Goal: Task Accomplishment & Management: Manage account settings

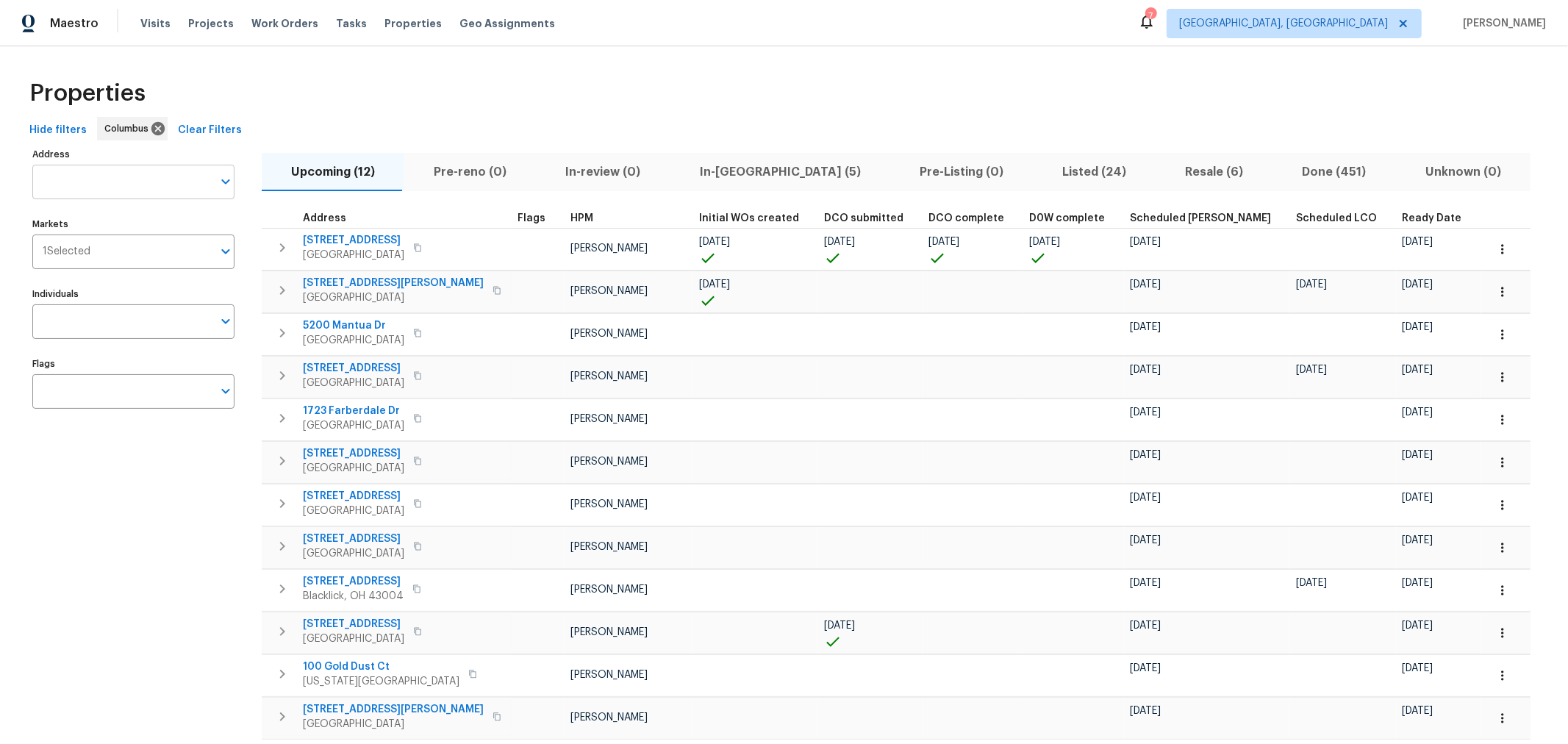
click at [146, 180] on input "Address" at bounding box center [122, 182] width 180 height 34
type input "8665"
click at [179, 224] on li "8665 Birch Brook Loop Pickerington OH 43147" at bounding box center [132, 221] width 202 height 24
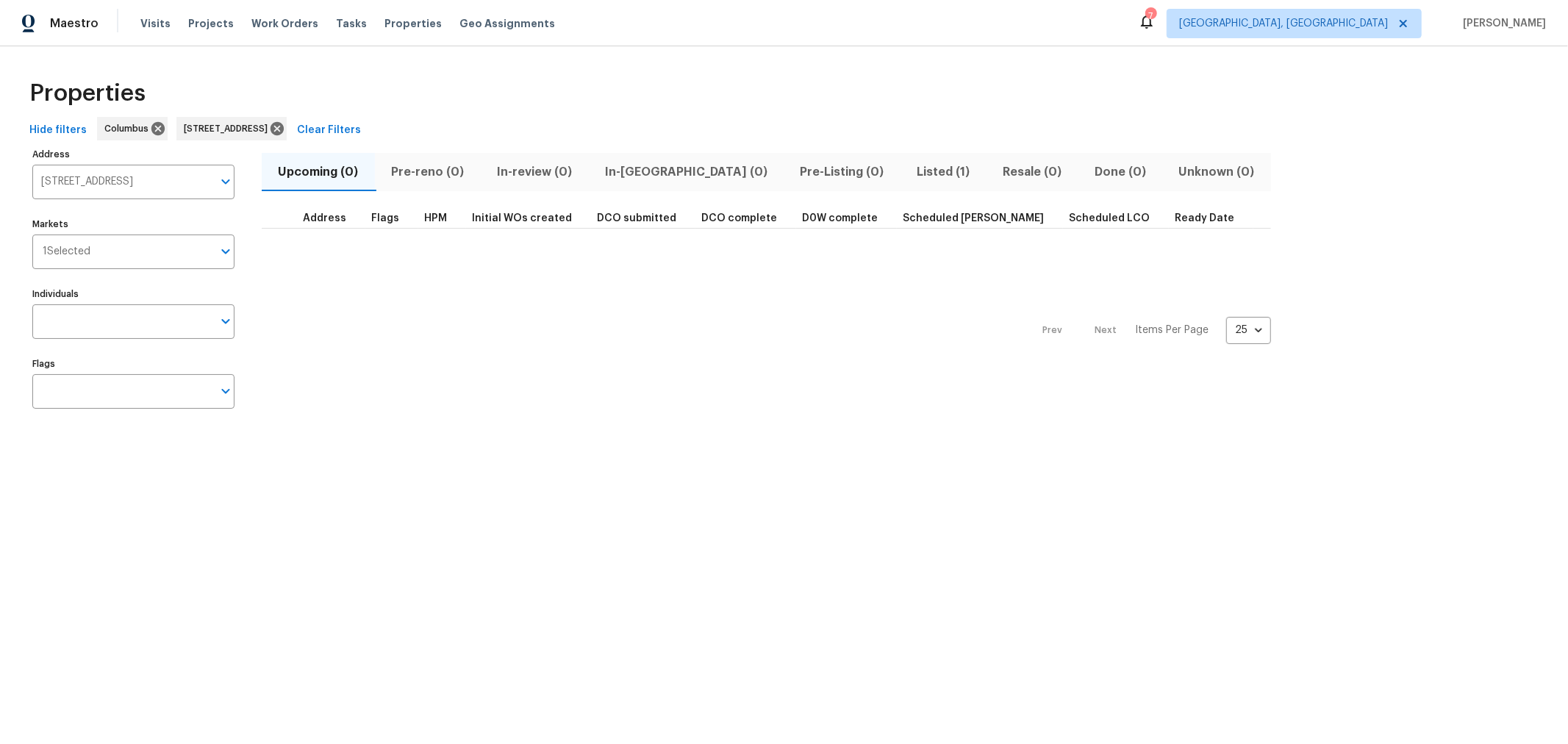
click at [910, 179] on span "Listed (1)" at bounding box center [944, 172] width 69 height 21
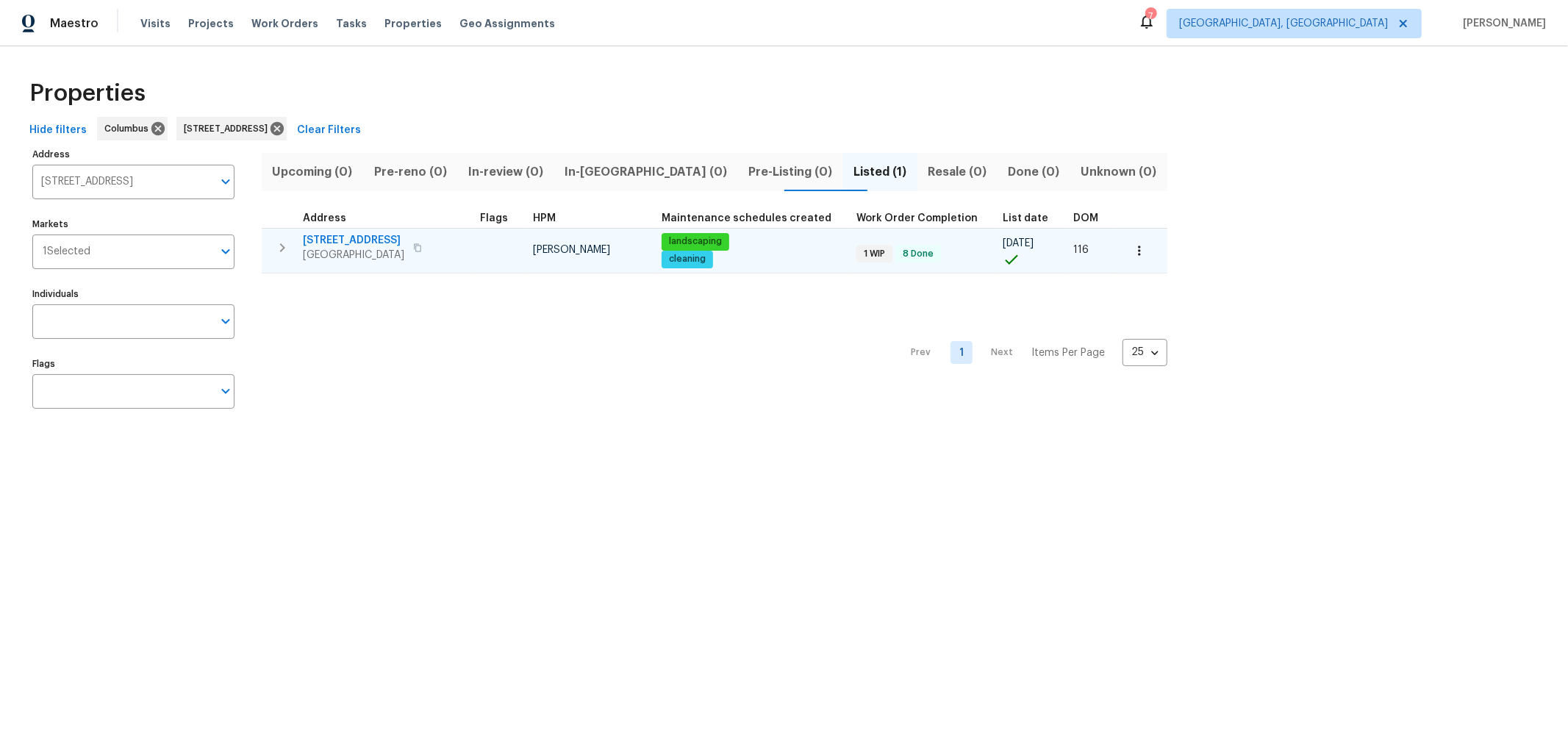
click at [339, 239] on span "8665 Birch Brook Loop" at bounding box center [353, 240] width 101 height 14
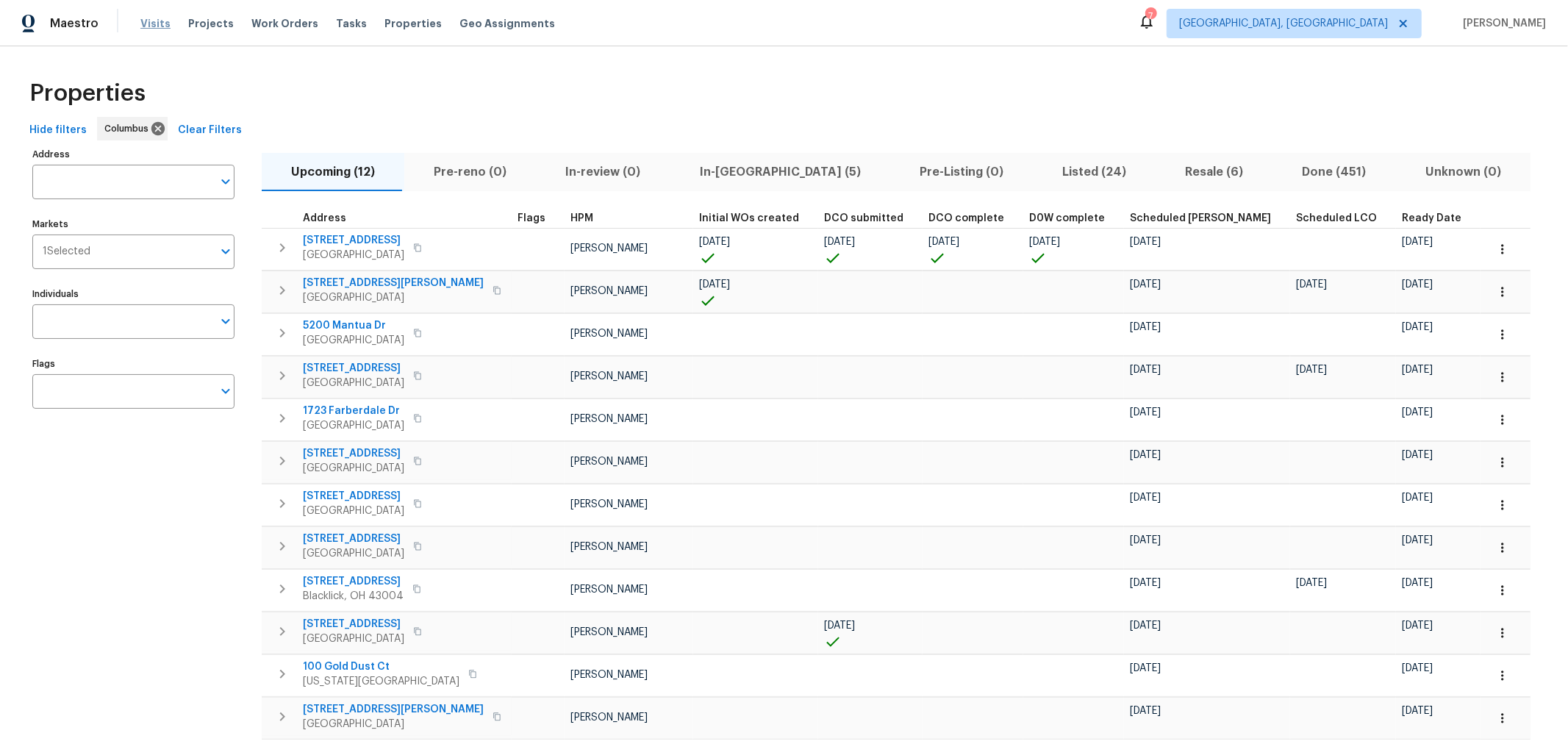
click at [148, 26] on span "Visits" at bounding box center [155, 23] width 30 height 14
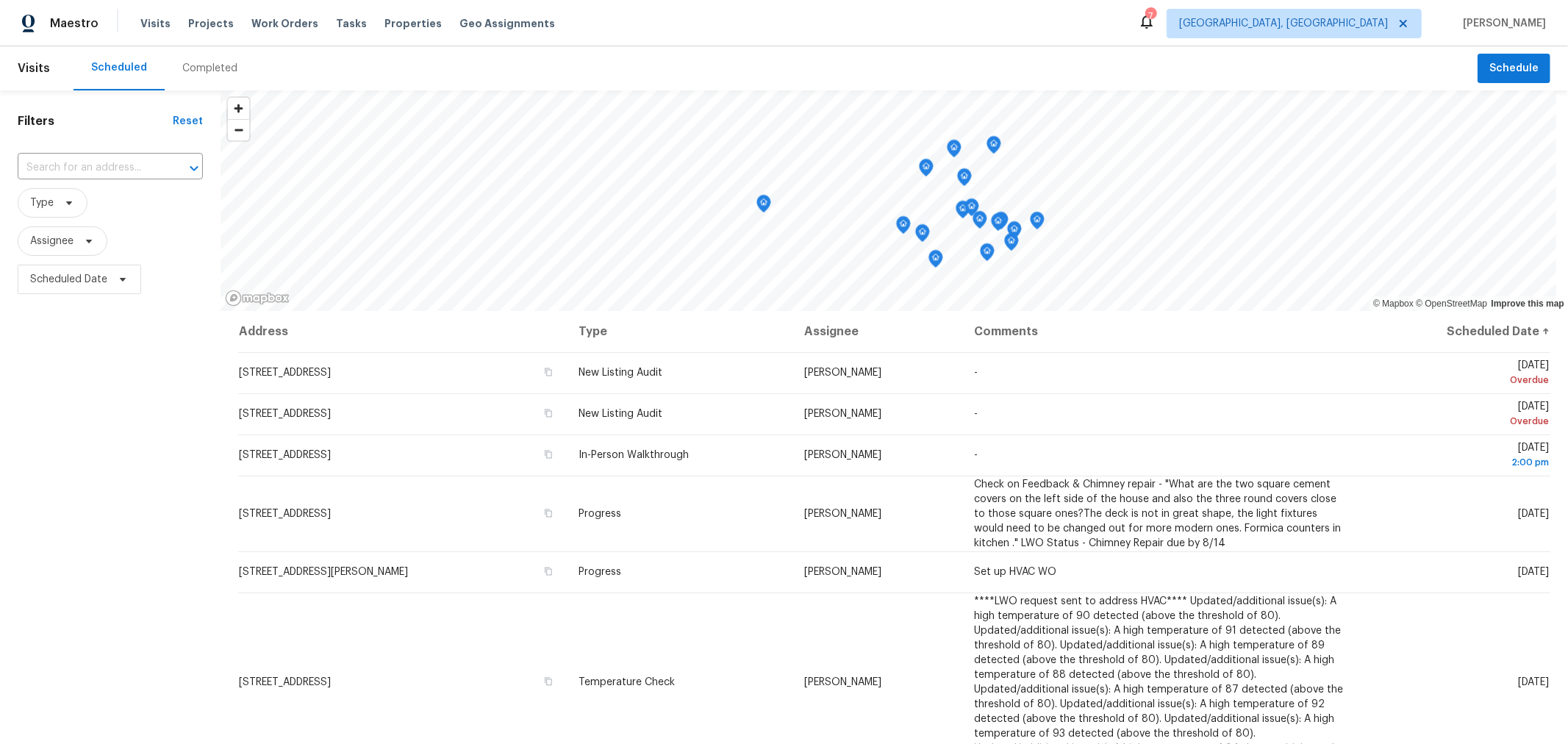
click at [98, 407] on div "Filters Reset ​ Type Assignee Scheduled Date" at bounding box center [110, 498] width 221 height 816
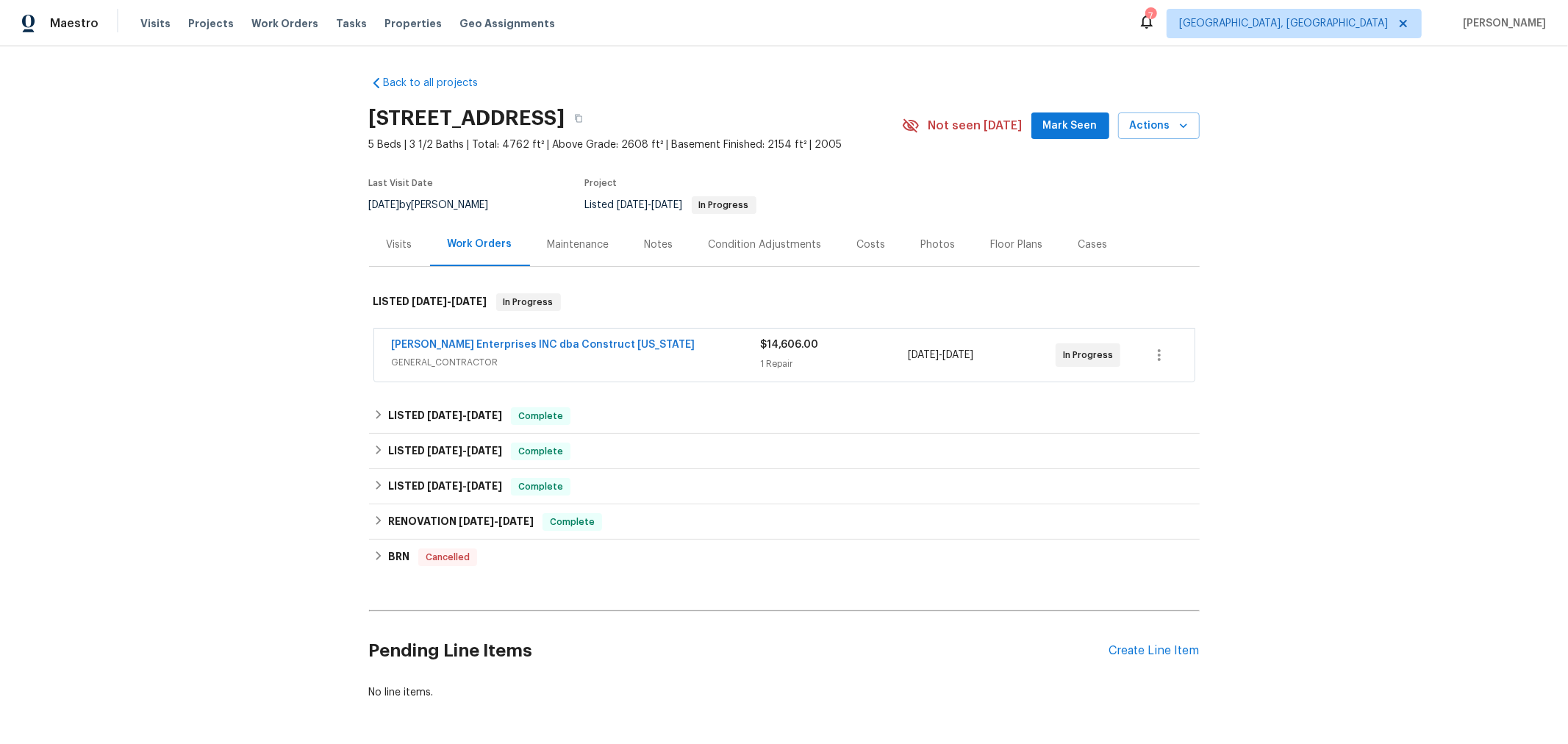
click at [511, 338] on span "Strick Enterprises INC dba Construct Ohio" at bounding box center [543, 344] width 304 height 14
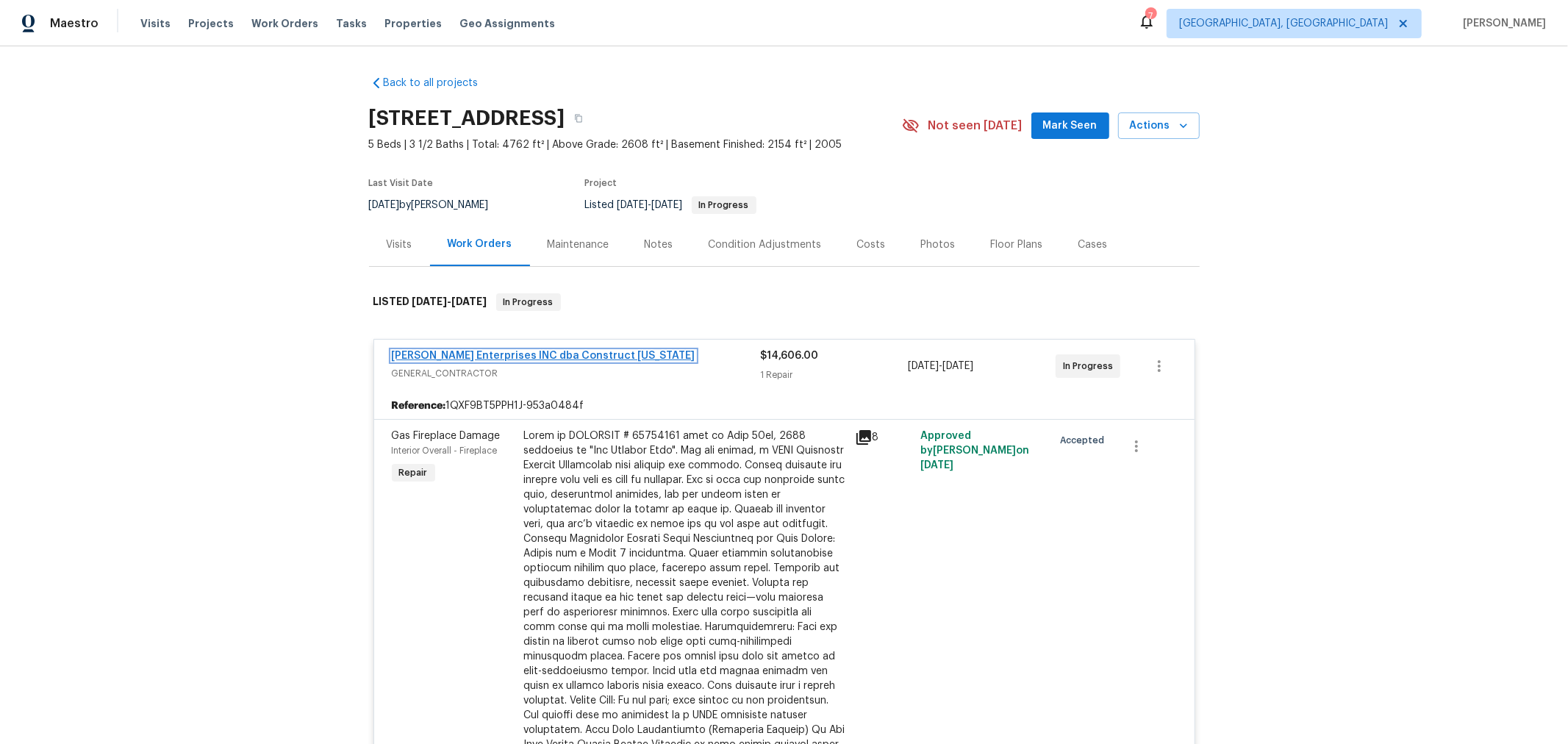
click at [508, 358] on link "Strick Enterprises INC dba Construct Ohio" at bounding box center [543, 356] width 304 height 10
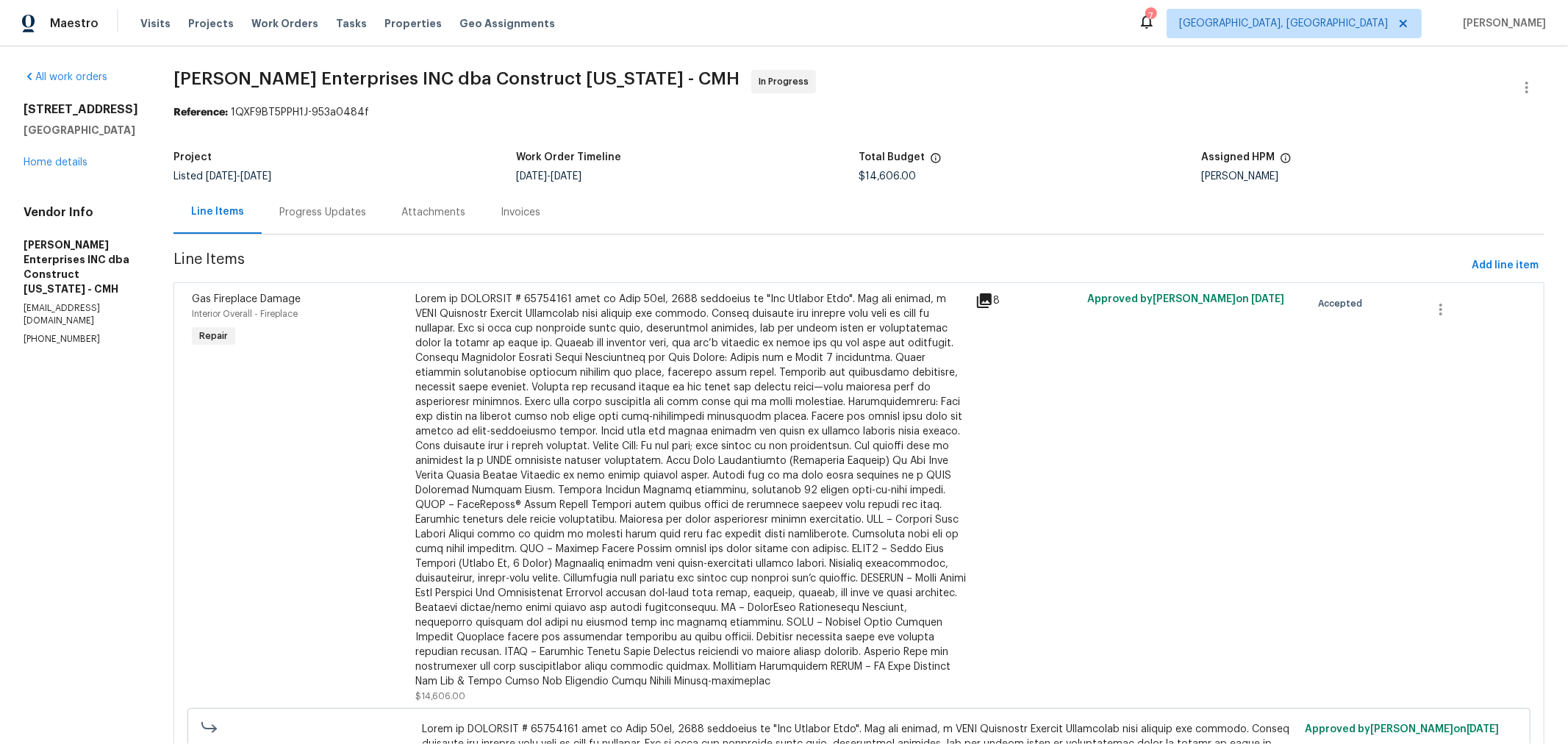
click at [336, 211] on div "Progress Updates" at bounding box center [323, 212] width 87 height 14
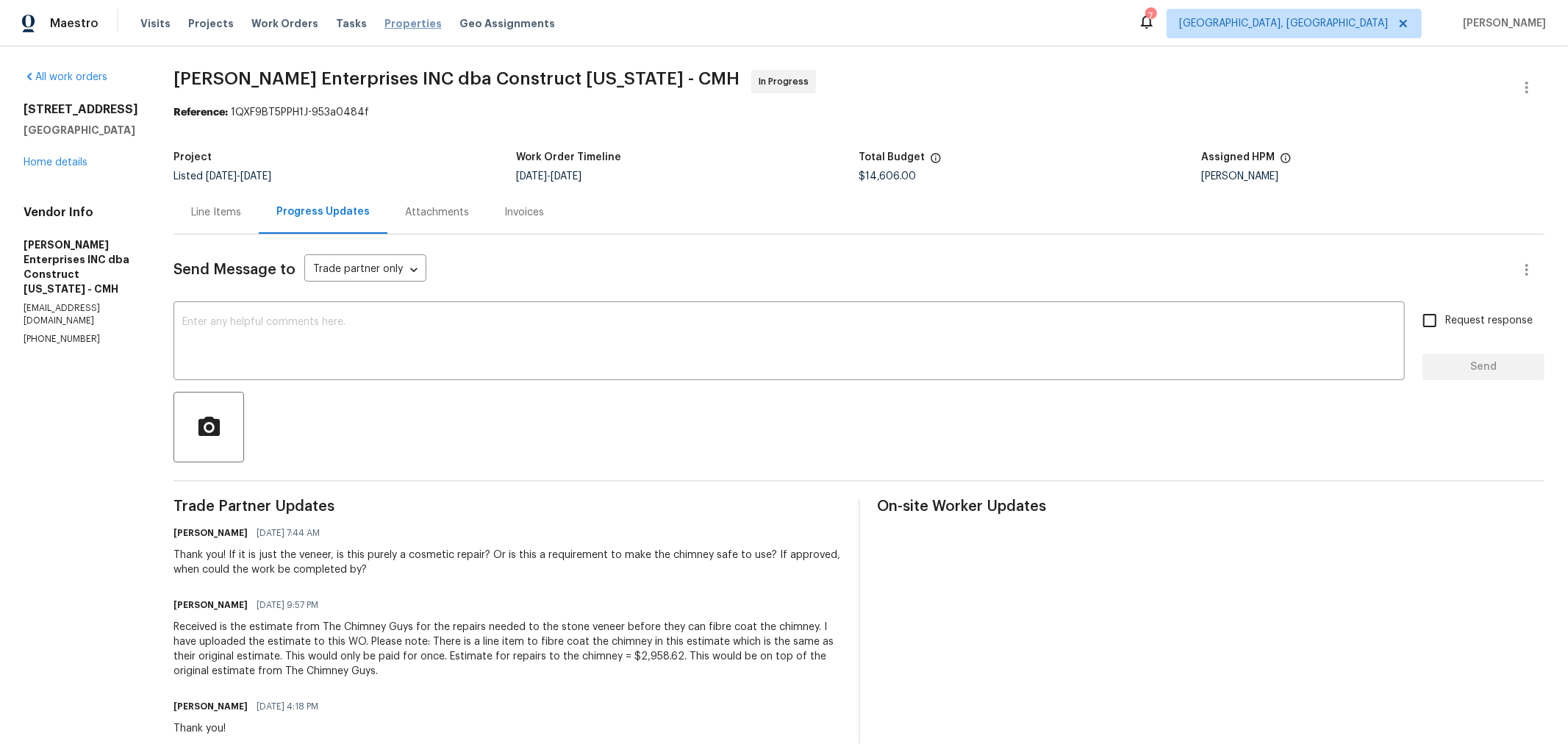
click at [388, 26] on span "Properties" at bounding box center [413, 23] width 57 height 14
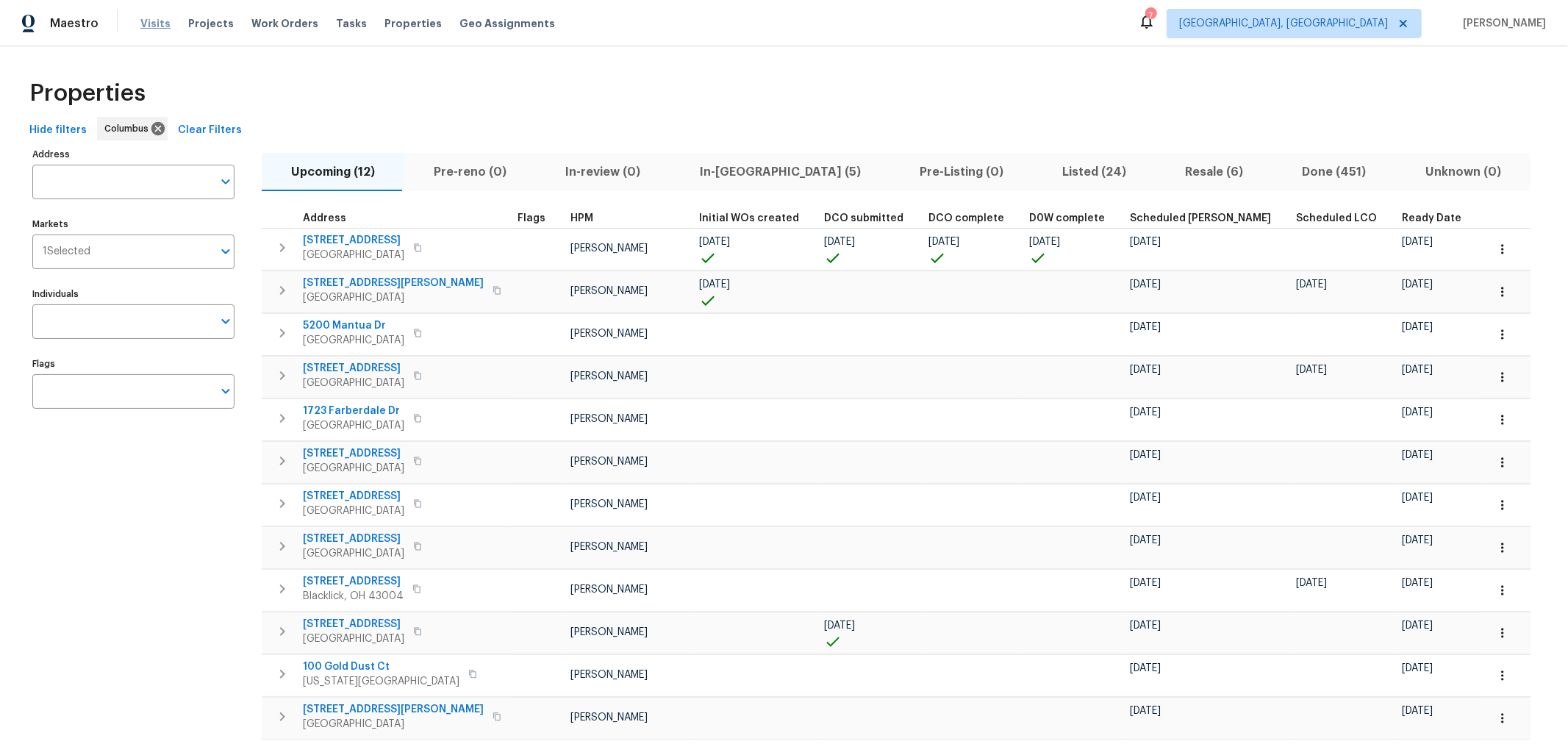
click at [153, 21] on span "Visits" at bounding box center [155, 23] width 30 height 14
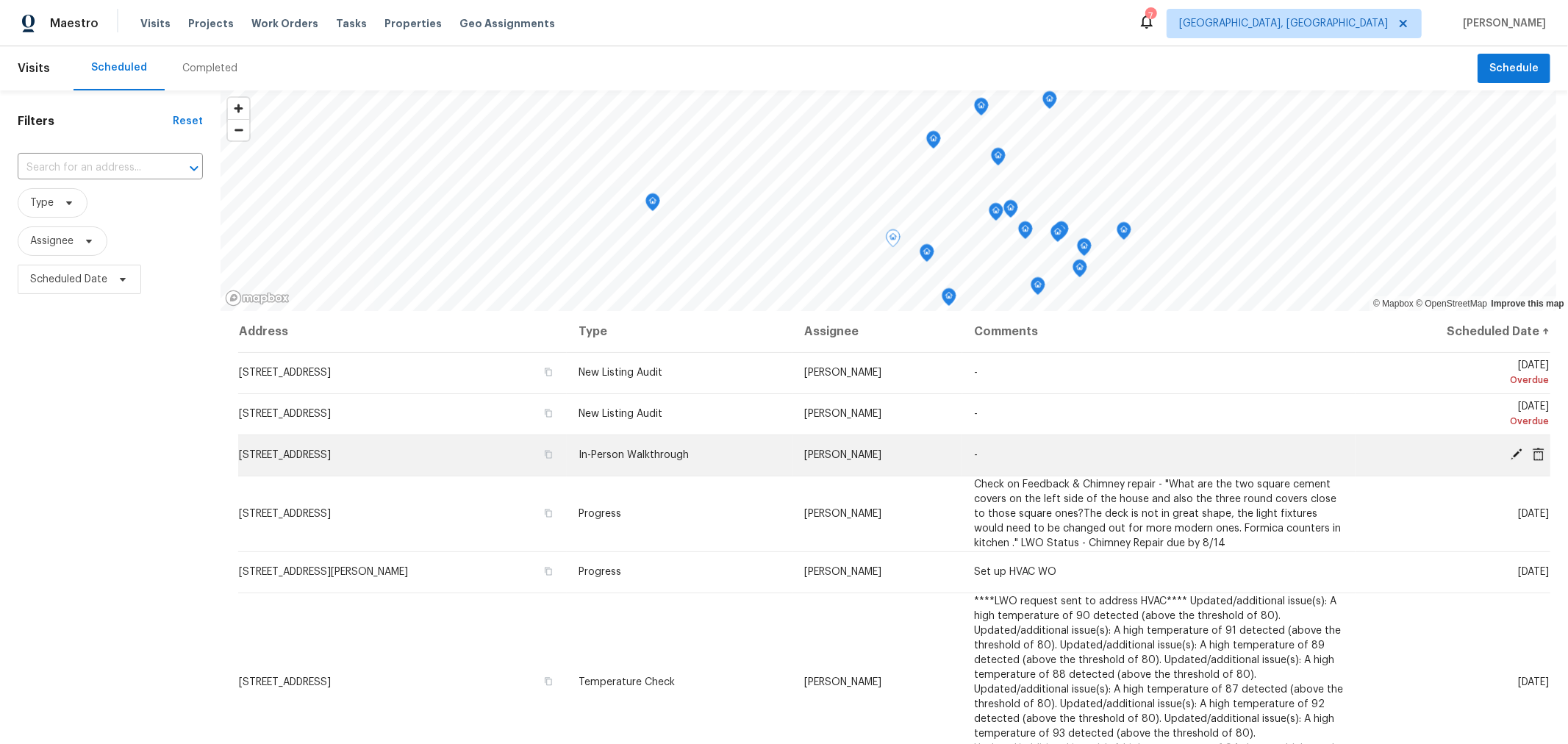
click at [316, 461] on td "2066 Santuomo Ave, Grove City, OH 43123" at bounding box center [402, 455] width 329 height 41
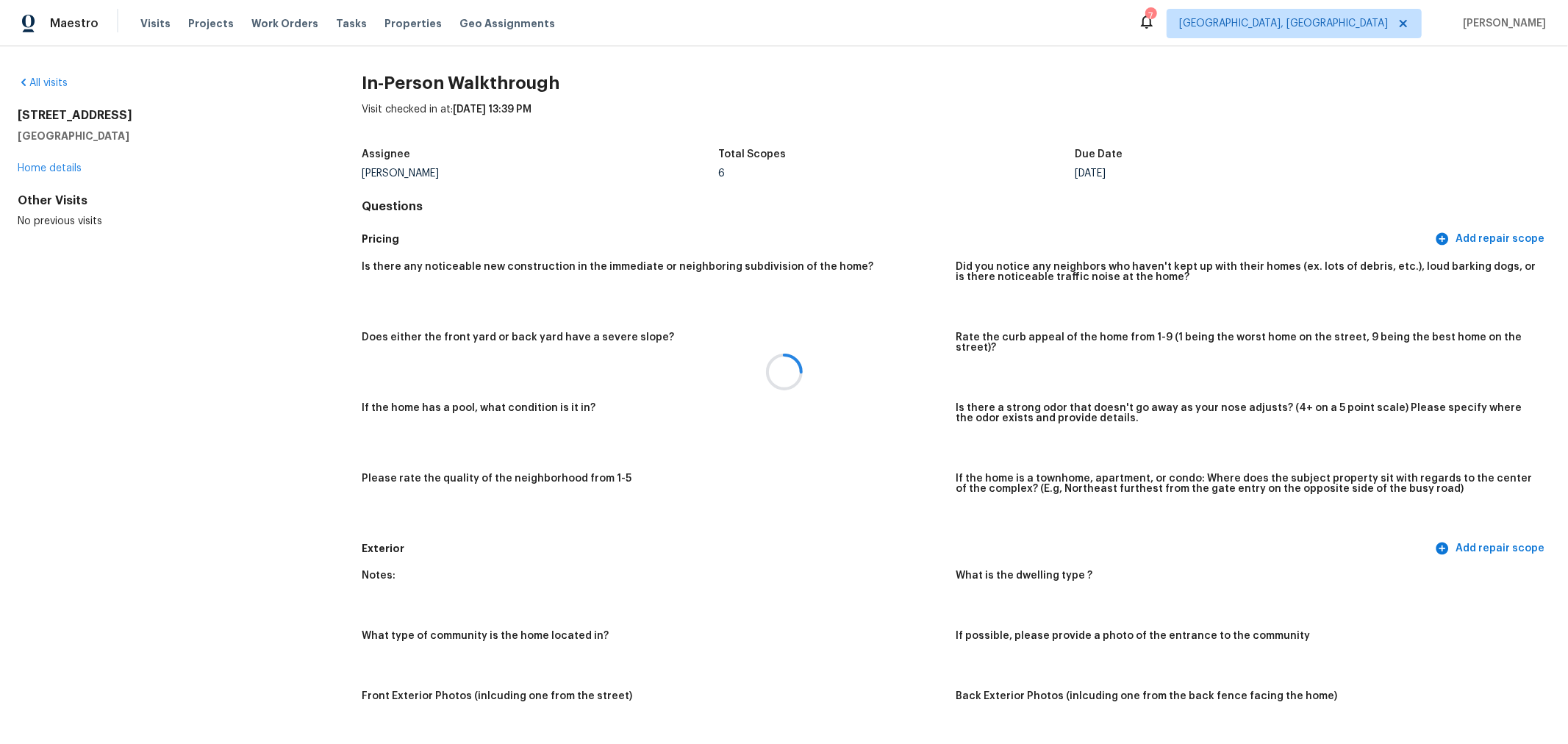
click at [60, 165] on div at bounding box center [784, 372] width 1568 height 744
click at [60, 169] on link "Home details" at bounding box center [50, 168] width 64 height 10
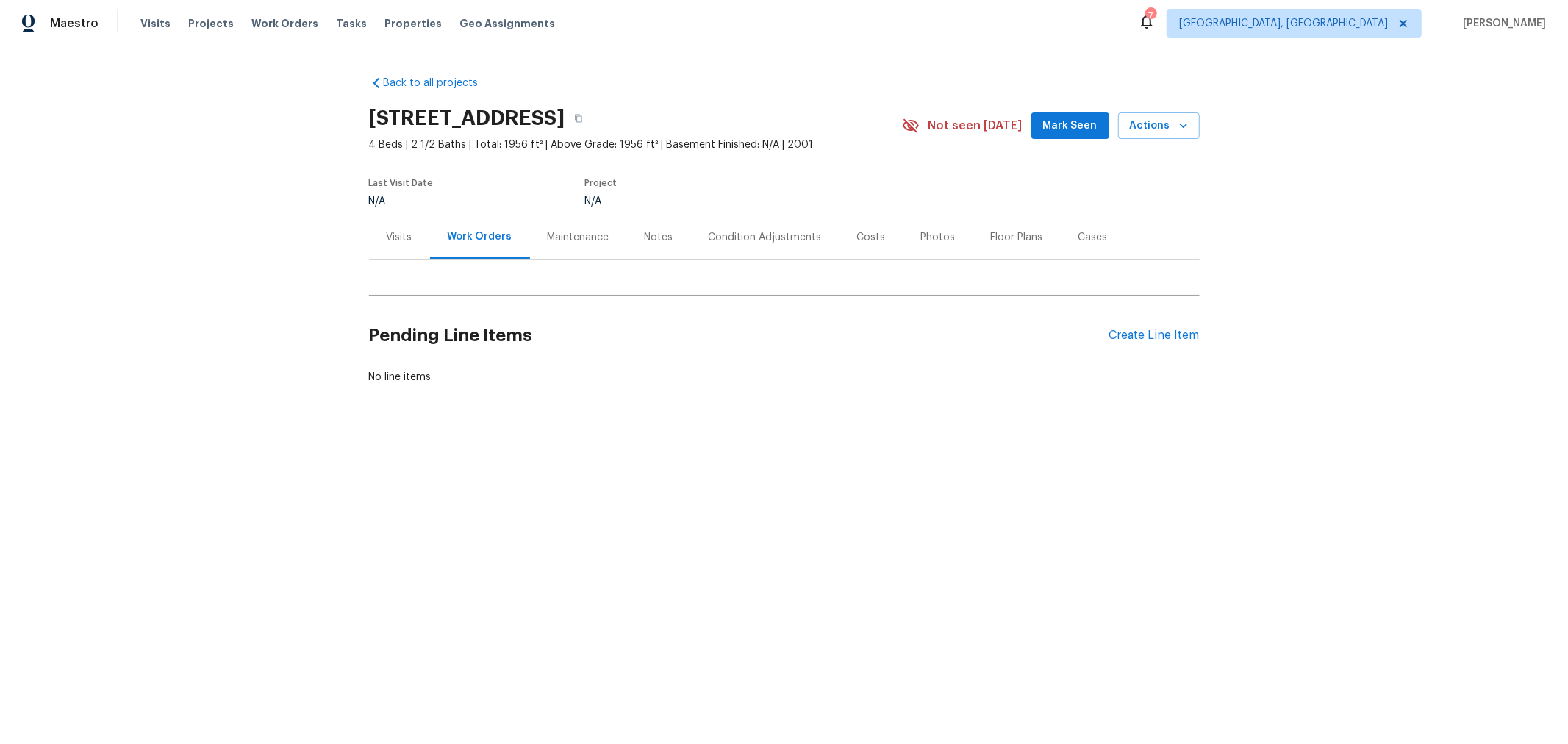
click at [662, 240] on div "Notes" at bounding box center [659, 237] width 29 height 14
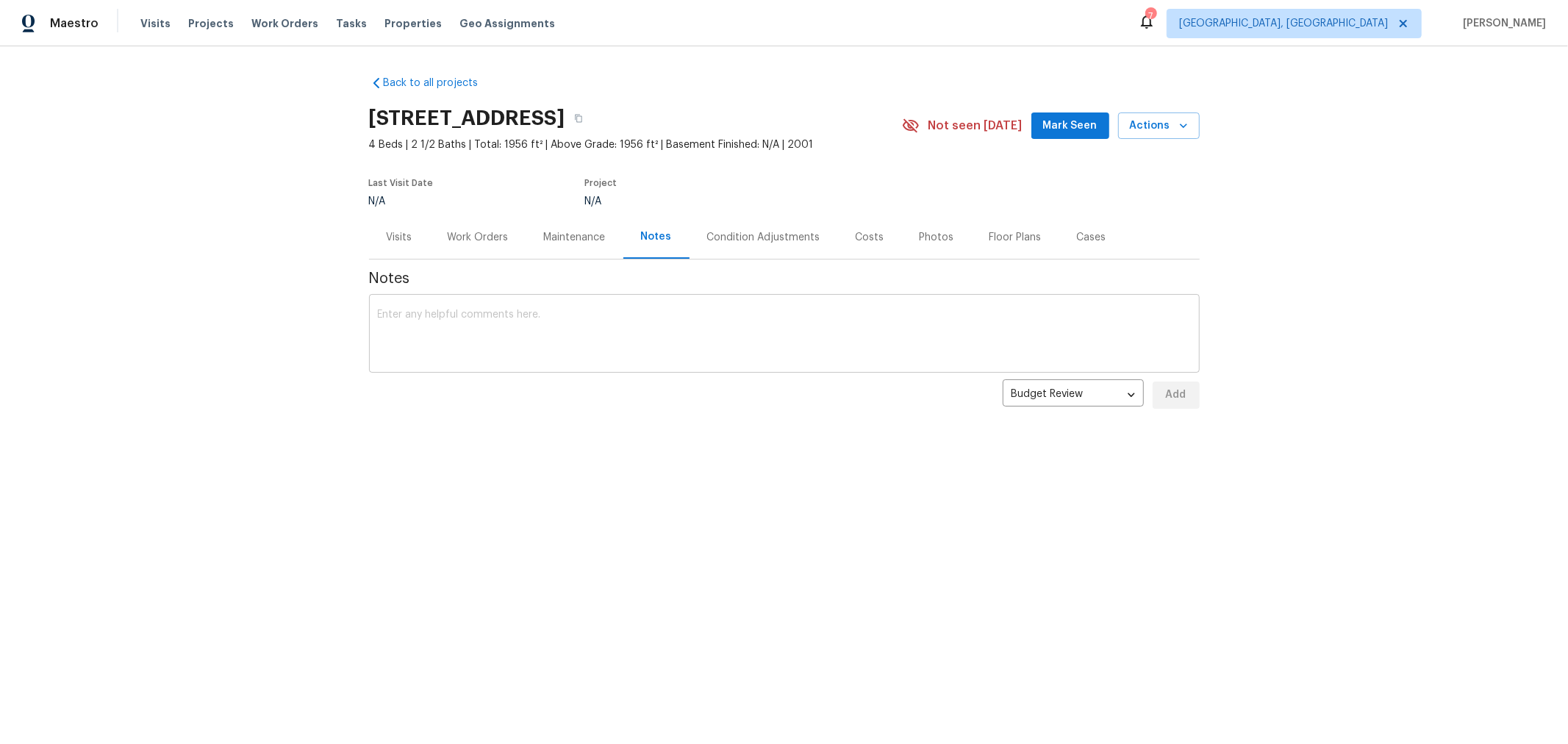
click at [629, 356] on textarea at bounding box center [784, 335] width 813 height 51
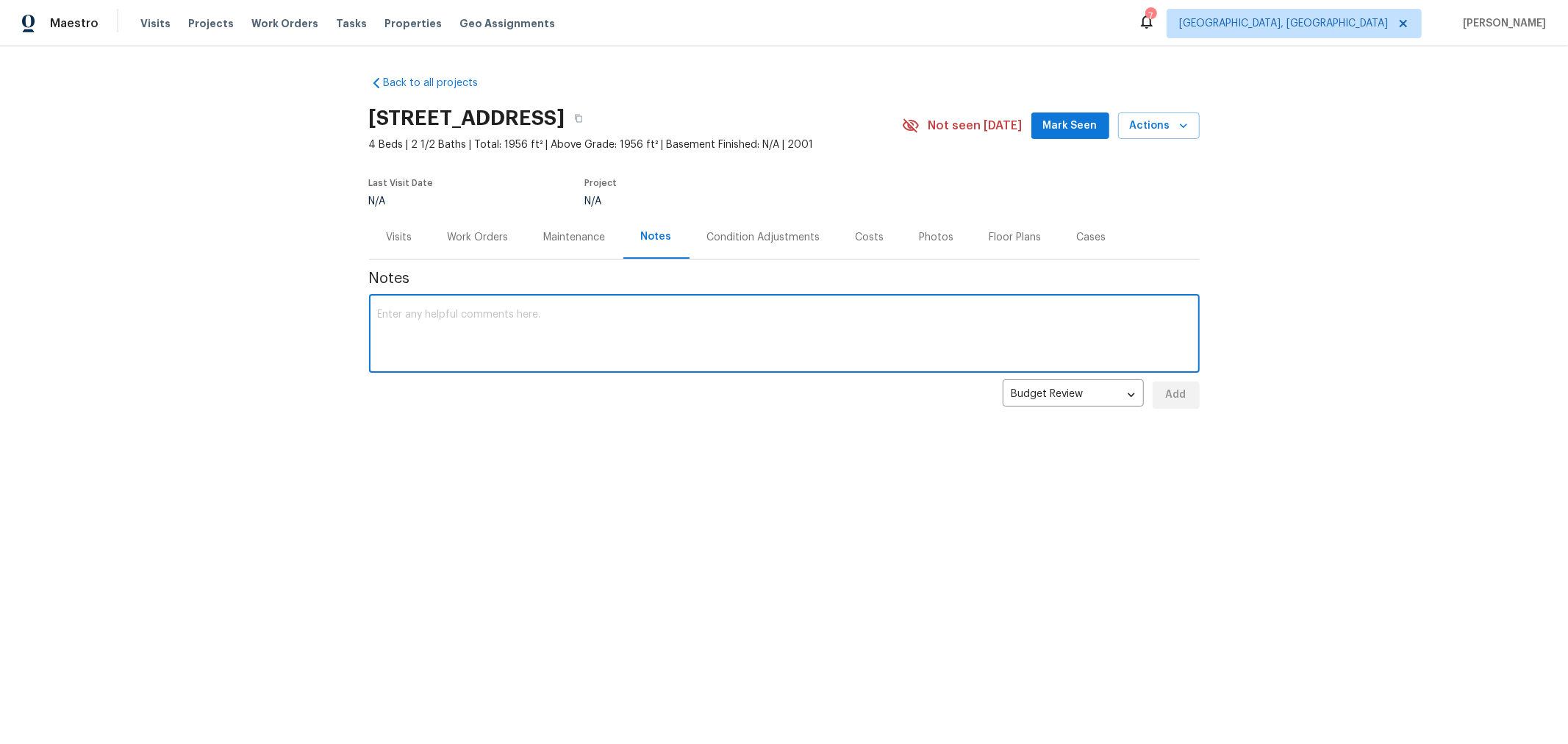
click at [599, 313] on textarea at bounding box center [784, 335] width 813 height 51
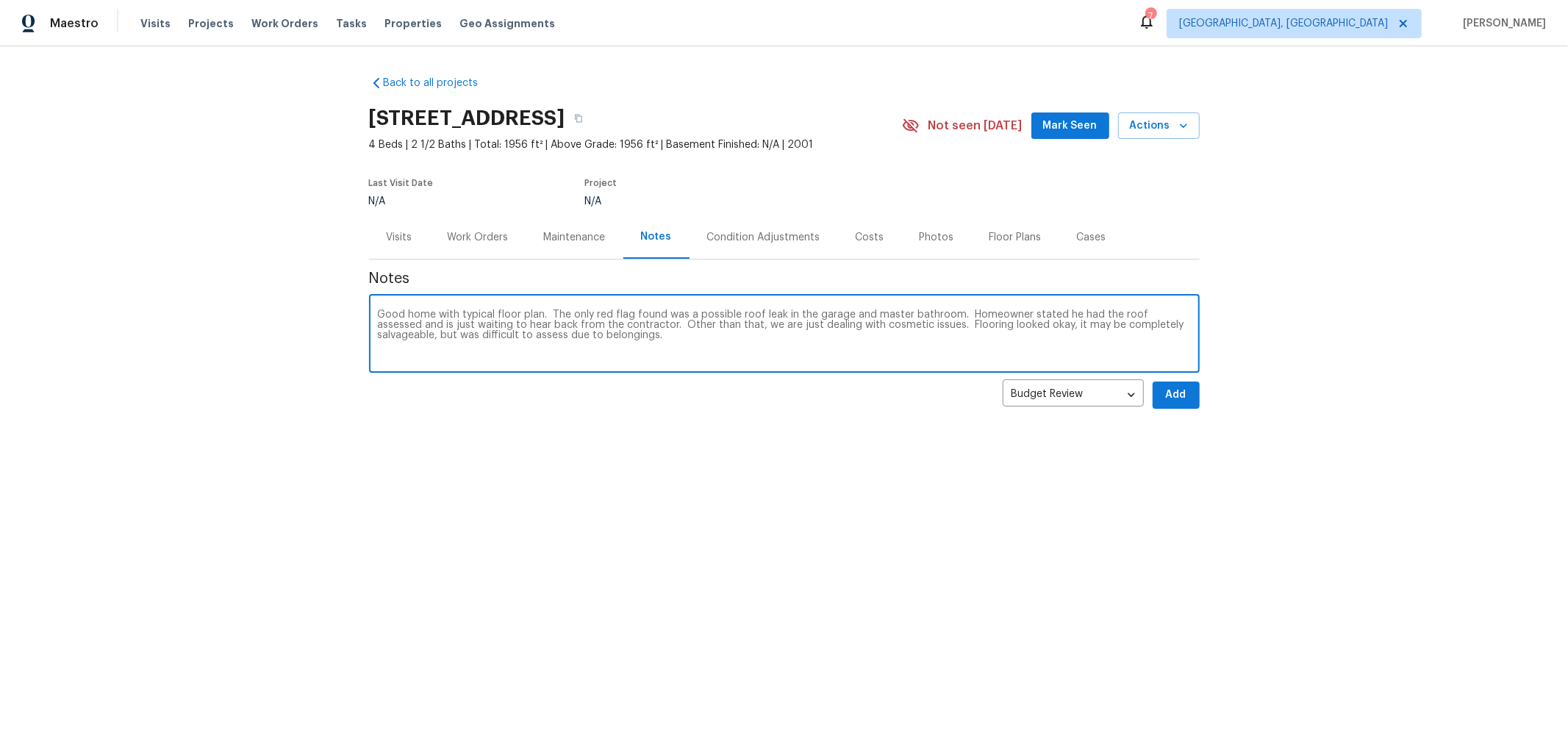
type textarea "Good home with typical floor plan. The only red flag found was a possible roof …"
click at [1172, 391] on span "Add" at bounding box center [1176, 395] width 24 height 18
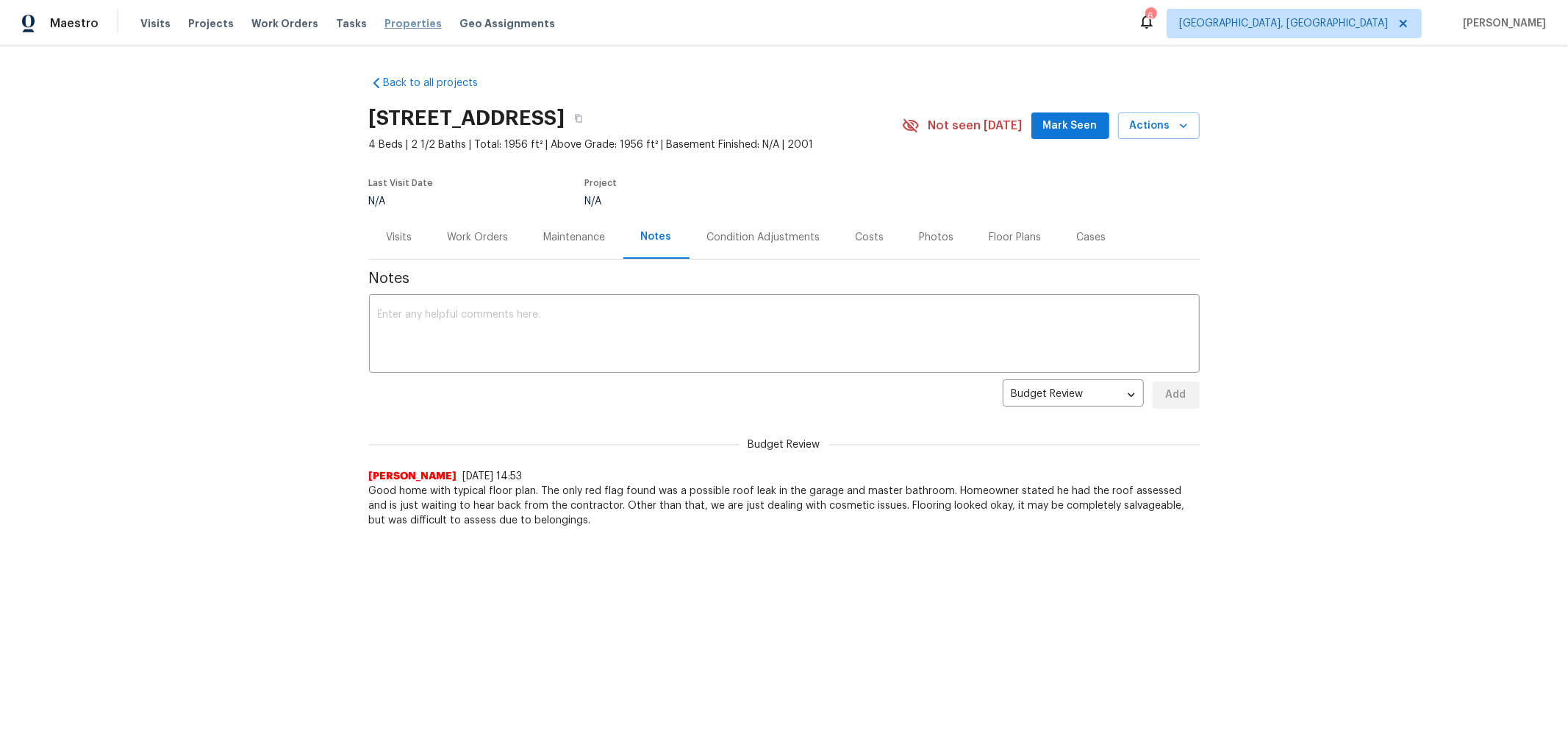
click at [403, 25] on span "Properties" at bounding box center [413, 23] width 57 height 14
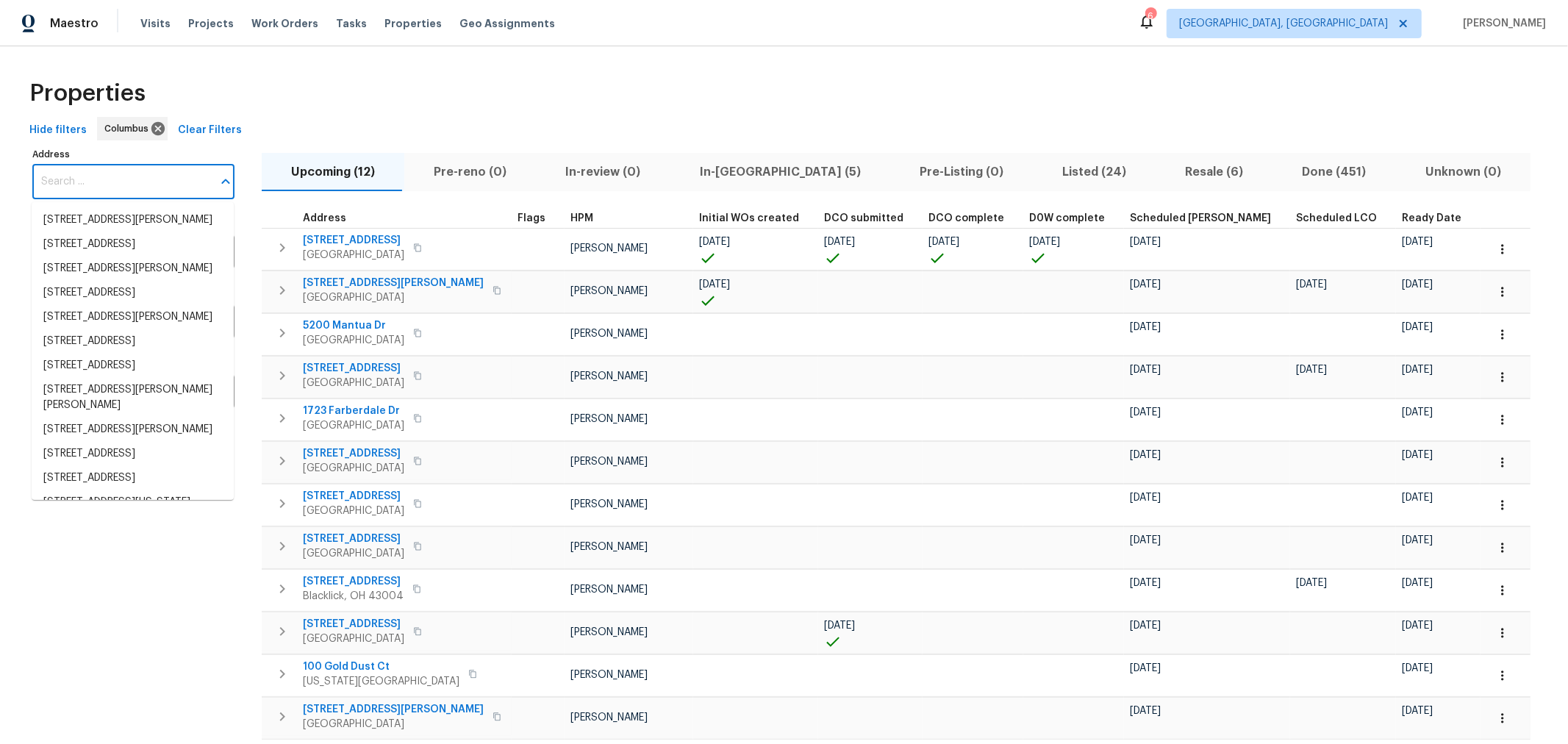
click at [172, 167] on input "Address" at bounding box center [122, 182] width 180 height 34
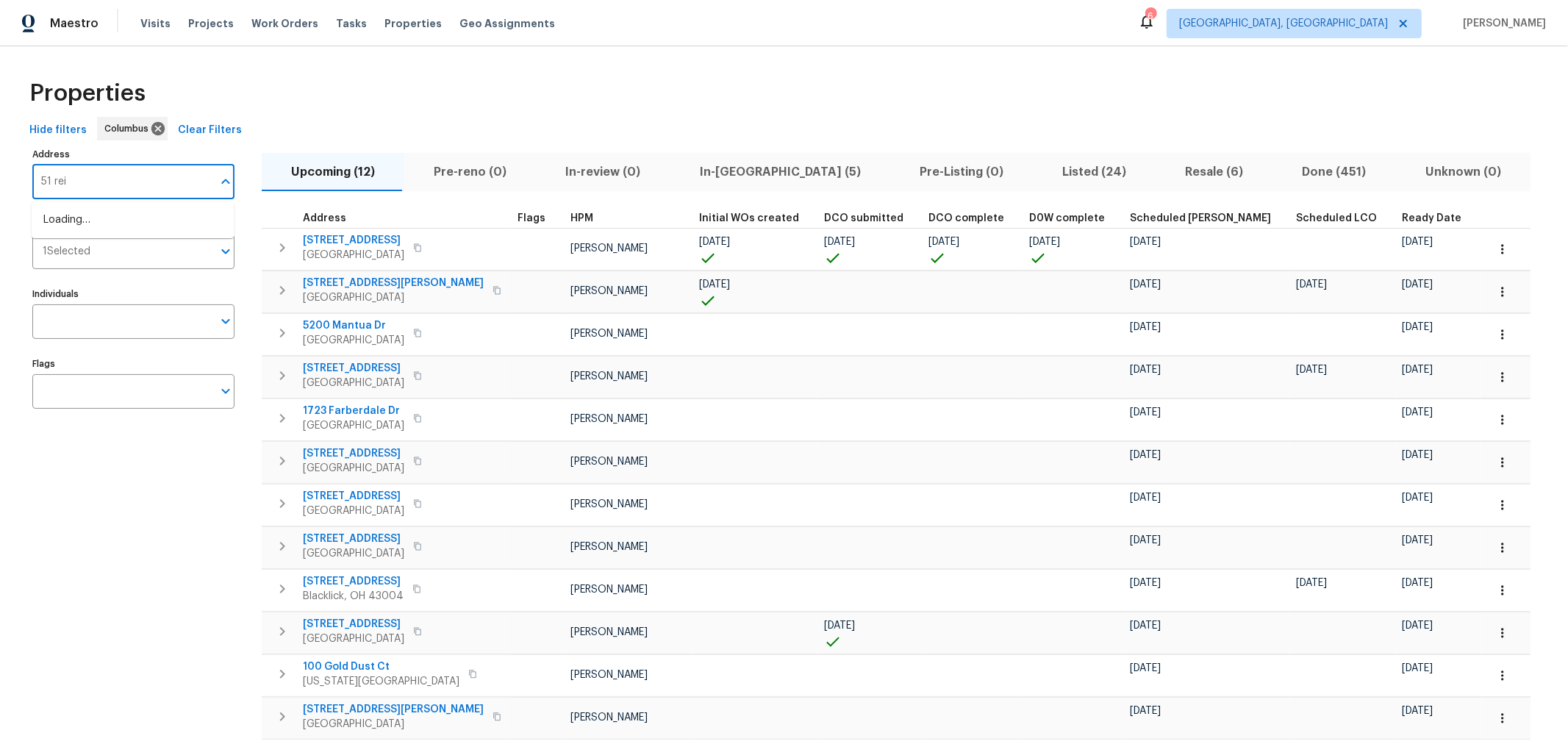
type input "51 reid"
click at [159, 214] on li "51 Reid St Delaware OH 43015" at bounding box center [132, 228] width 202 height 40
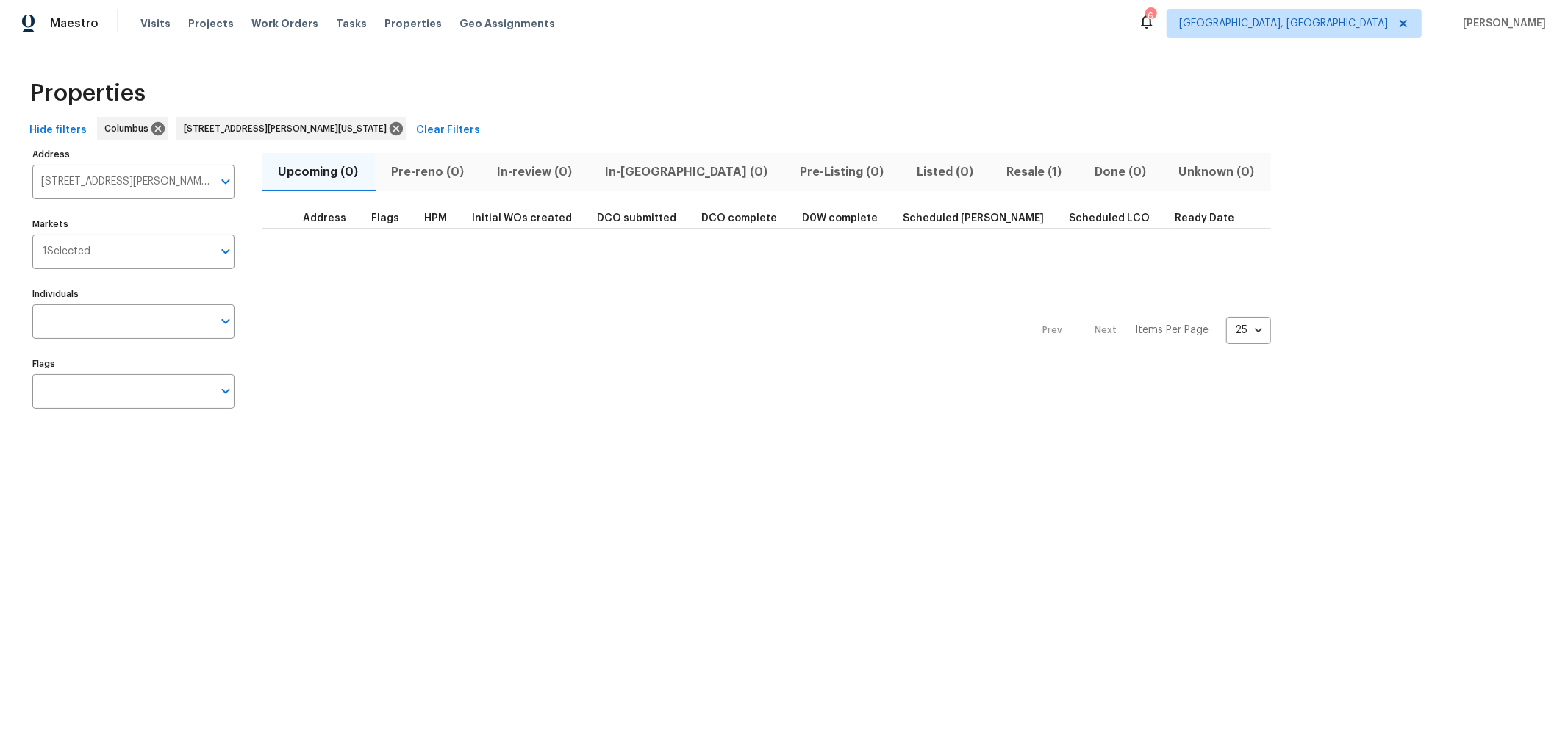
click at [999, 169] on span "Resale (1)" at bounding box center [1034, 172] width 70 height 21
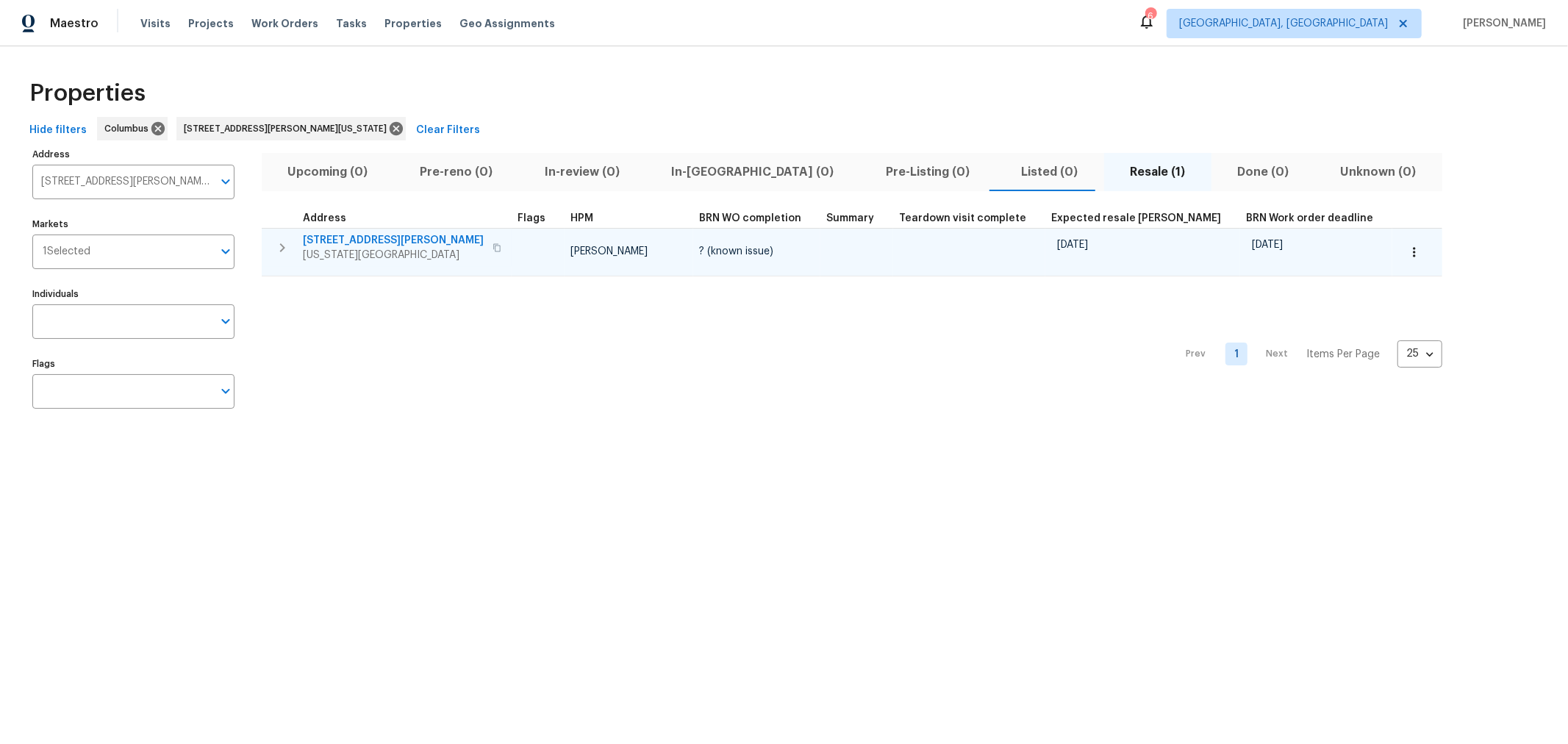
click at [336, 238] on span "51 Reid St" at bounding box center [393, 240] width 181 height 14
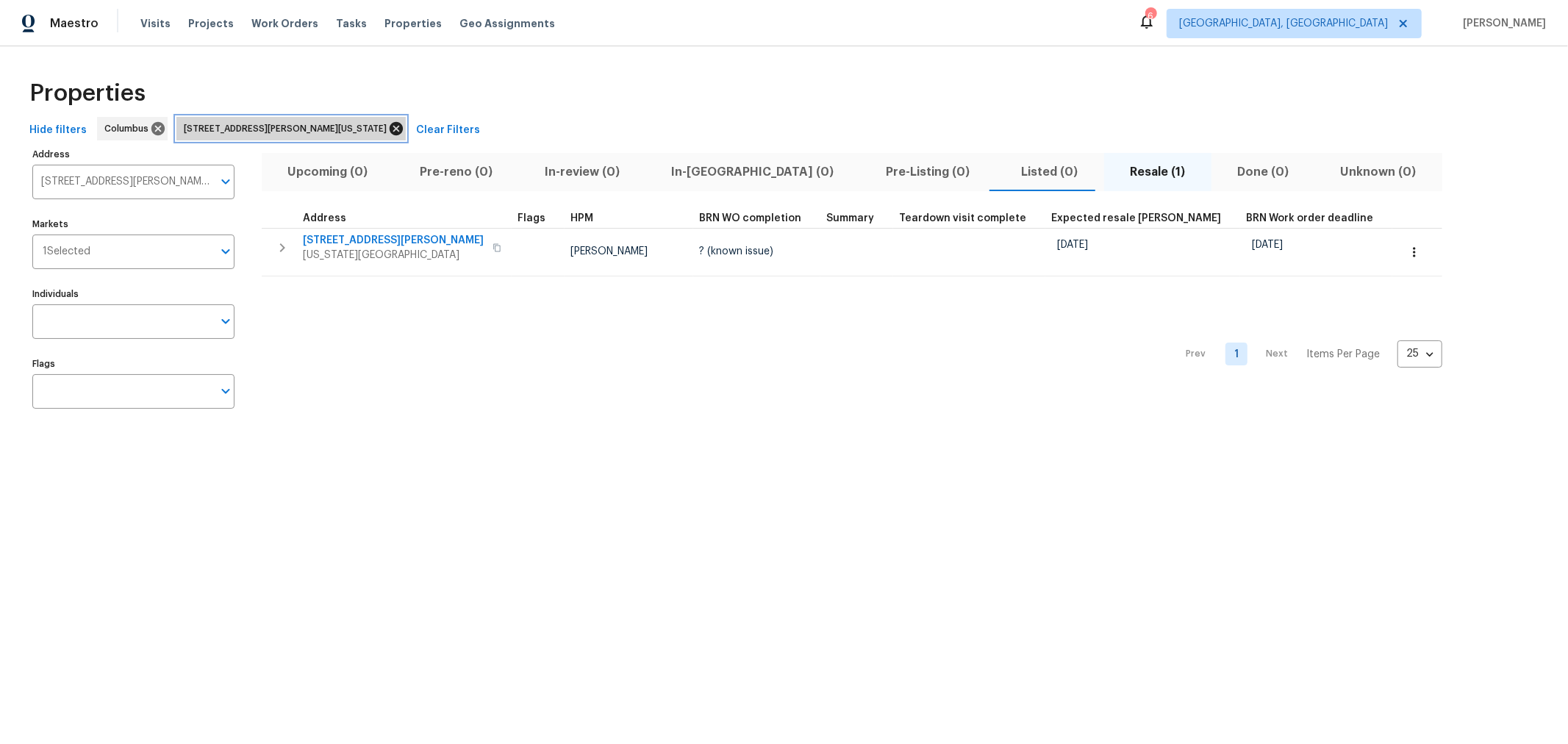
click at [388, 130] on icon at bounding box center [396, 128] width 16 height 16
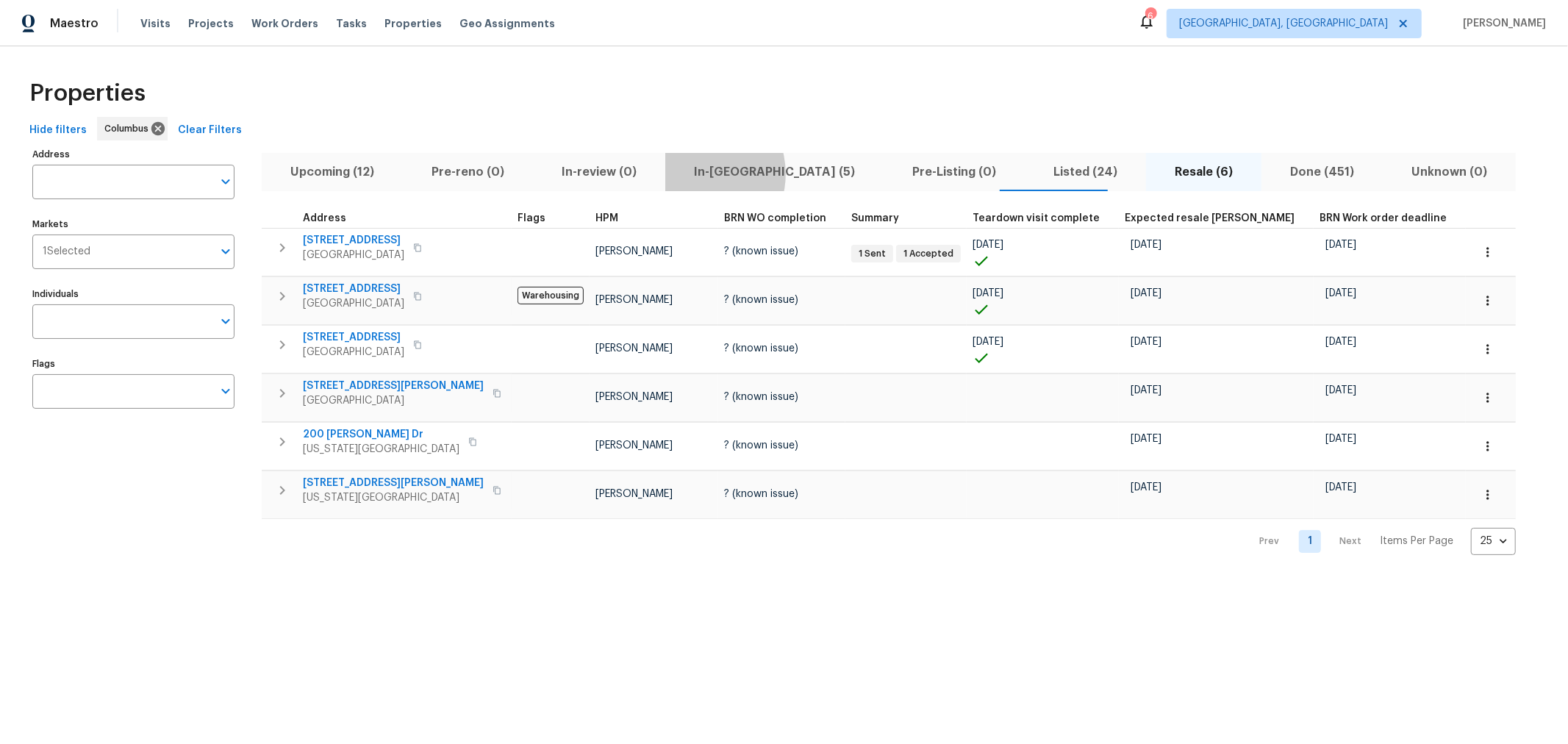
click at [685, 173] on span "In-reno (5)" at bounding box center [774, 172] width 201 height 21
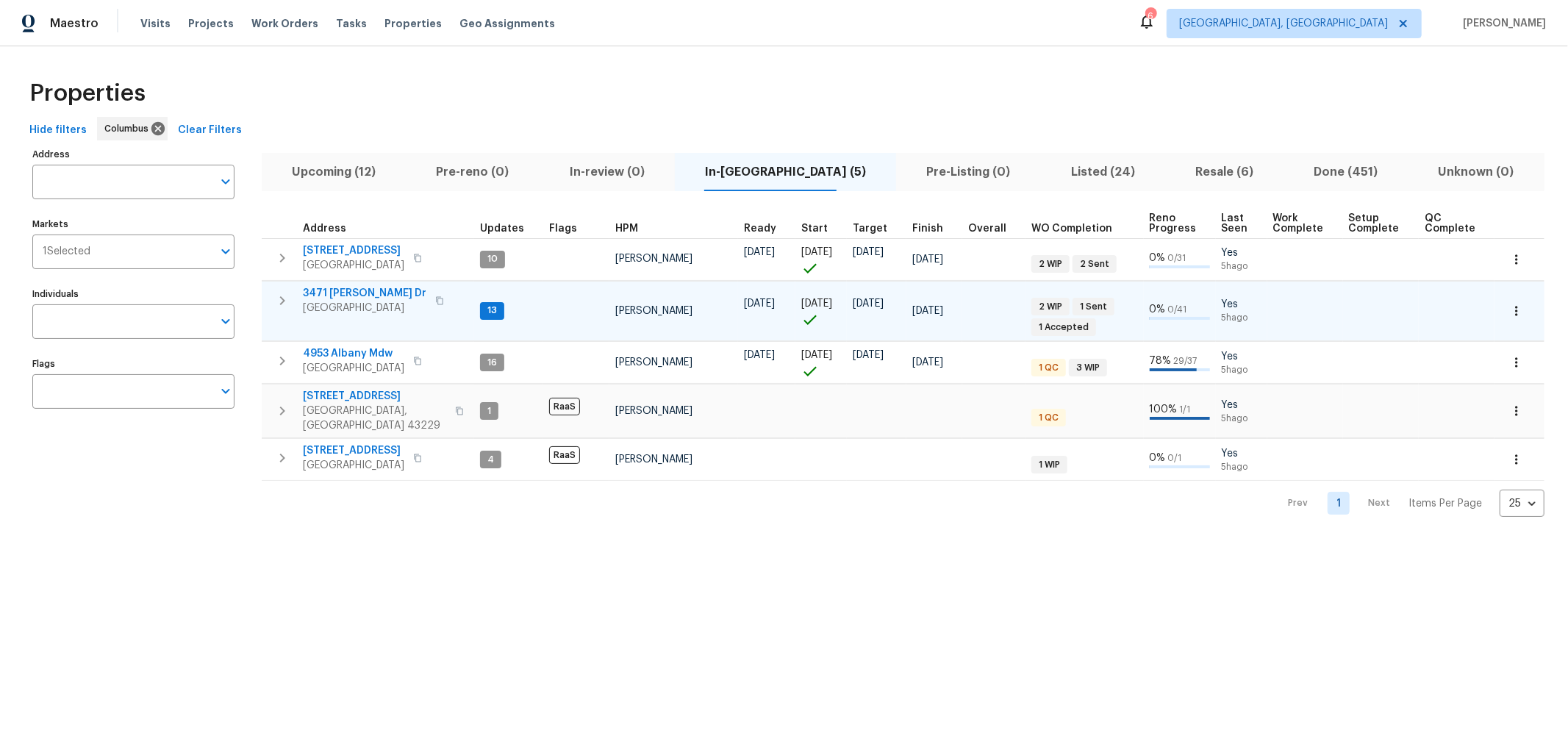
click at [336, 288] on span "3471 Marlin Dr" at bounding box center [365, 293] width 124 height 14
click at [1452, 540] on html "Maestro Visits Projects Work Orders Tasks Properties Geo Assignments 5 Columbus…" at bounding box center [784, 270] width 1568 height 540
click at [1457, 540] on html "Maestro Visits Projects Work Orders Tasks Properties Geo Assignments 5 Columbus…" at bounding box center [784, 270] width 1568 height 540
click at [671, 540] on html "Maestro Visits Projects Work Orders Tasks Properties Geo Assignments 5 Columbus…" at bounding box center [784, 270] width 1568 height 540
click at [963, 540] on html "Maestro Visits Projects Work Orders Tasks Properties Geo Assignments 5 Columbus…" at bounding box center [784, 270] width 1568 height 540
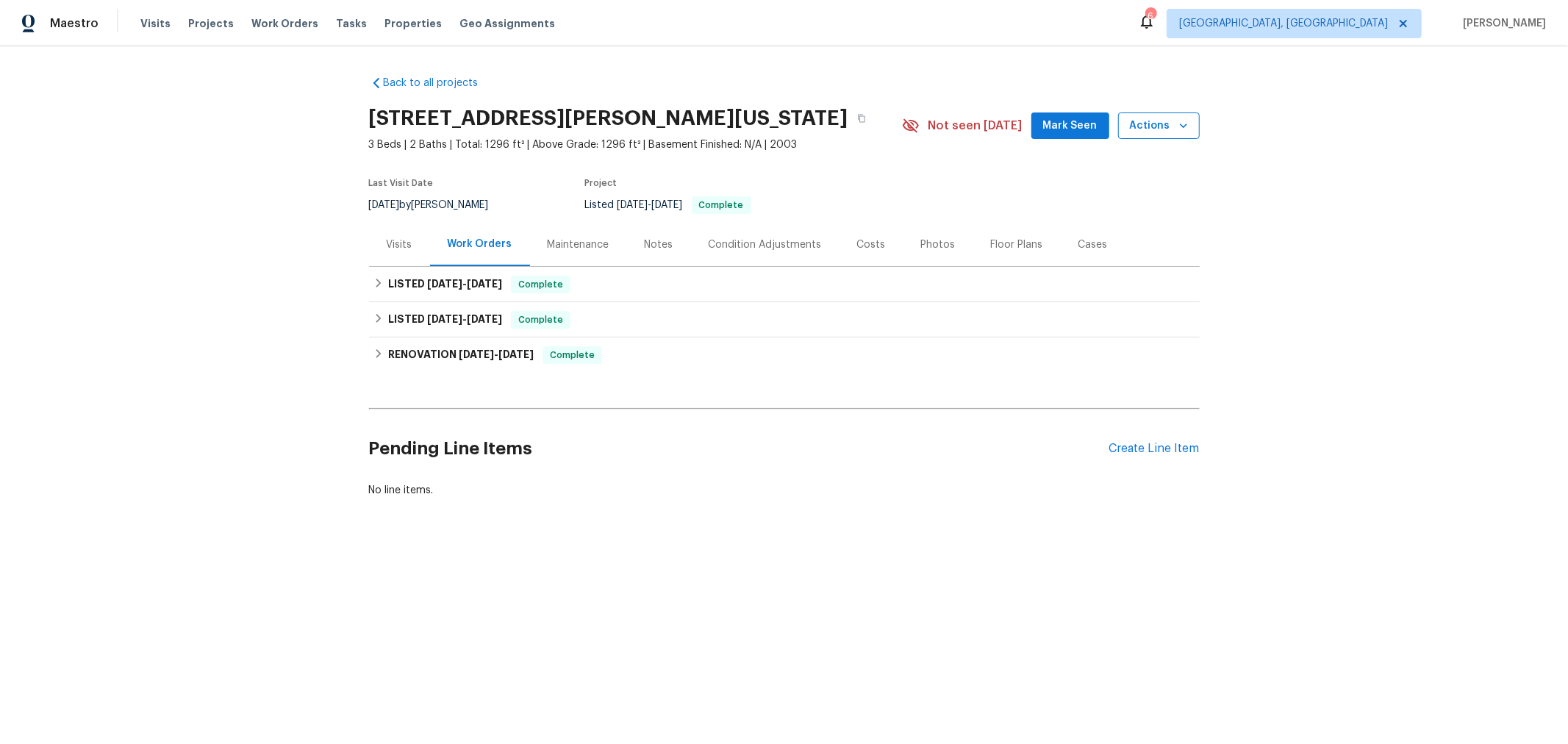
click at [1174, 137] on button "Actions" at bounding box center [1158, 126] width 82 height 27
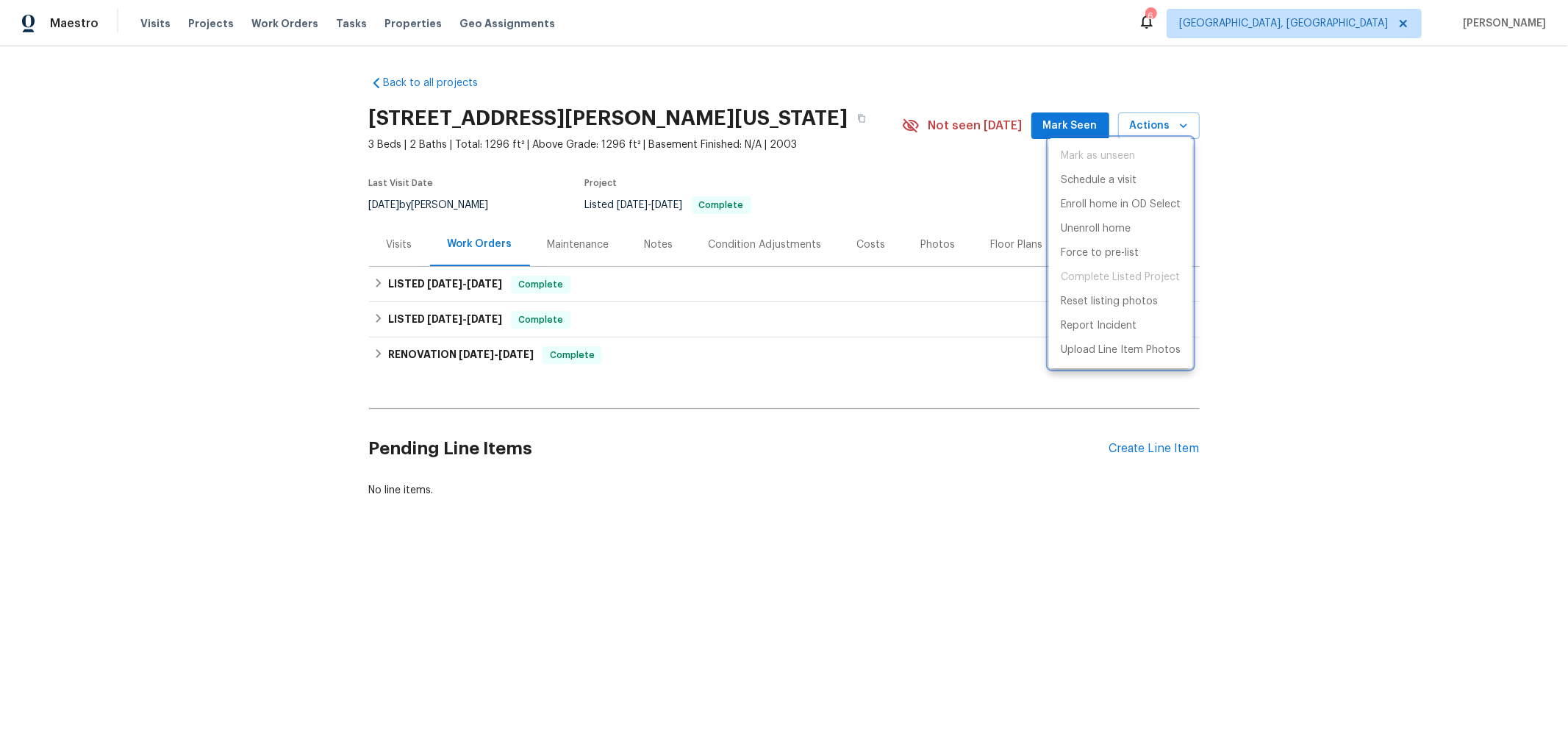
click at [1122, 449] on div at bounding box center [784, 372] width 1568 height 744
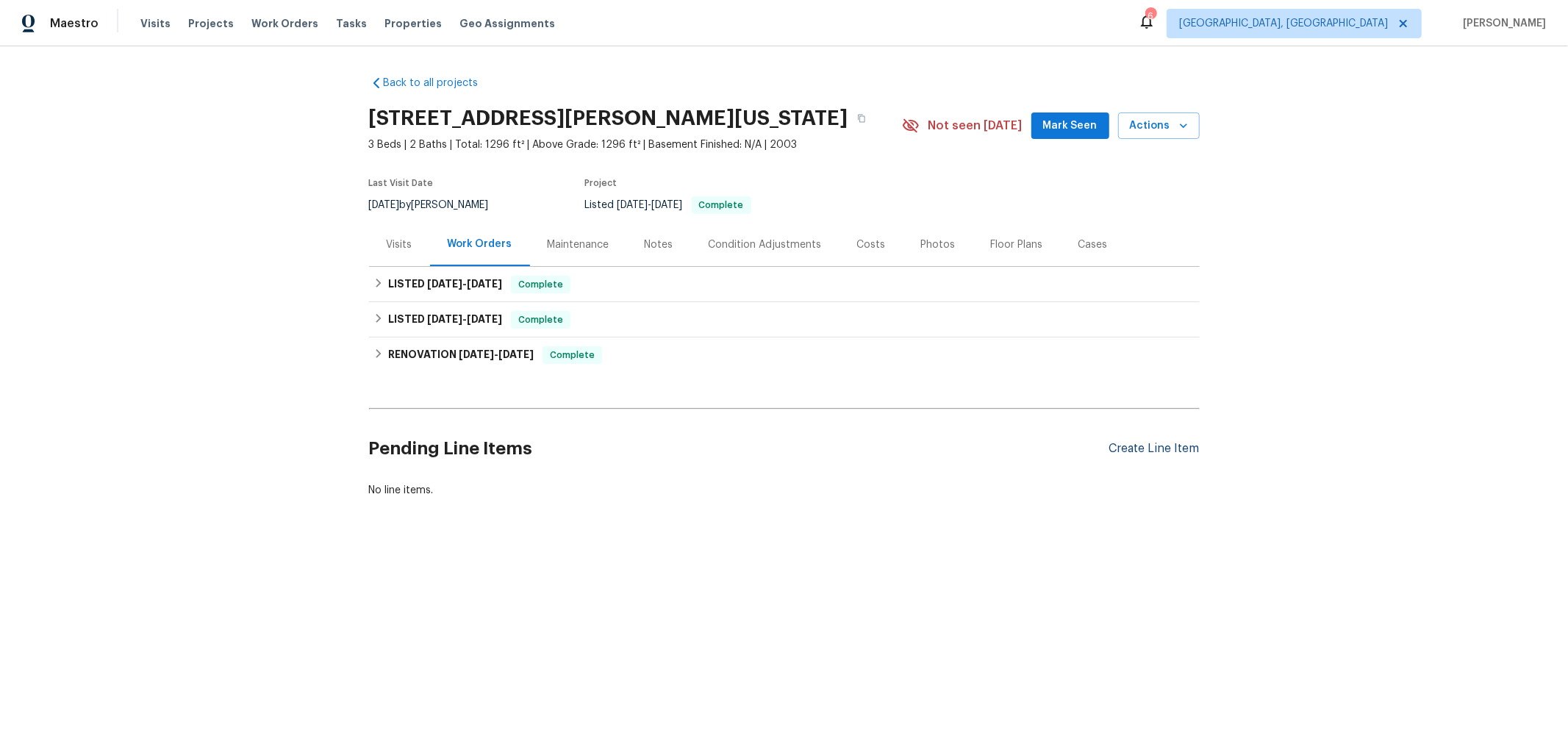
click at [1123, 446] on div "Create Line Item" at bounding box center [1154, 449] width 90 height 14
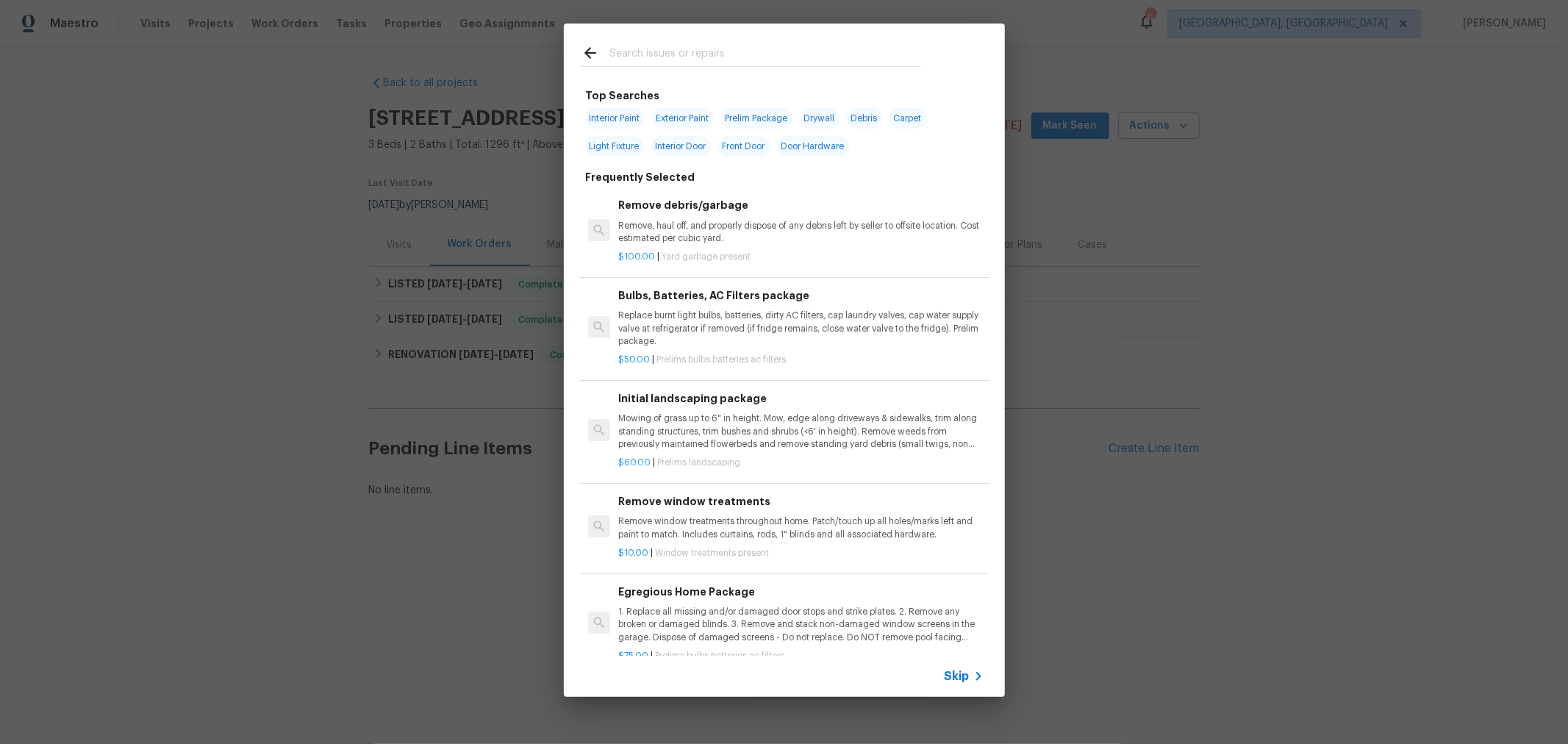
click at [710, 48] on input "text" at bounding box center [765, 55] width 311 height 22
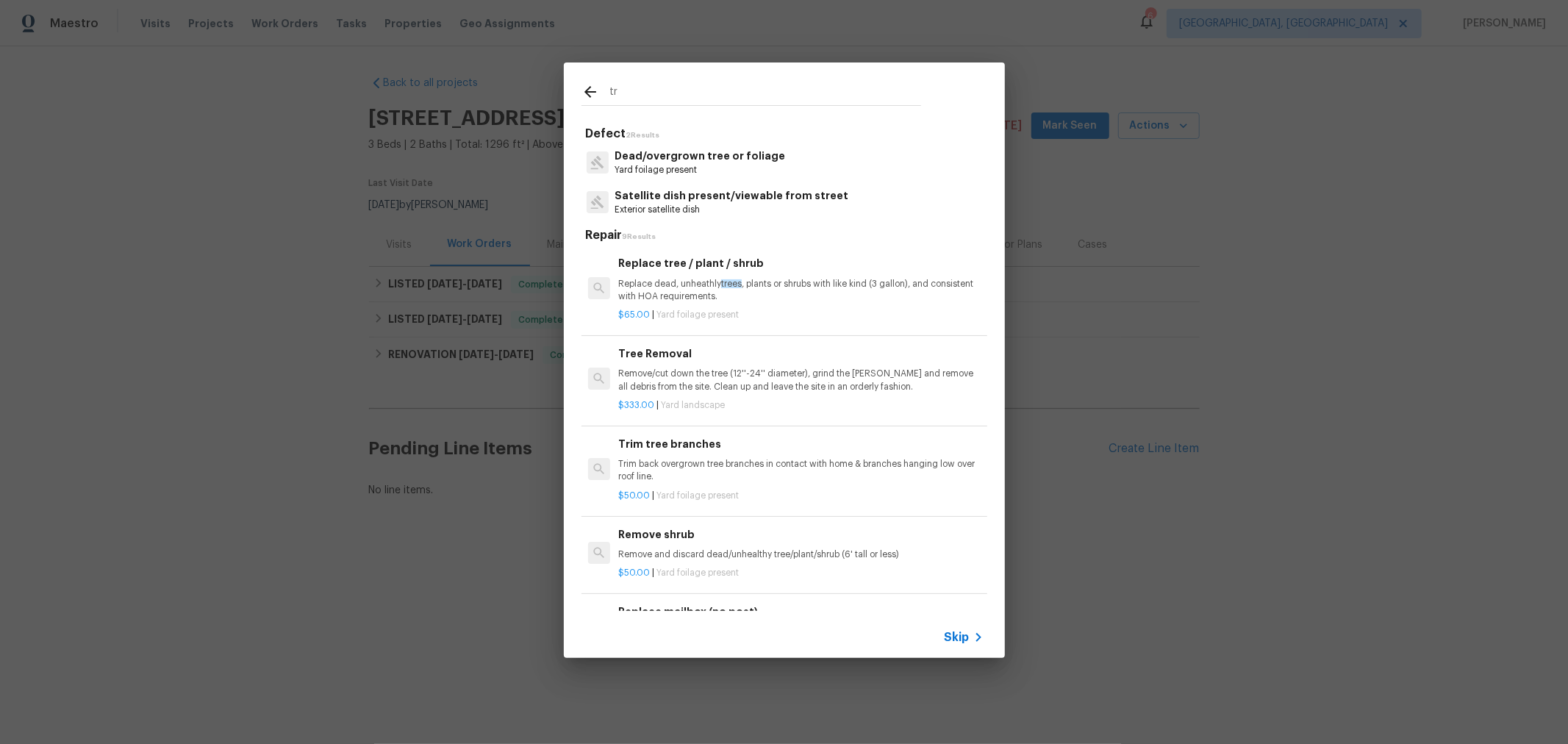
type input "t"
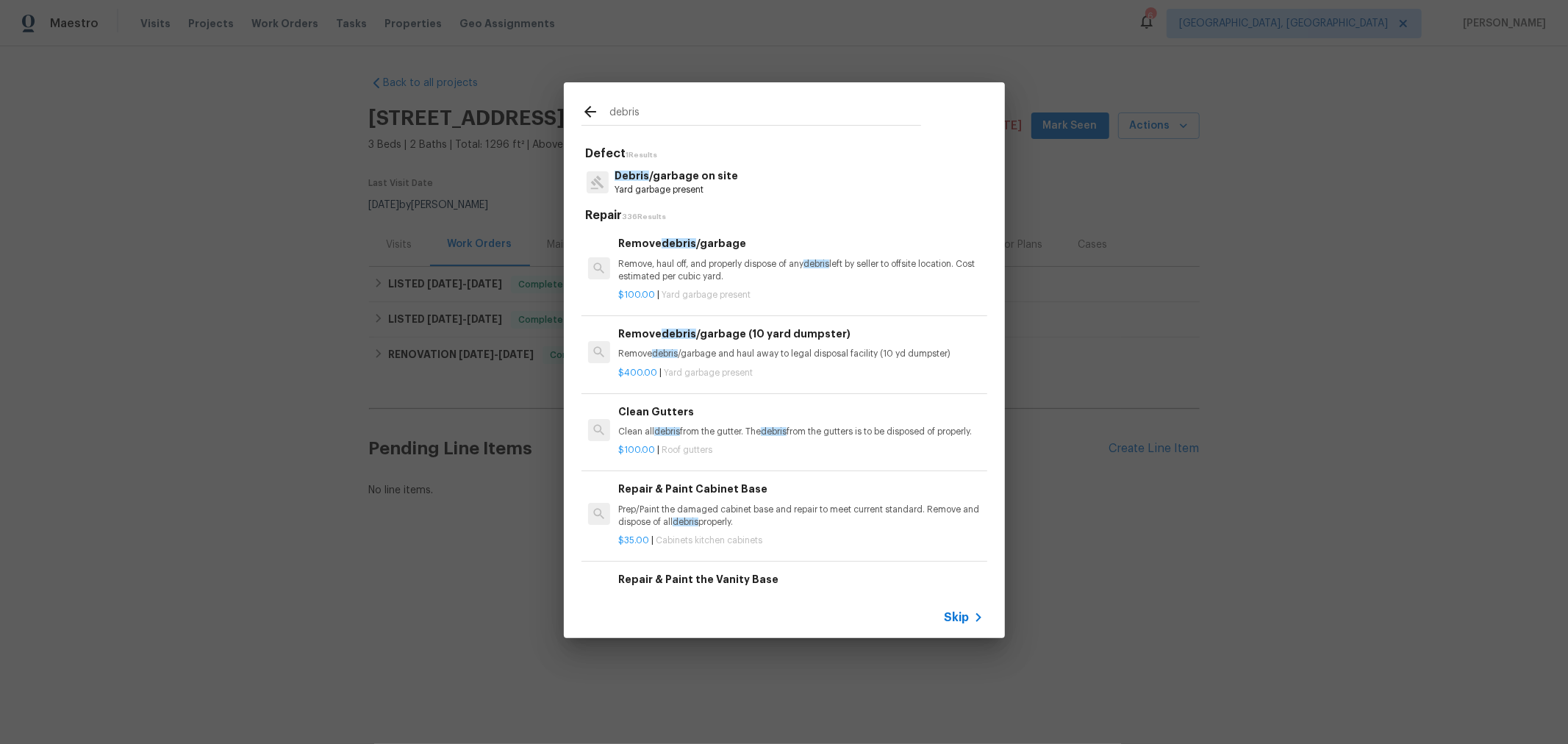
type input "debris"
click at [771, 276] on p "Remove, haul off, and properly dispose of any debris left by seller to offsite …" at bounding box center [800, 270] width 365 height 25
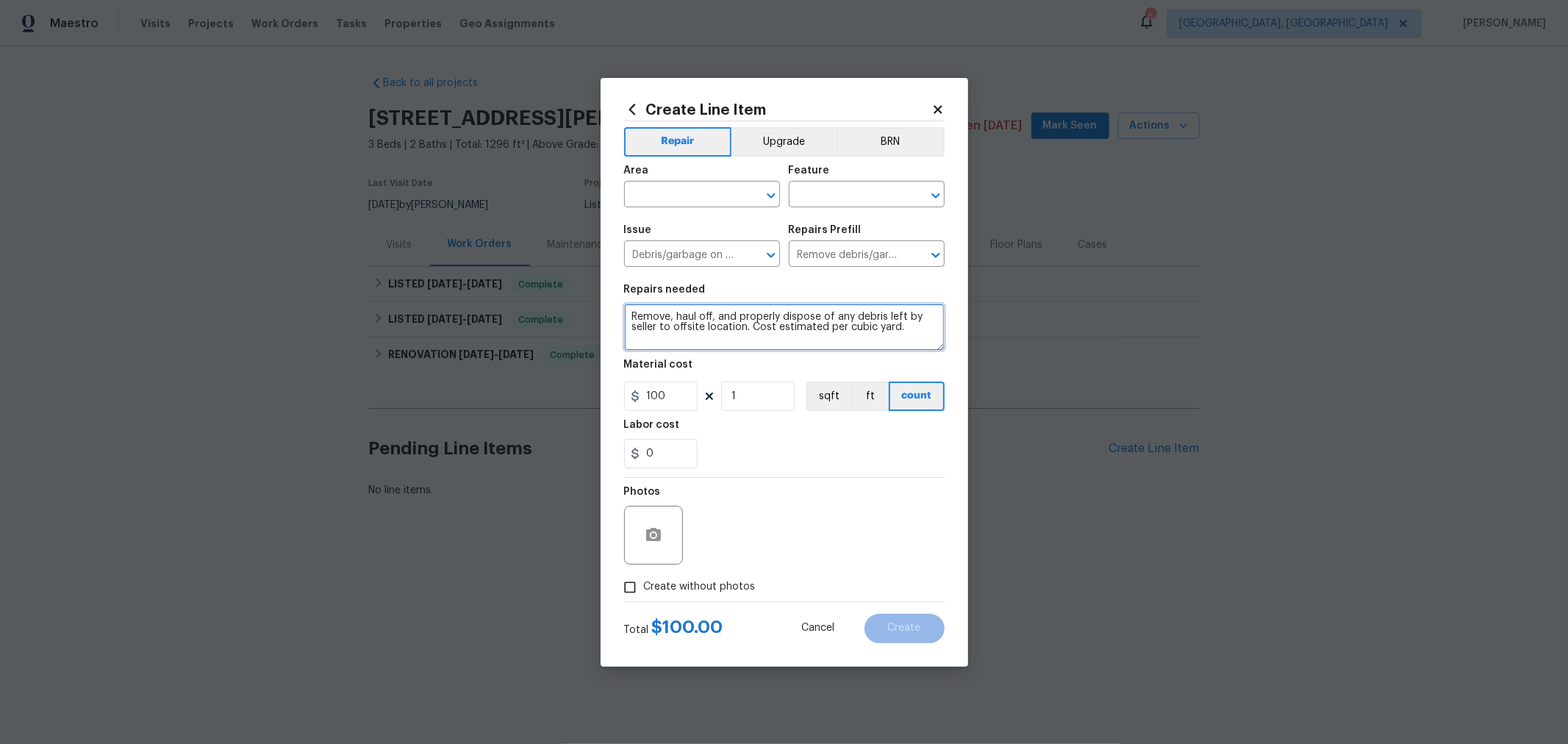
drag, startPoint x: 917, startPoint y: 329, endPoint x: 884, endPoint y: 311, distance: 37.6
click at [884, 311] on textarea "Remove, haul off, and properly dispose of any debris left by seller to offsite …" at bounding box center [784, 327] width 320 height 47
type textarea "Remove, haul off, and properly dispose of any tree limbs that have fallen into …"
click at [663, 198] on input "text" at bounding box center [681, 196] width 114 height 23
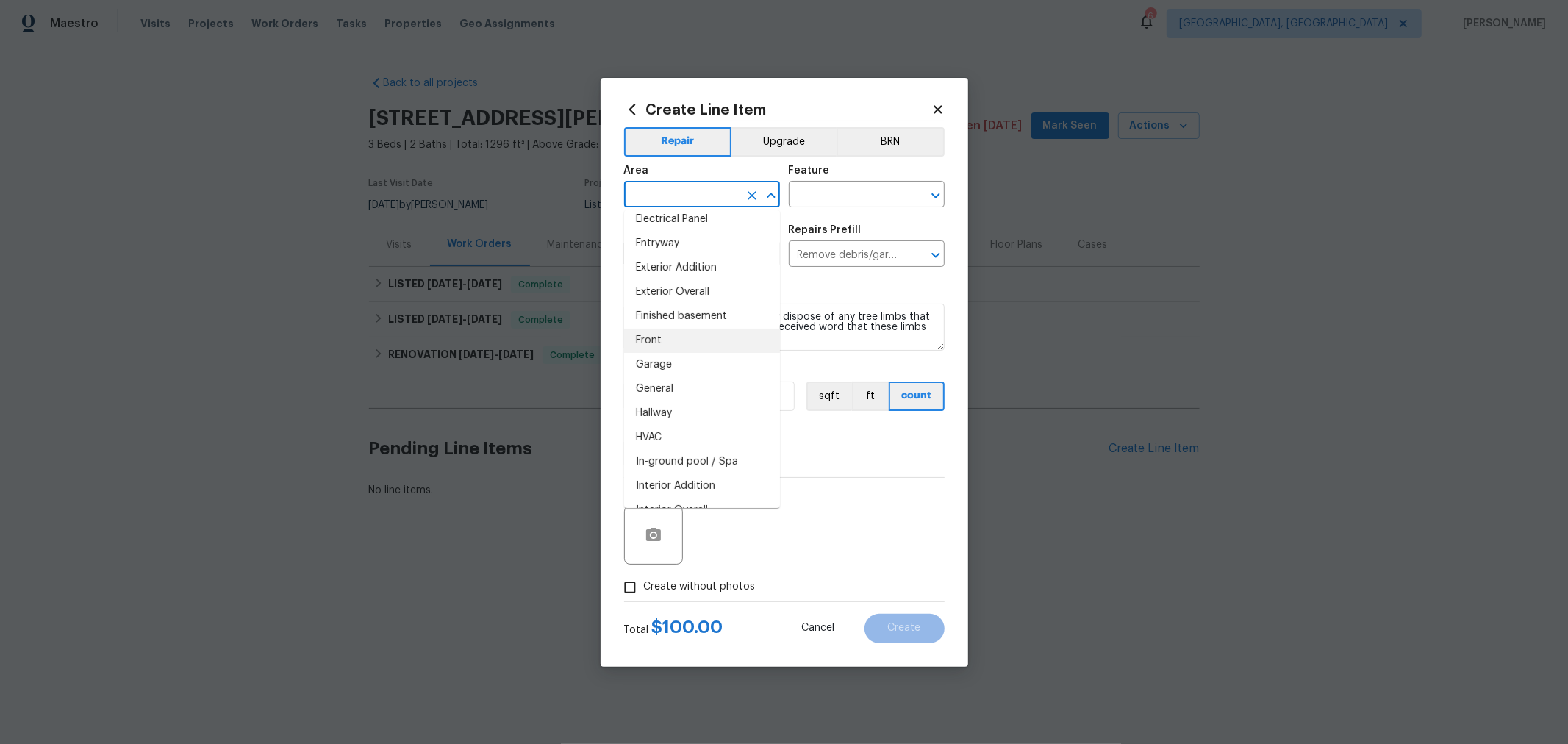
scroll to position [325, 0]
click at [665, 335] on li "Front" at bounding box center [702, 340] width 156 height 24
type input "Front"
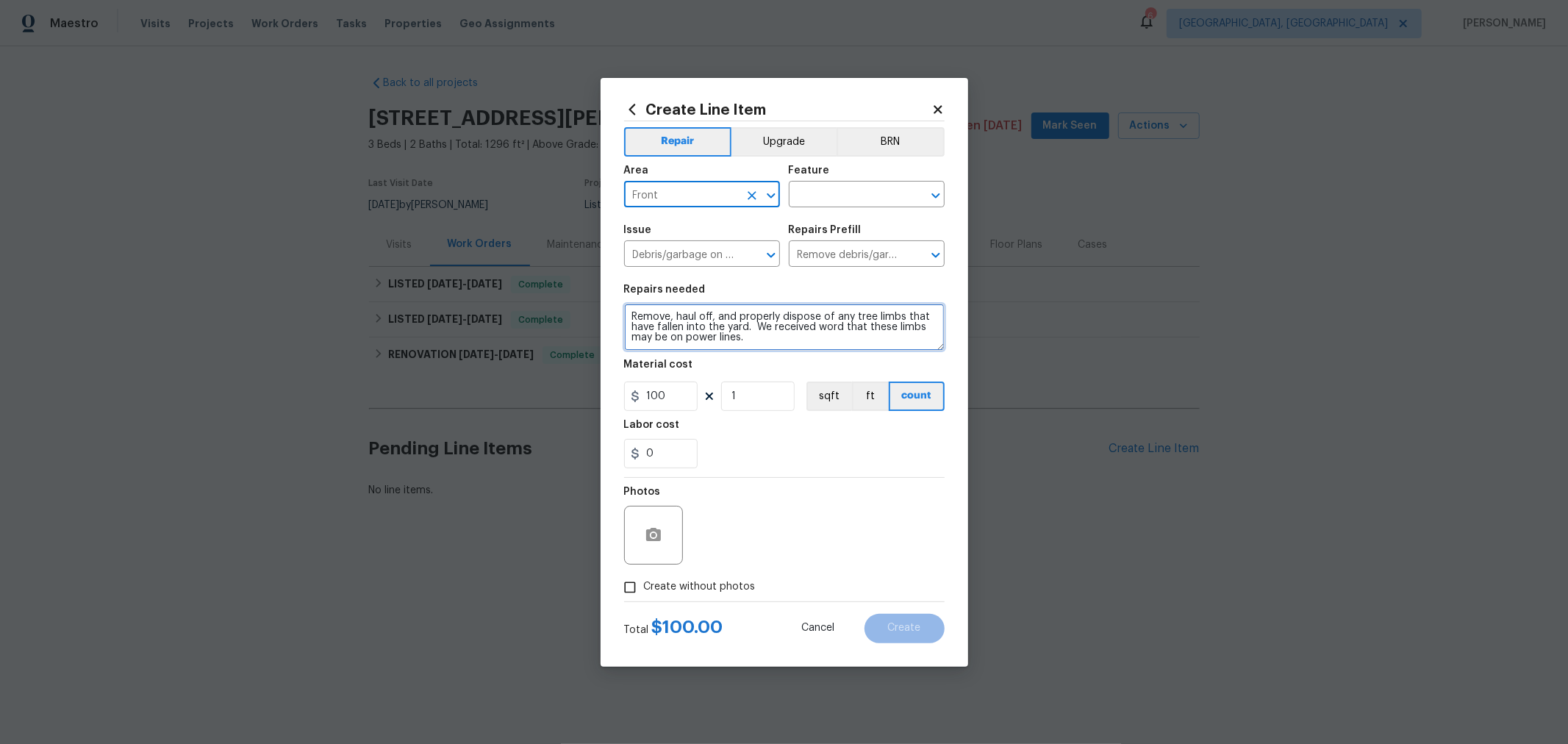
click at [779, 333] on textarea "Remove, haul off, and properly dispose of any tree limbs that have fallen into …" at bounding box center [784, 327] width 320 height 47
click at [808, 342] on textarea "Remove, haul off, and properly dispose of any tree limbs that have fallen into …" at bounding box center [784, 327] width 320 height 47
click at [626, 313] on textarea "Remove, haul off, and properly dispose of any tree limbs that have fallen into …" at bounding box center [784, 327] width 320 height 47
type textarea "***USE CAUTION*** Remove, haul off, and properly dispose of any tree limbs that…"
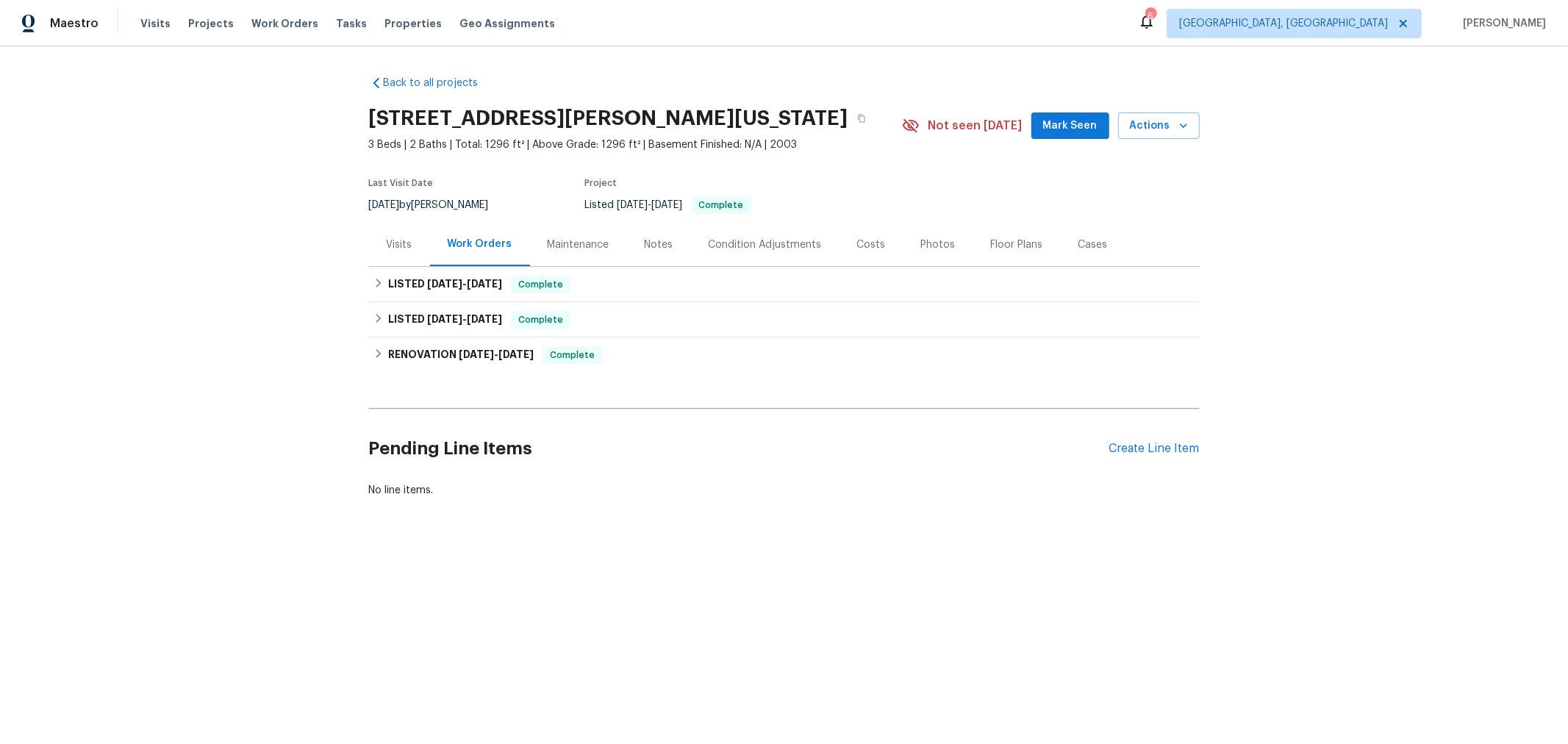
drag, startPoint x: 1033, startPoint y: 391, endPoint x: 719, endPoint y: 449, distance: 319.3
click at [719, 449] on h2 "Pending Line Items" at bounding box center [739, 449] width 740 height 69
click at [1110, 446] on div "Create Line Item" at bounding box center [1154, 449] width 90 height 14
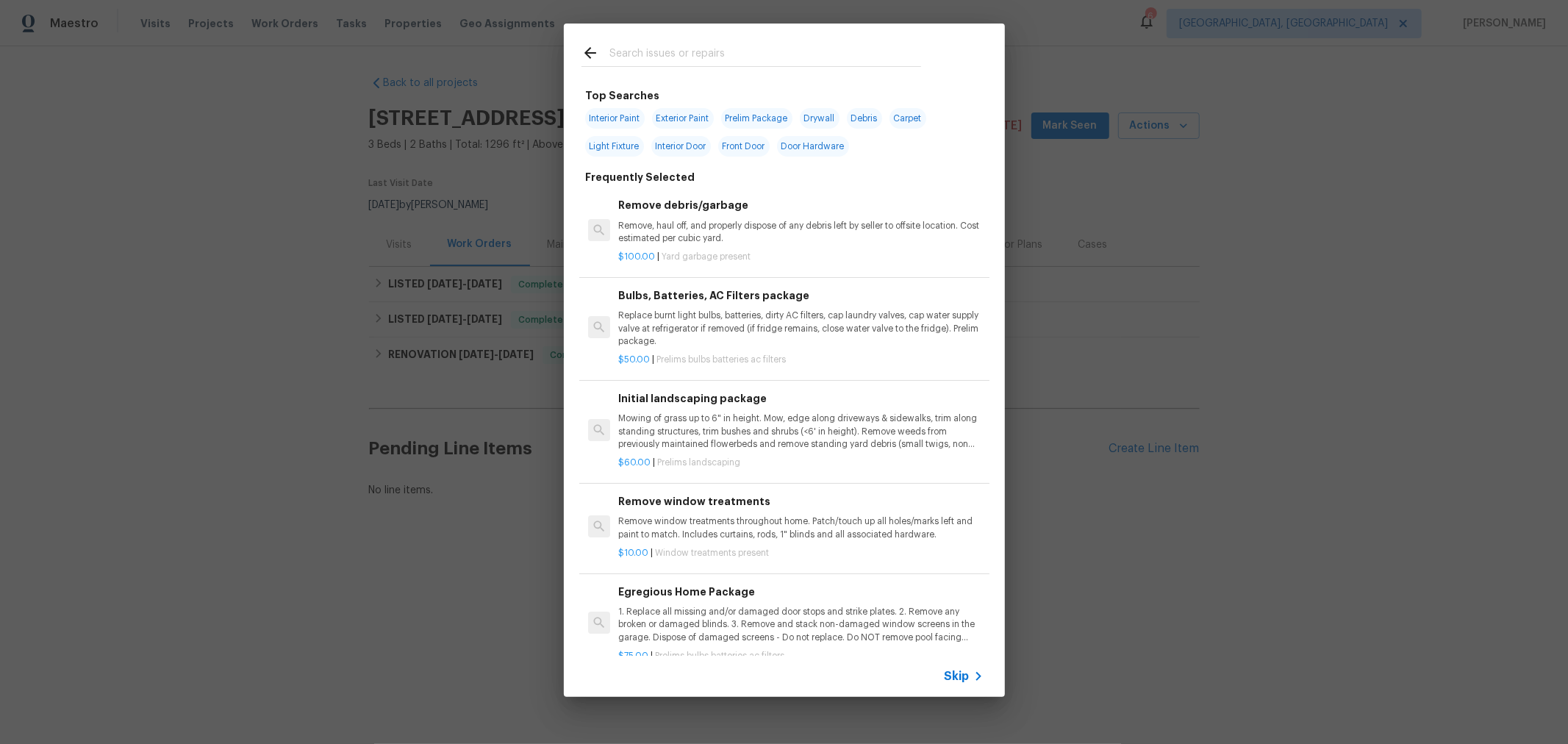
click at [694, 46] on input "text" at bounding box center [765, 55] width 311 height 22
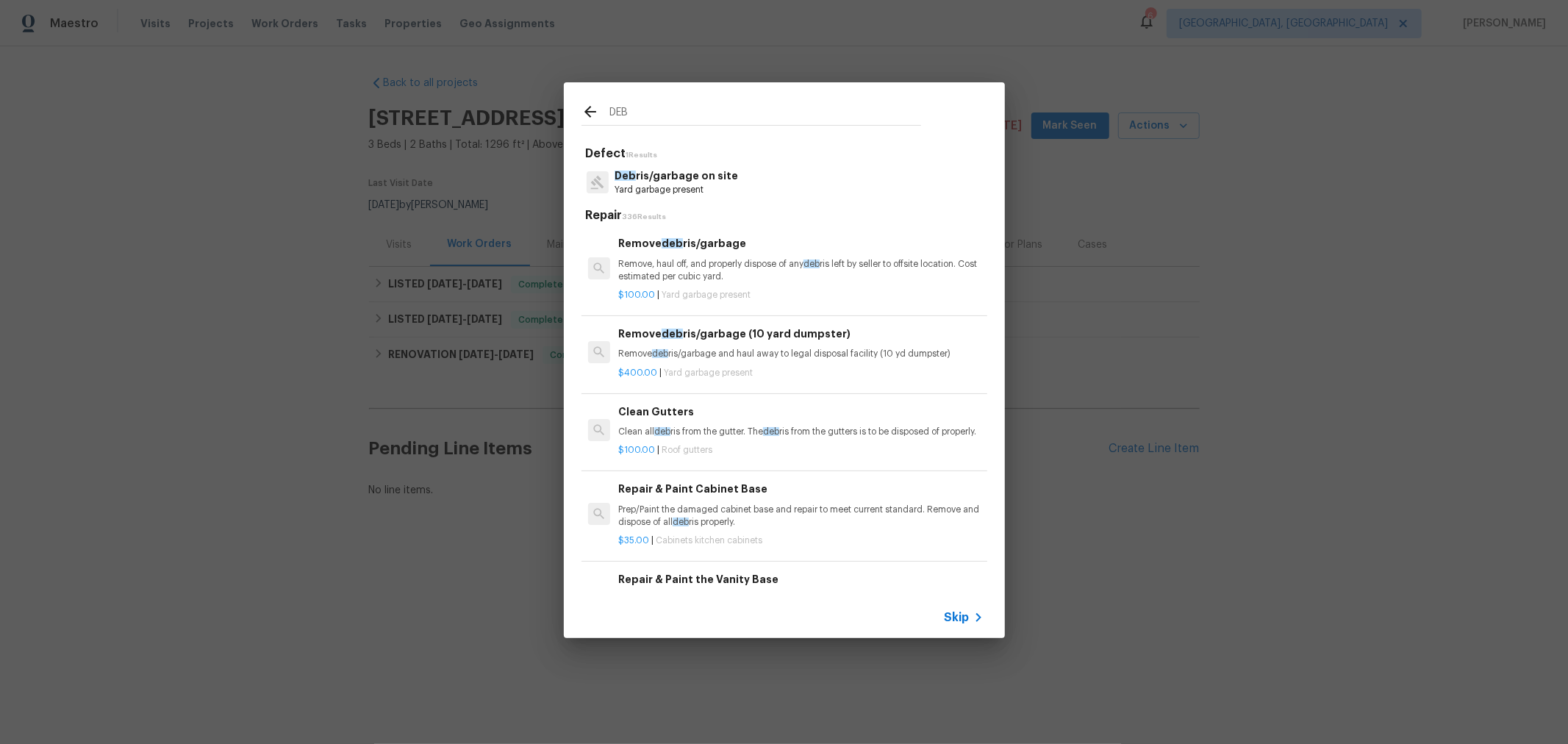
type input "DEB"
click at [708, 268] on p "Remove, haul off, and properly dispose of any deb ris left by seller to offsite…" at bounding box center [800, 270] width 365 height 25
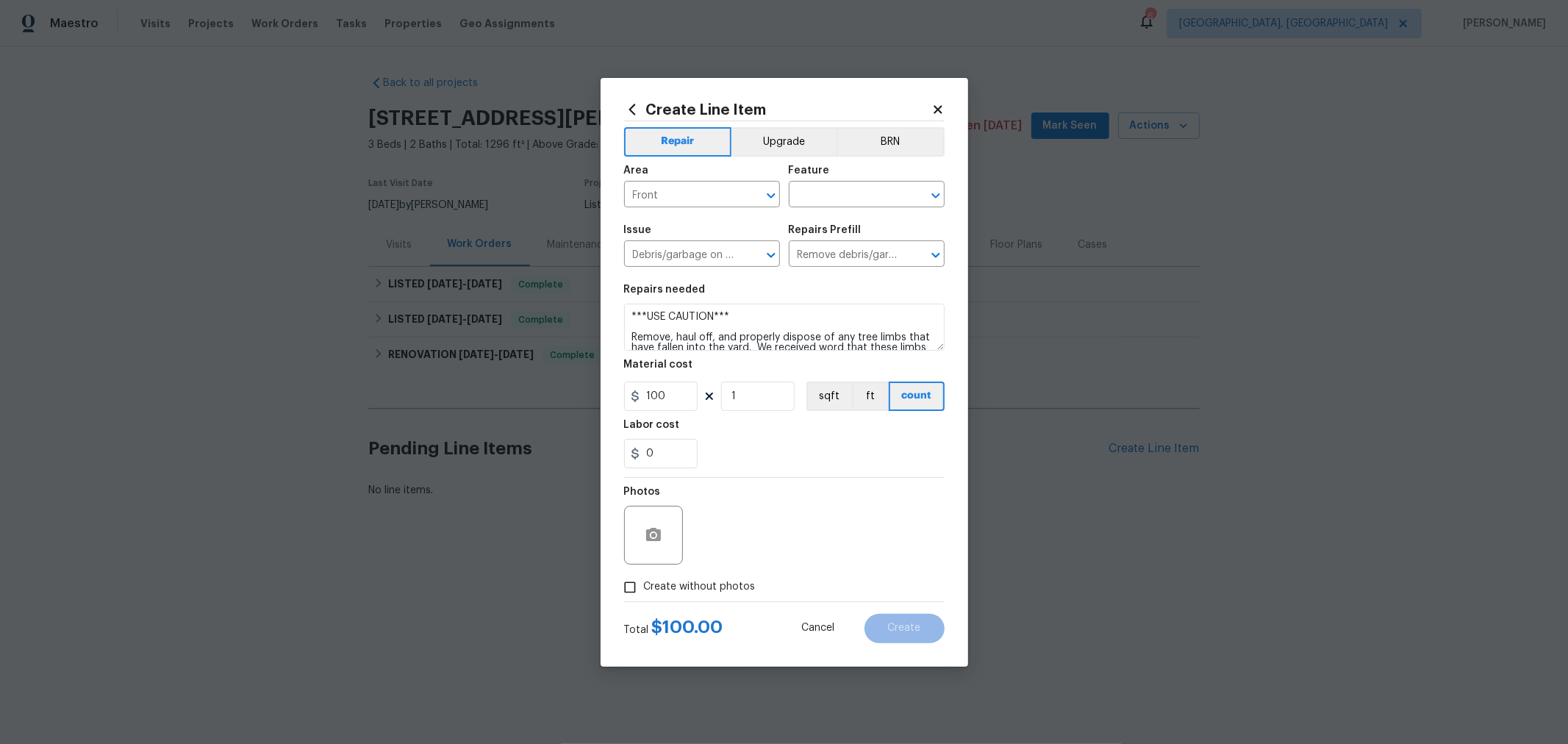
type textarea "Remove, haul off, and properly dispose of any debris left by seller to offsite …"
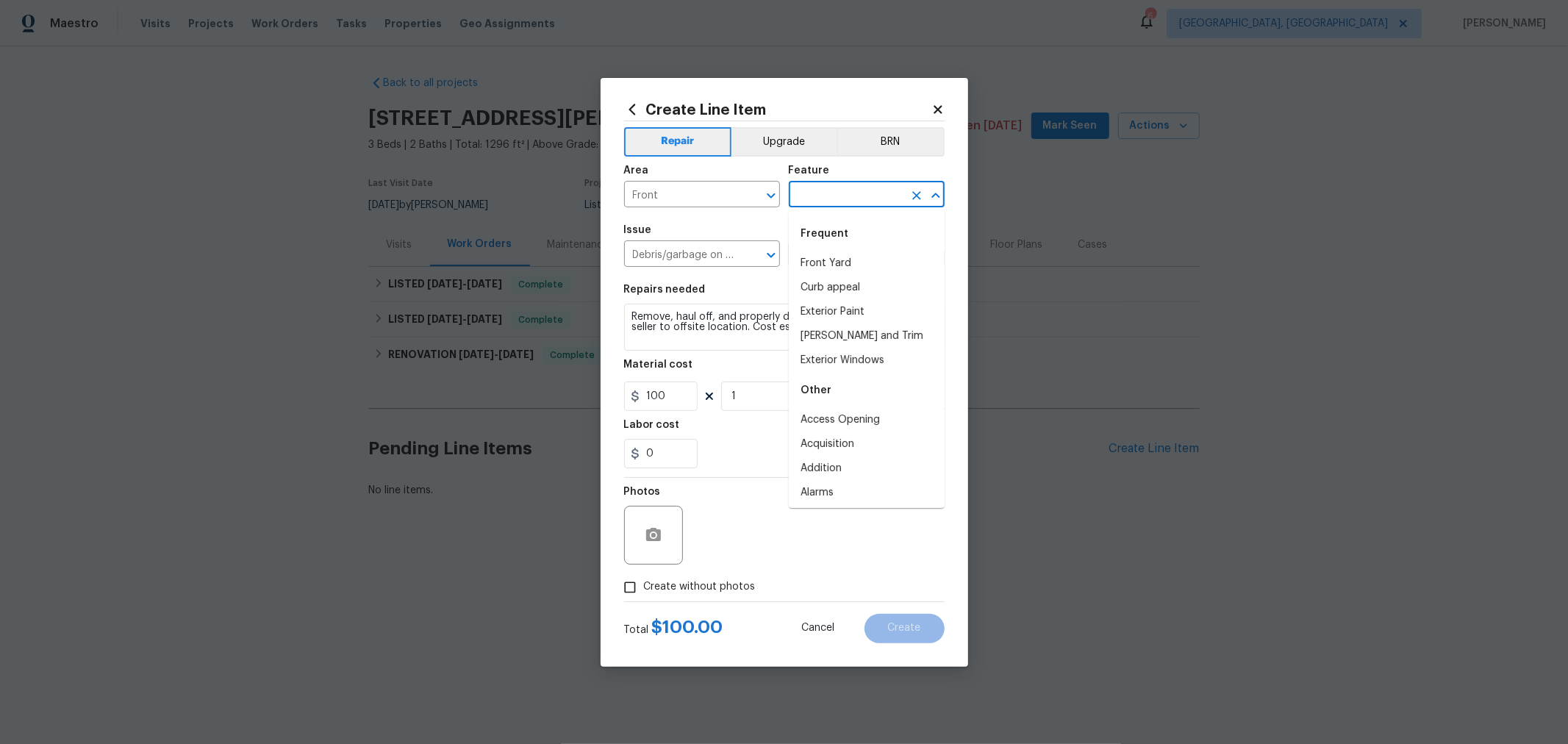
click at [881, 185] on input "text" at bounding box center [846, 196] width 114 height 23
click at [856, 255] on li "Front Yard" at bounding box center [867, 263] width 156 height 24
type input "Front Yard"
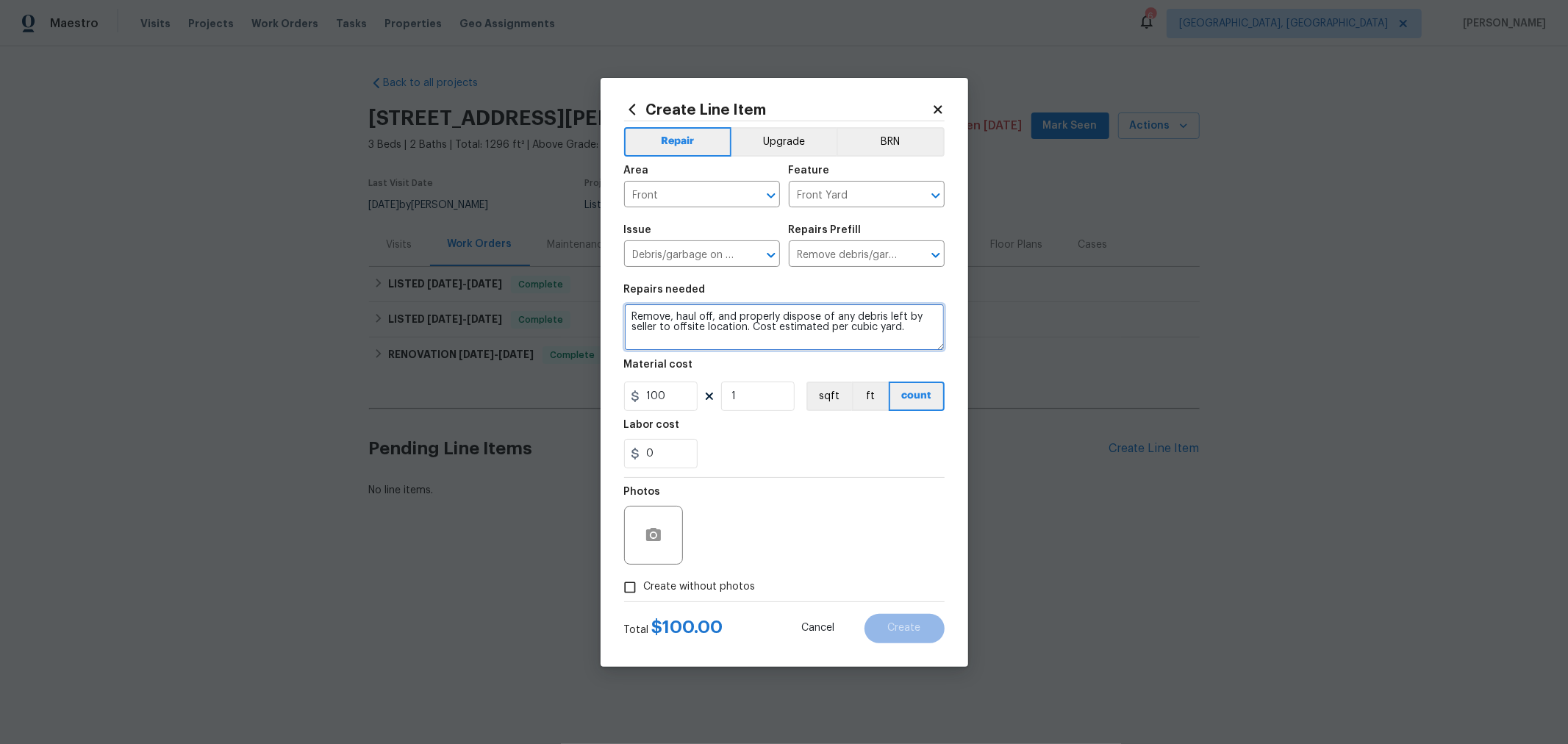
click at [765, 319] on textarea "Remove, haul off, and properly dispose of any debris left by seller to offsite …" at bounding box center [784, 327] width 320 height 47
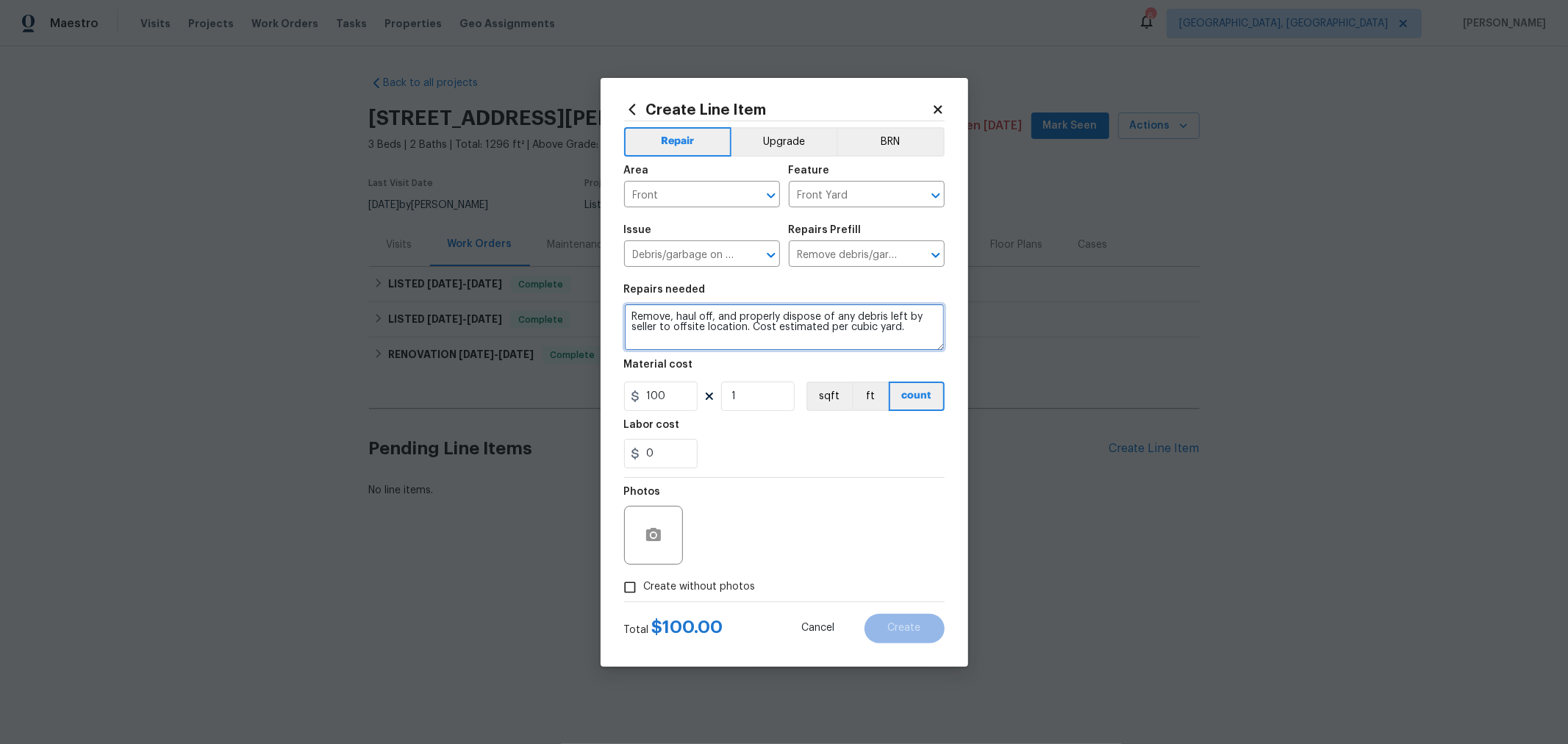
click at [765, 319] on textarea "Remove, haul off, and properly dispose of any debris left by seller to offsite …" at bounding box center [784, 327] width 320 height 47
click at [939, 327] on textarea "Remove, haul off, and properly dispose of any debris left by seller to offsite …" at bounding box center [784, 327] width 320 height 47
drag, startPoint x: 931, startPoint y: 331, endPoint x: 856, endPoint y: 320, distance: 75.8
click at [856, 320] on textarea "Remove, haul off, and properly dispose of any debris left by seller to offsite …" at bounding box center [784, 327] width 320 height 47
click at [724, 343] on textarea "***USE CAUTION*** Remove, haul off, and properly dispose of any fallen tree lim…" at bounding box center [784, 327] width 320 height 47
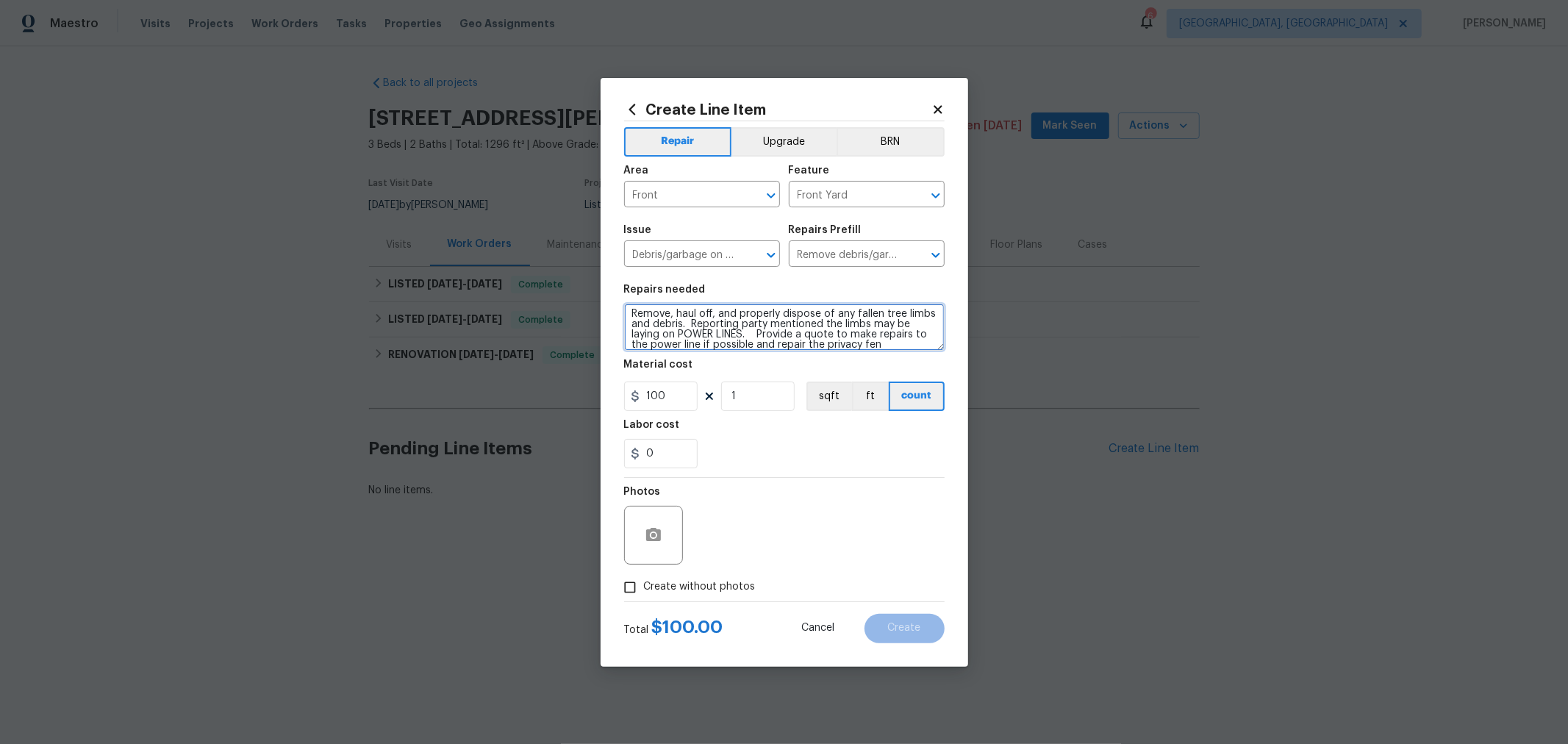
scroll to position [34, 0]
type textarea "***USE CAUTION*** Remove, haul off, and properly dispose of any fallen tree lim…"
drag, startPoint x: 675, startPoint y: 399, endPoint x: 605, endPoint y: 401, distance: 70.0
click at [584, 398] on div "Create Line Item Repair Upgrade BRN Area Front ​ Feature Front Yard ​ Issue Deb…" at bounding box center [784, 372] width 1568 height 744
type input "200"
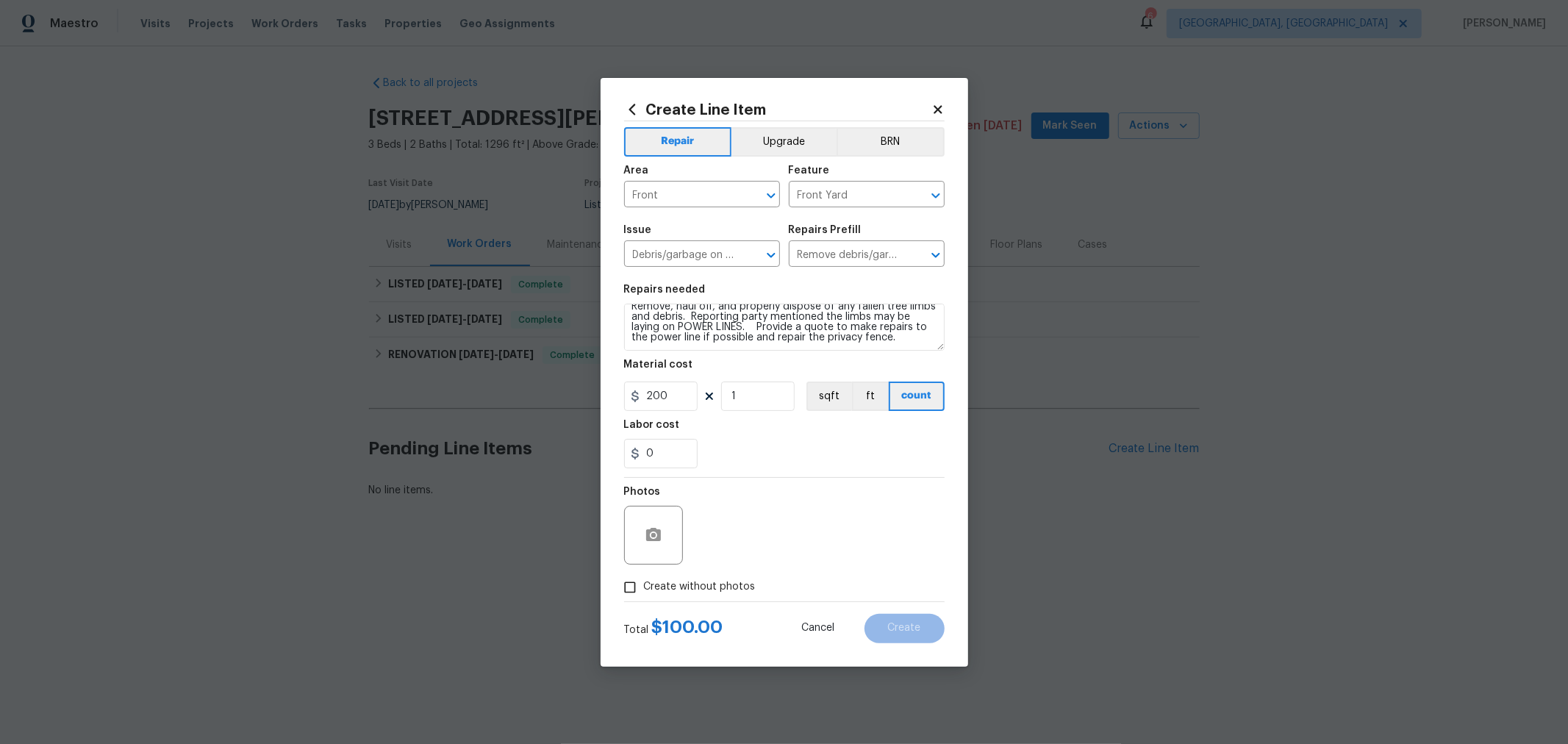
click at [716, 588] on span "Create without photos" at bounding box center [700, 587] width 111 height 15
click at [644, 588] on input "Create without photos" at bounding box center [629, 587] width 28 height 28
checkbox input "true"
drag, startPoint x: 761, startPoint y: 544, endPoint x: 800, endPoint y: 544, distance: 39.0
click at [761, 543] on textarea at bounding box center [819, 535] width 250 height 59
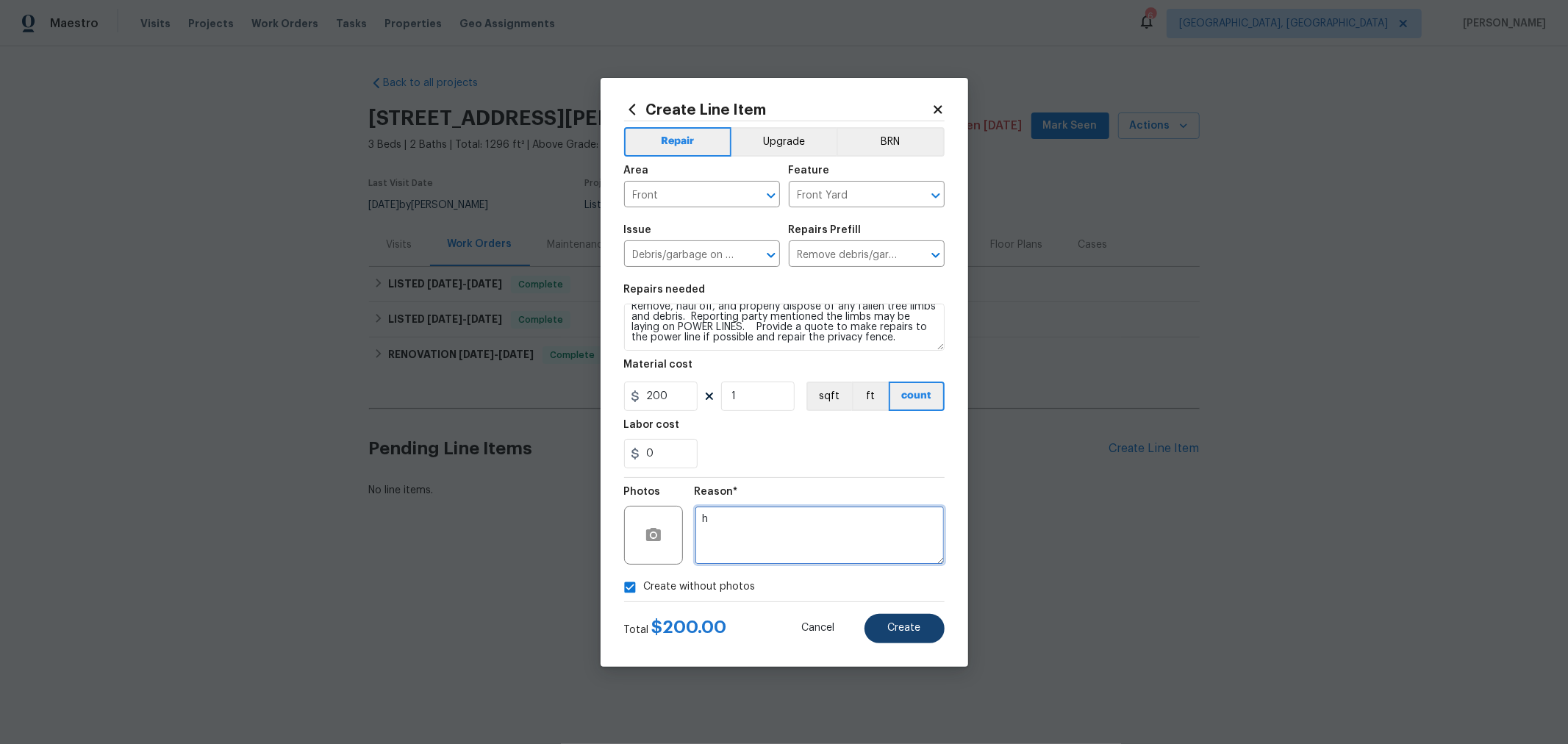
type textarea "h"
click at [907, 623] on span "Create" at bounding box center [904, 628] width 33 height 11
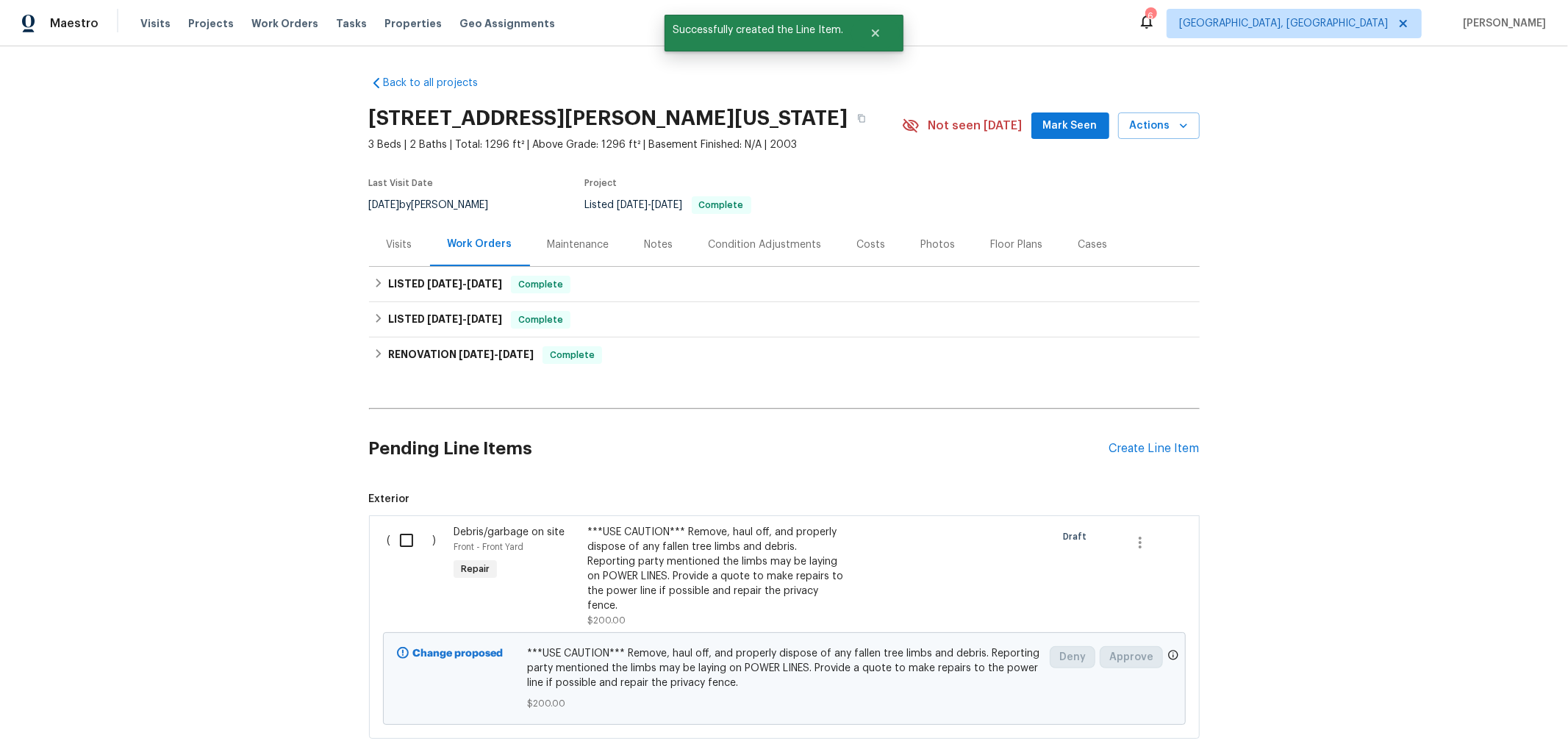
click at [392, 543] on input "checkbox" at bounding box center [412, 540] width 42 height 31
checkbox input "true"
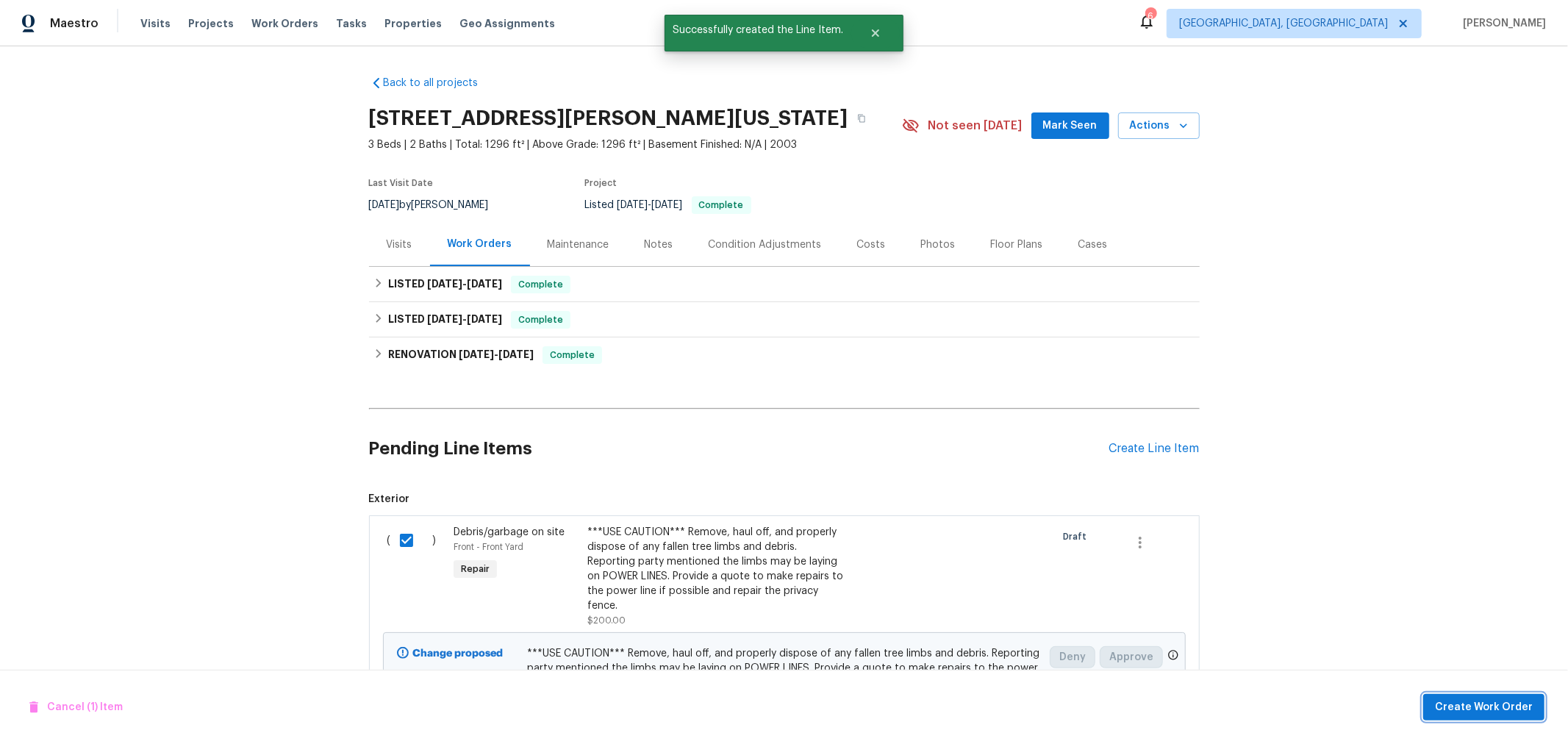
click at [1498, 702] on span "Create Work Order" at bounding box center [1483, 707] width 98 height 18
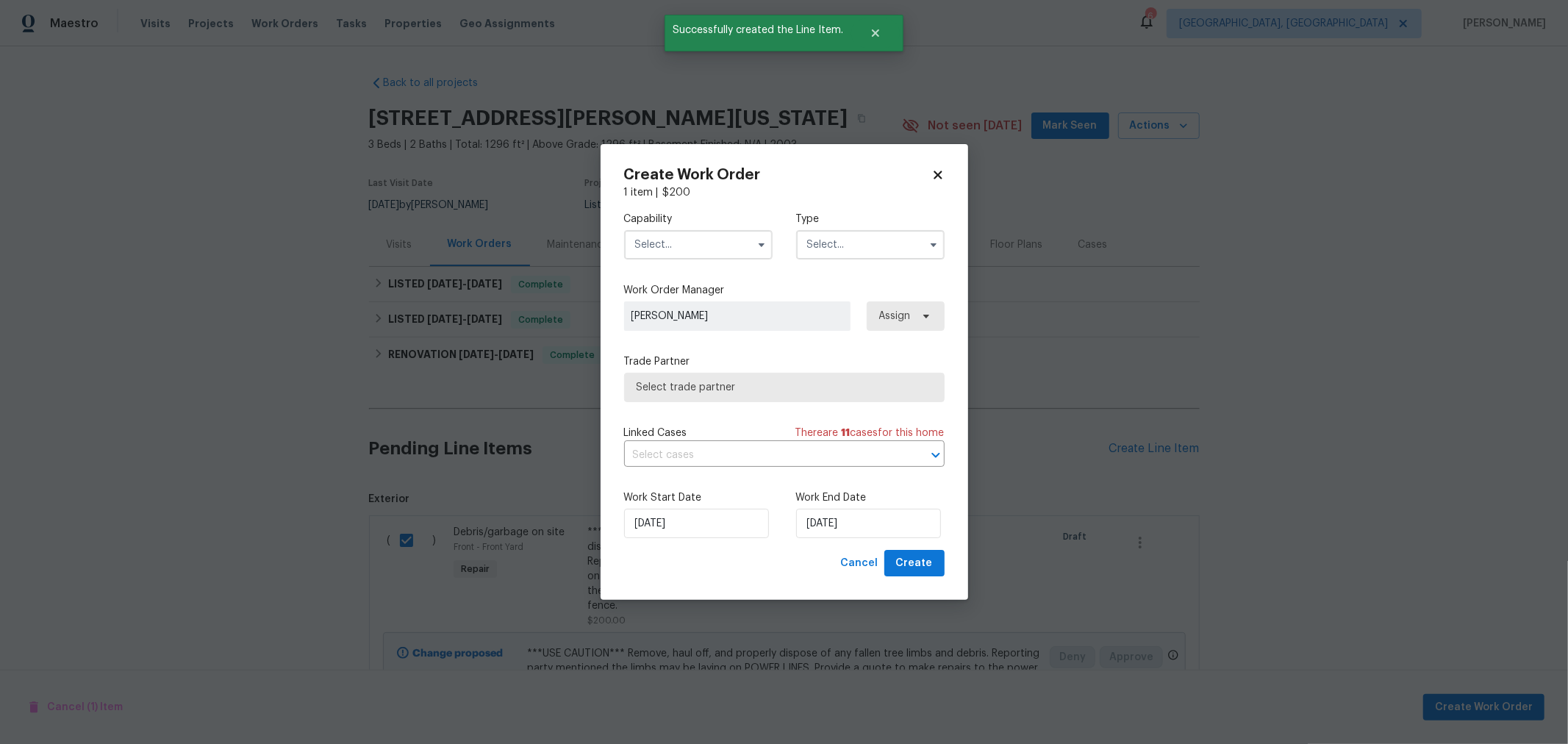
click at [706, 247] on input "text" at bounding box center [698, 245] width 149 height 30
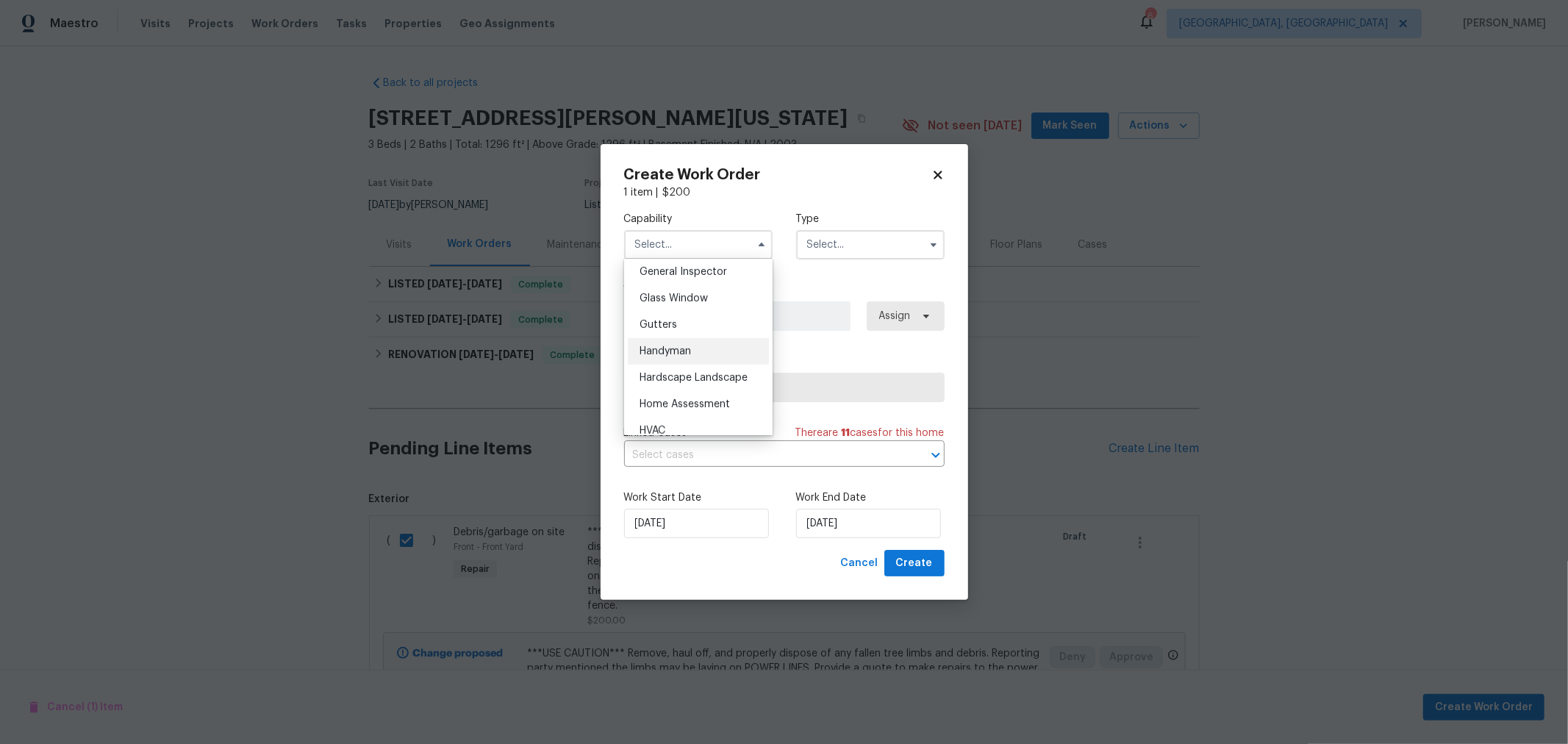
scroll to position [733, 0]
click at [679, 356] on div "Handyman" at bounding box center [698, 350] width 141 height 27
type input "Handyman"
click at [913, 234] on input "text" at bounding box center [870, 245] width 149 height 30
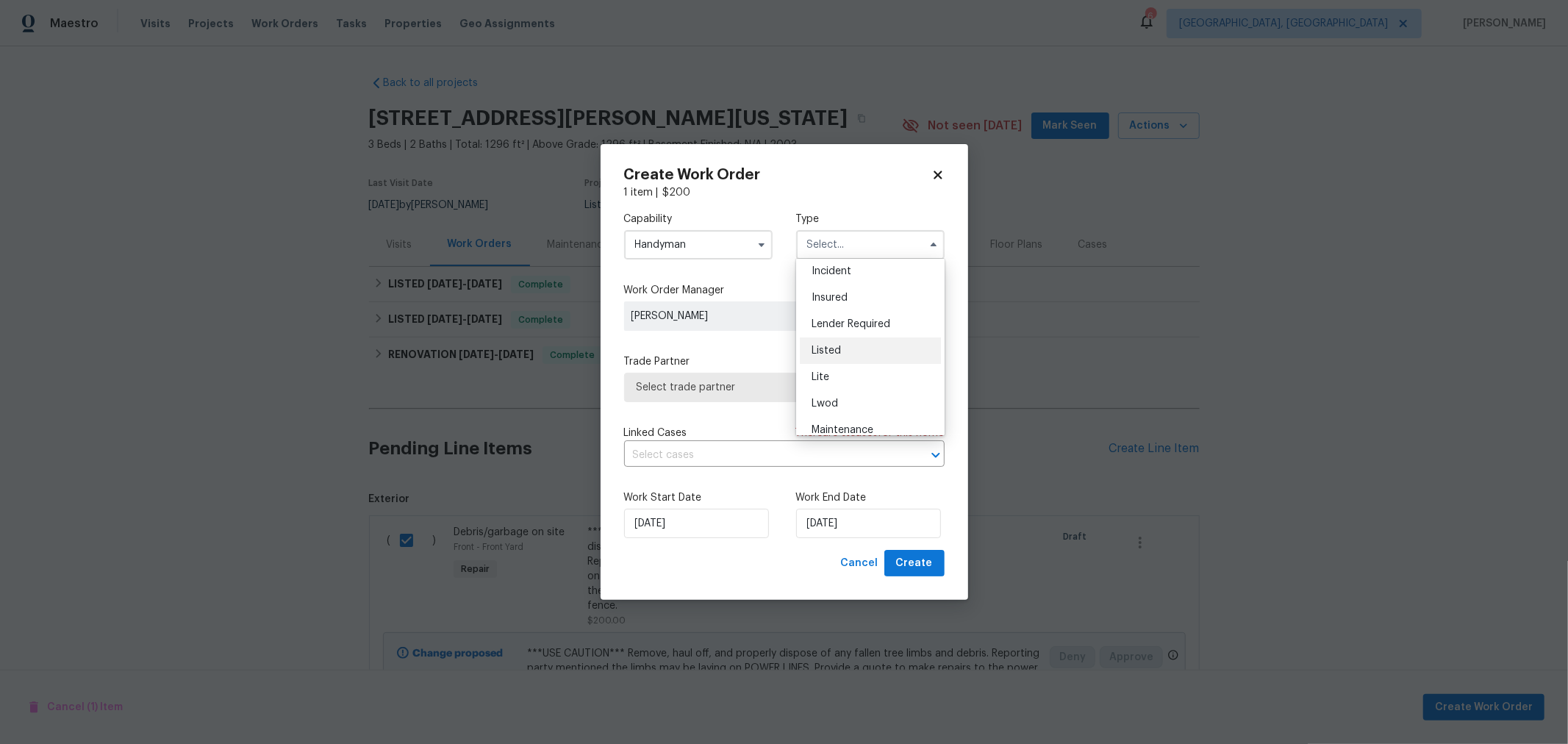
scroll to position [83, 0]
click at [852, 344] on div "Listed" at bounding box center [870, 351] width 141 height 27
type input "Listed"
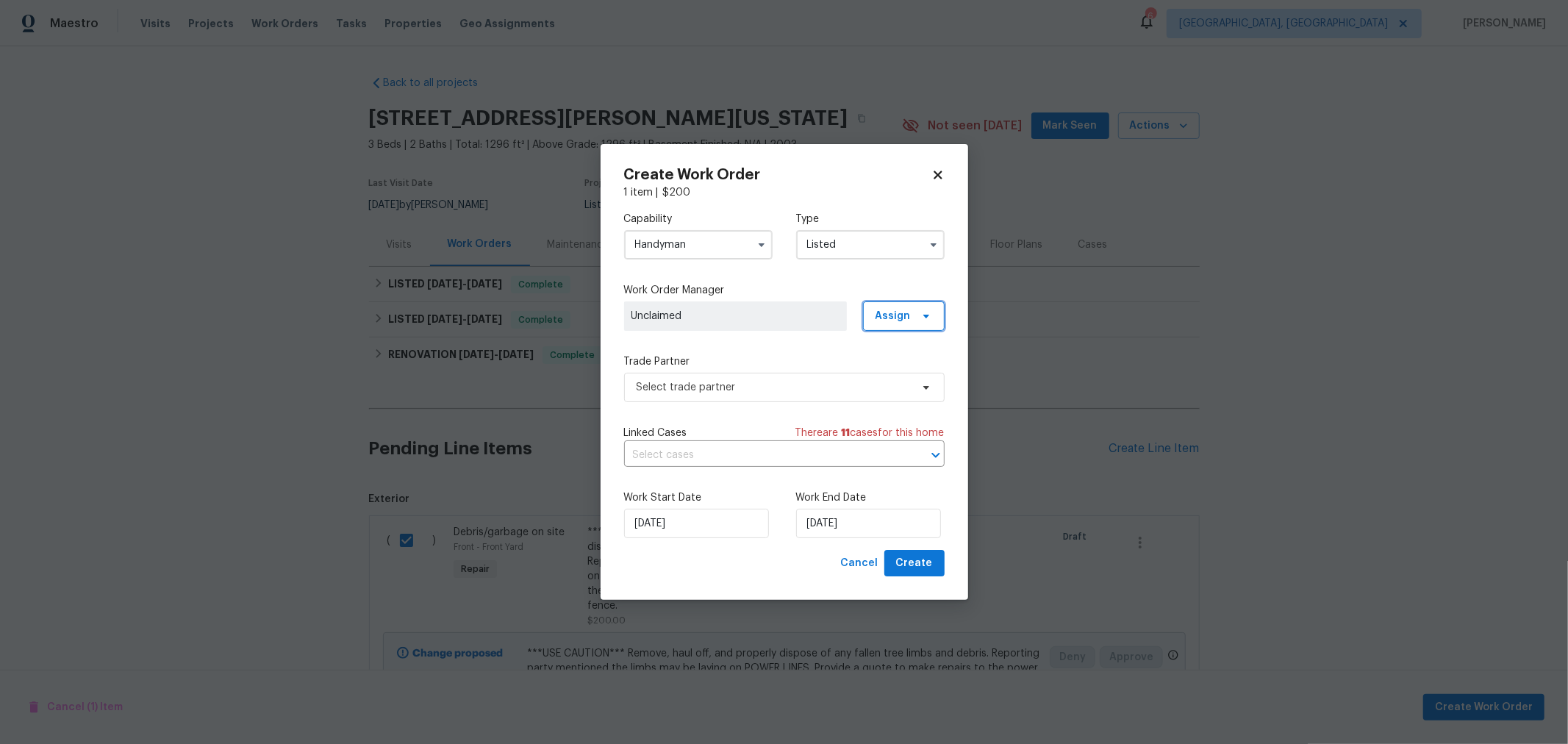
click at [897, 311] on span "Assign" at bounding box center [893, 316] width 35 height 14
click at [905, 362] on div "Assign to HPM" at bounding box center [909, 357] width 69 height 14
click at [953, 502] on div "Create Work Order 1 item | $ 200 Capability Handyman Type Listed Work Order Man…" at bounding box center [784, 372] width 368 height 456
click at [773, 369] on div "Trade Partner Select trade partner" at bounding box center [784, 378] width 320 height 48
click at [784, 391] on span "Select trade partner" at bounding box center [773, 387] width 274 height 14
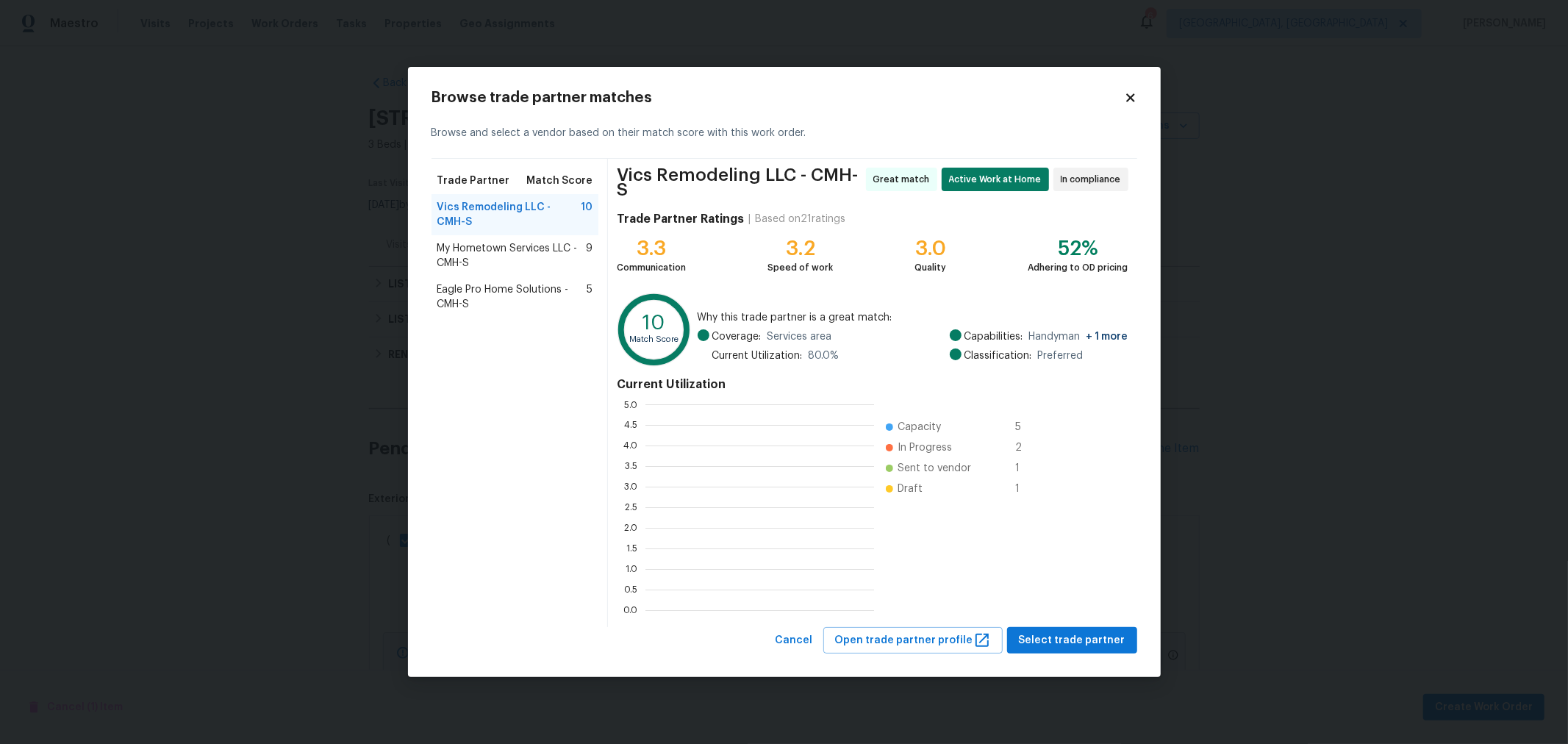
scroll to position [193, 216]
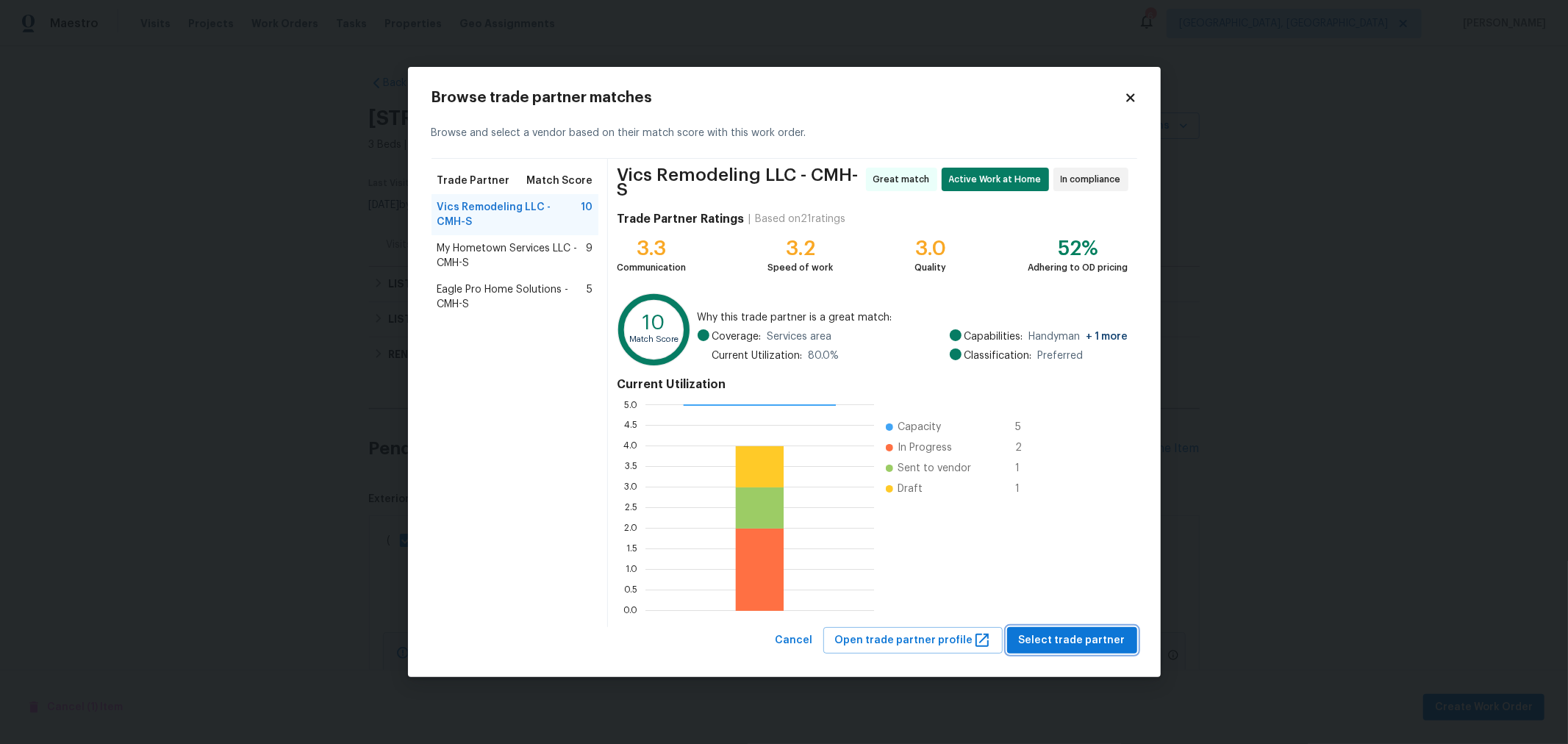
click at [1055, 627] on button "Select trade partner" at bounding box center [1072, 641] width 130 height 27
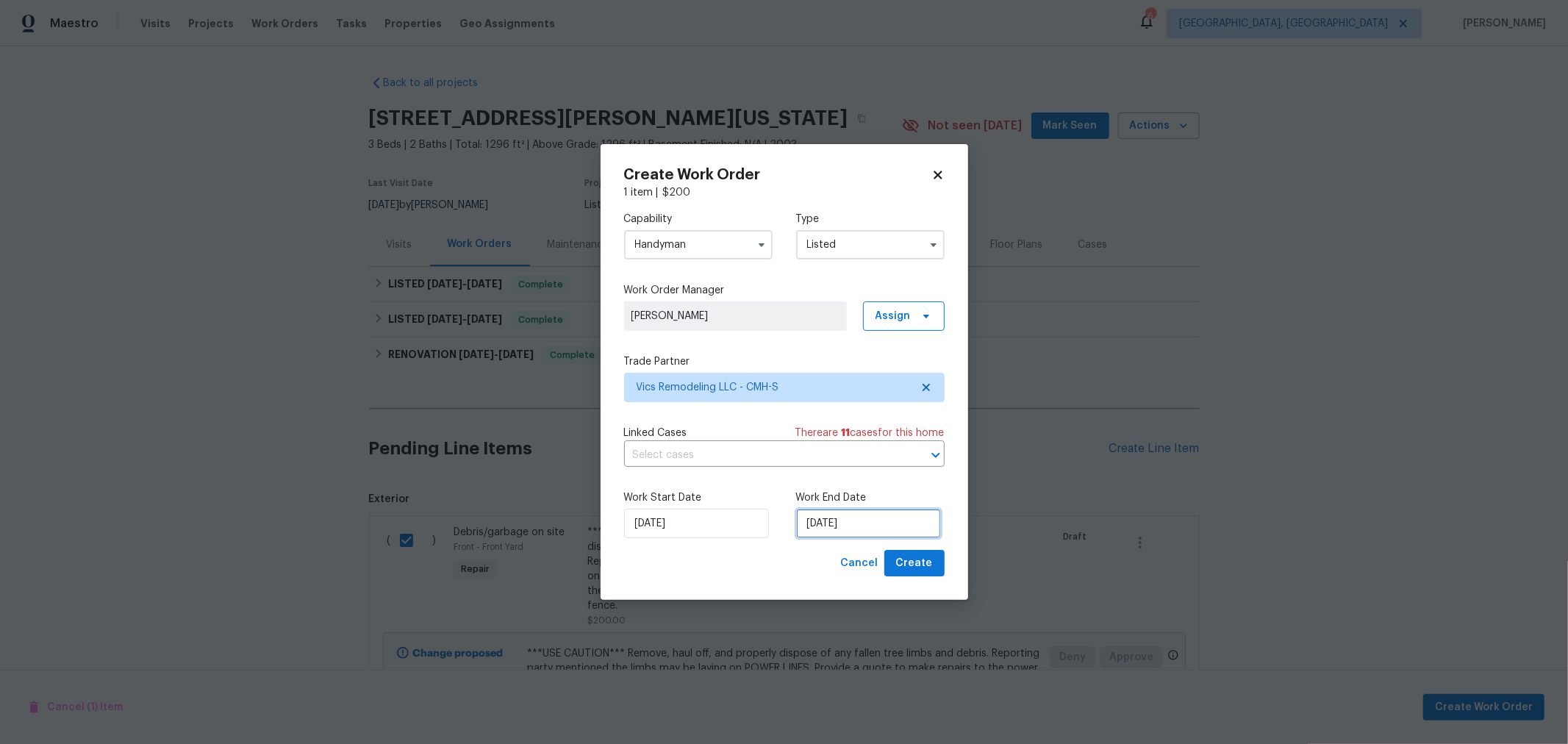
click at [881, 530] on input "8/15/2025" at bounding box center [868, 523] width 145 height 30
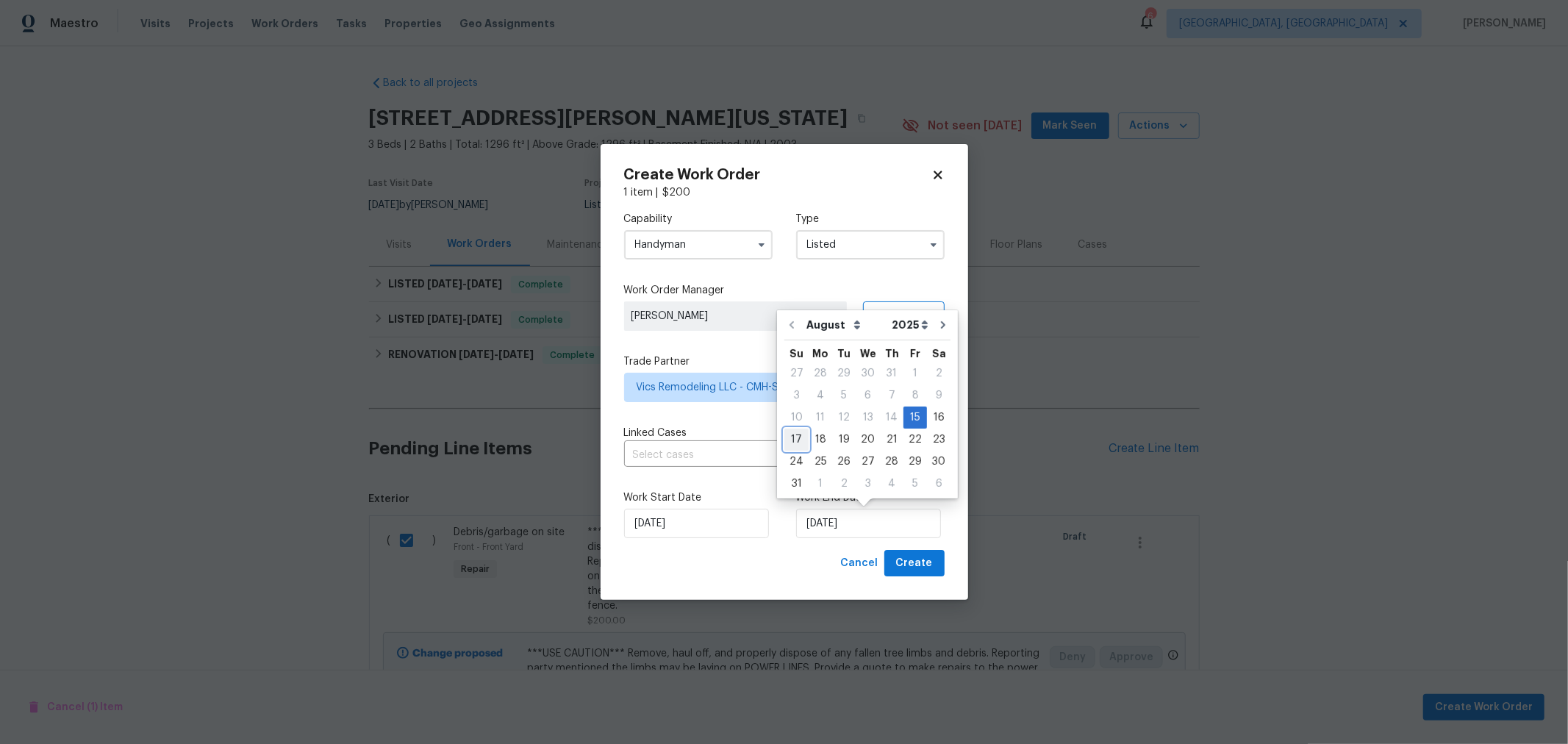
click at [797, 437] on div "17" at bounding box center [797, 440] width 24 height 21
type input "8/17/2025"
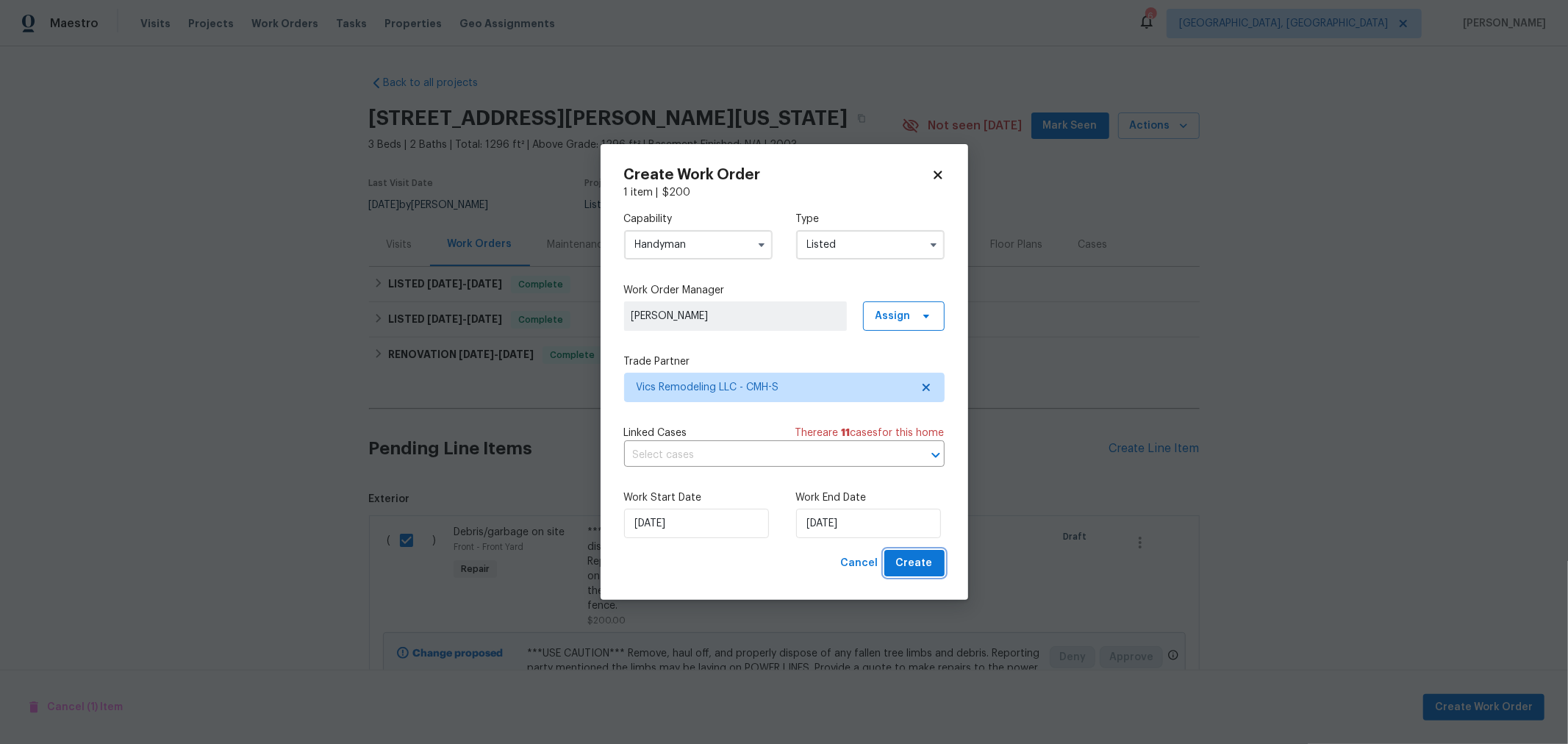
click at [919, 563] on span "Create" at bounding box center [914, 563] width 37 height 18
checkbox input "false"
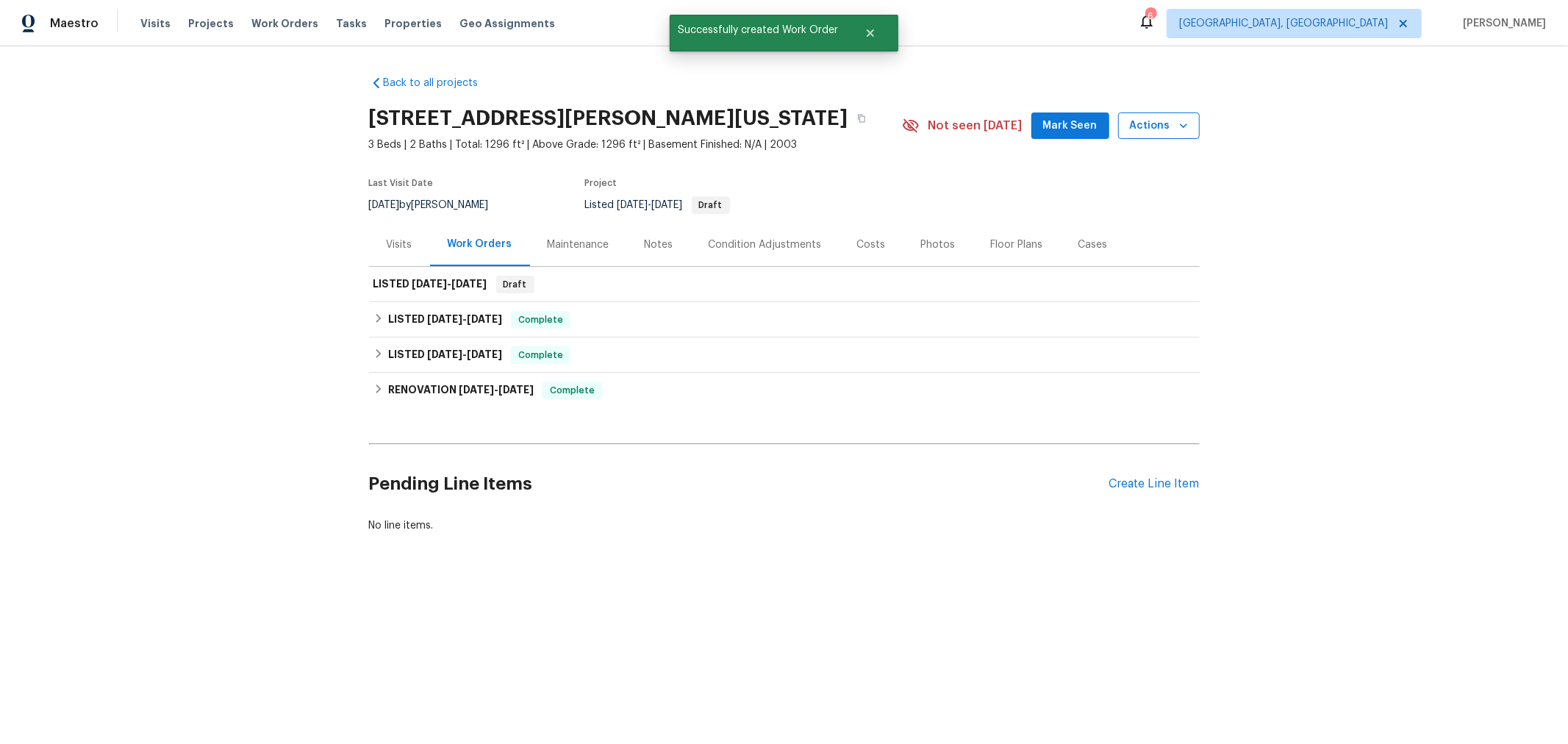
click at [1130, 123] on span "Actions" at bounding box center [1159, 126] width 58 height 18
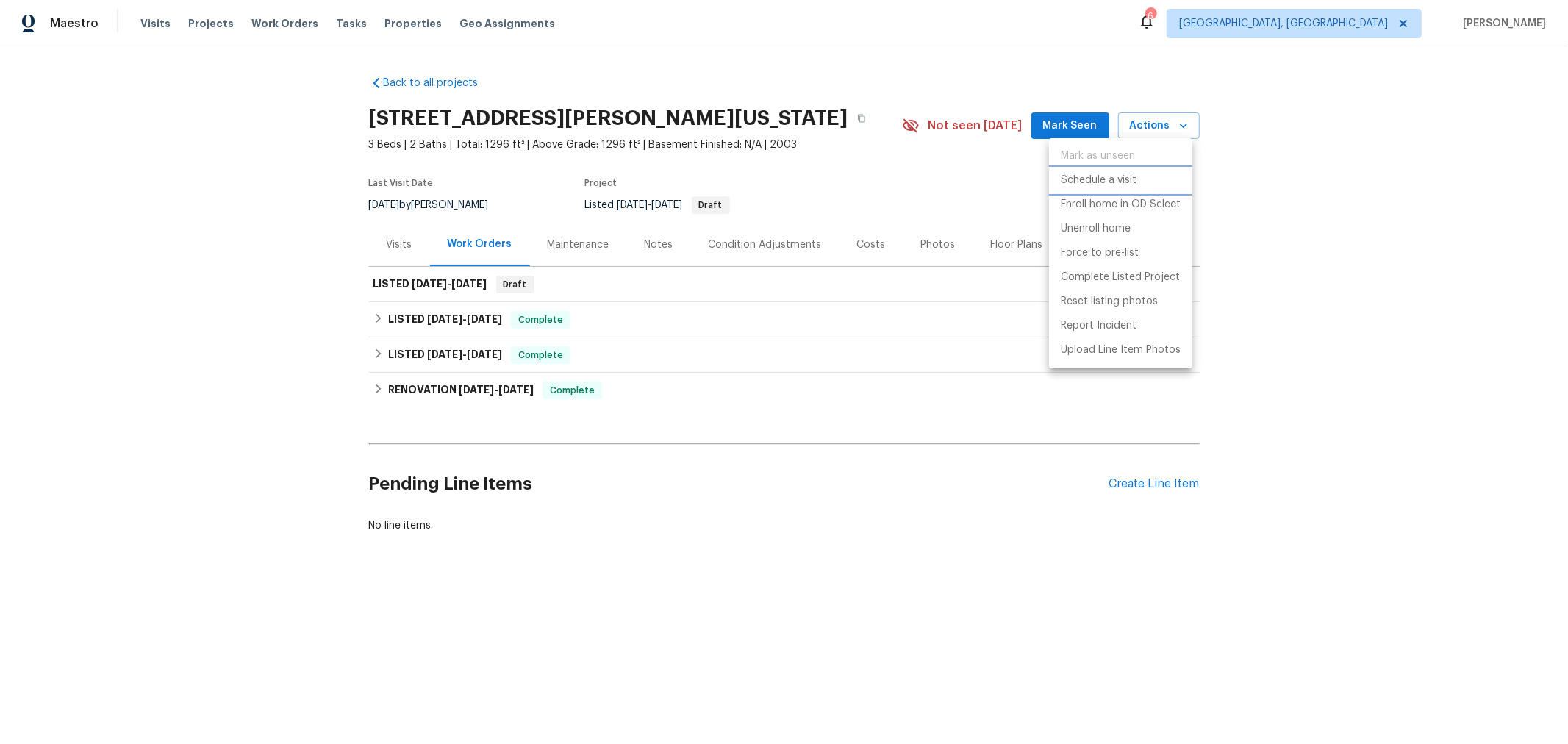
click at [1112, 174] on p "Schedule a visit" at bounding box center [1098, 180] width 76 height 15
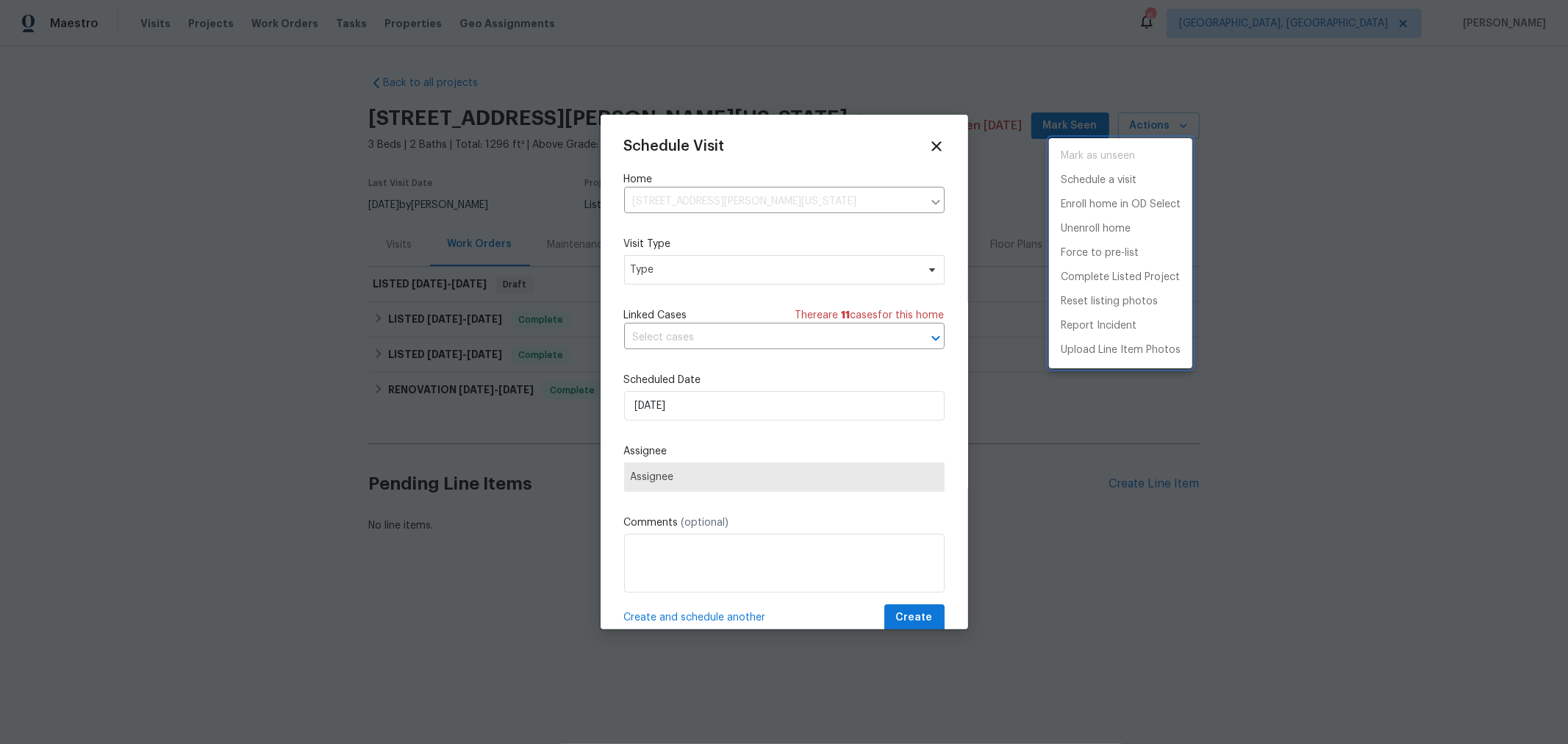
click at [712, 275] on div at bounding box center [784, 372] width 1568 height 744
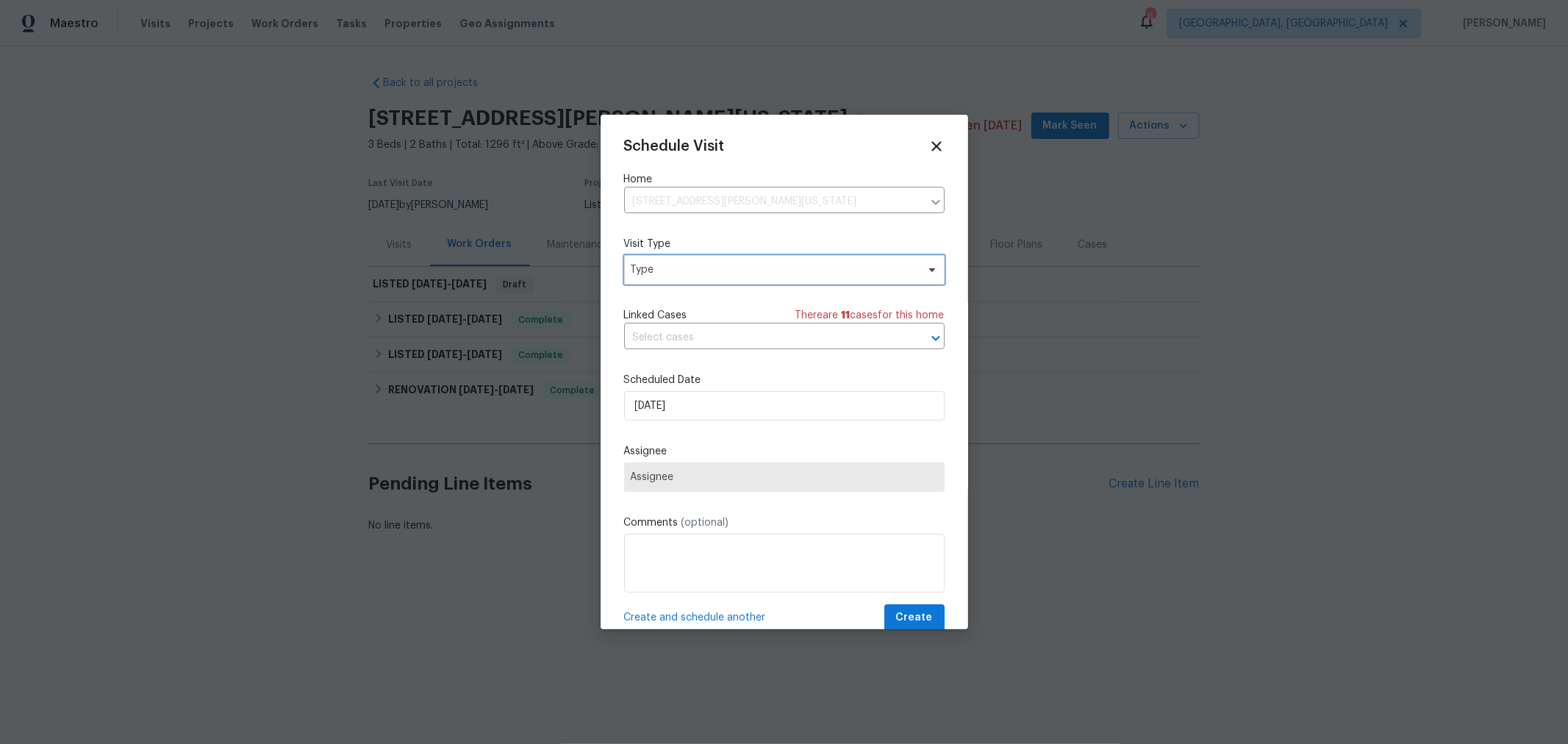
click at [713, 267] on span "Type" at bounding box center [774, 269] width 286 height 14
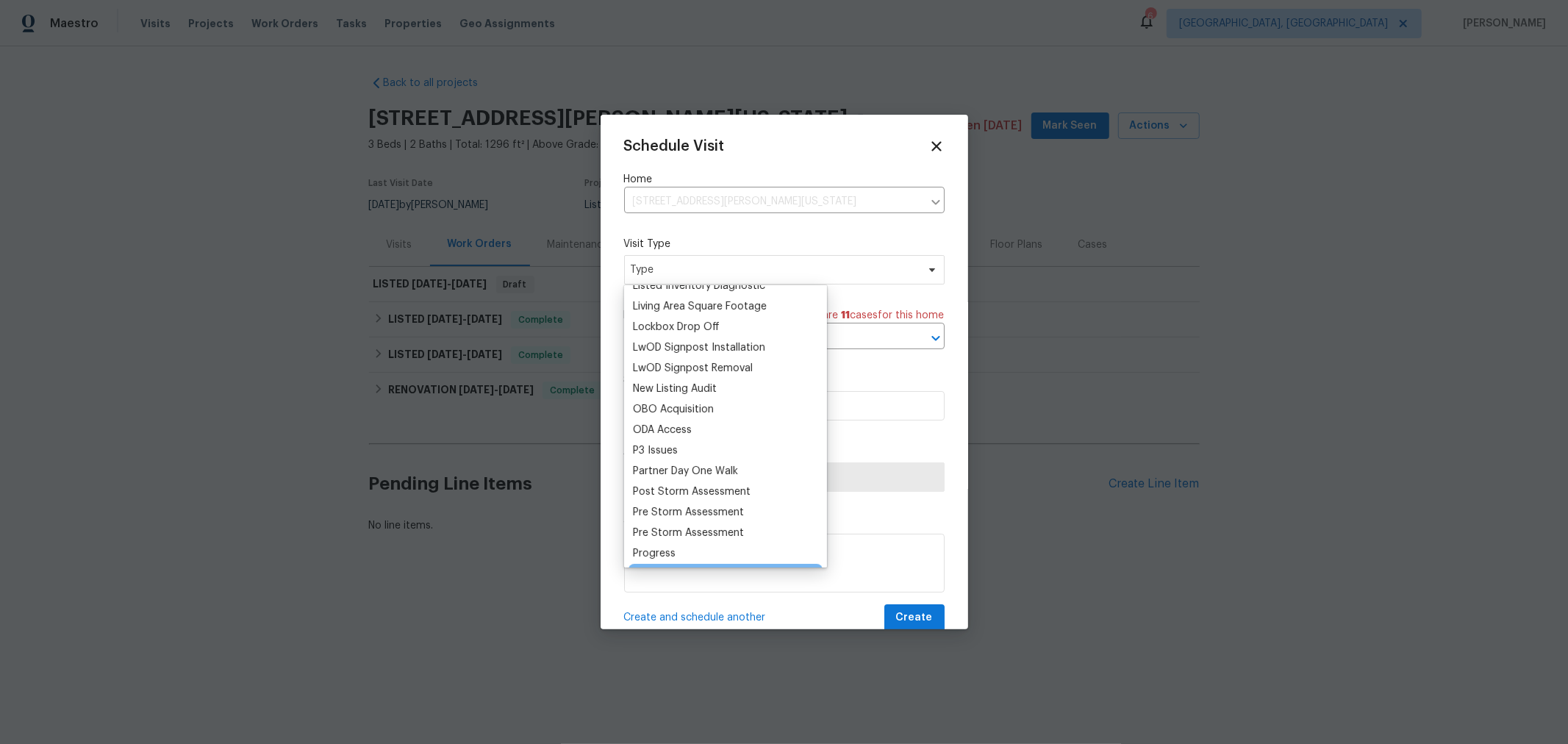
scroll to position [733, 0]
click at [674, 553] on div "Progress" at bounding box center [654, 552] width 43 height 14
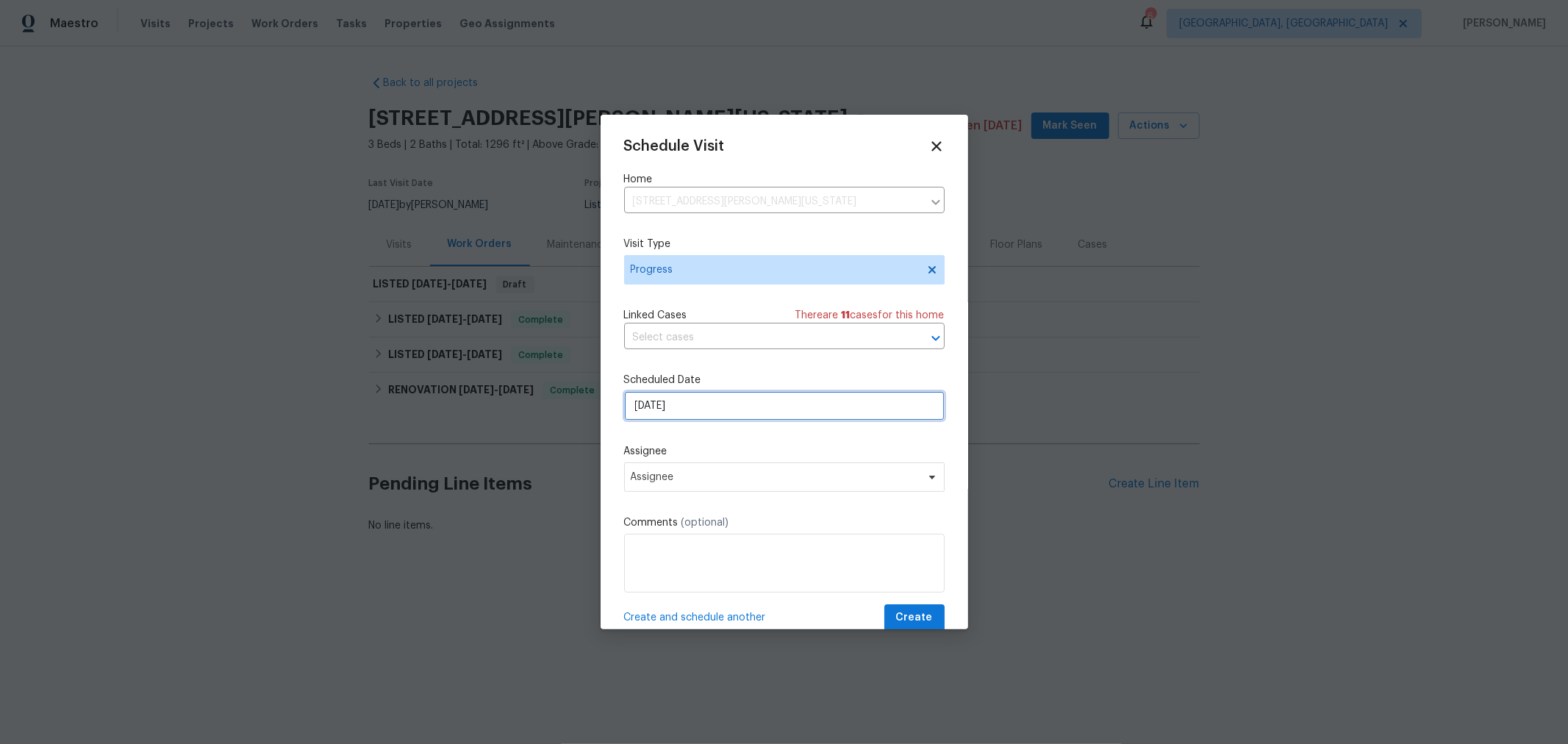
click at [710, 402] on input "8/15/2025" at bounding box center [784, 406] width 320 height 30
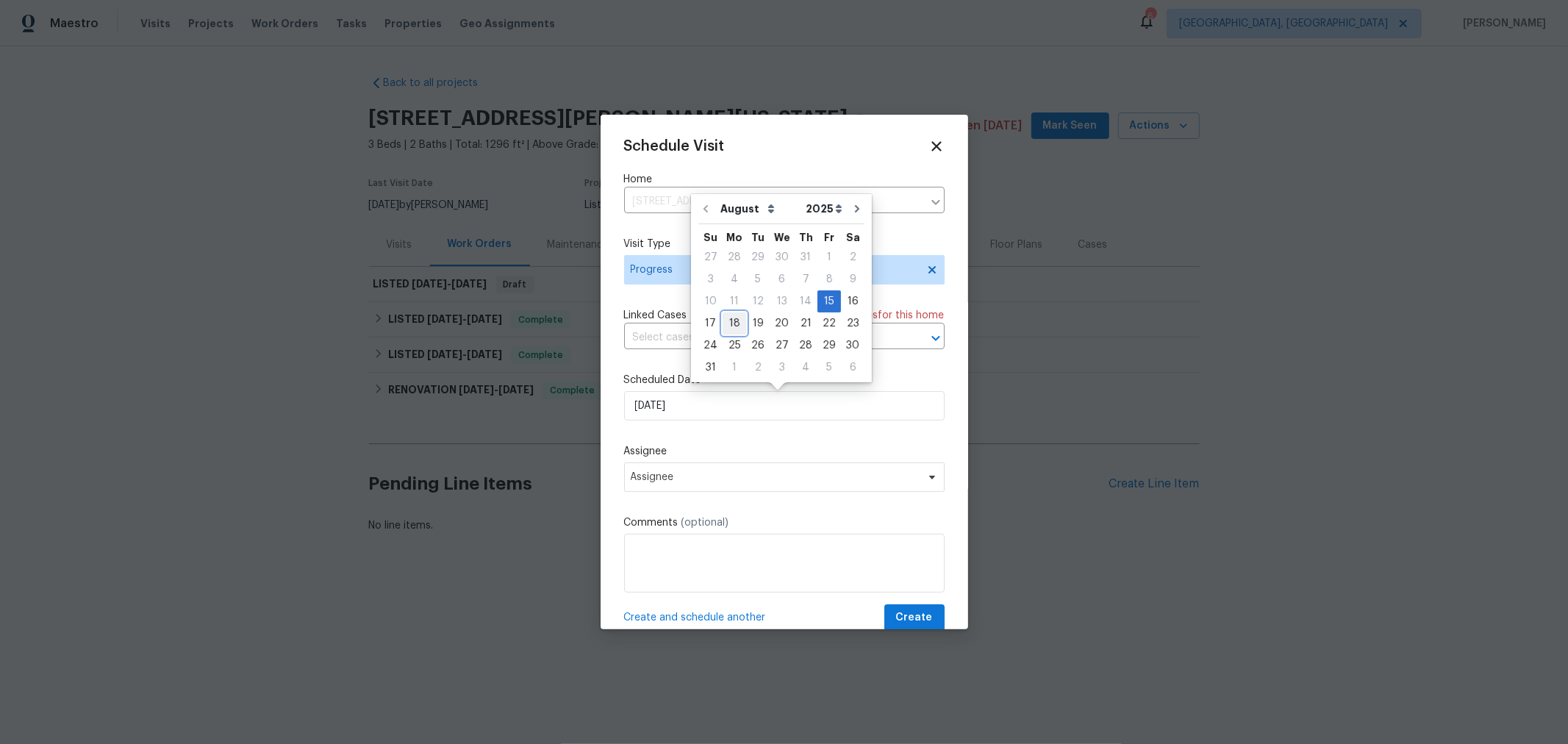
click at [732, 325] on div "18" at bounding box center [734, 323] width 24 height 21
type input "8/18/2025"
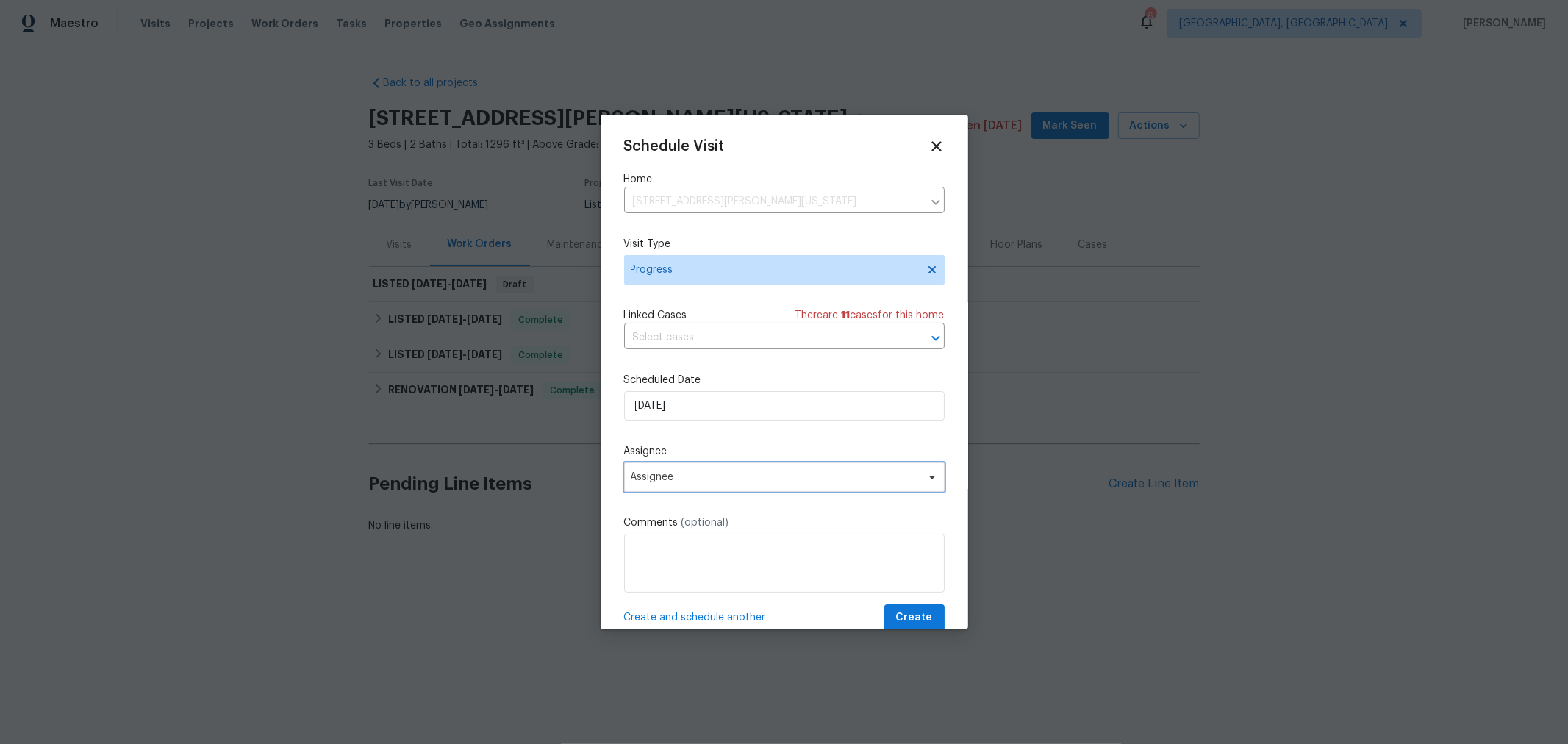
click at [738, 475] on span "Assignee" at bounding box center [775, 477] width 288 height 11
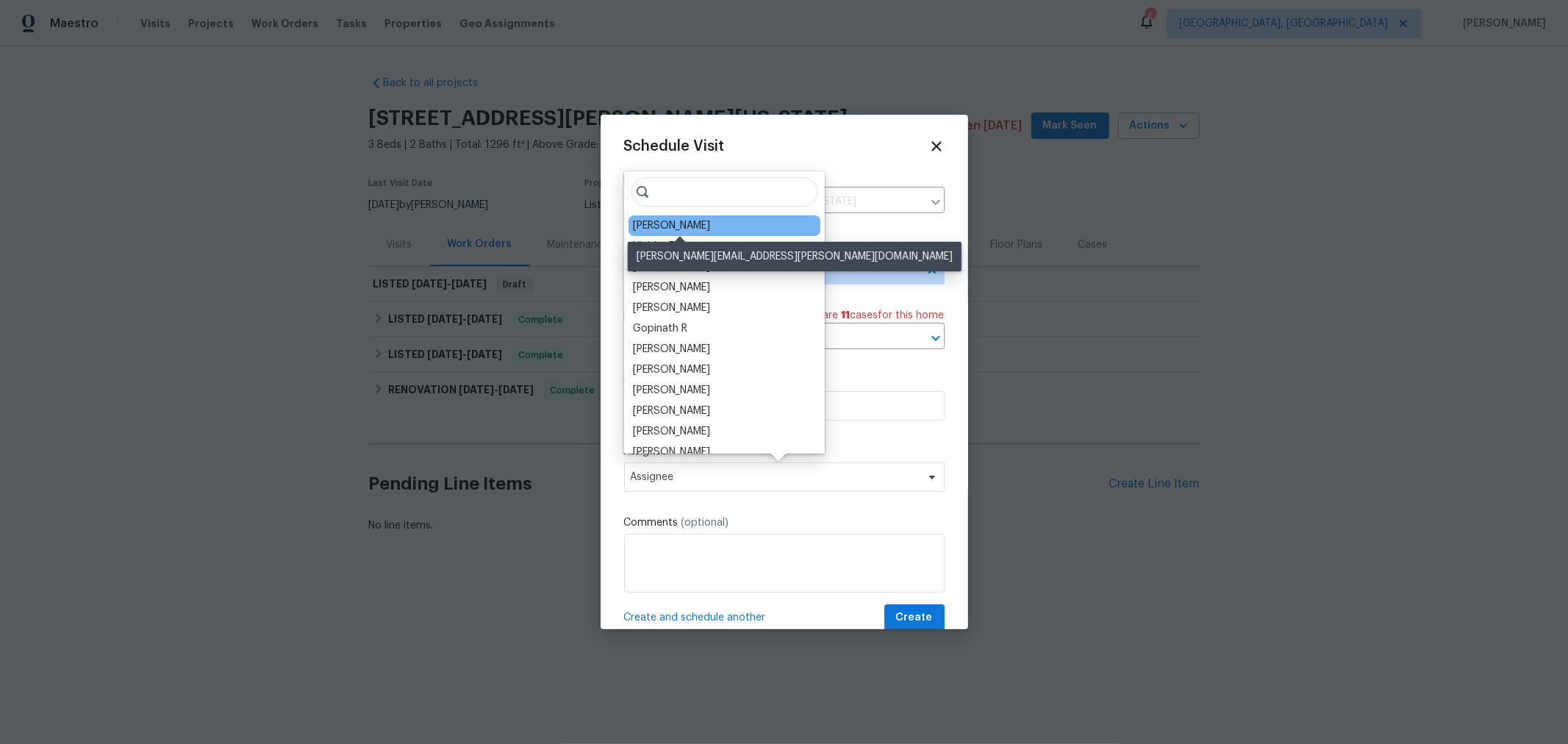
click at [710, 229] on div "[PERSON_NAME]" at bounding box center [671, 225] width 77 height 14
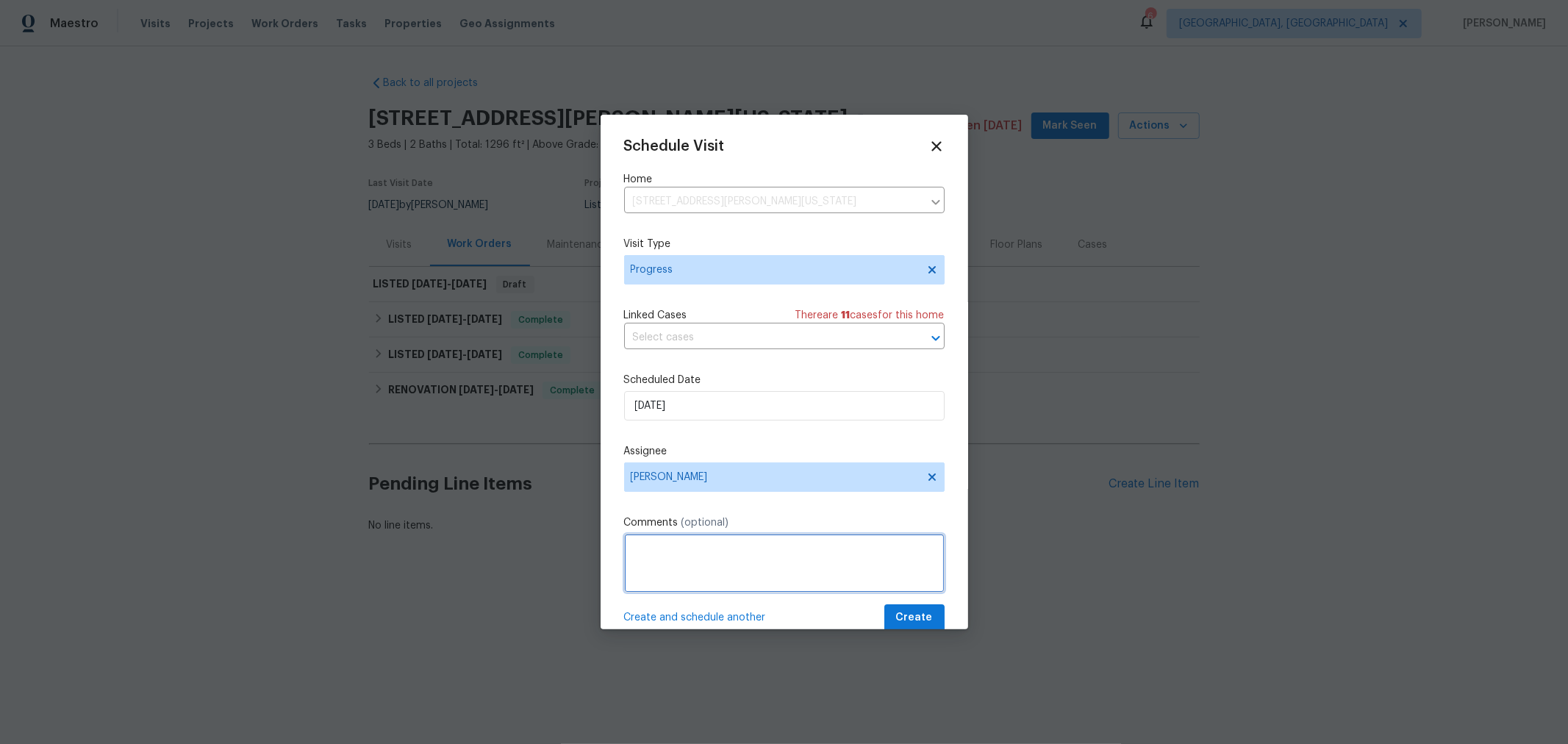
click at [777, 570] on textarea at bounding box center [784, 562] width 320 height 59
type textarea "LWO Status"
click at [896, 614] on span "Create" at bounding box center [914, 618] width 37 height 18
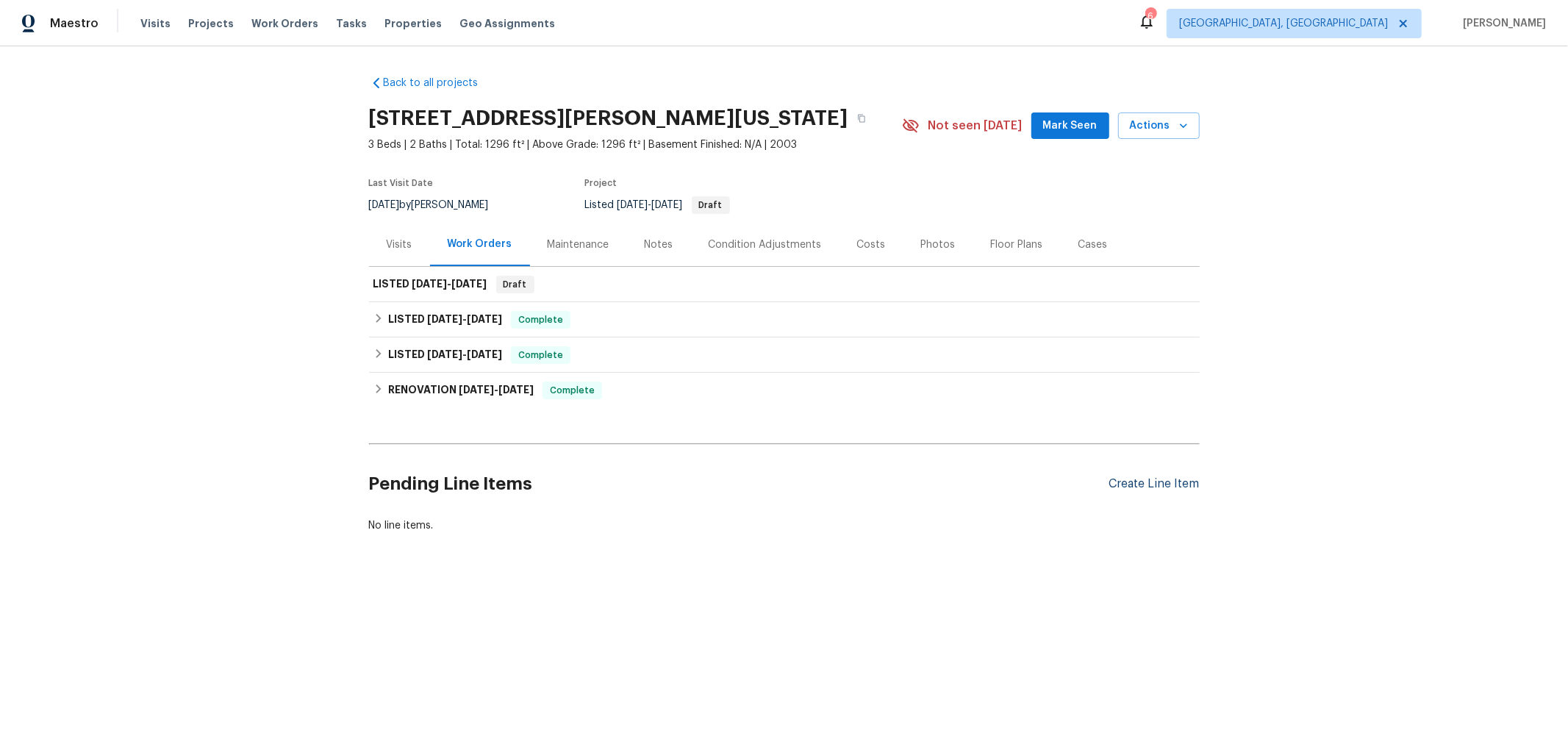
click at [1141, 489] on div "Create Line Item" at bounding box center [1154, 484] width 90 height 14
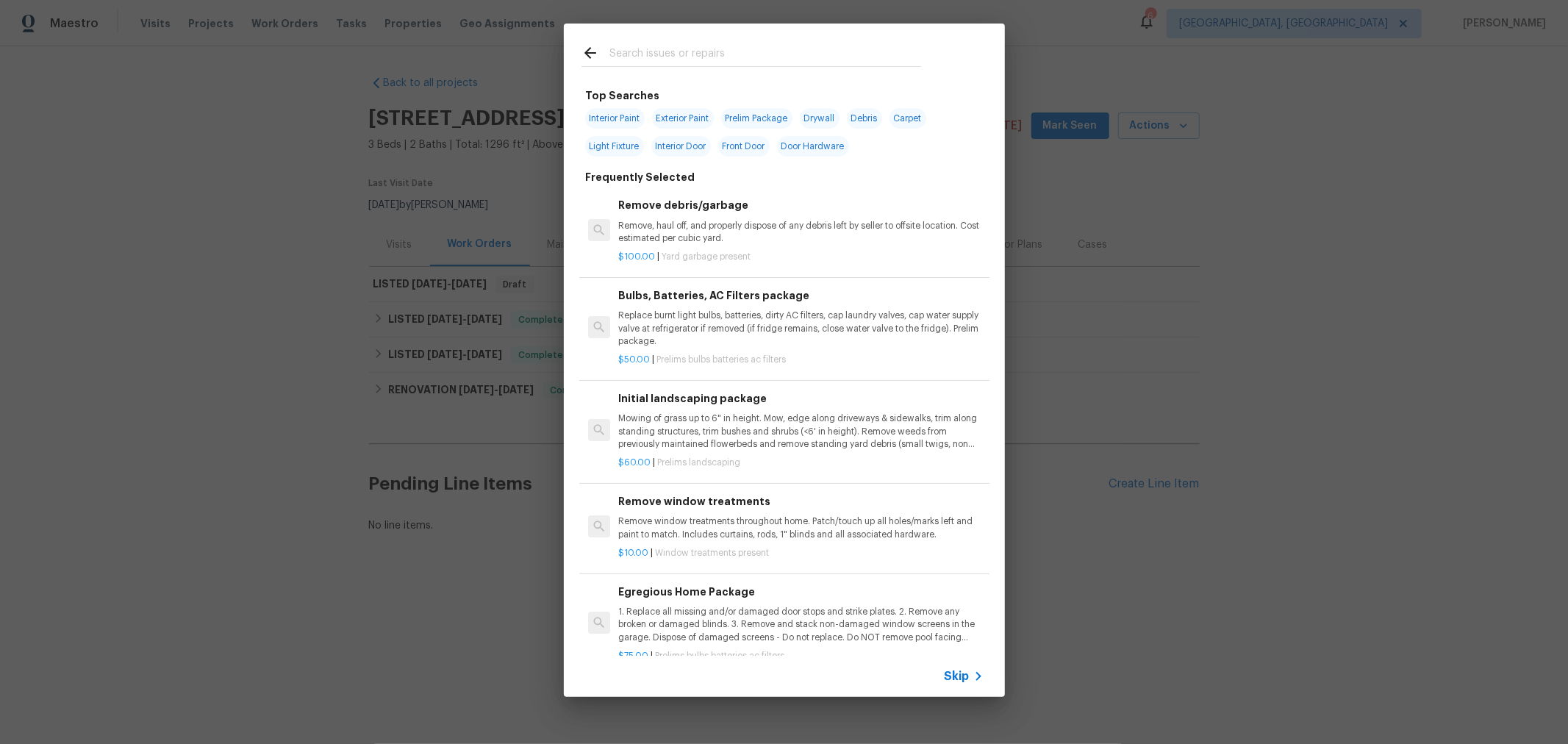
click at [1257, 439] on div "Top Searches Interior Paint Exterior Paint Prelim Package Drywall Debris Carpet…" at bounding box center [784, 360] width 1568 height 720
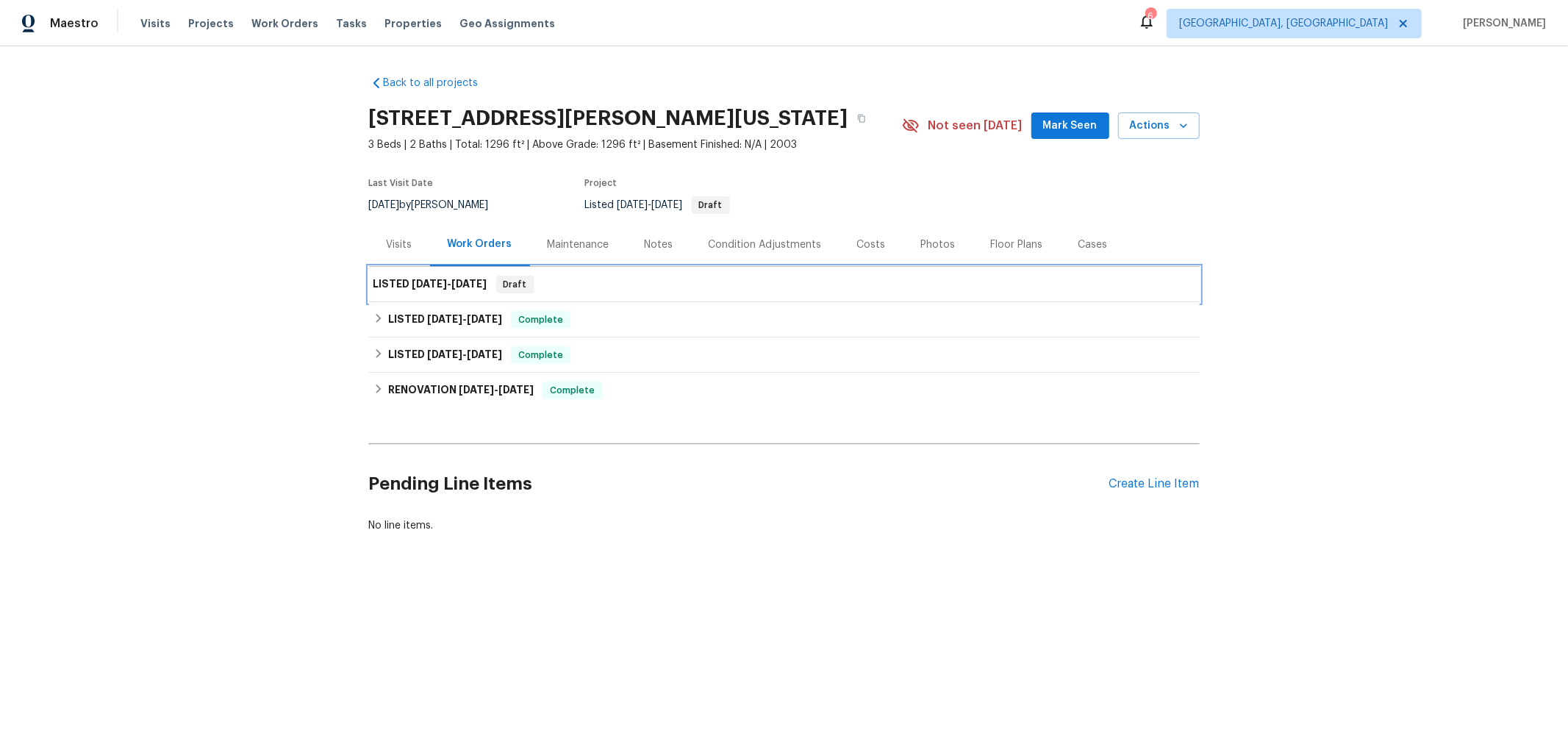
click at [475, 288] on span "8/17/25" at bounding box center [469, 283] width 35 height 10
click at [443, 283] on span "8/15/25 - 8/17/25" at bounding box center [449, 283] width 75 height 10
click at [755, 460] on h2 "Pending Line Items" at bounding box center [739, 485] width 740 height 69
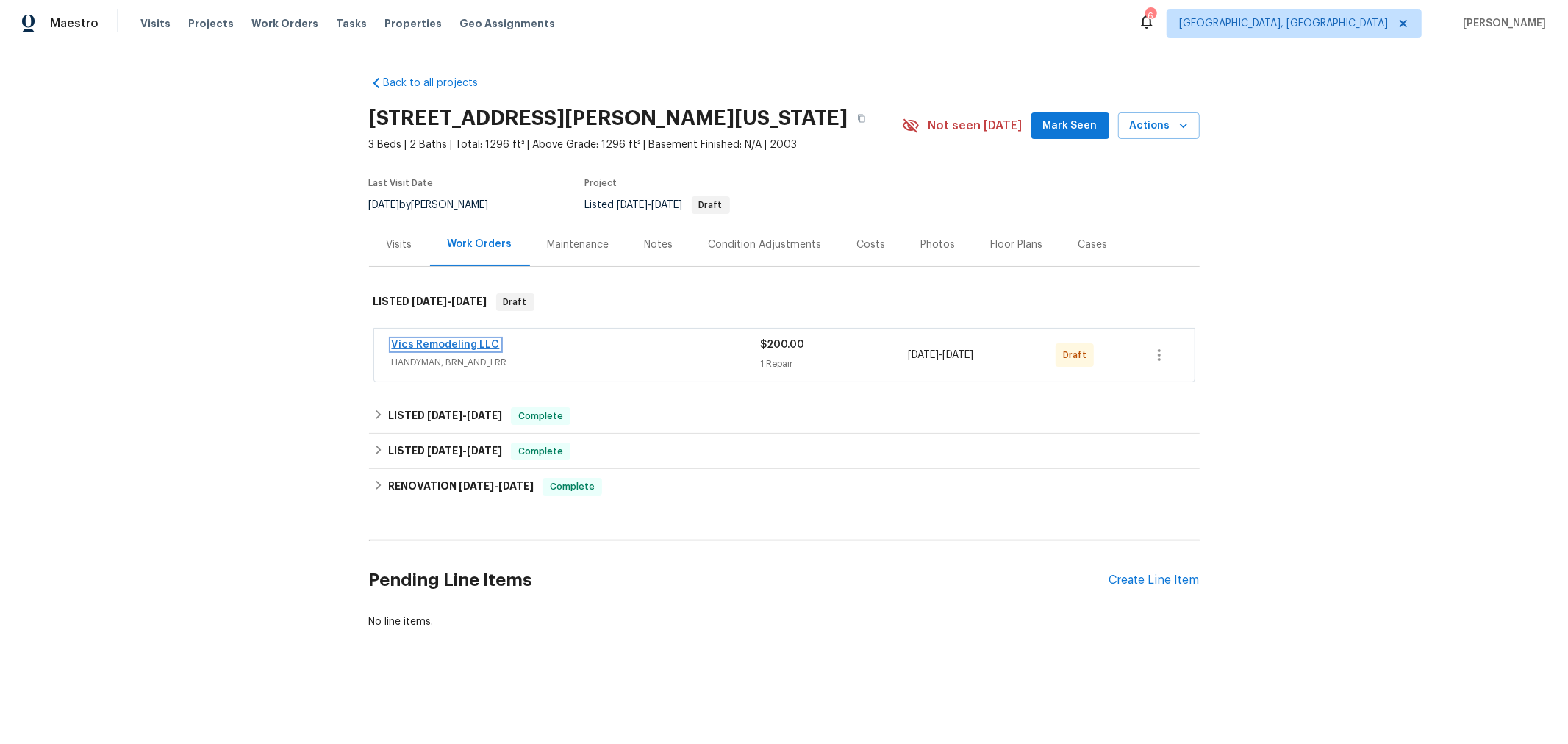
click at [446, 342] on link "Vics Remodeling LLC" at bounding box center [446, 344] width 108 height 10
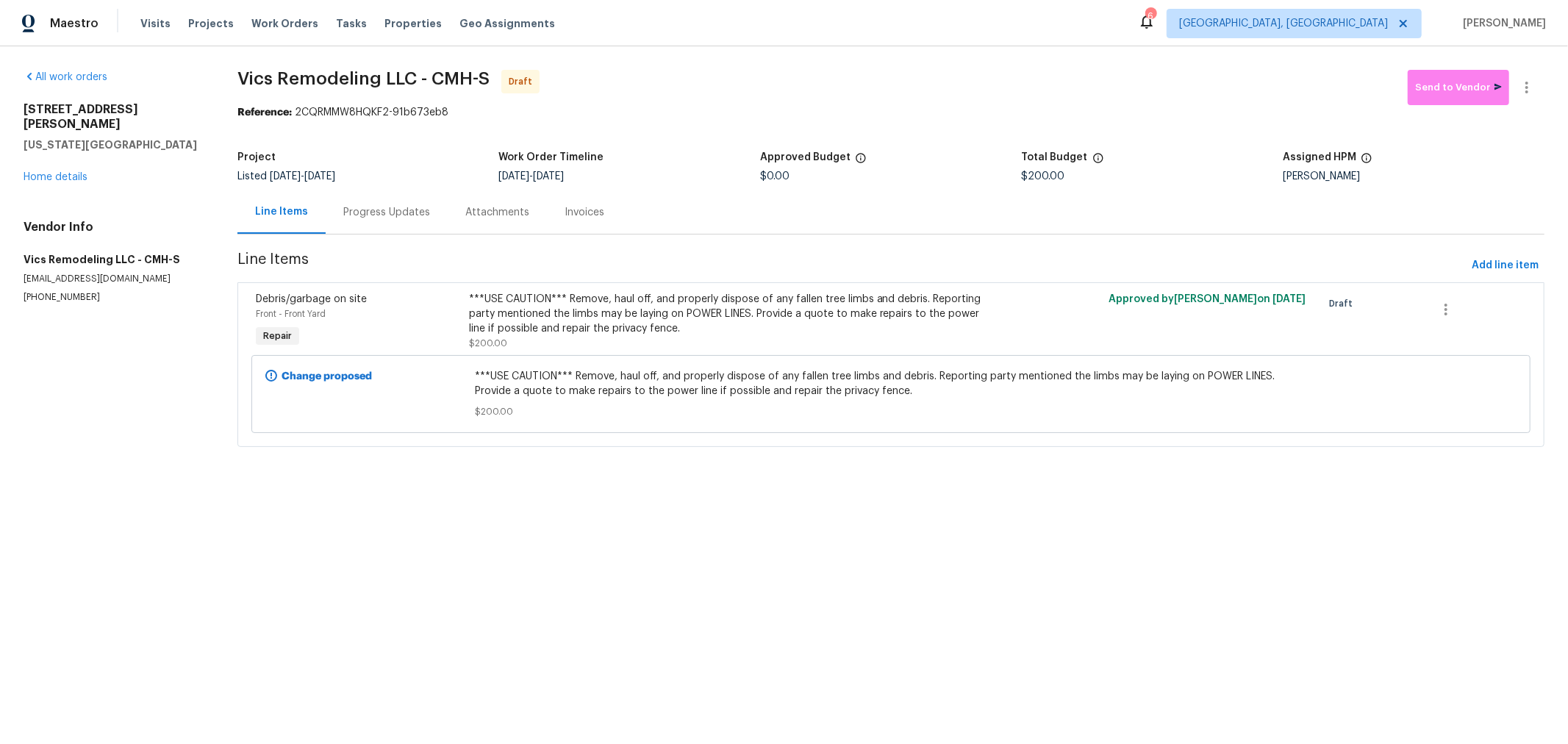
click at [594, 318] on div "***USE CAUTION*** Remove, haul off, and properly dispose of any fallen tree lim…" at bounding box center [731, 314] width 524 height 44
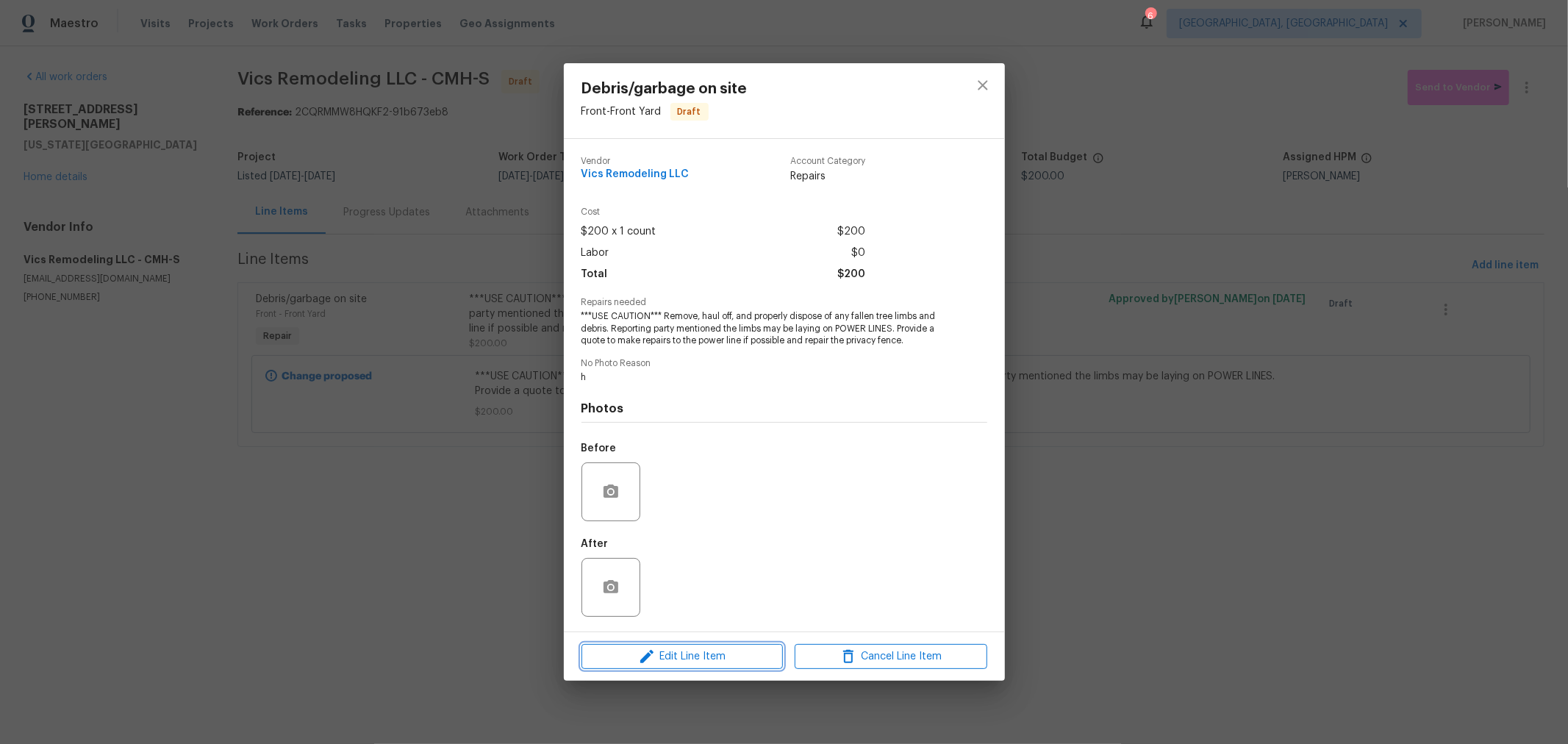
click at [706, 662] on span "Edit Line Item" at bounding box center [682, 657] width 192 height 18
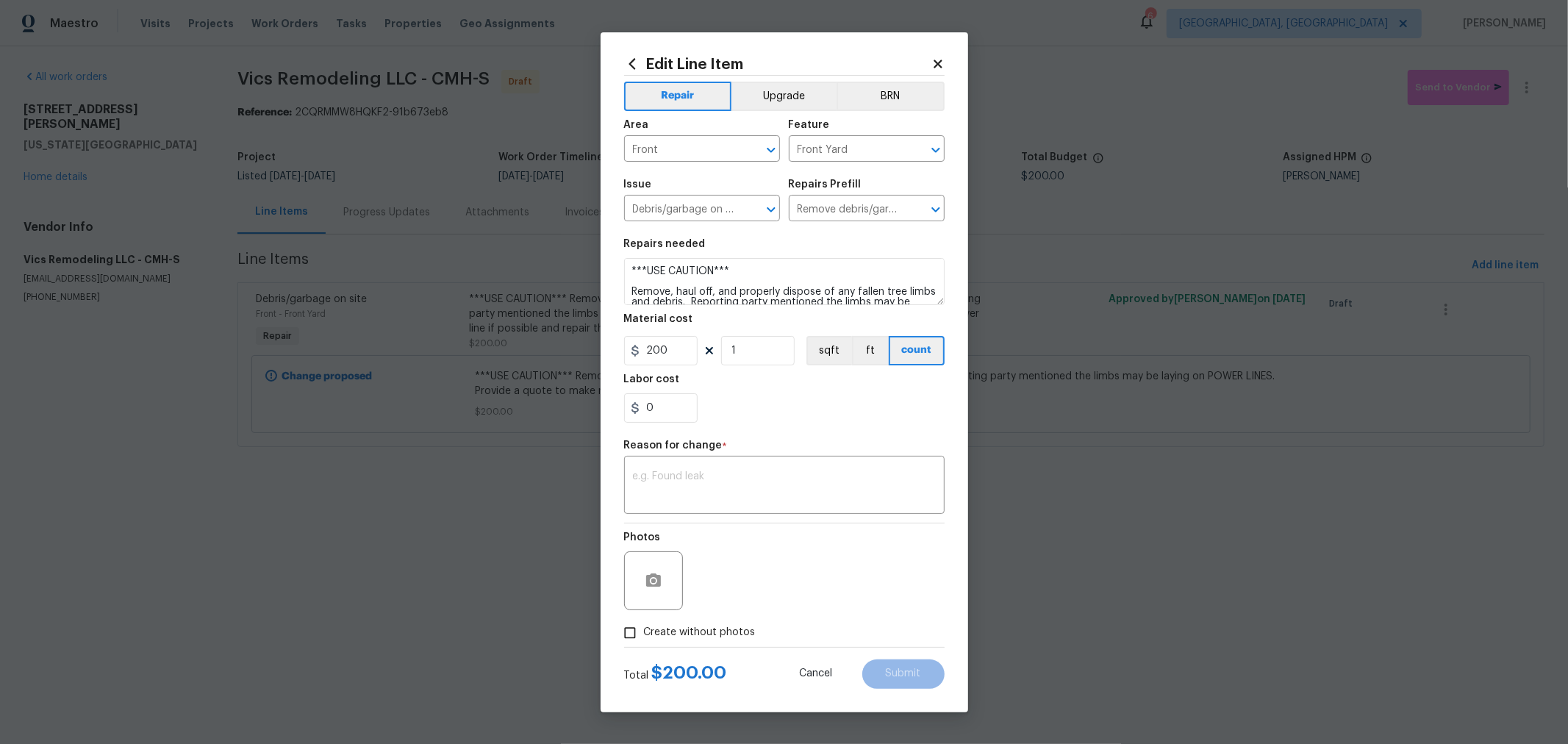
click at [939, 63] on icon at bounding box center [937, 63] width 8 height 8
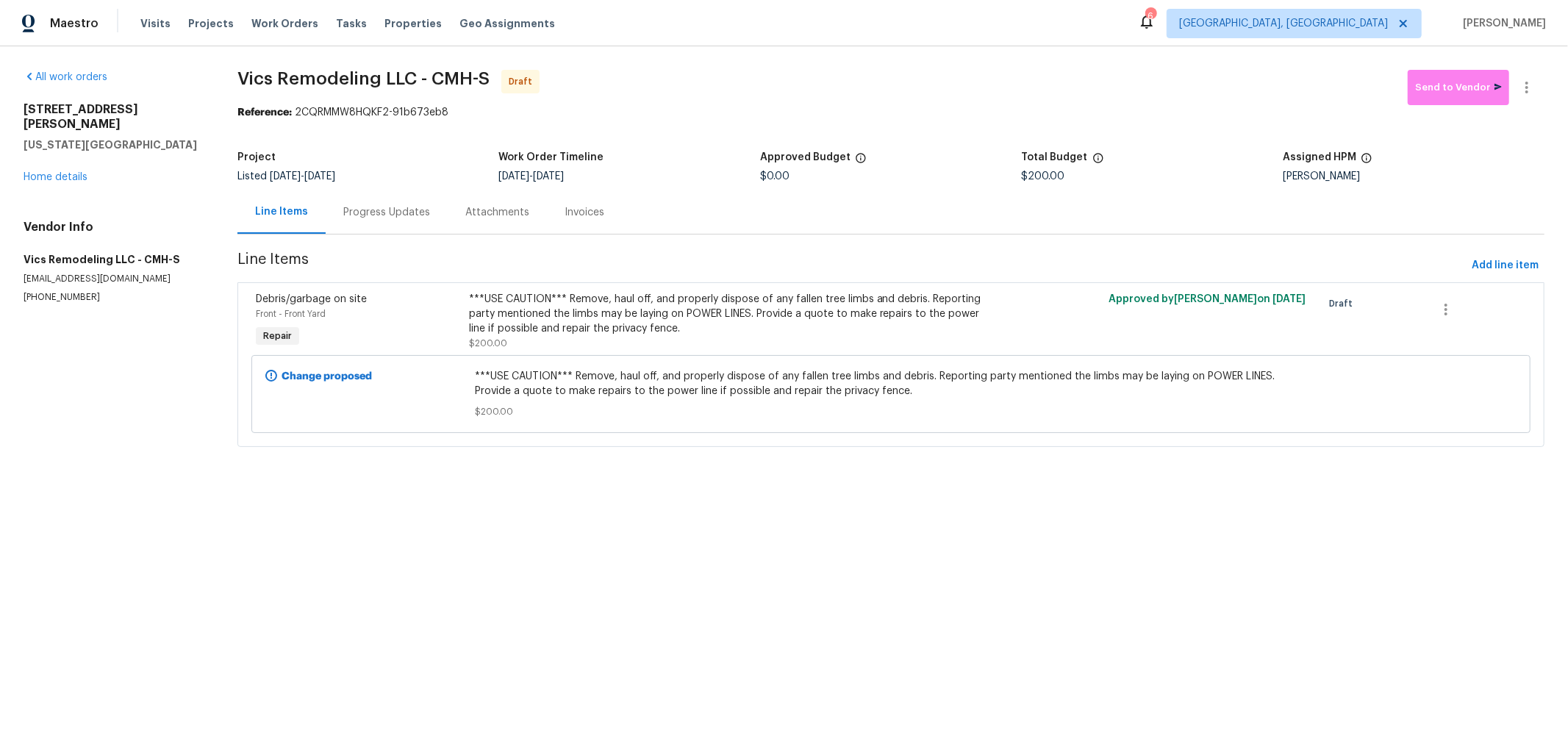
click at [568, 343] on div "***USE CAUTION*** Remove, haul off, and properly dispose of any fallen tree lim…" at bounding box center [731, 320] width 524 height 59
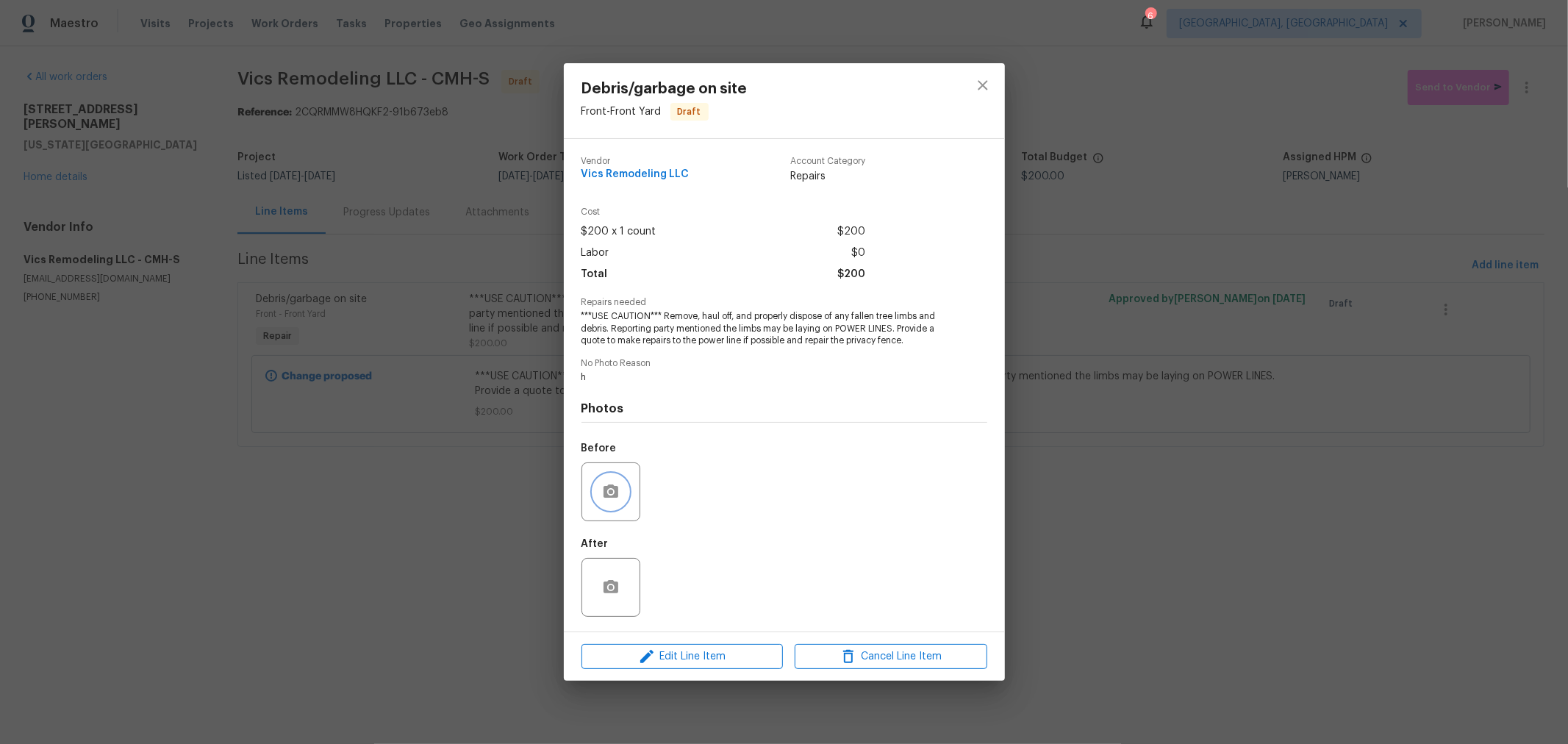
click at [600, 492] on button "button" at bounding box center [610, 491] width 35 height 35
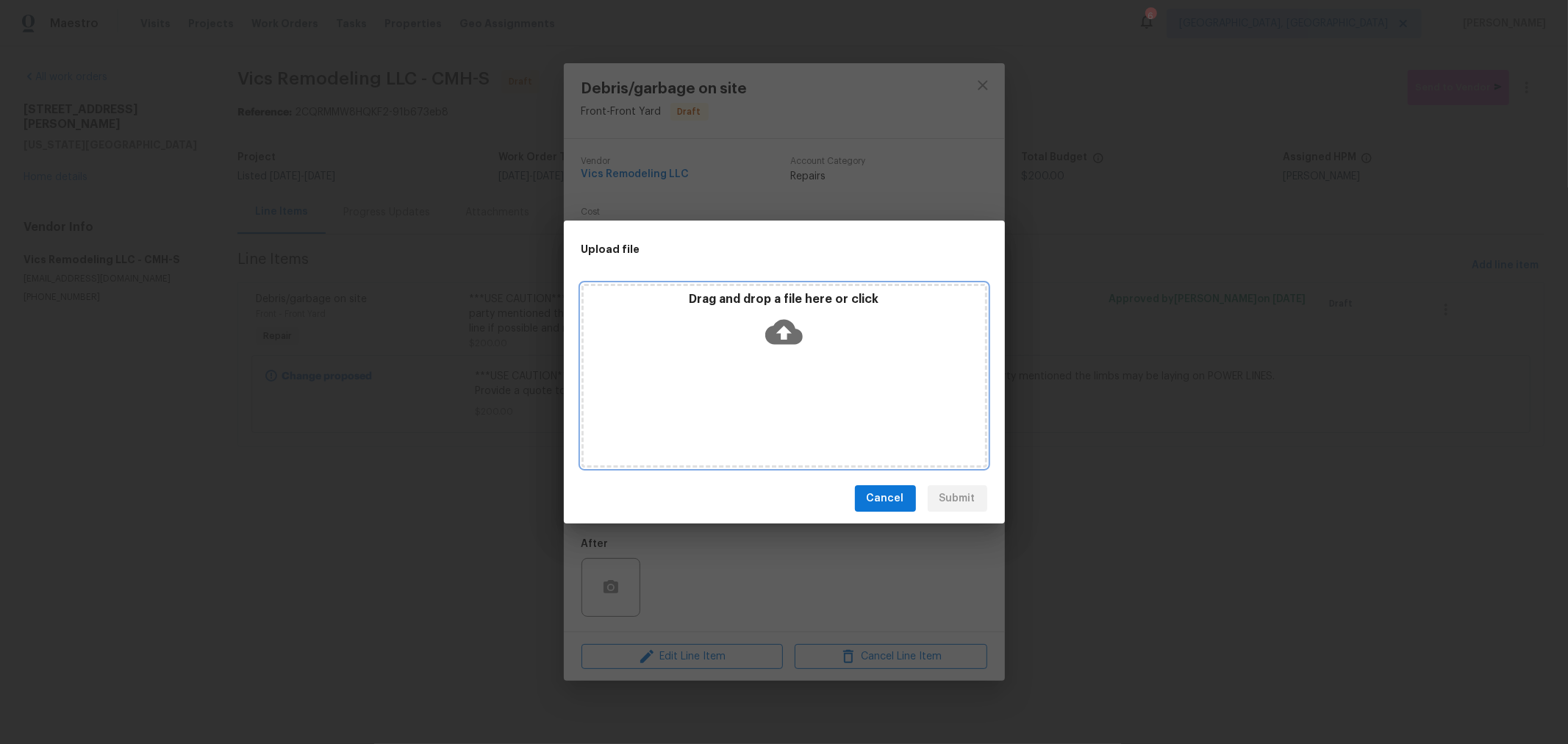
click at [831, 366] on div "Drag and drop a file here or click" at bounding box center [784, 375] width 406 height 184
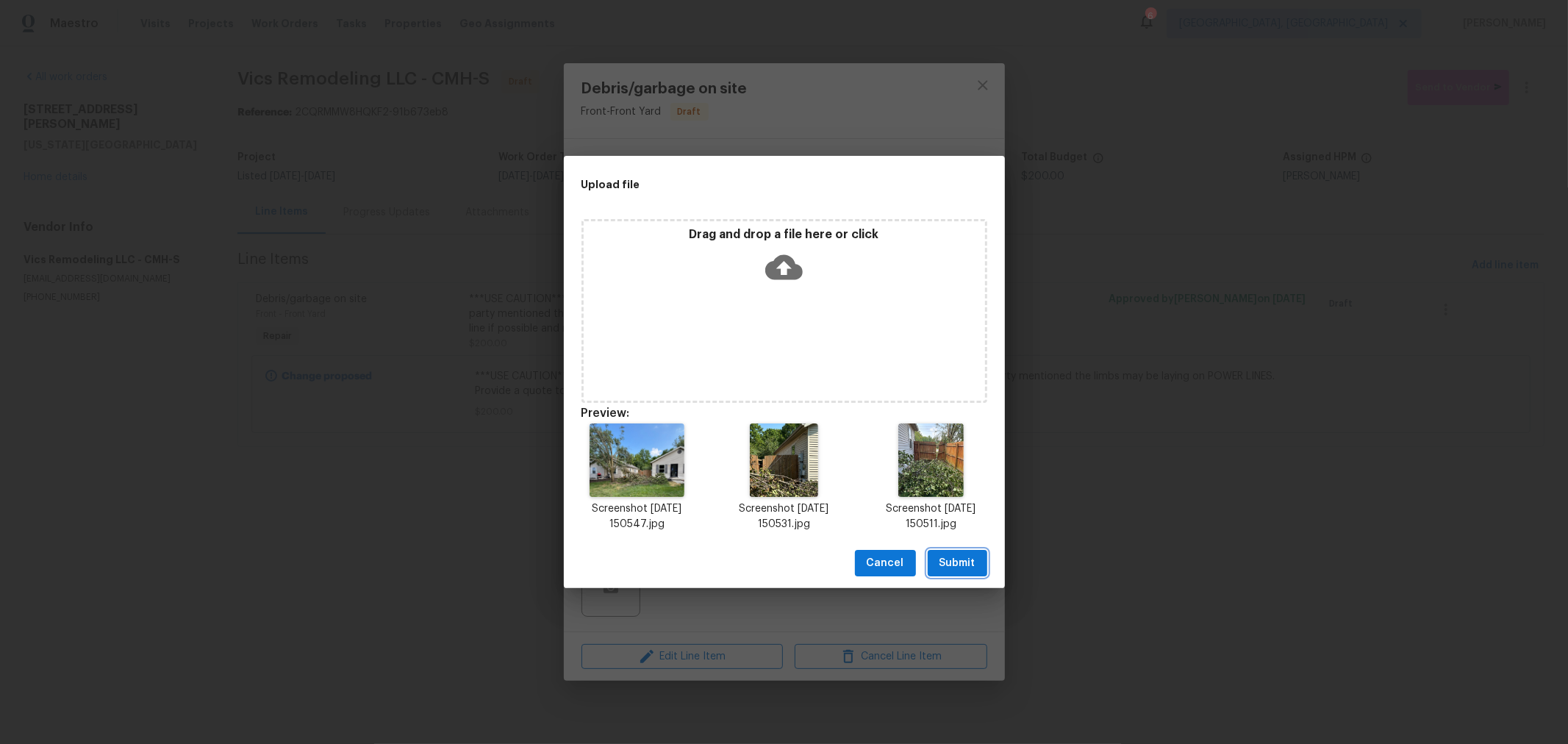
click at [958, 565] on span "Submit" at bounding box center [957, 563] width 36 height 18
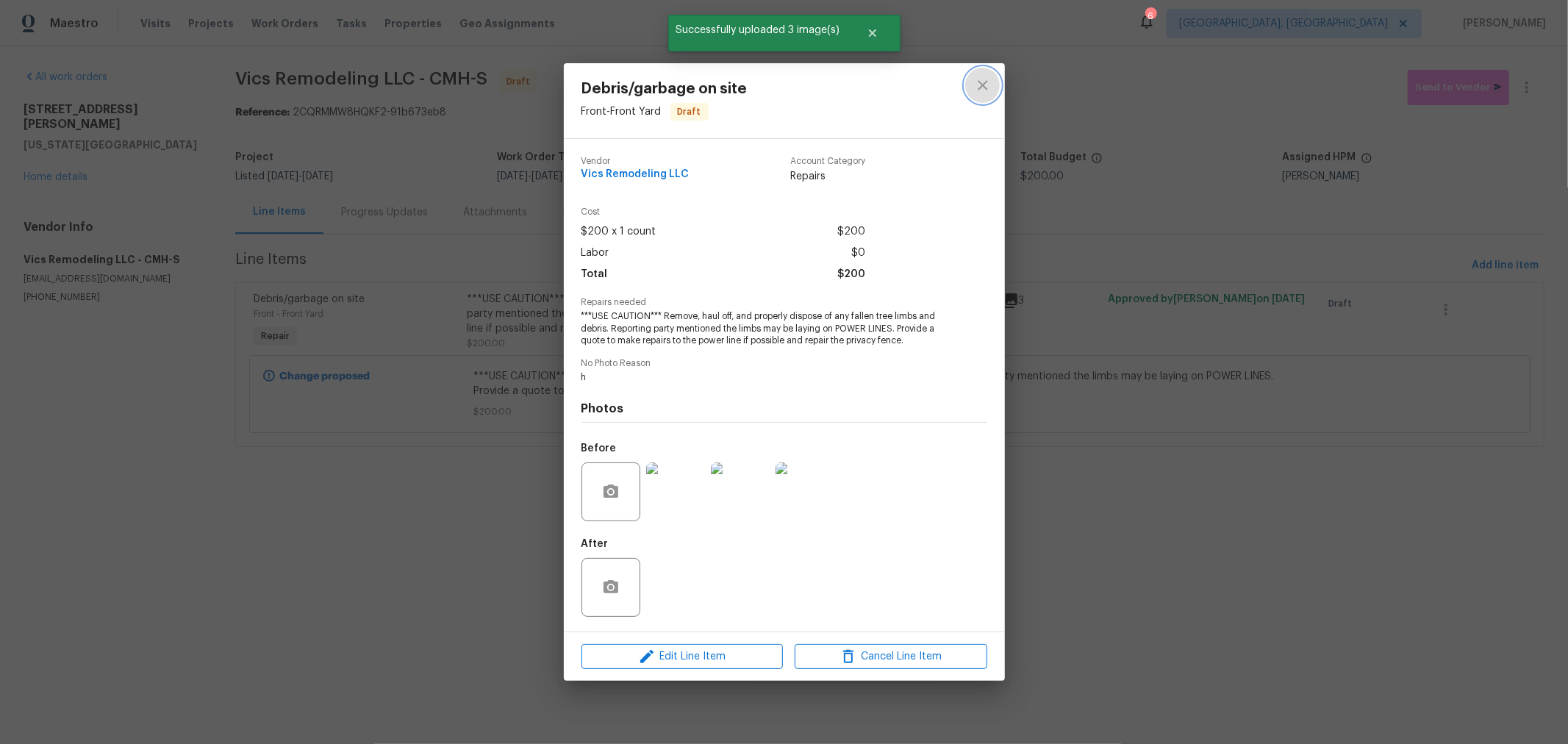
click at [981, 85] on icon "close" at bounding box center [982, 85] width 10 height 10
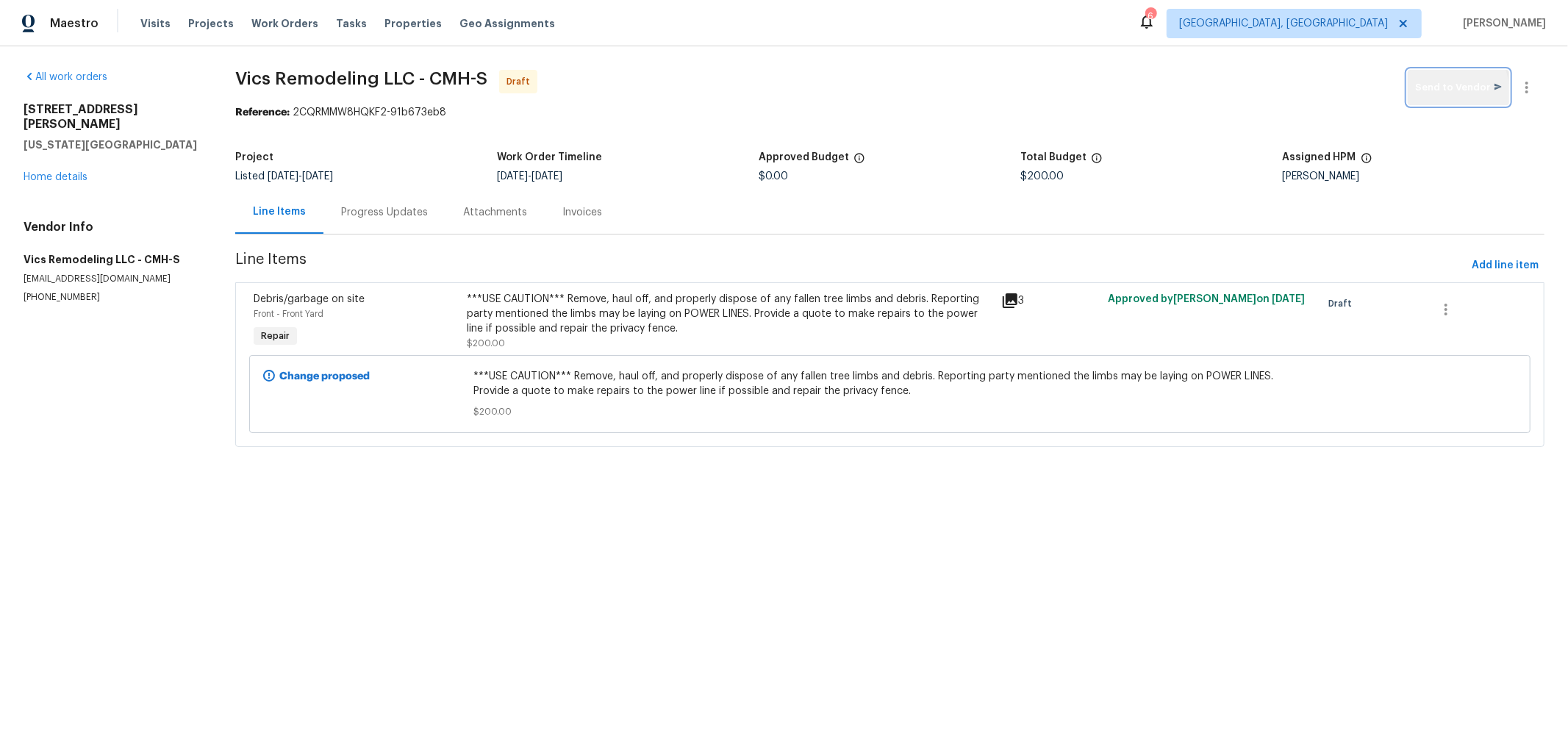
click at [1422, 95] on span "Send to Vendor" at bounding box center [1458, 88] width 87 height 17
click at [961, 334] on div "***USE CAUTION*** Remove, haul off, and properly dispose of any fallen tree lim…" at bounding box center [732, 314] width 523 height 44
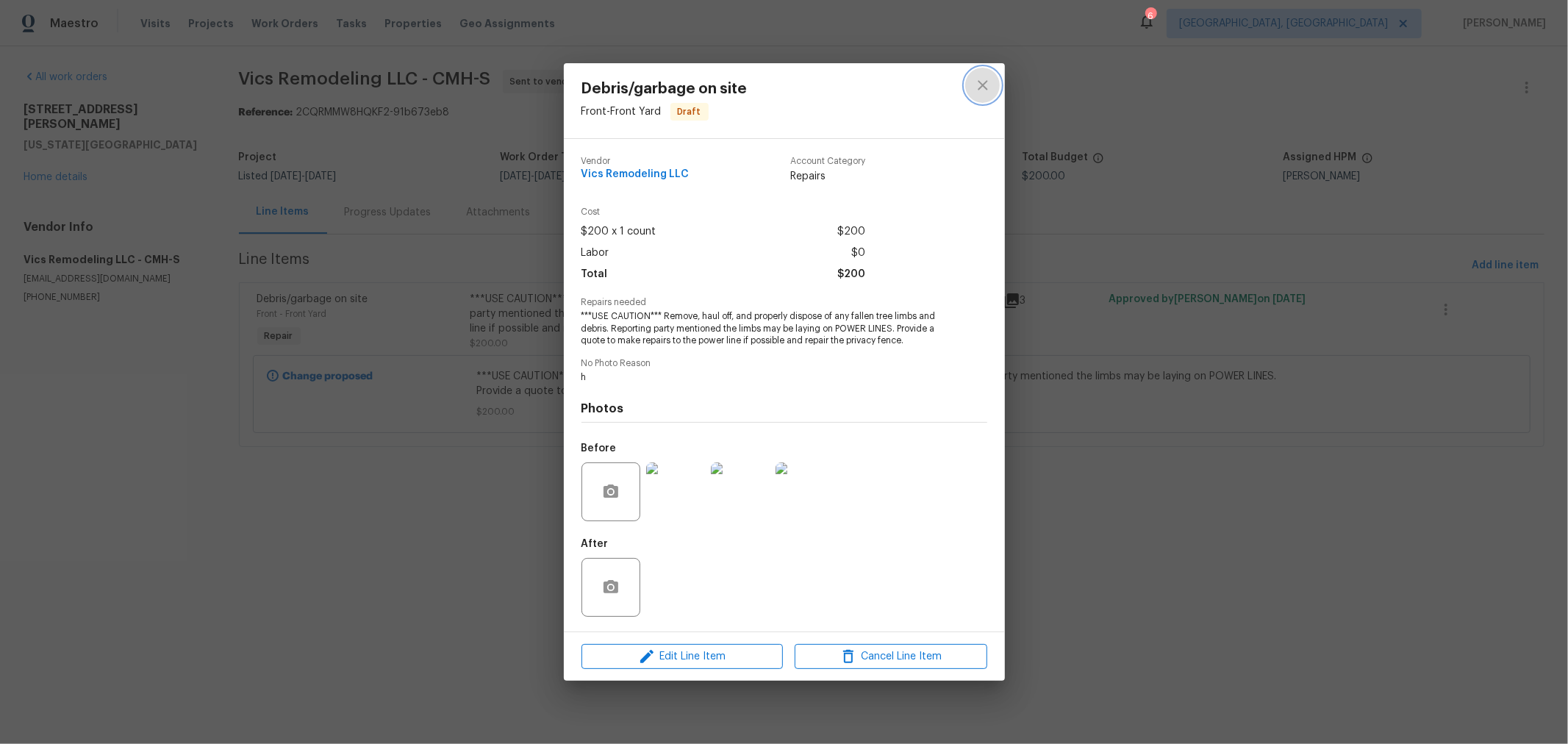
click at [985, 85] on icon "close" at bounding box center [982, 85] width 18 height 18
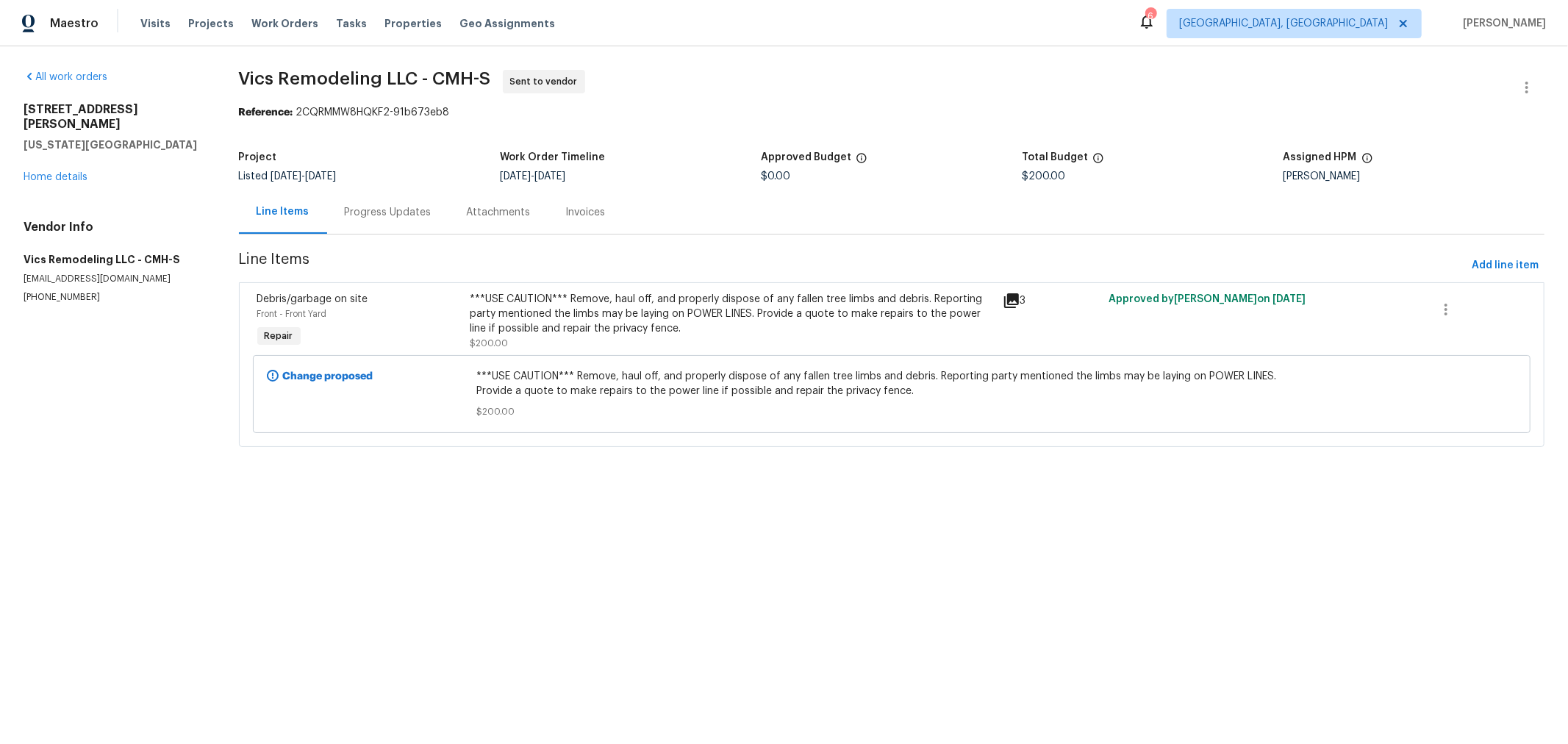
click at [1087, 488] on html "Maestro Visits Projects Work Orders Tasks Properties Geo Assignments 6 Columbus…" at bounding box center [784, 244] width 1568 height 488
click at [67, 172] on link "Home details" at bounding box center [56, 176] width 64 height 10
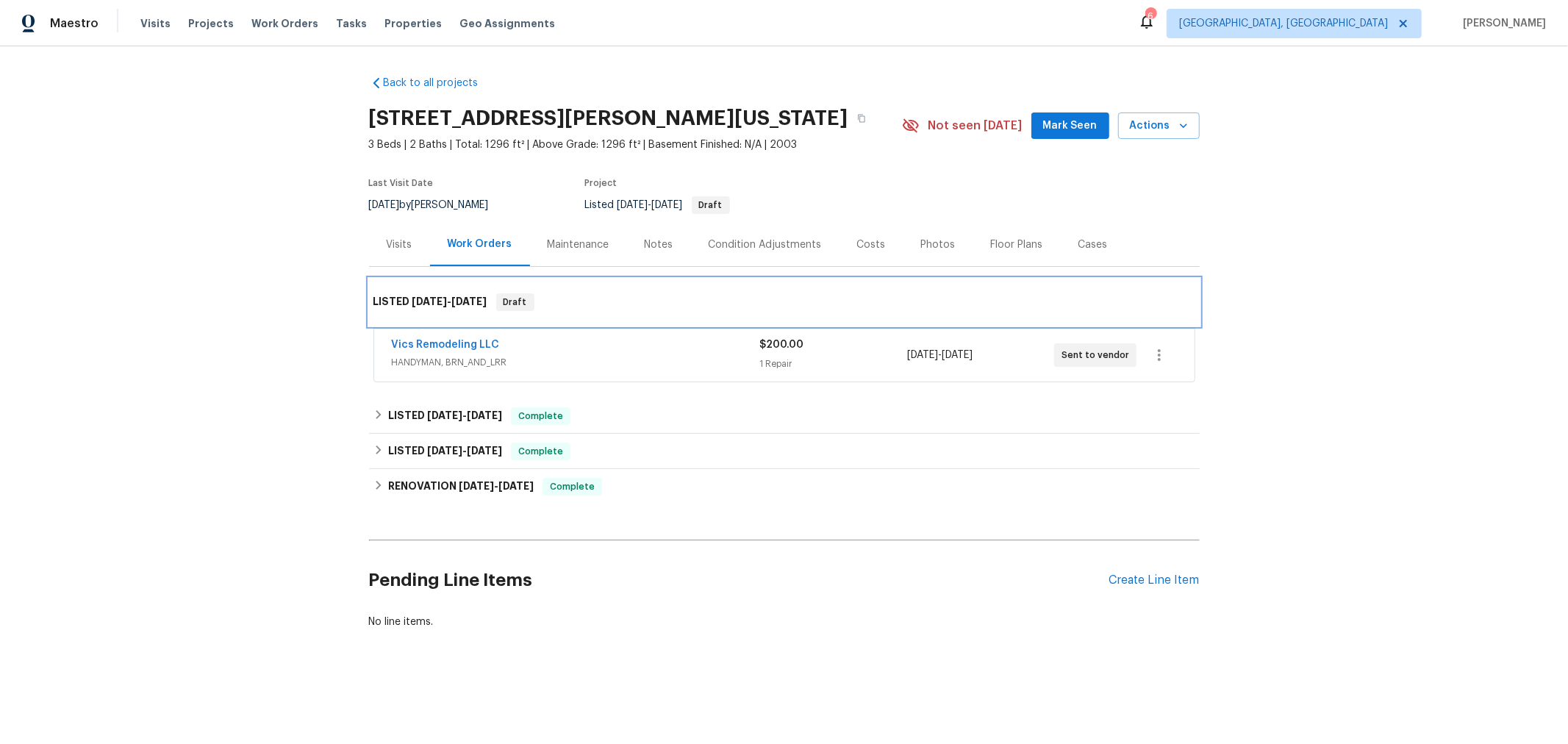
click at [739, 304] on div "LISTED 8/15/25 - 8/17/25 Draft" at bounding box center [784, 301] width 822 height 18
click at [1338, 146] on div "Back to all projects 51 Reid St, Delaware, OH 43015 3 Beds | 2 Baths | Total: 1…" at bounding box center [784, 388] width 1568 height 683
click at [1064, 120] on span "Mark Seen" at bounding box center [1070, 126] width 54 height 18
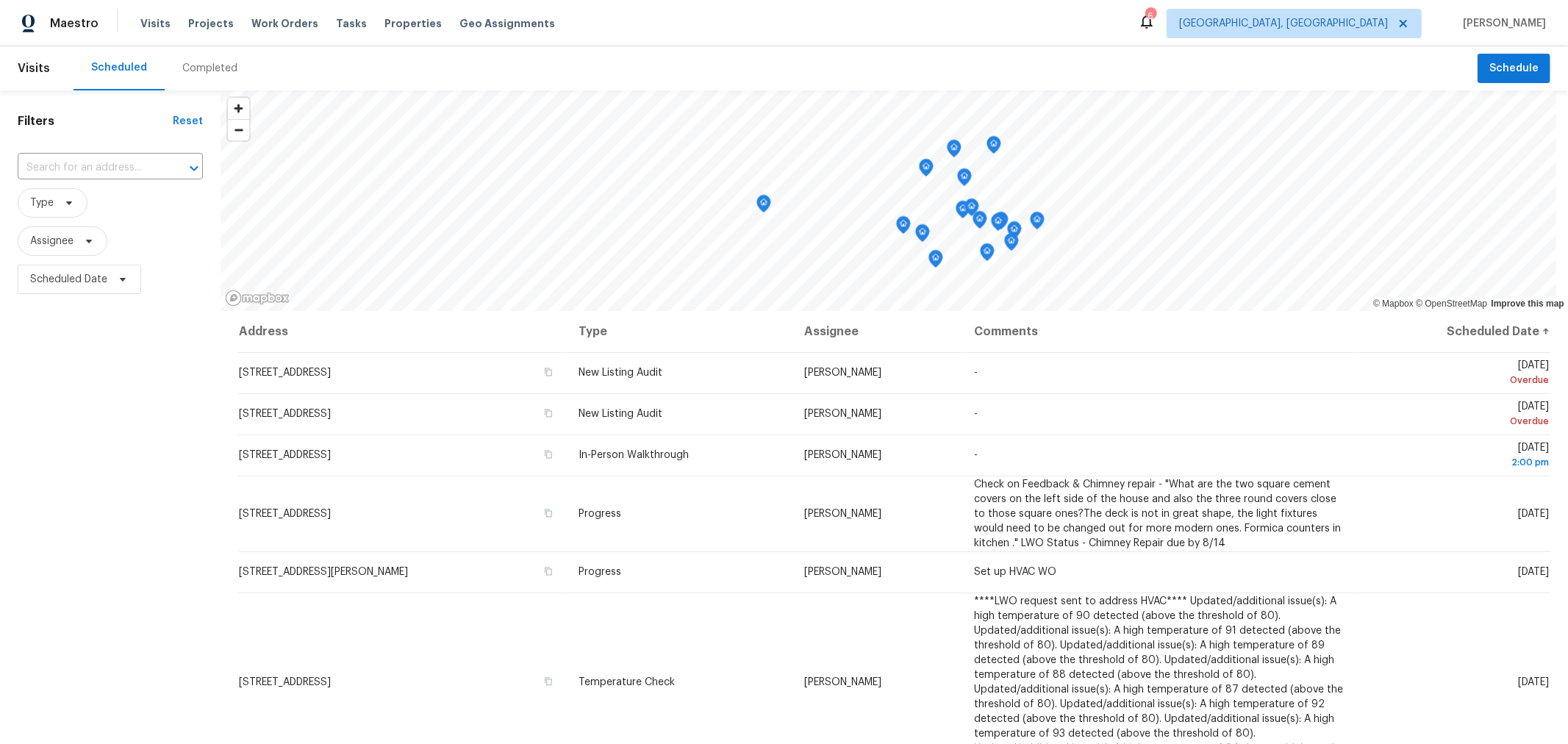
click at [129, 717] on div "Filters Reset ​ Type Assignee Scheduled Date" at bounding box center [110, 498] width 221 height 816
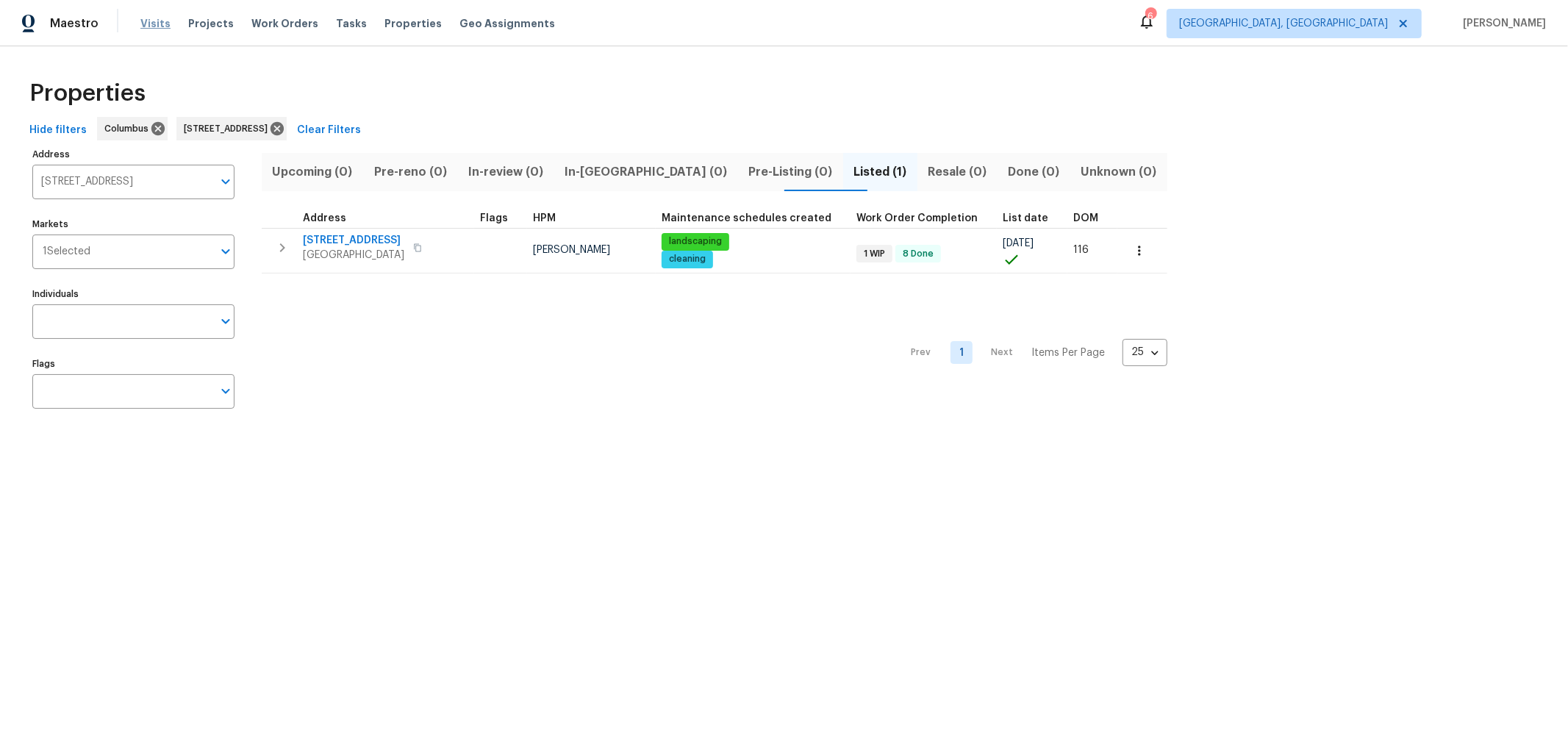
click at [148, 20] on span "Visits" at bounding box center [155, 23] width 30 height 14
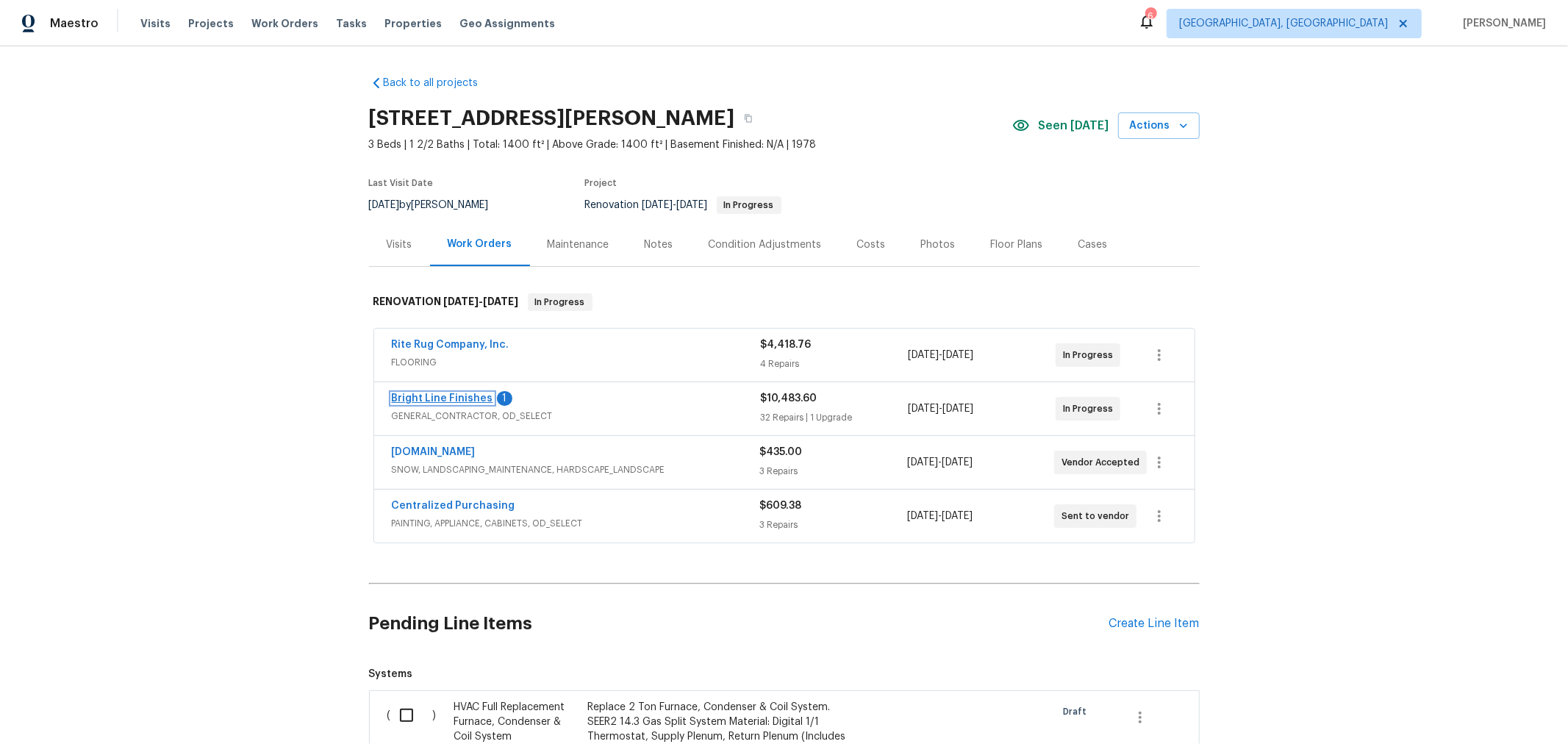
click at [451, 393] on link "Bright Line Finishes" at bounding box center [442, 398] width 101 height 10
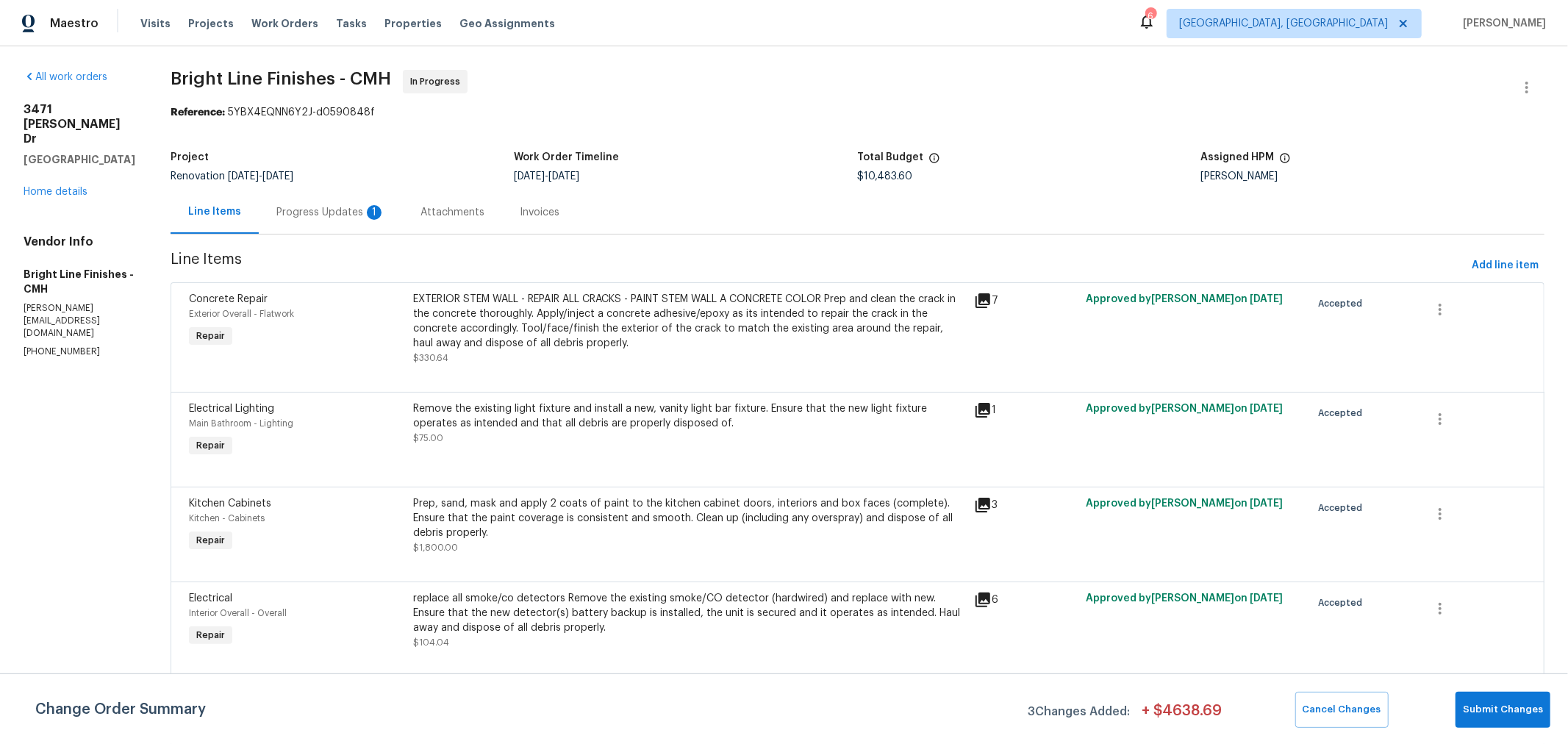
click at [325, 214] on div "Progress Updates 1" at bounding box center [330, 212] width 109 height 14
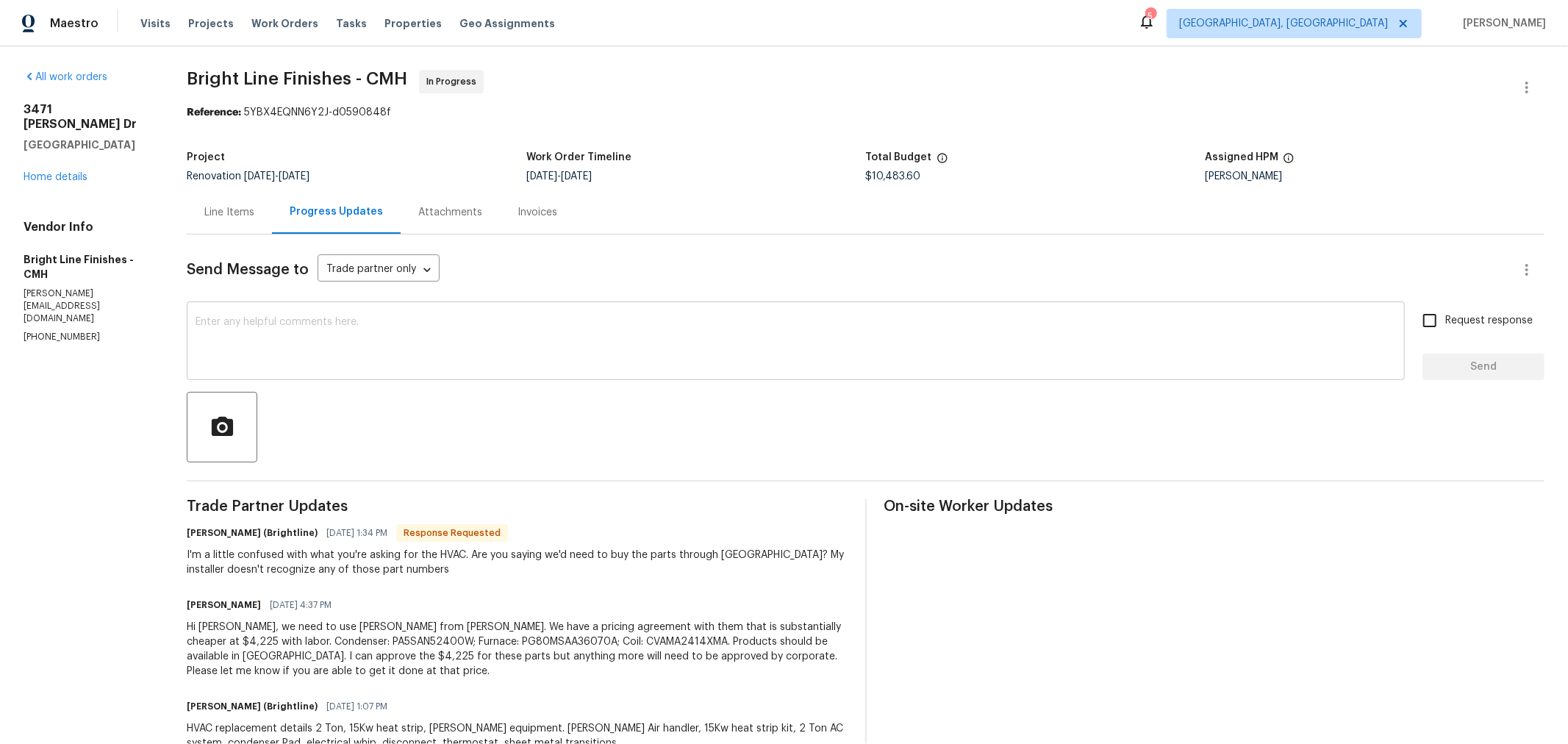
click at [344, 305] on div "x ​" at bounding box center [796, 343] width 1218 height 75
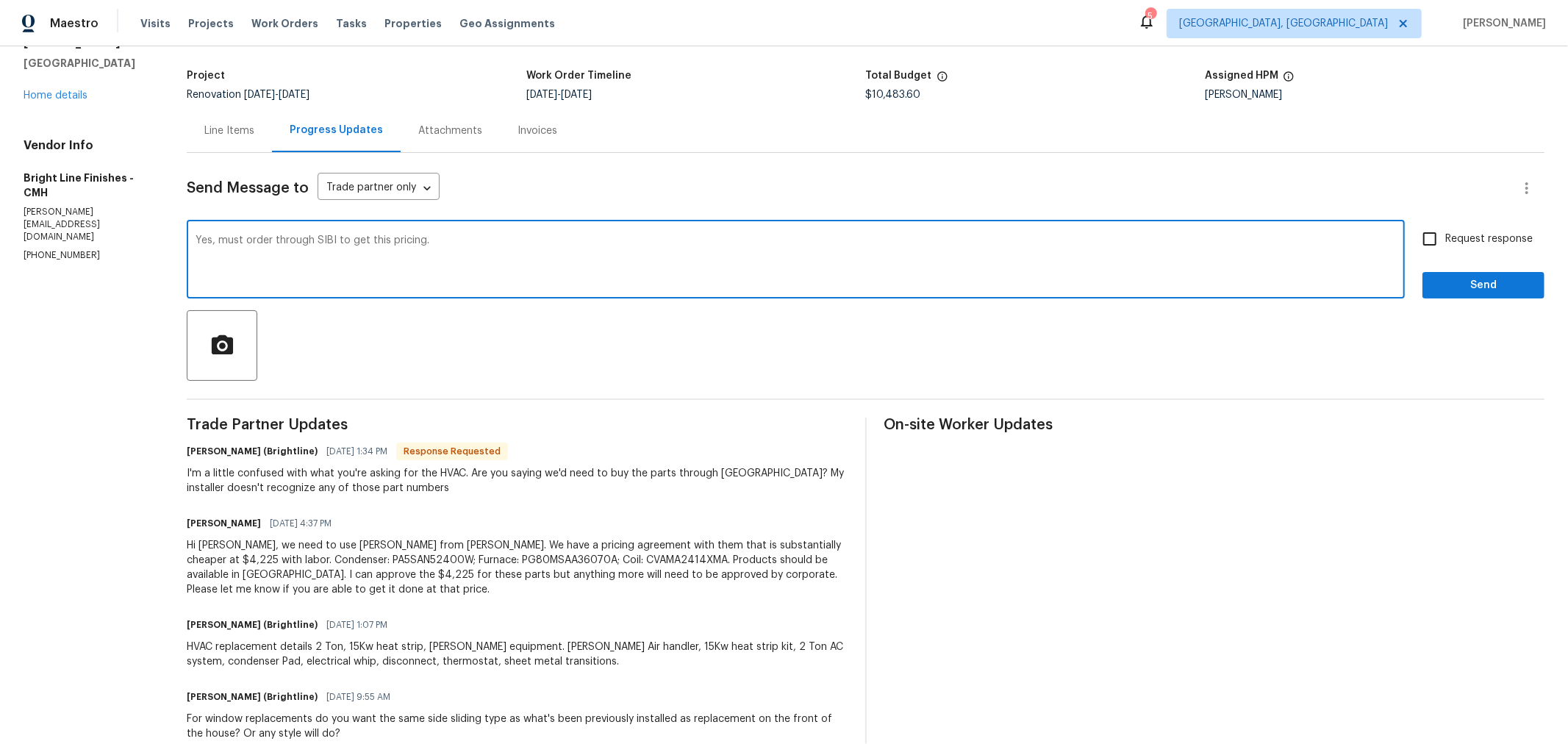
scroll to position [82, 0]
click at [571, 169] on div "Send Message to Trade partner only Trade partner only ​ Yes, must order through…" at bounding box center [865, 599] width 1357 height 894
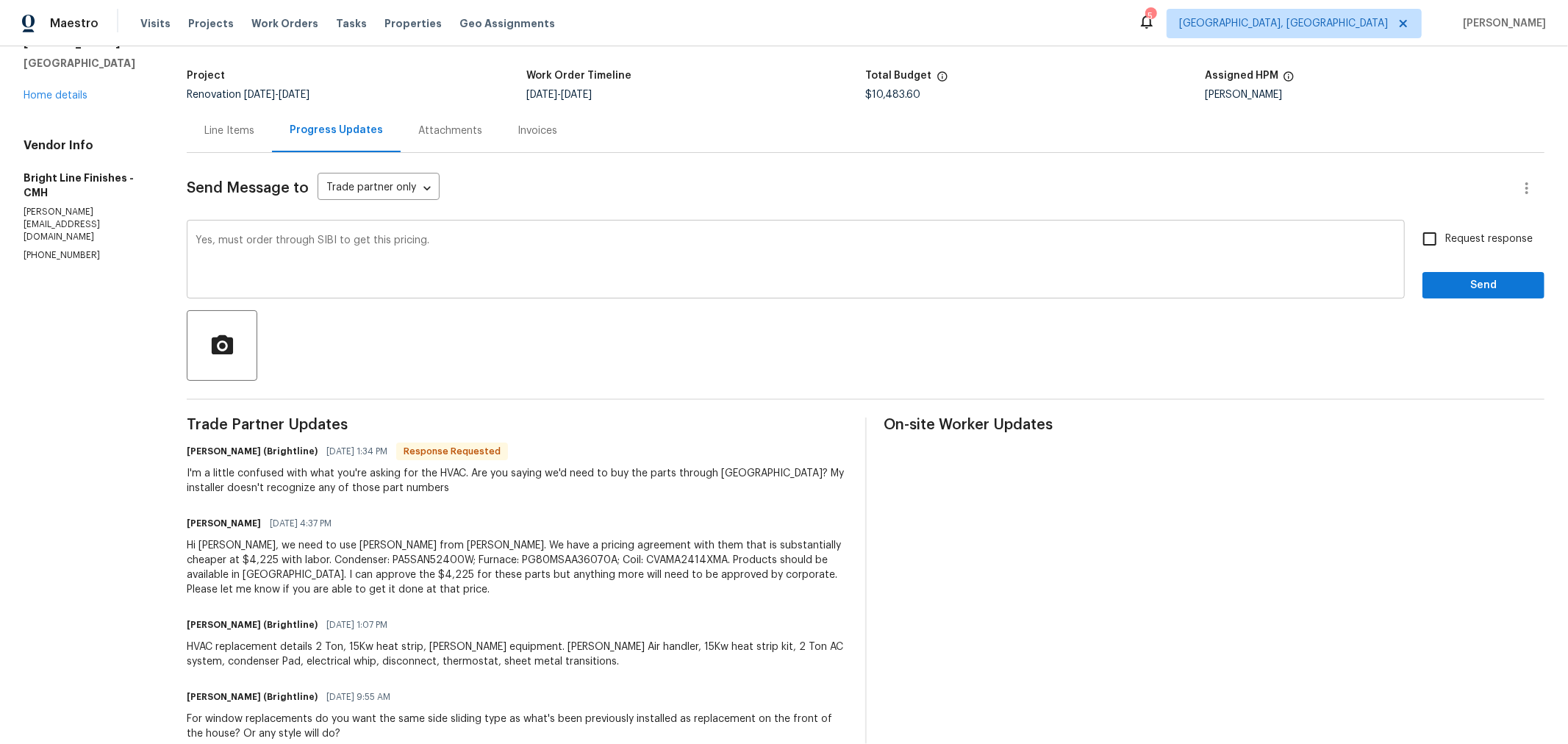
click at [508, 240] on textarea "Yes, must order through SIBI to get this pricing." at bounding box center [795, 260] width 1200 height 51
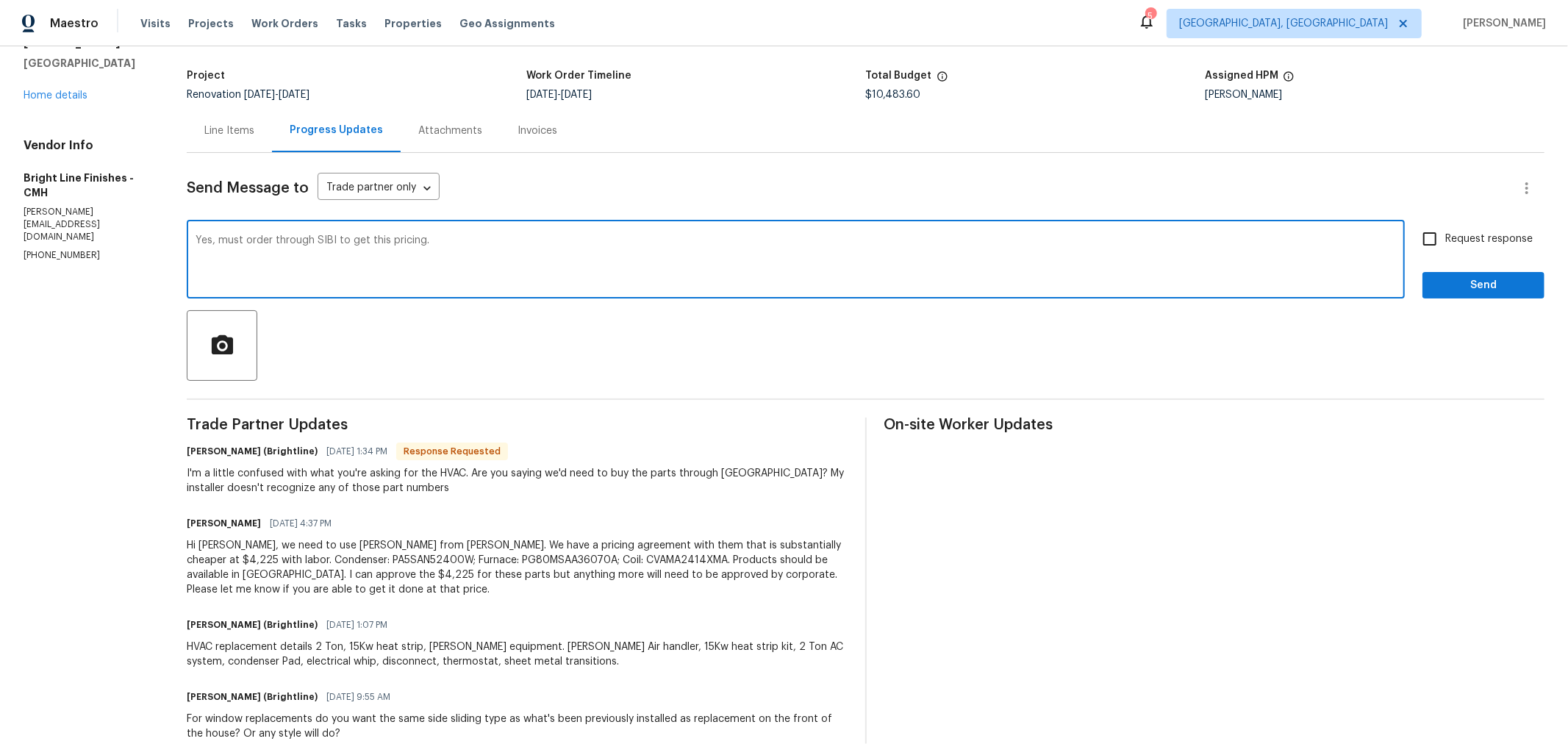
click at [811, 262] on textarea "Yes, must order through SIBI to get this pricing." at bounding box center [795, 260] width 1200 height 51
click at [559, 246] on textarea "Yes, must order through SIBI to get this pricing. I'm going to submit a seperat…" at bounding box center [795, 260] width 1200 height 51
click at [671, 236] on textarea "Yes, must order through SIBI to get this pricing. I'm going to submit a separat…" at bounding box center [795, 260] width 1200 height 51
click at [441, 237] on textarea "Yes, must order through SIBI to get this pricing. I'm going to submit a separat…" at bounding box center [795, 260] width 1200 height 51
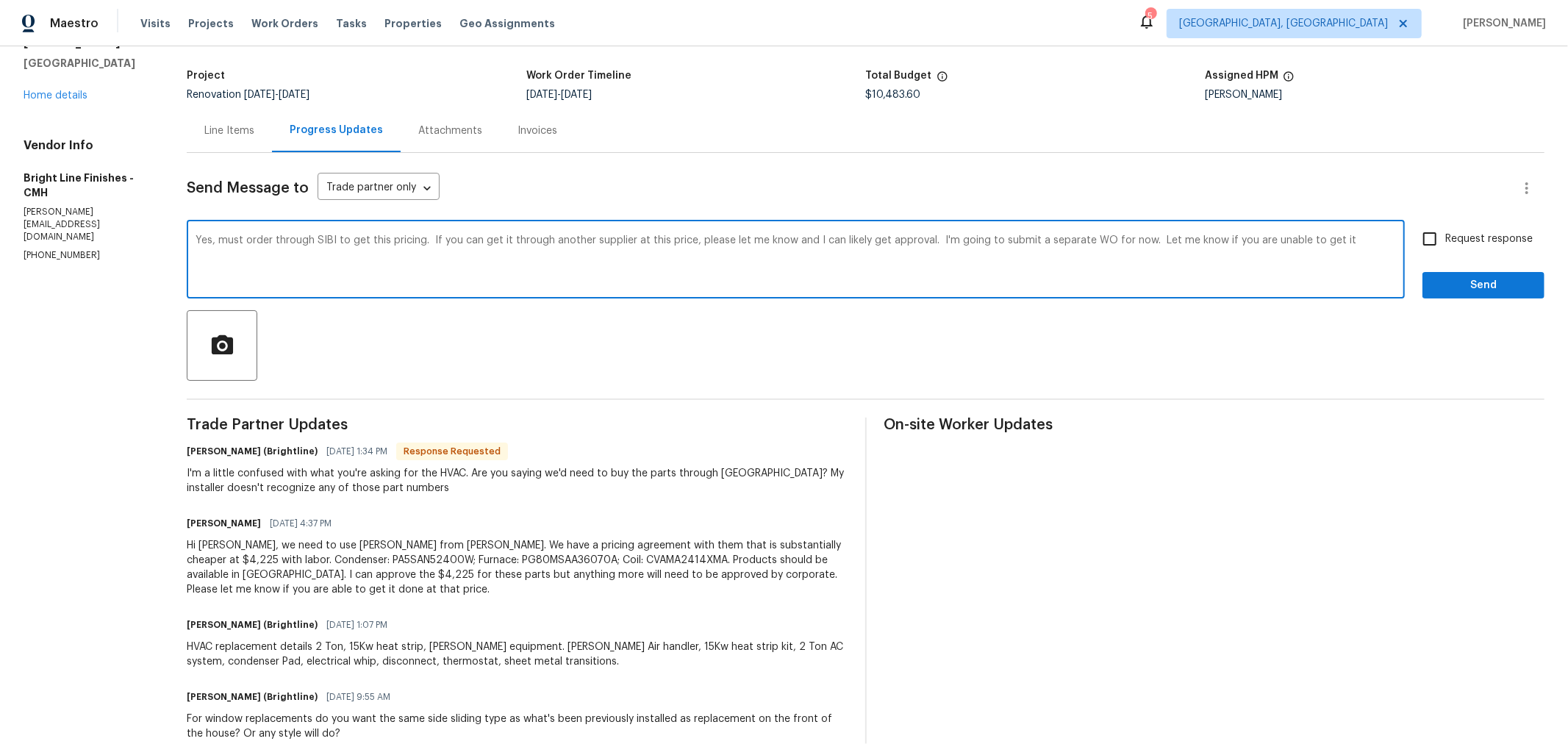
drag, startPoint x: 641, startPoint y: 242, endPoint x: 695, endPoint y: 243, distance: 54.0
click at [695, 243] on textarea "Yes, must order through SIBI to get this pricing. If you can get it through ano…" at bounding box center [795, 260] width 1200 height 51
click at [1040, 247] on textarea "Yes, must order through SIBI to get this pricing. If you can get it through ano…" at bounding box center [795, 260] width 1200 height 51
click at [1342, 237] on textarea "Yes, must order through SIBI to get this pricing. If you can get it through ano…" at bounding box center [795, 260] width 1200 height 51
type textarea "Yes, must order through SIBI to get this pricing. If you can get it through ano…"
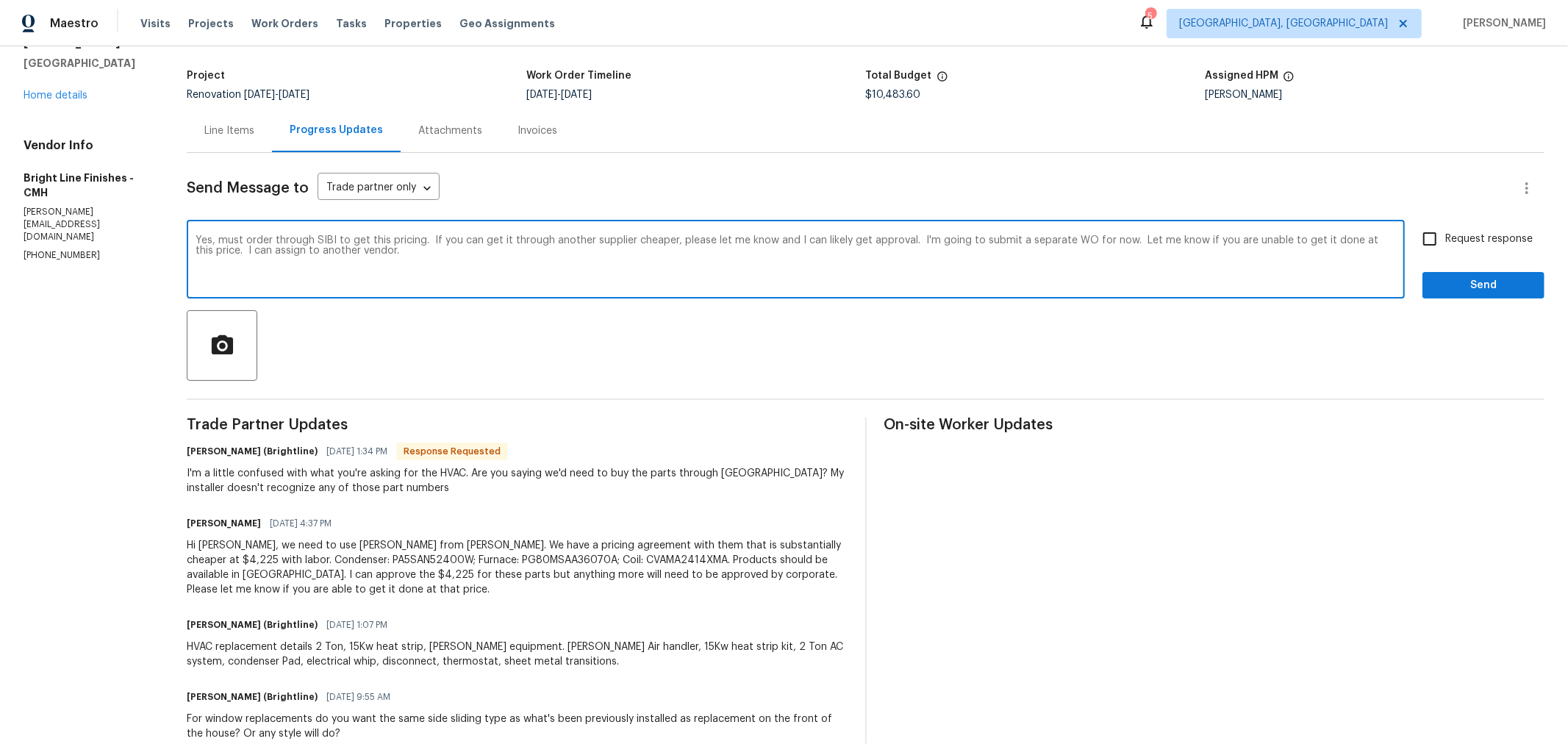
click at [1460, 235] on span "Request response" at bounding box center [1489, 239] width 88 height 15
click at [1445, 235] on input "Request response" at bounding box center [1430, 239] width 31 height 31
checkbox input "true"
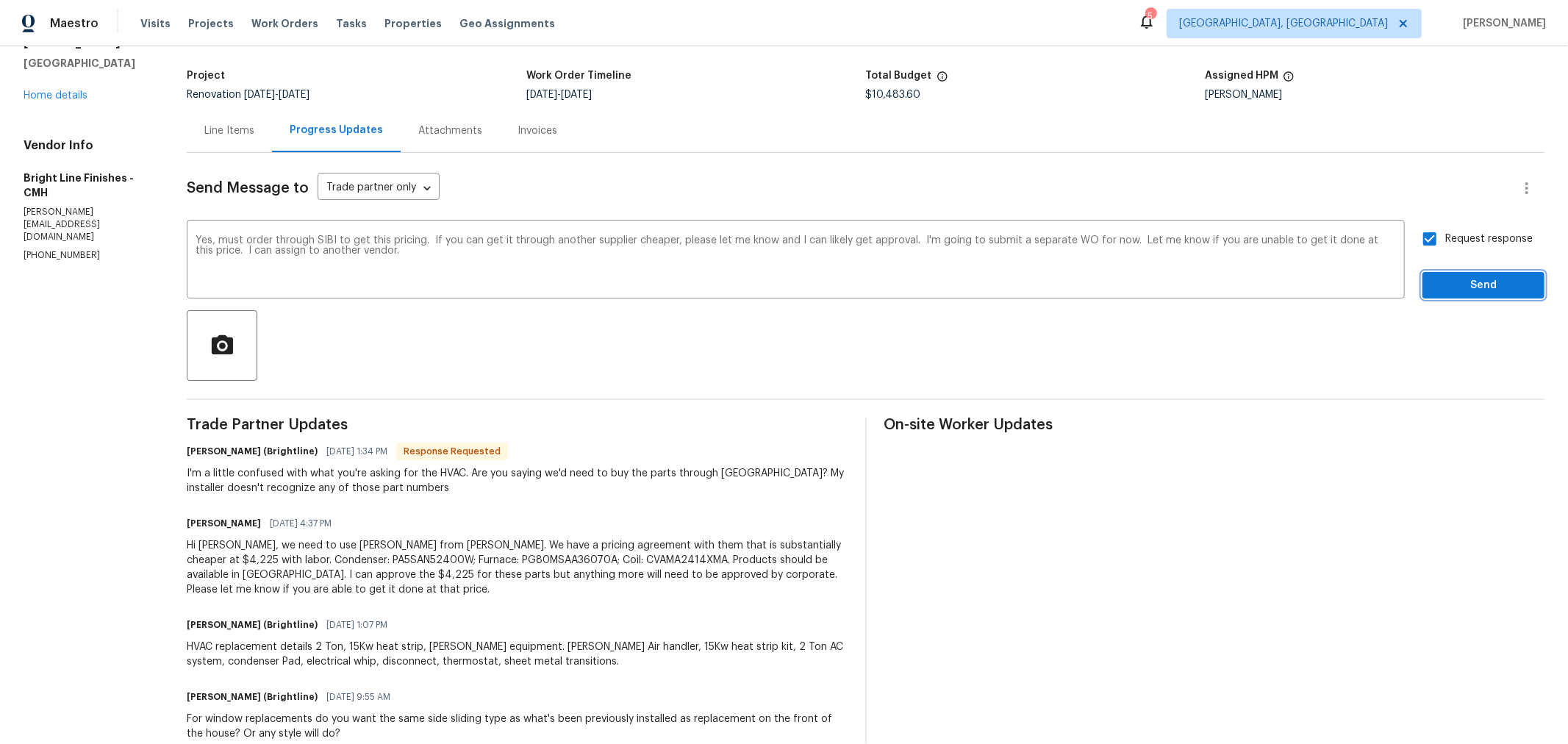
click at [1463, 282] on span "Send" at bounding box center [1483, 285] width 98 height 18
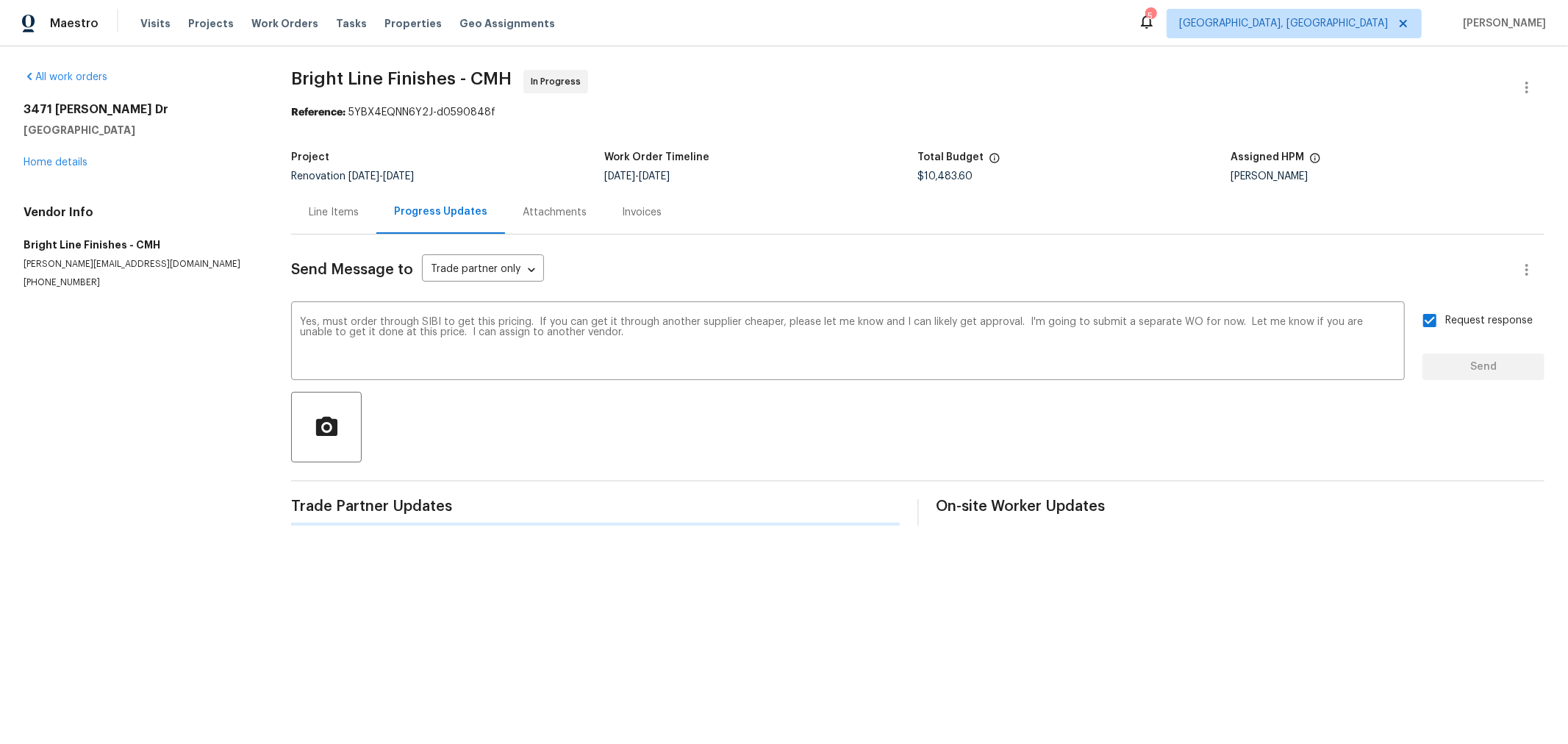
scroll to position [0, 0]
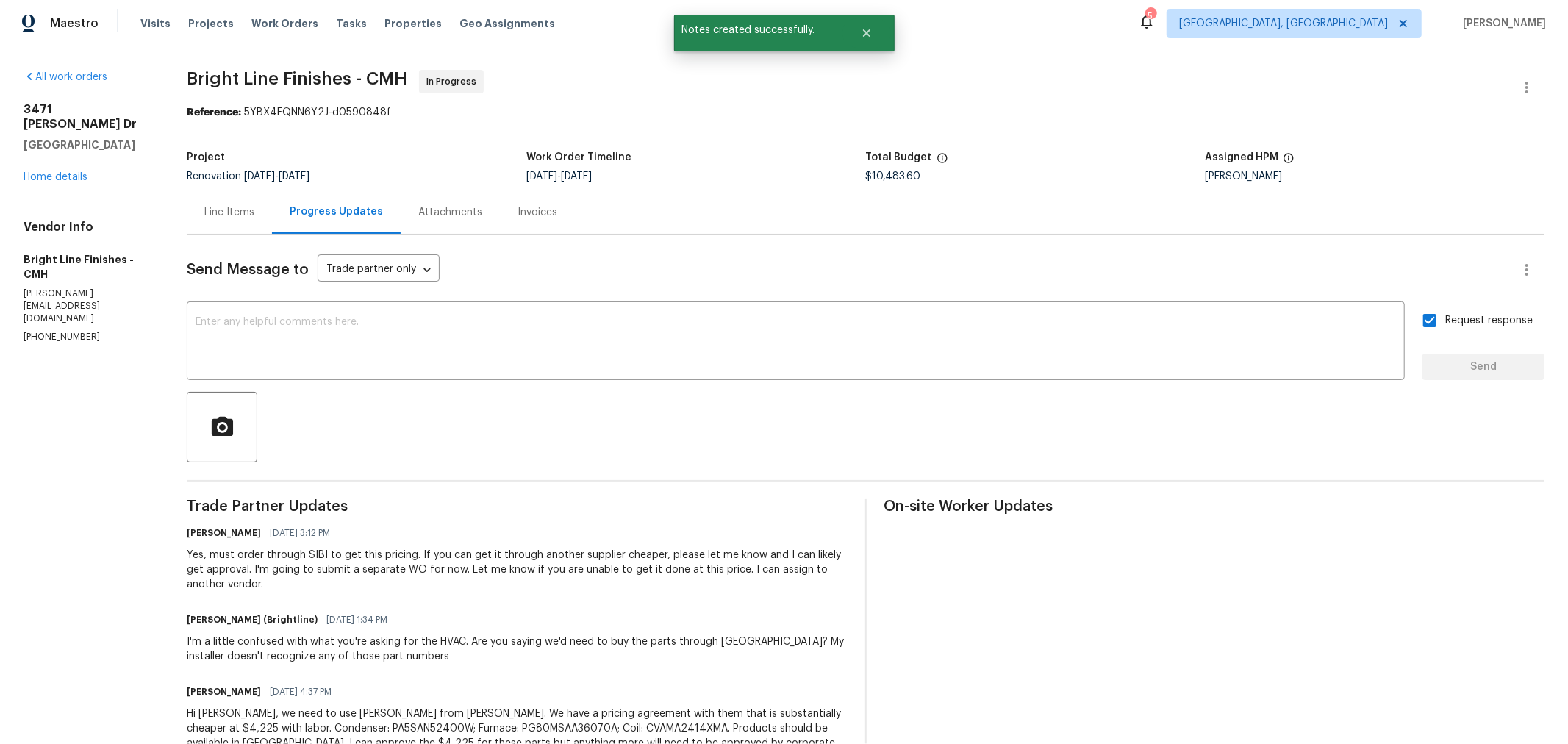
drag, startPoint x: 244, startPoint y: 211, endPoint x: 270, endPoint y: 279, distance: 72.8
click at [247, 211] on div "Line Items" at bounding box center [230, 212] width 50 height 14
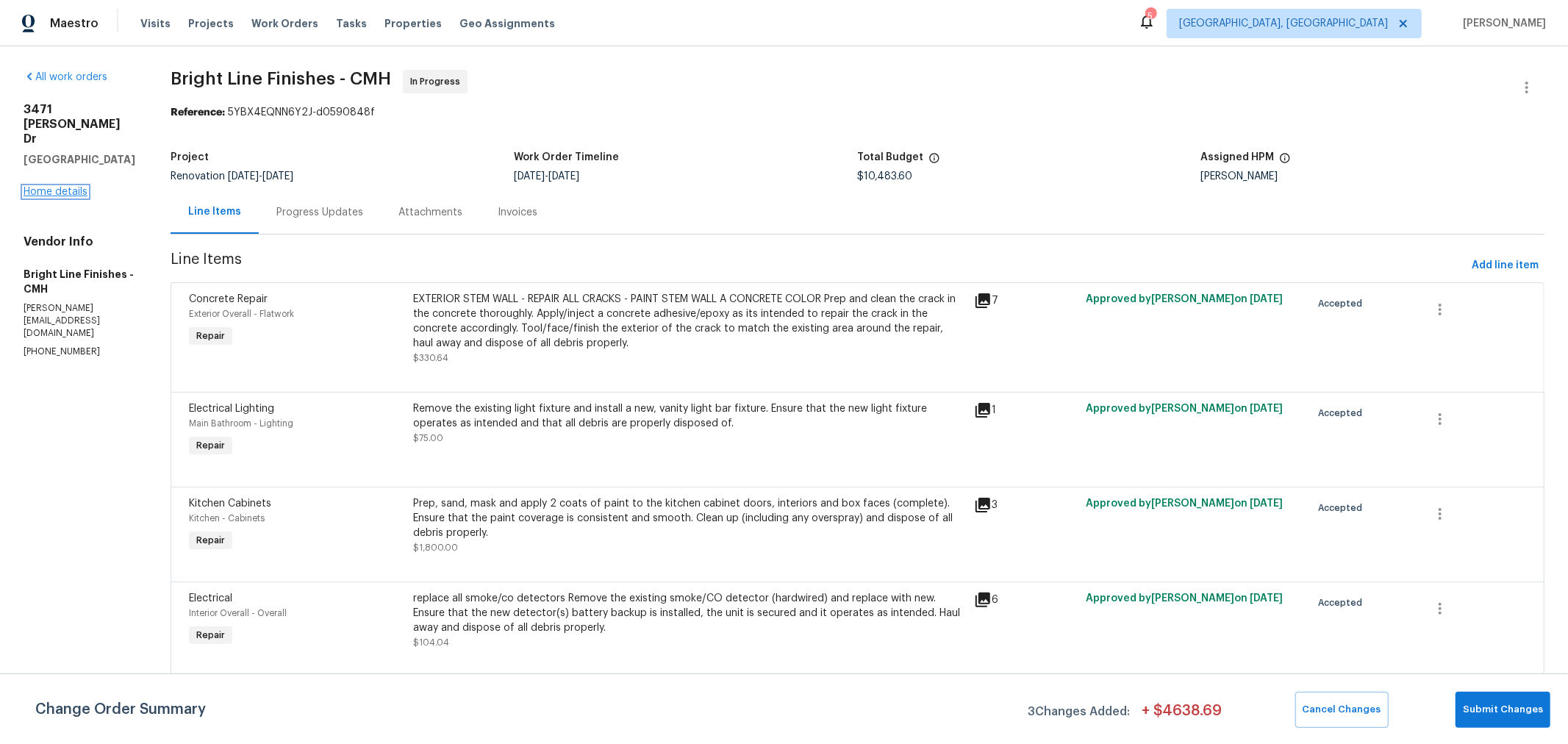
click at [57, 187] on link "Home details" at bounding box center [56, 192] width 64 height 10
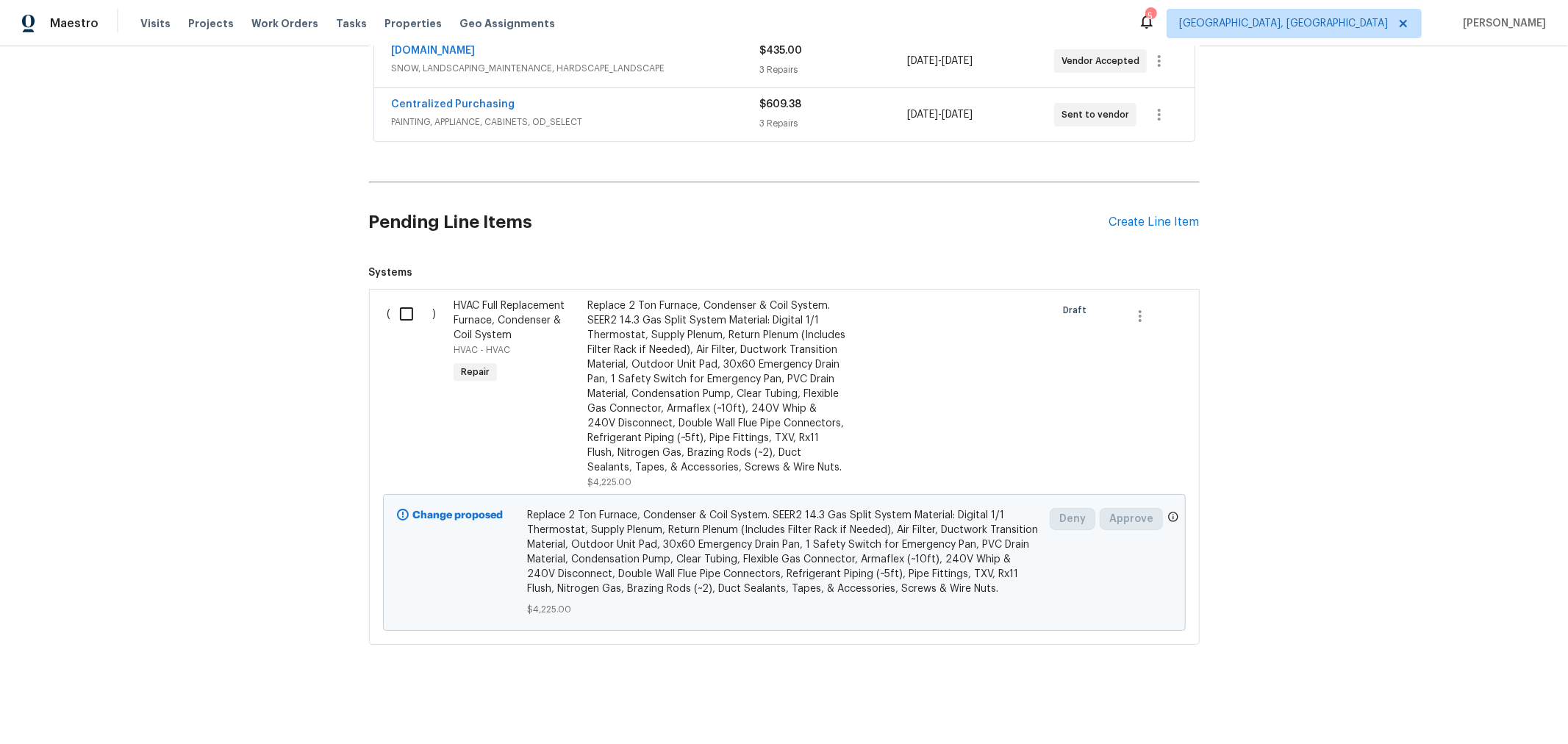
scroll to position [410, 0]
click at [401, 303] on input "checkbox" at bounding box center [412, 313] width 42 height 31
click at [1452, 704] on span "Create Work Order" at bounding box center [1483, 707] width 98 height 18
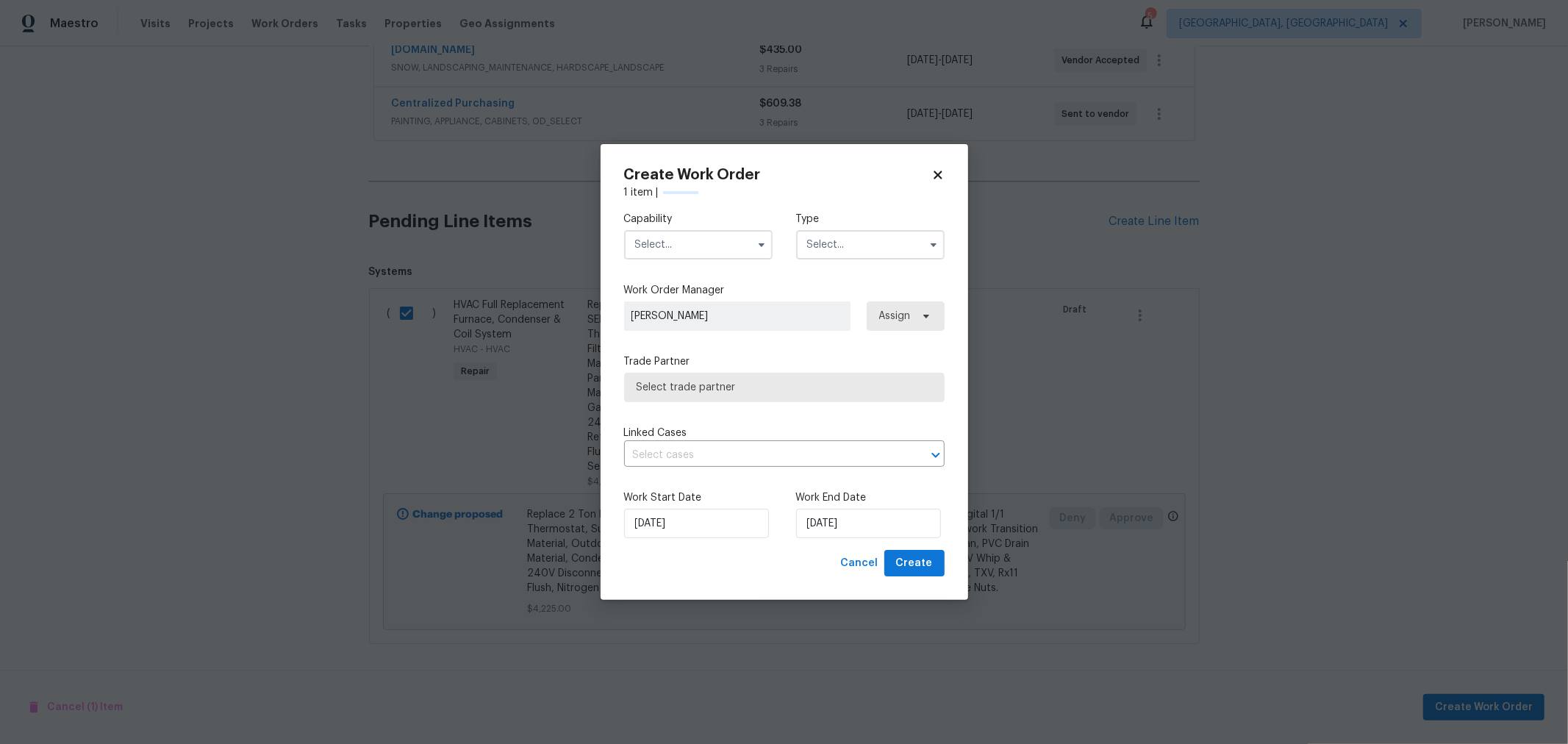
checkbox input "false"
click at [686, 240] on input "text" at bounding box center [698, 245] width 149 height 30
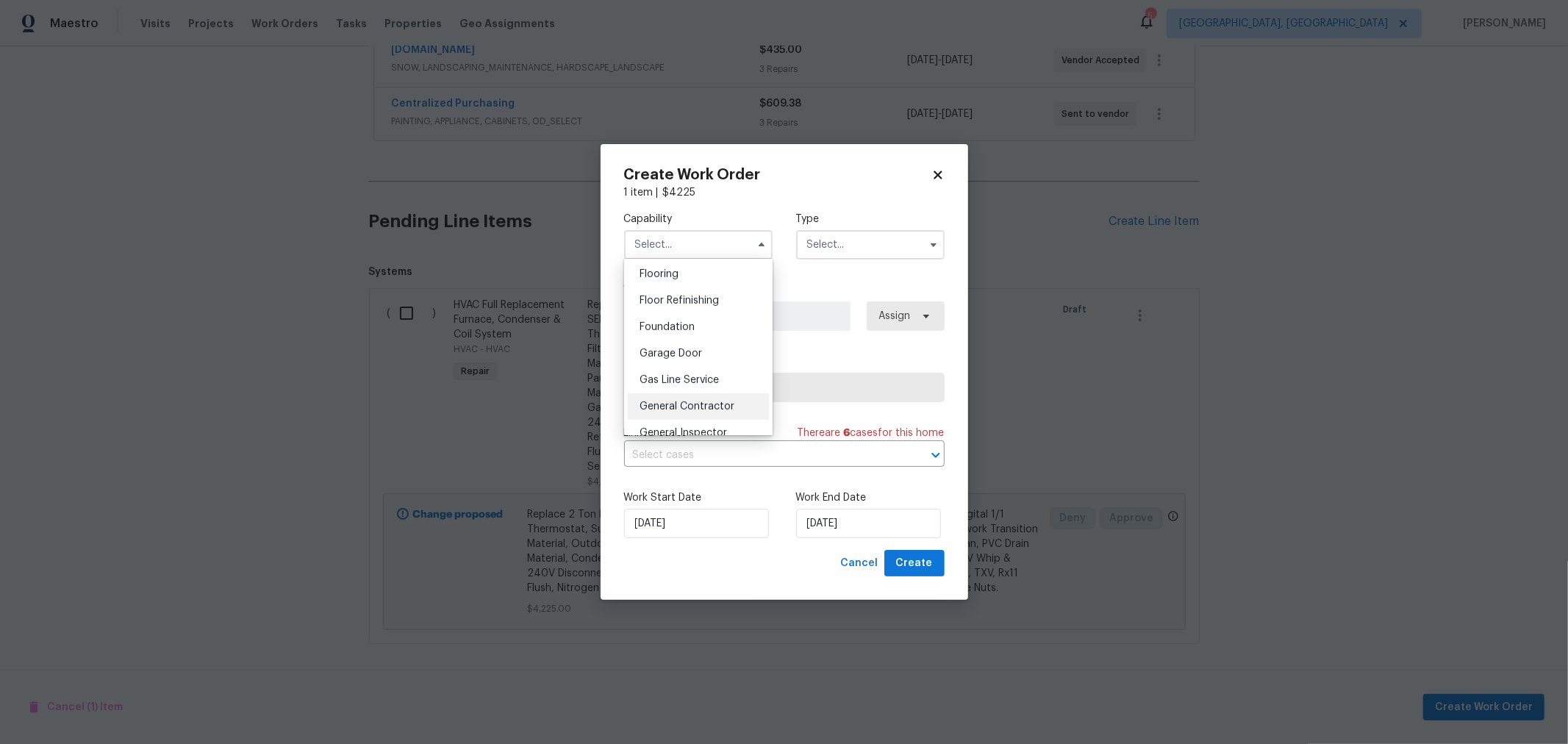
click at [692, 413] on div "General Contractor" at bounding box center [698, 406] width 141 height 27
type input "General Contractor"
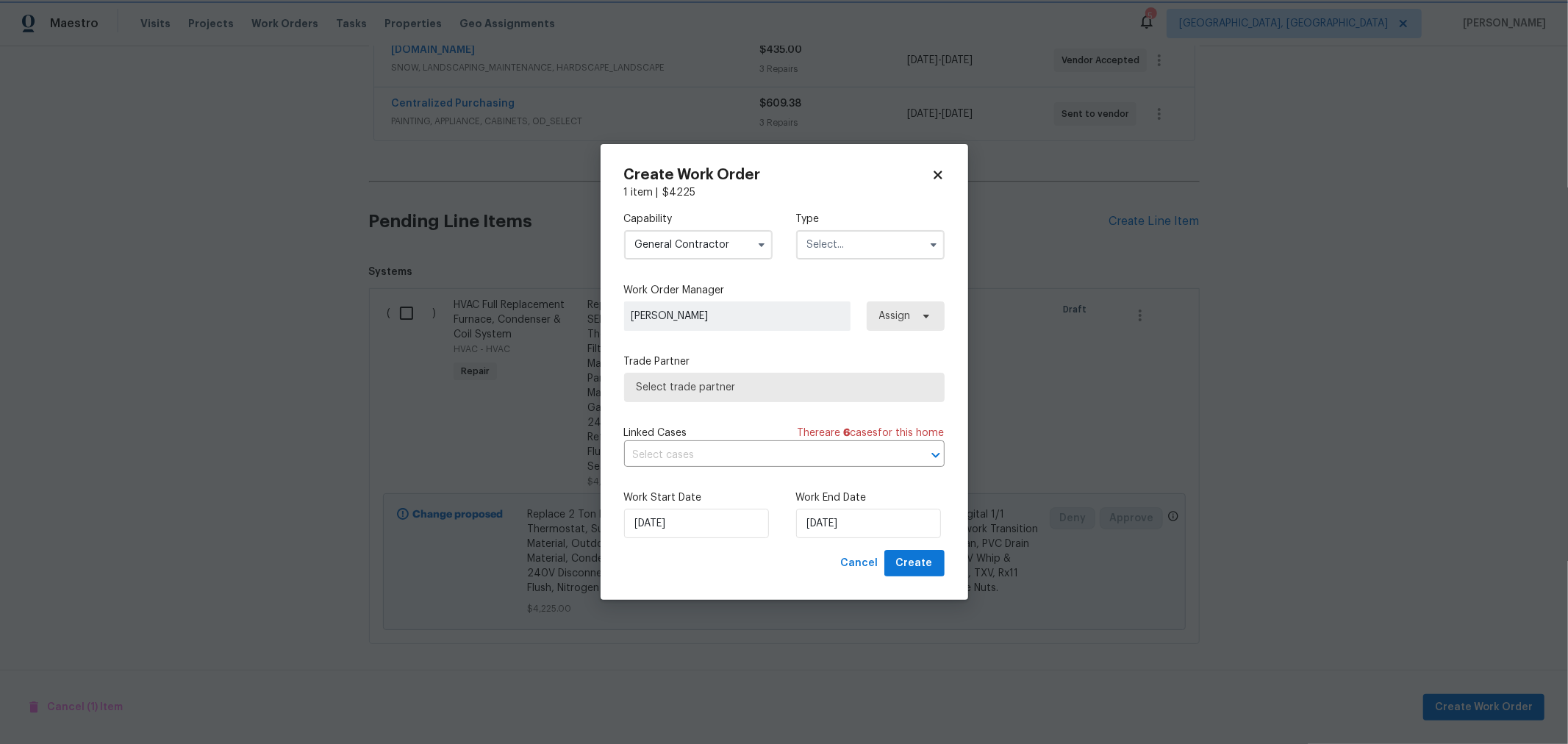
scroll to position [601, 0]
click at [899, 246] on input "text" at bounding box center [870, 245] width 149 height 30
click at [852, 407] on span "Renovation" at bounding box center [839, 405] width 54 height 10
type input "Renovation"
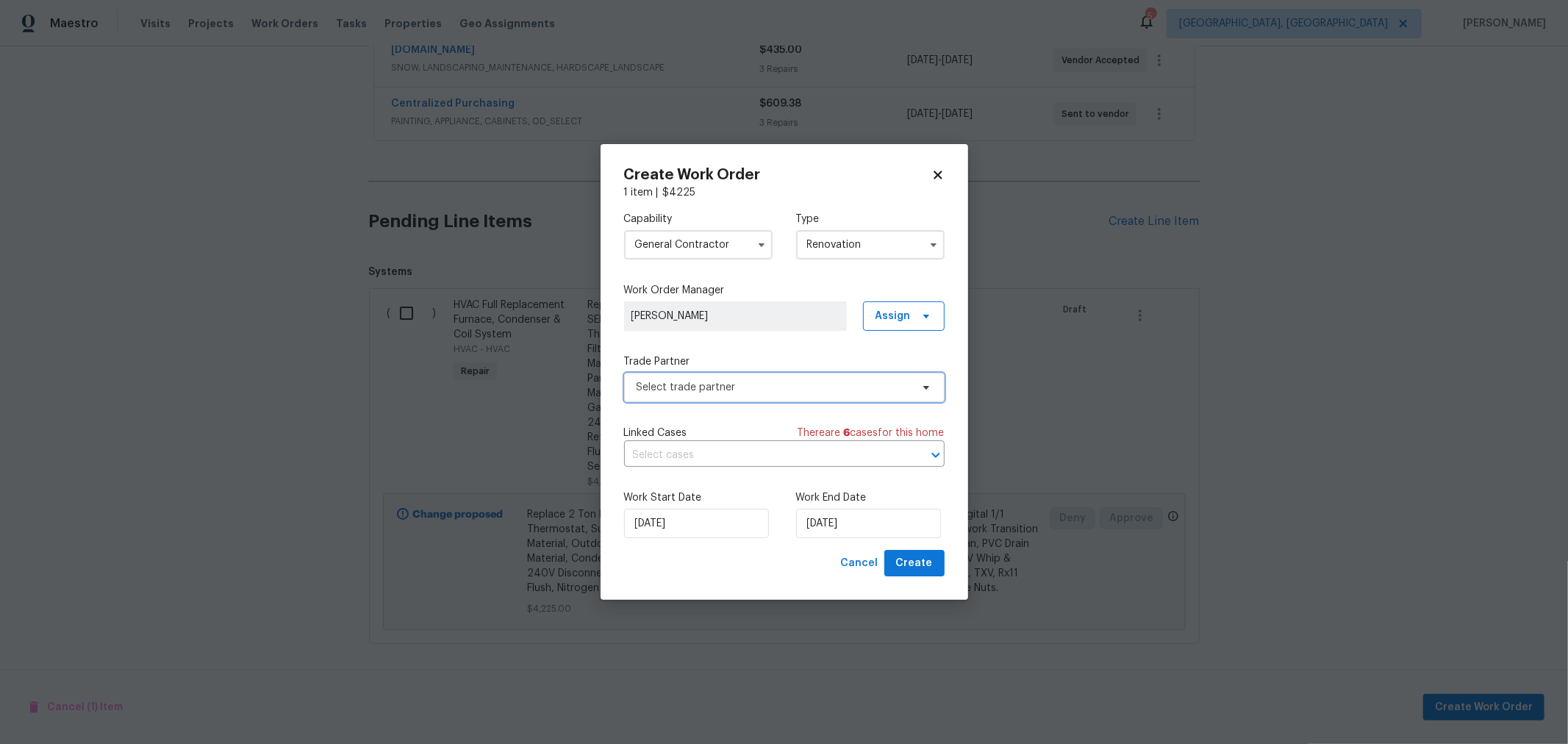
click at [752, 393] on span "Select trade partner" at bounding box center [773, 387] width 274 height 14
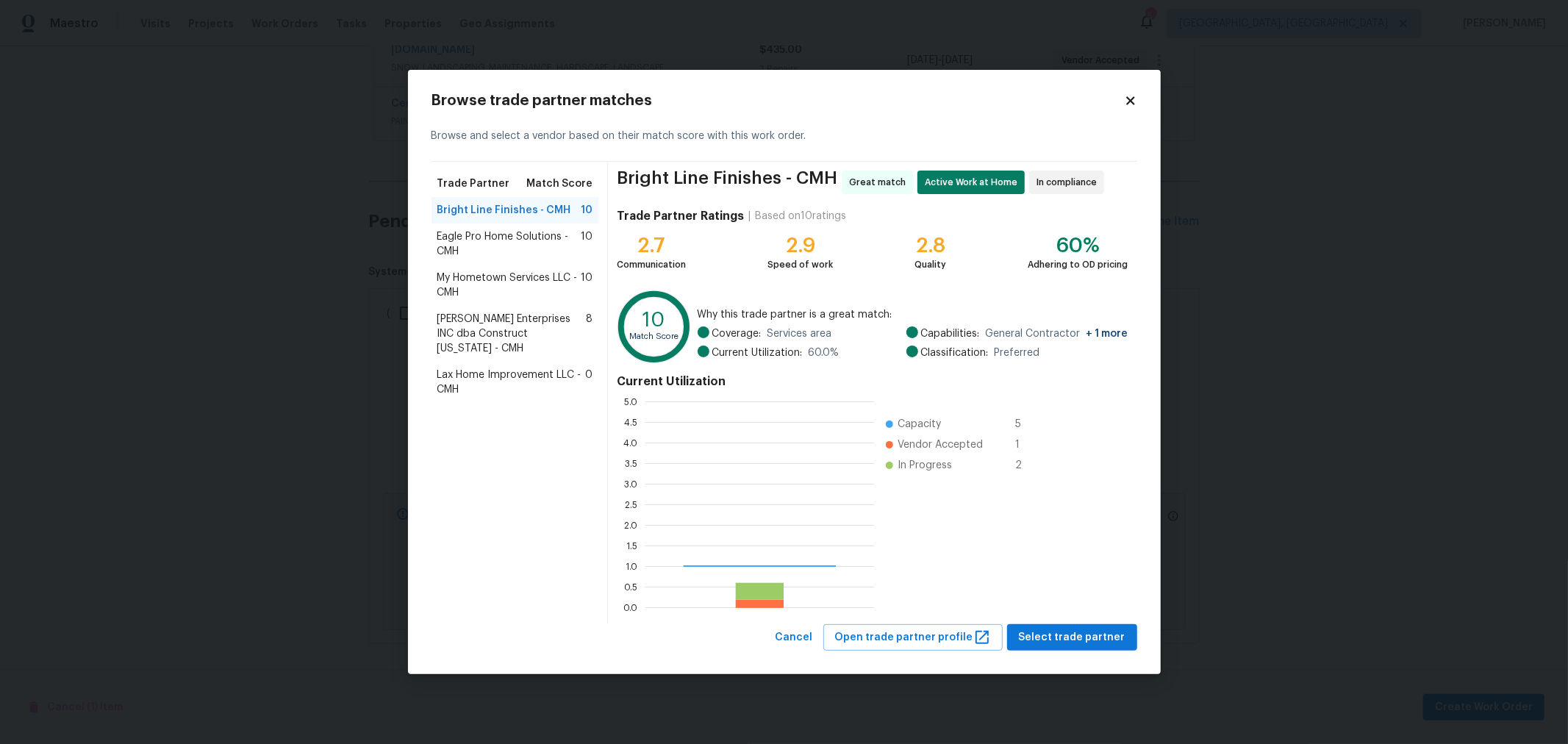
scroll to position [193, 216]
click at [1081, 636] on span "Select trade partner" at bounding box center [1072, 638] width 107 height 18
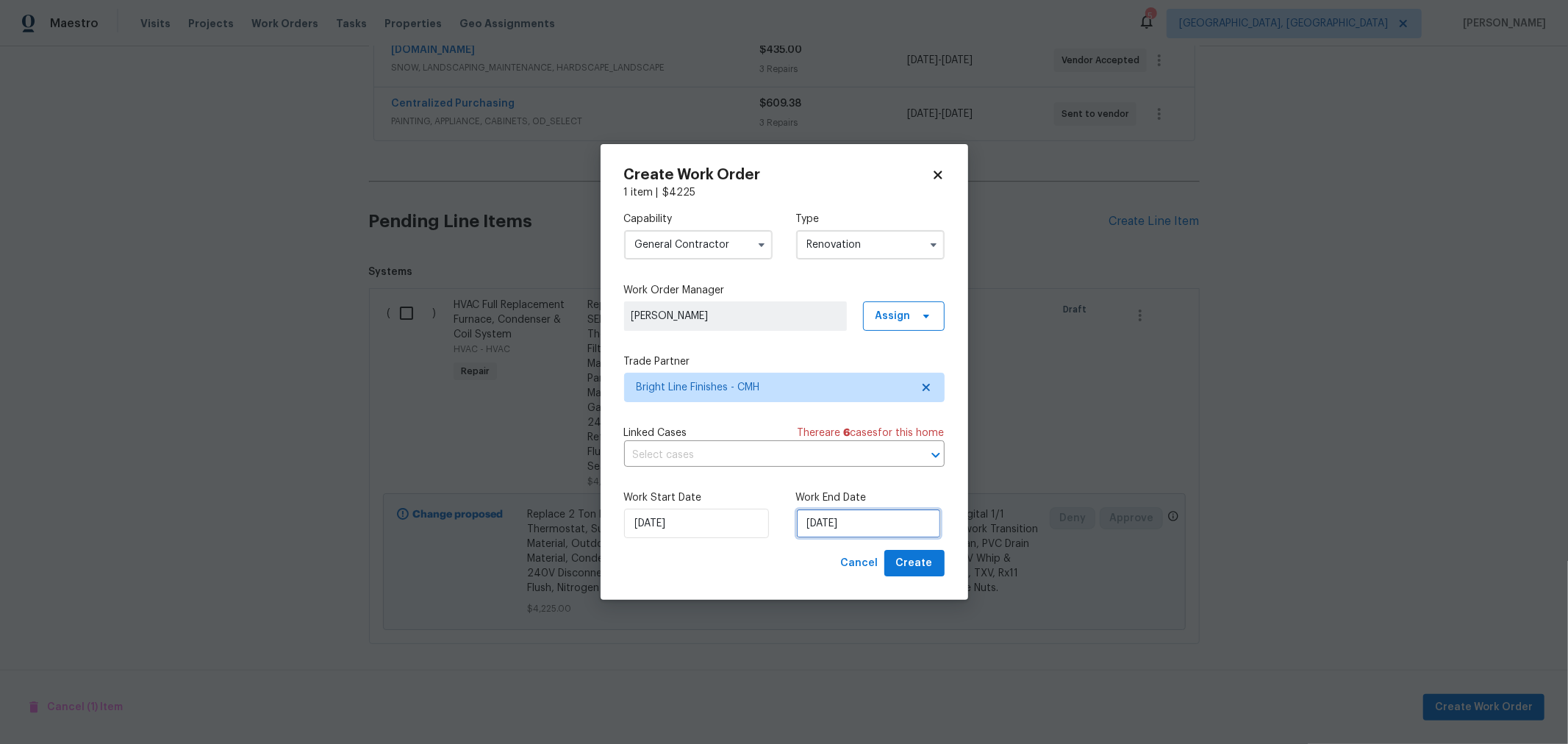
click at [871, 518] on input "8/15/2025" at bounding box center [868, 523] width 145 height 30
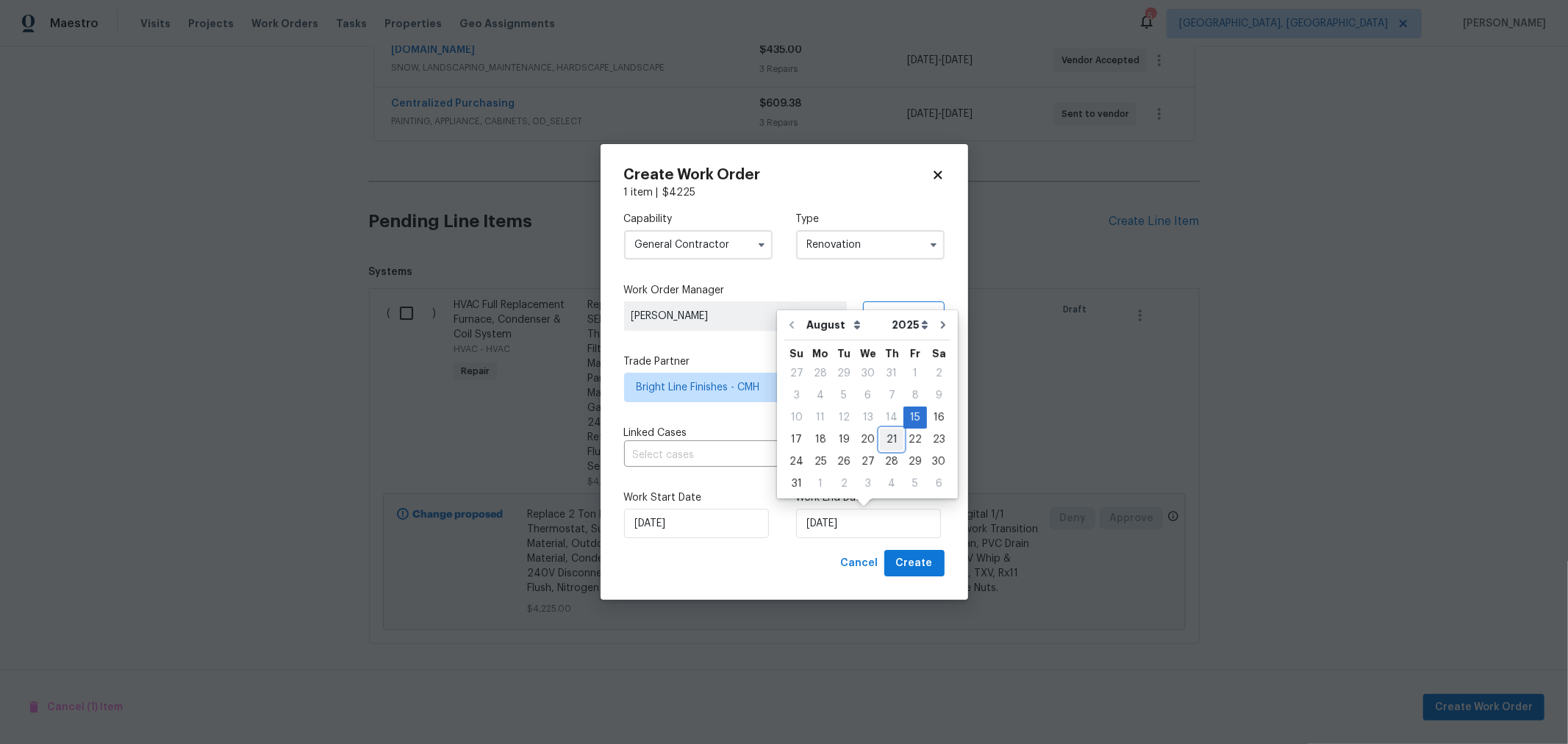
click at [880, 433] on div "21" at bounding box center [891, 440] width 24 height 21
type input "[DATE]"
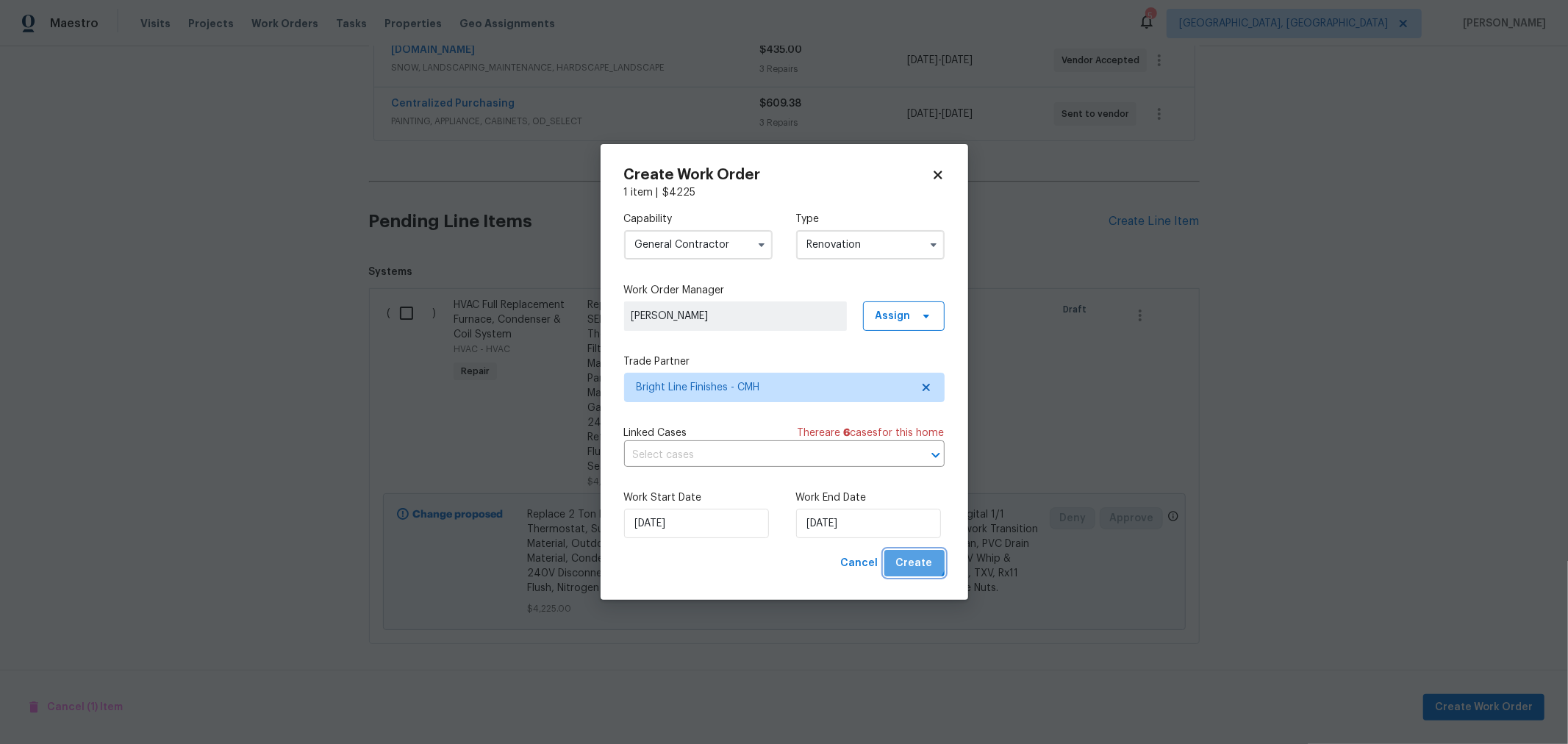
click at [913, 556] on span "Create" at bounding box center [914, 563] width 37 height 18
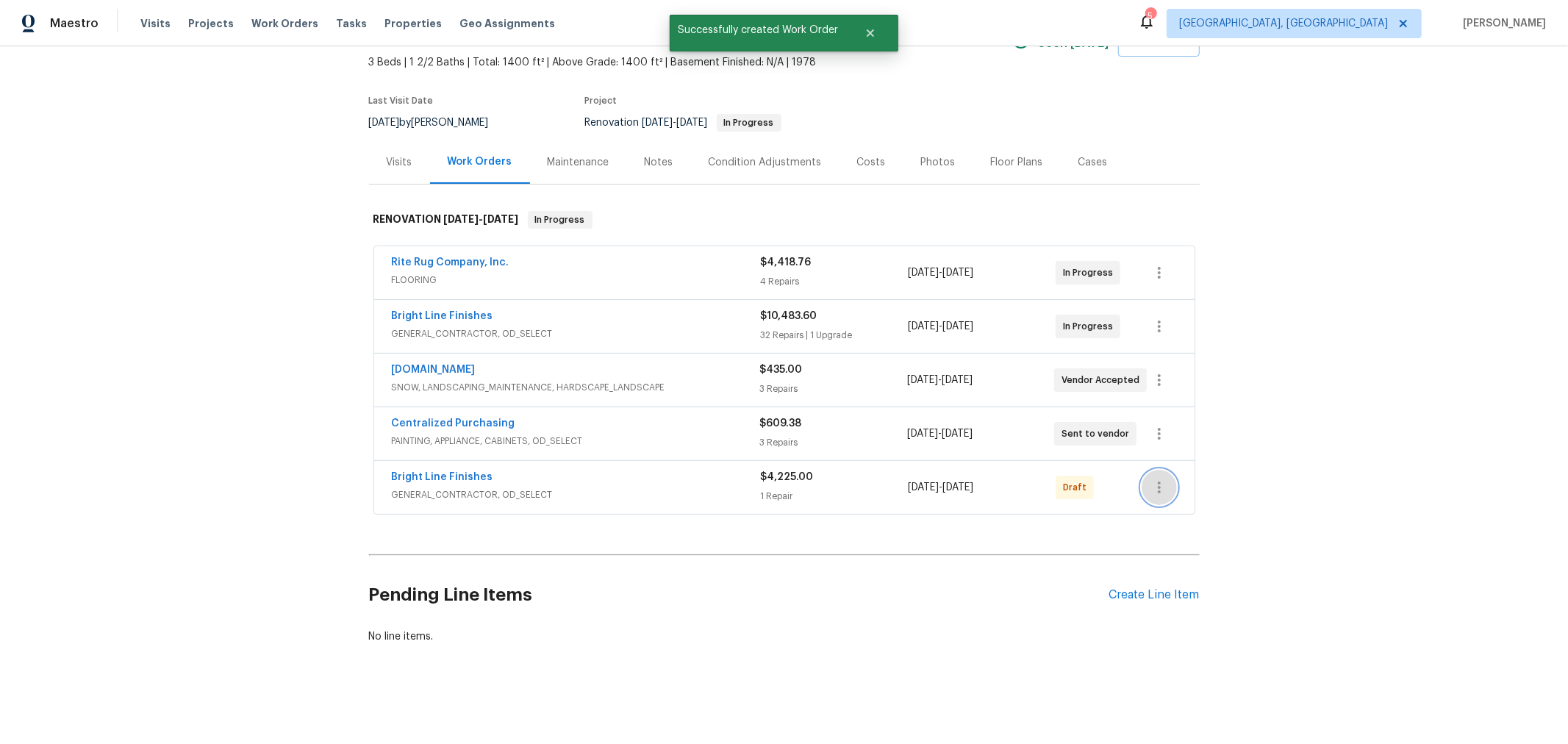
click at [1151, 478] on icon "button" at bounding box center [1159, 487] width 18 height 18
click at [1181, 500] on li "Confirm and Send to Vendor" at bounding box center [1217, 501] width 164 height 24
drag, startPoint x: 1434, startPoint y: 351, endPoint x: 1425, endPoint y: 362, distance: 14.2
click at [1432, 351] on div at bounding box center [784, 372] width 1568 height 744
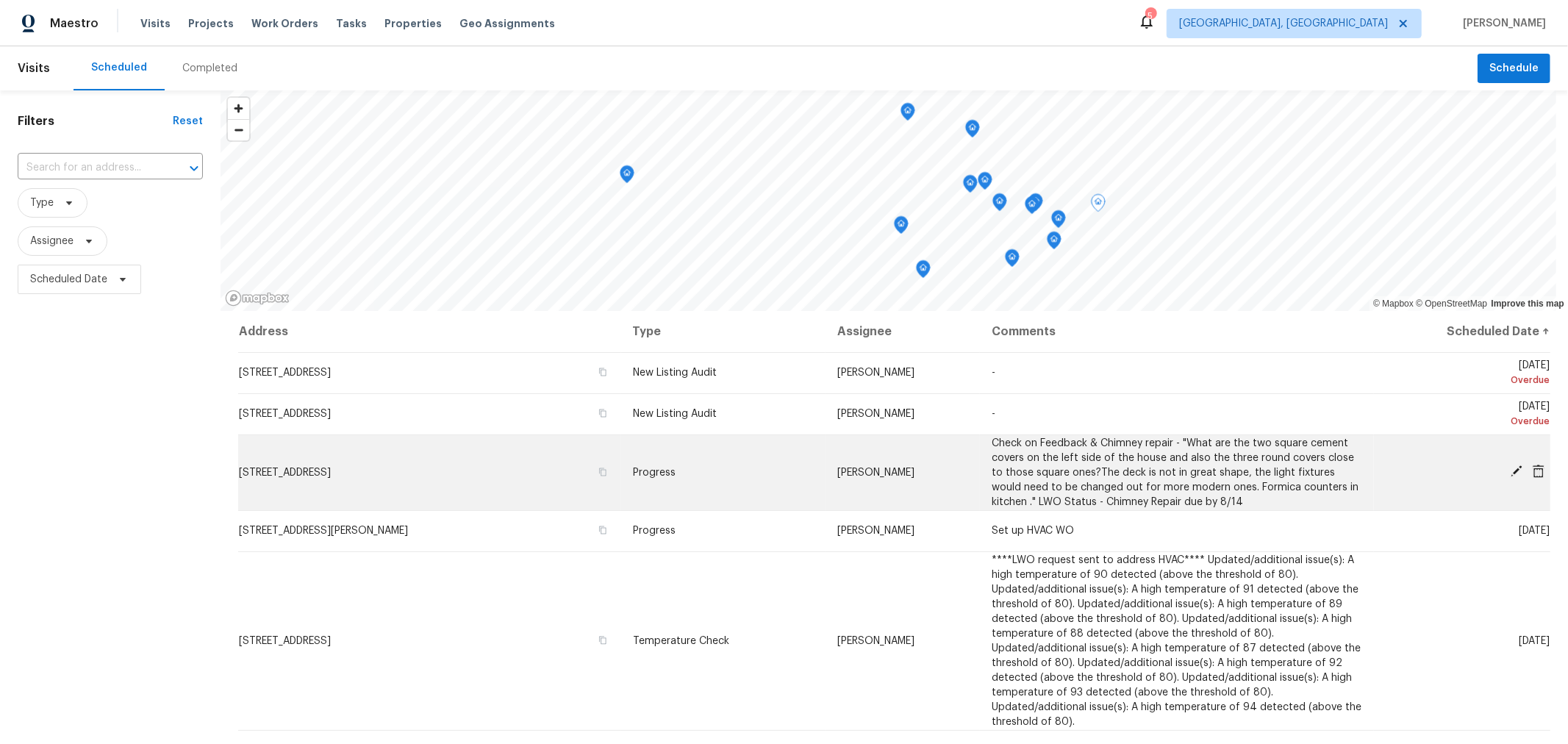
click at [1511, 471] on icon at bounding box center [1516, 471] width 11 height 11
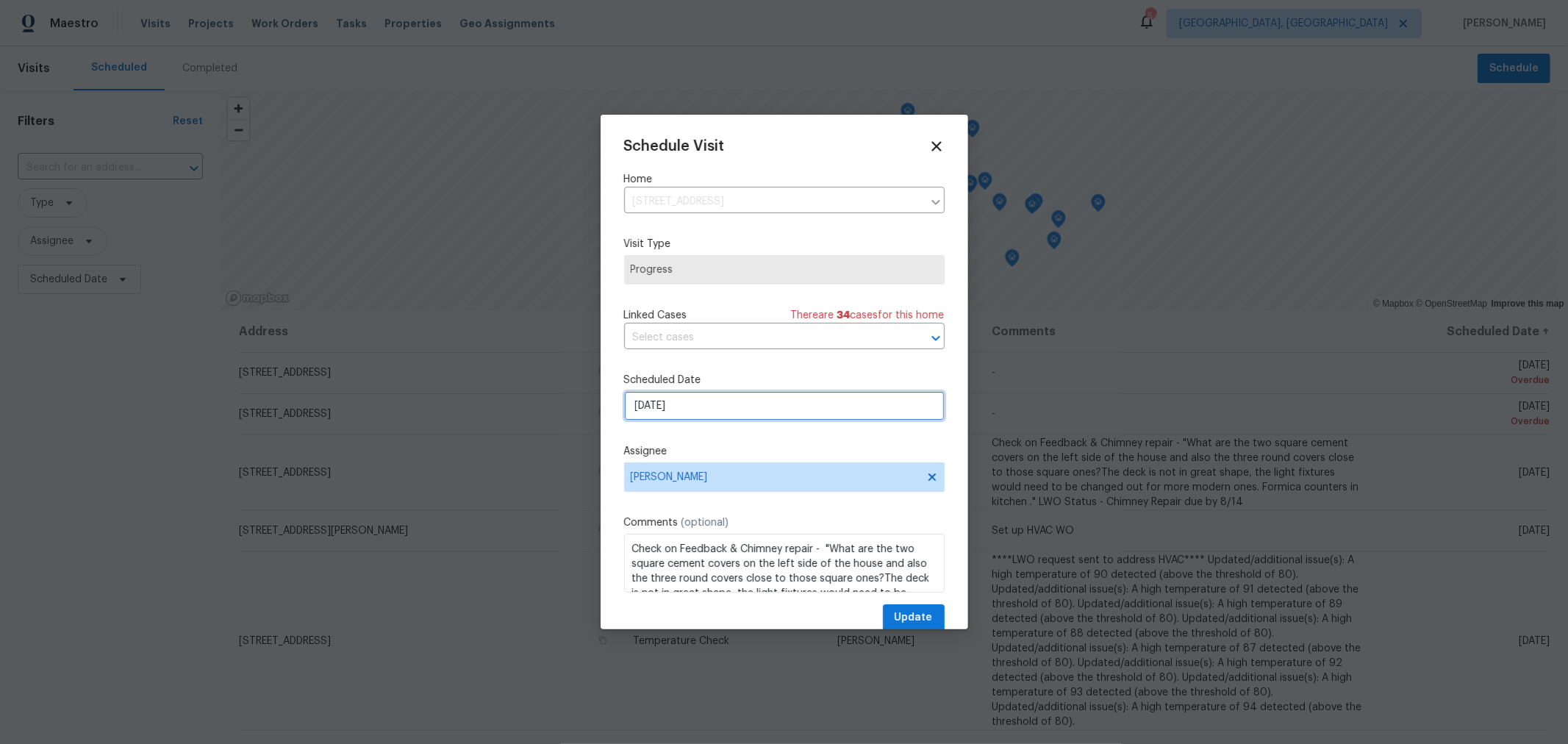
click at [737, 403] on input "8/15/2025" at bounding box center [784, 406] width 320 height 30
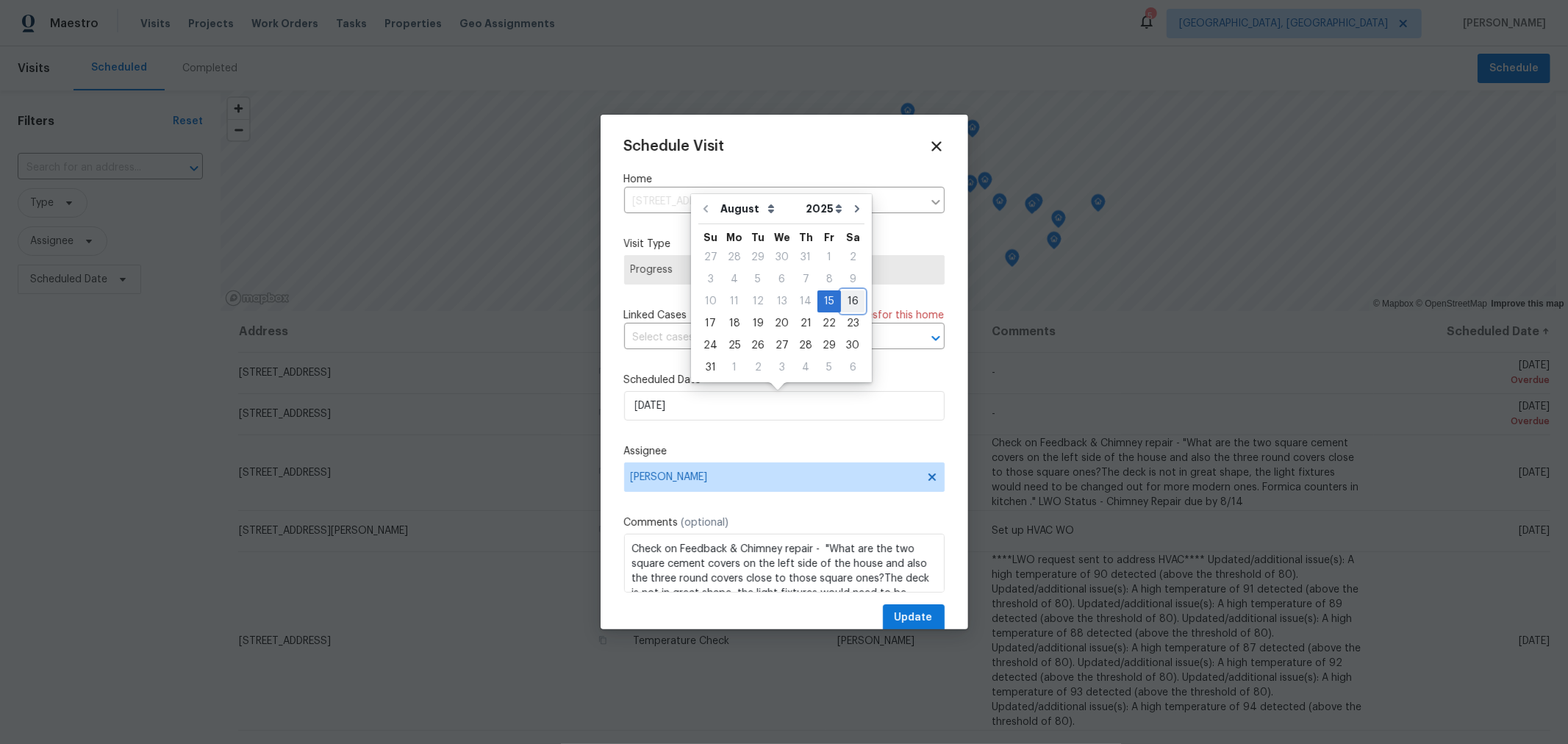
click at [843, 298] on div "16" at bounding box center [852, 301] width 24 height 21
type input "8/16/2025"
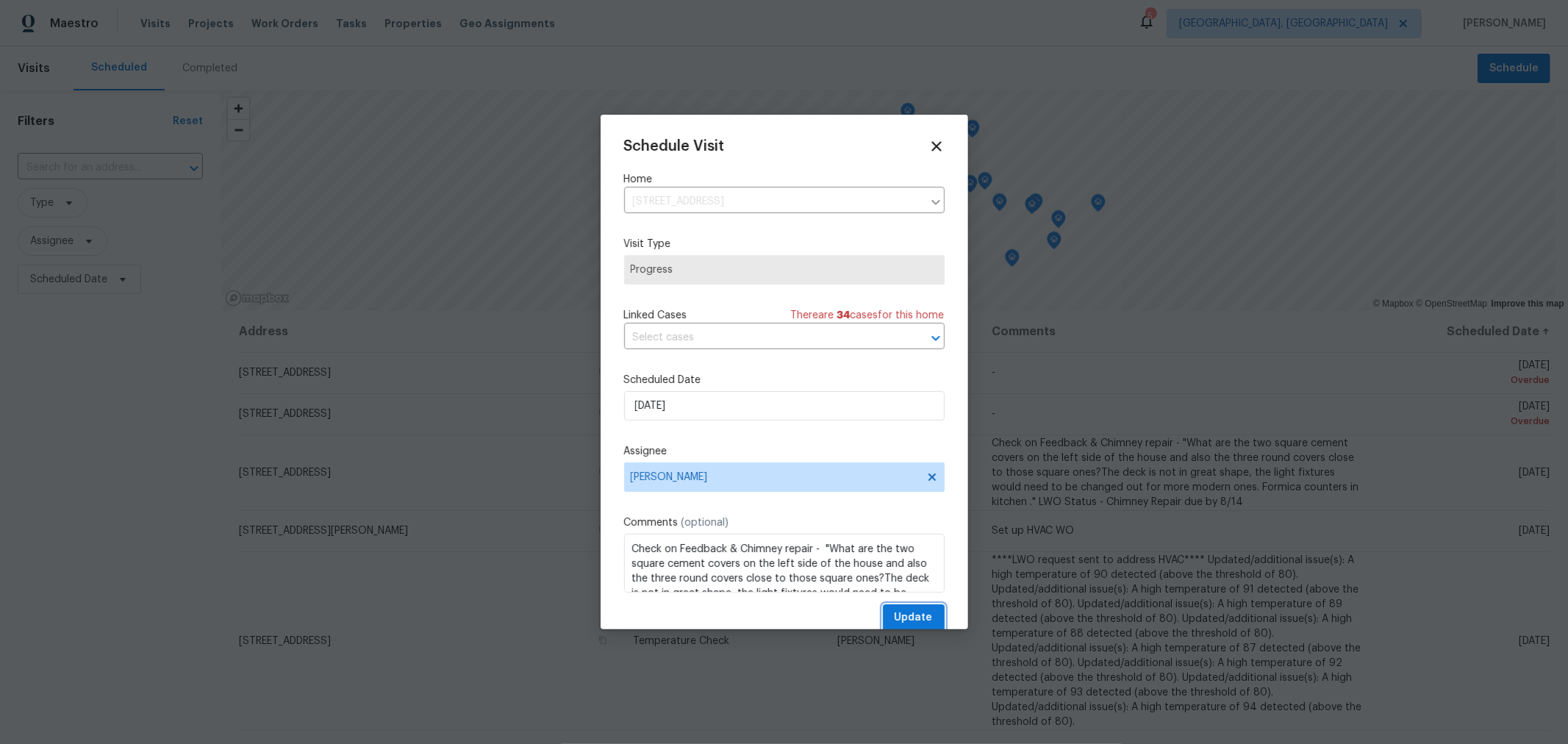
click at [891, 607] on button "Update" at bounding box center [913, 618] width 62 height 27
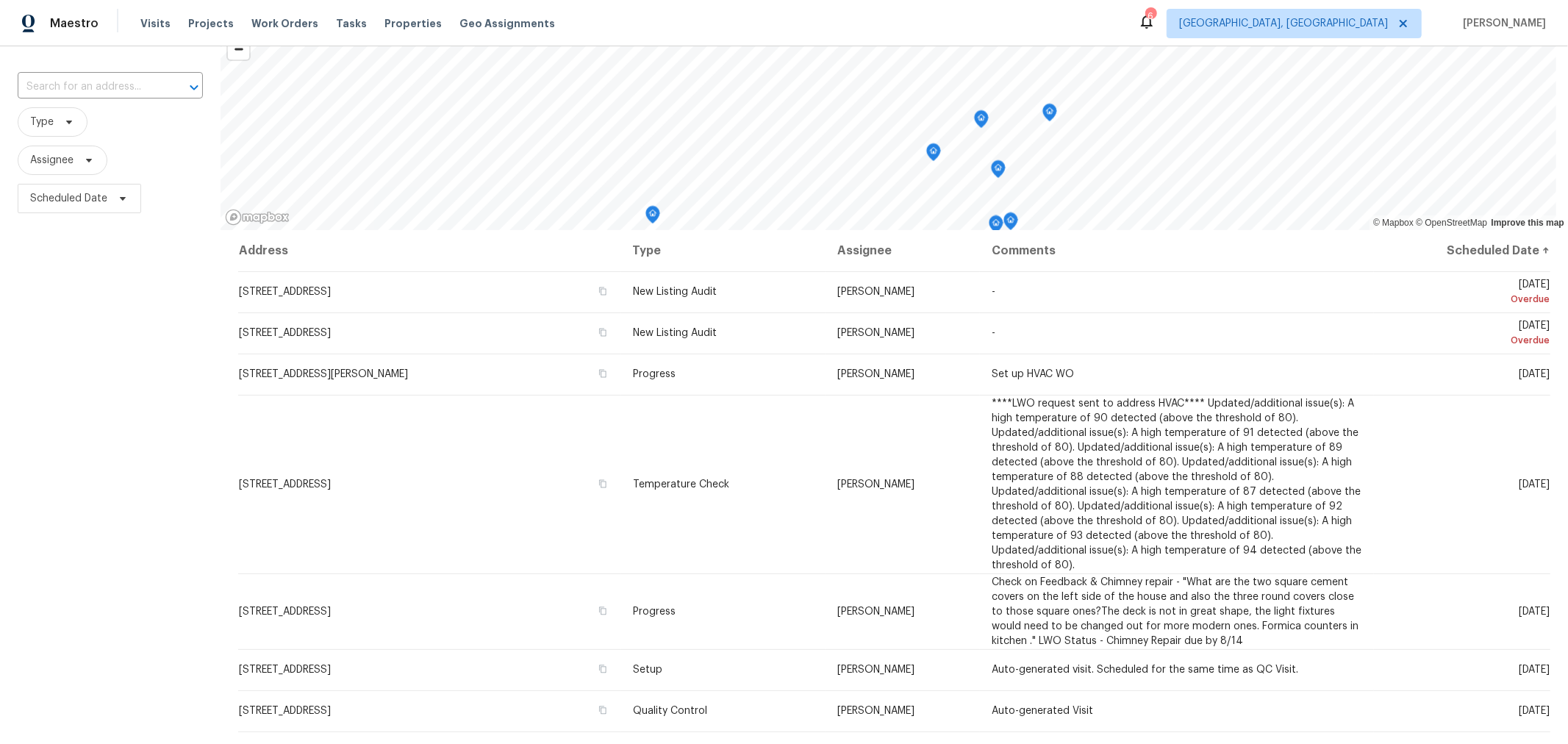
scroll to position [82, 0]
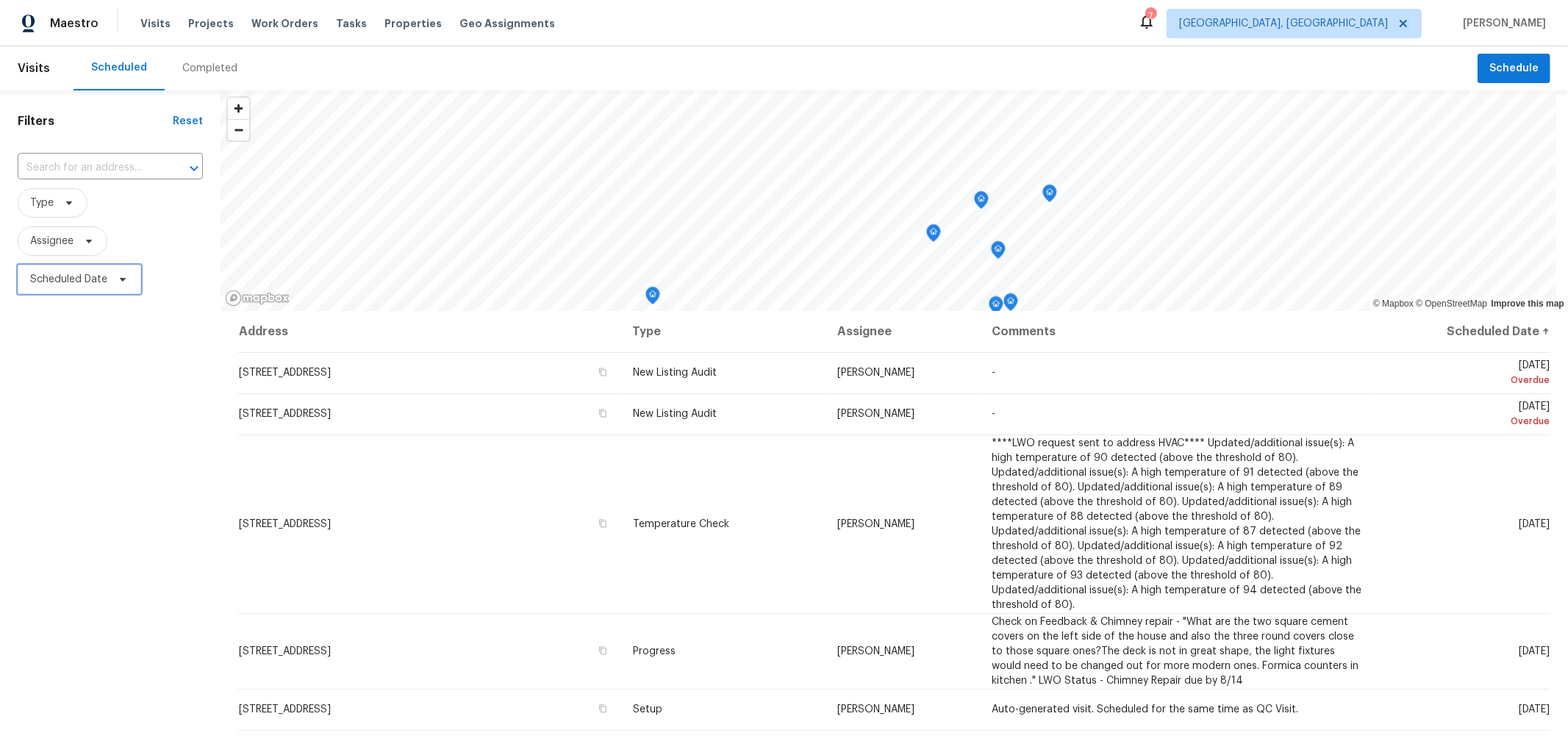
click at [79, 281] on span "Scheduled Date" at bounding box center [68, 279] width 77 height 14
click at [118, 346] on div at bounding box center [172, 330] width 309 height 47
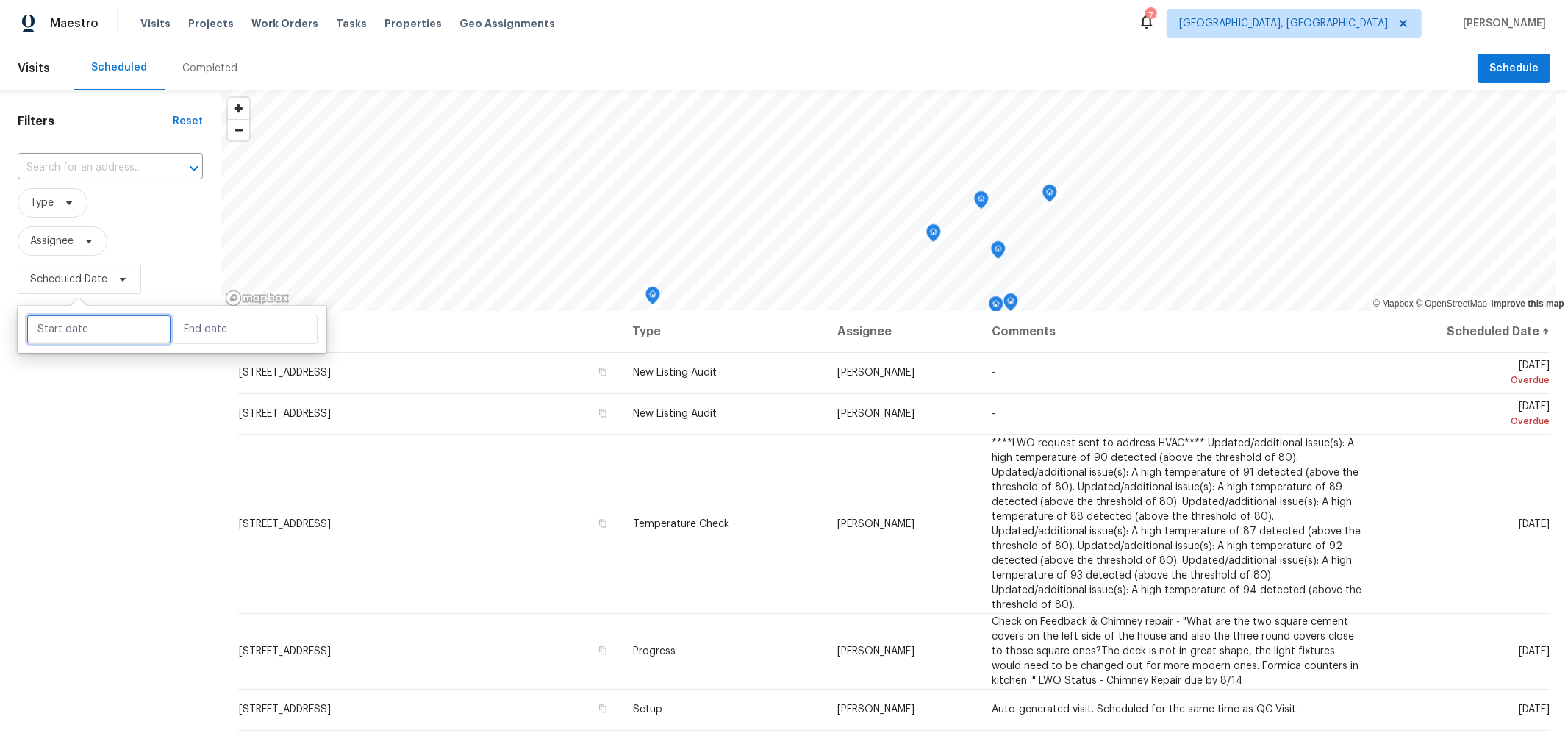
click at [118, 339] on input "text" at bounding box center [99, 329] width 145 height 30
select select "7"
select select "2025"
select select "8"
select select "2025"
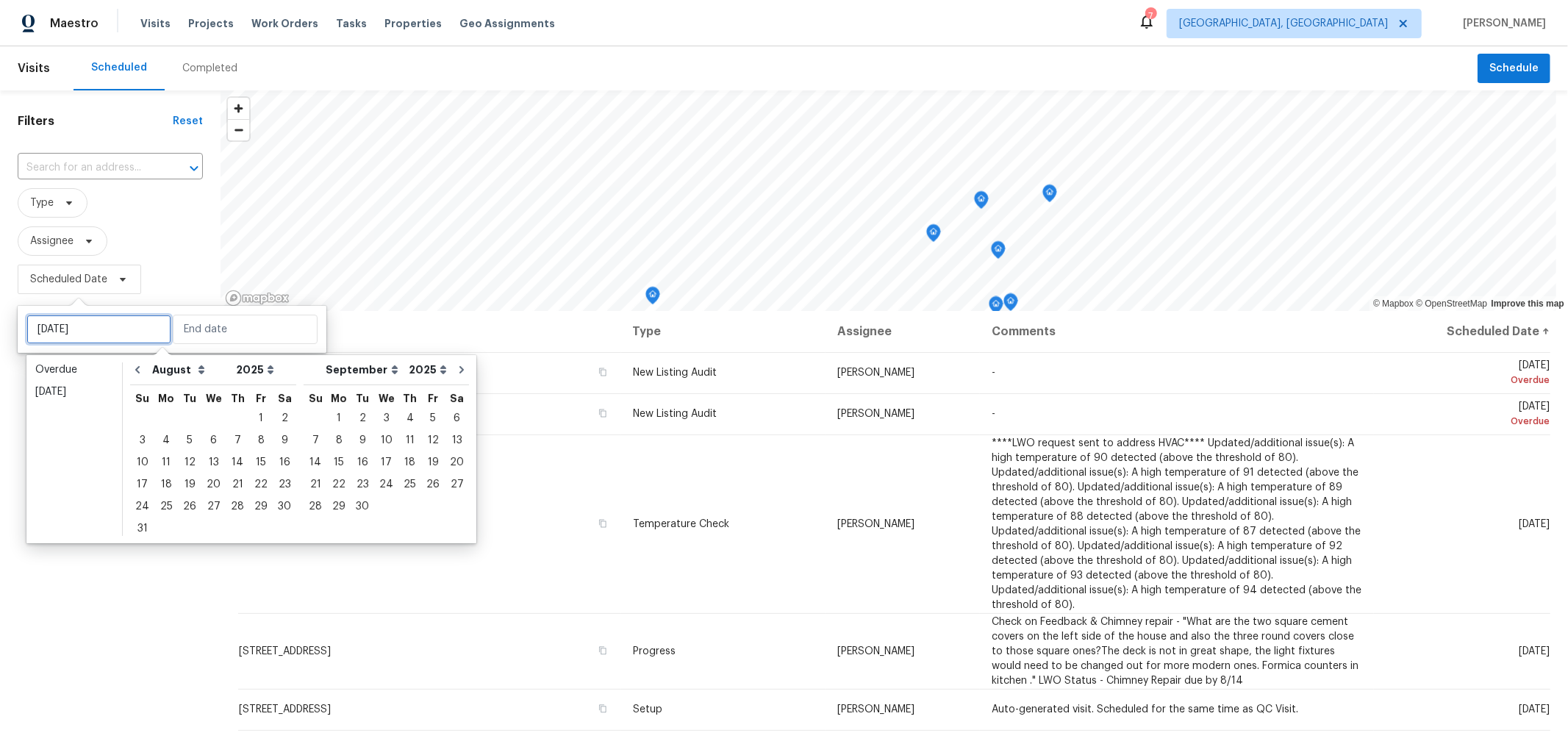
type input "[DATE]"
click at [162, 482] on div "18" at bounding box center [166, 484] width 24 height 21
type input "[DATE]"
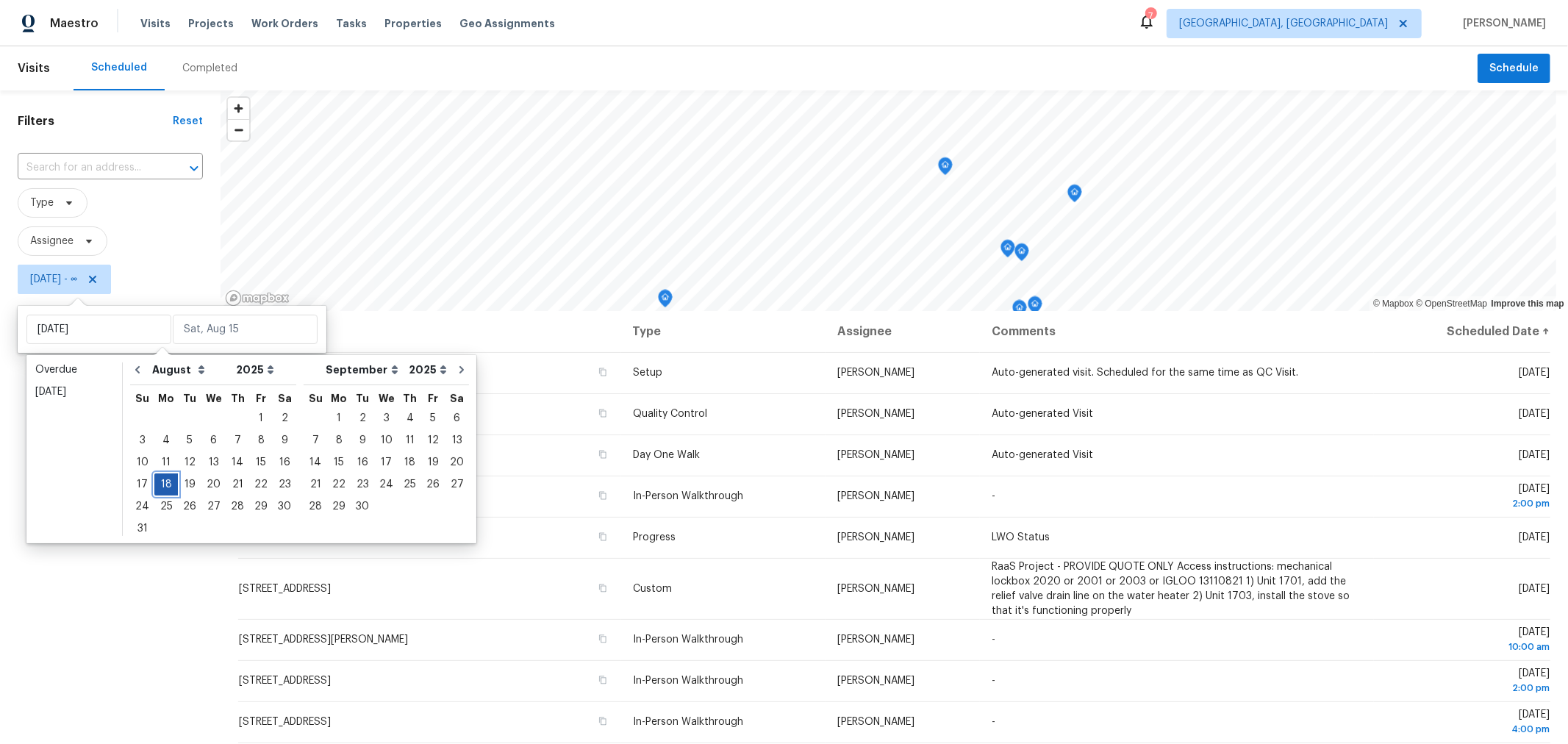
click at [162, 482] on div "18" at bounding box center [166, 484] width 24 height 21
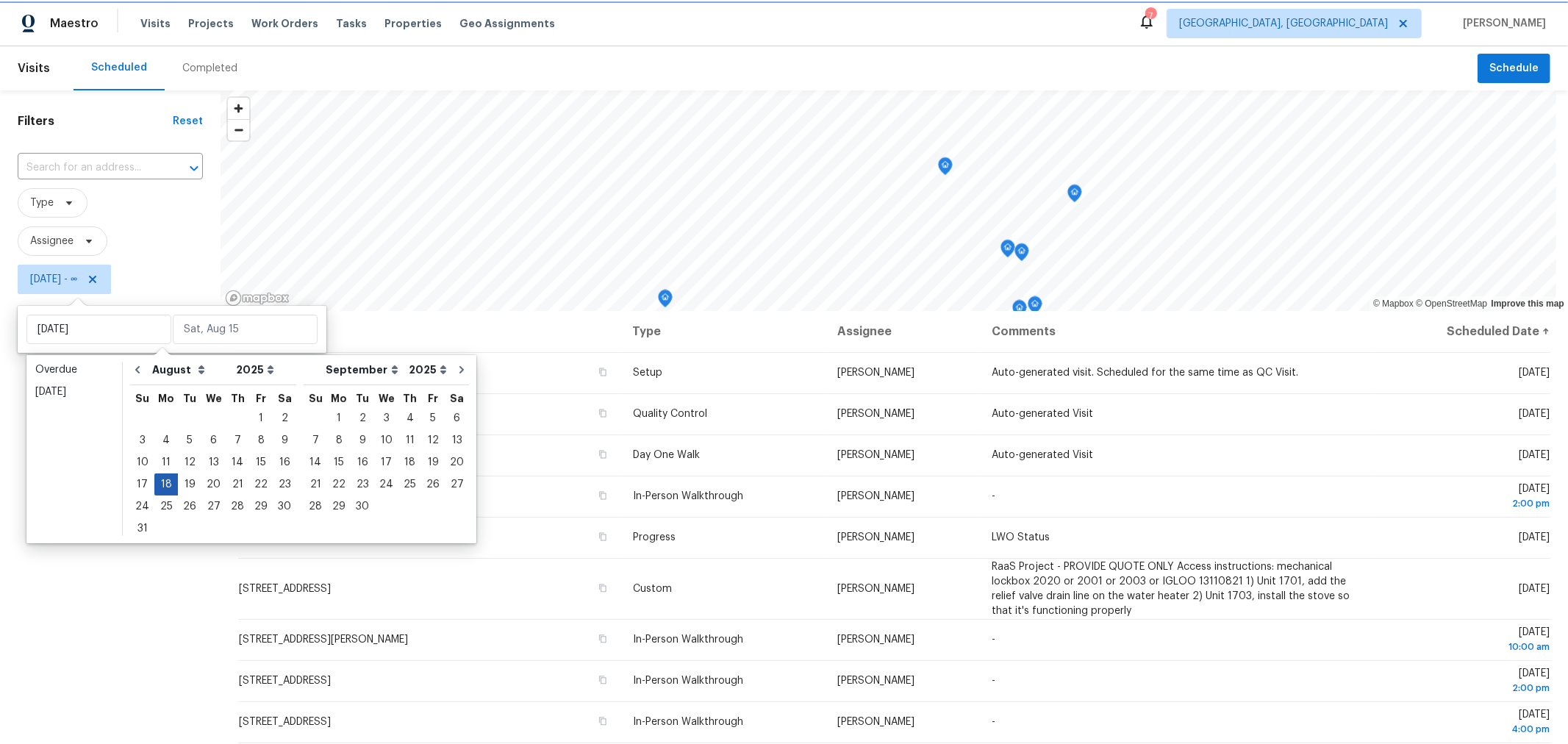
type input "[DATE]"
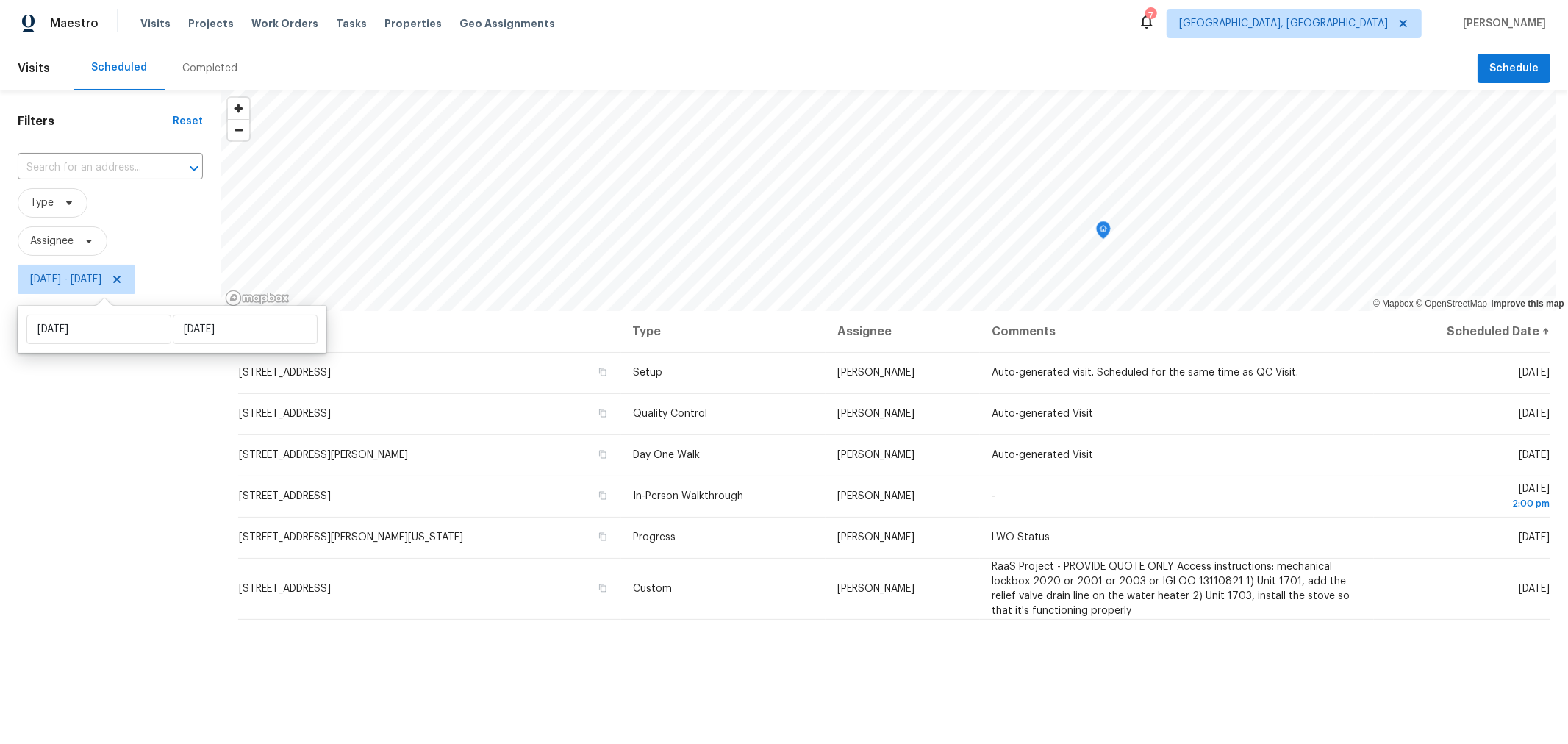
click at [112, 572] on div "Filters Reset ​ Type Assignee [DATE] - [DATE]" at bounding box center [110, 498] width 221 height 816
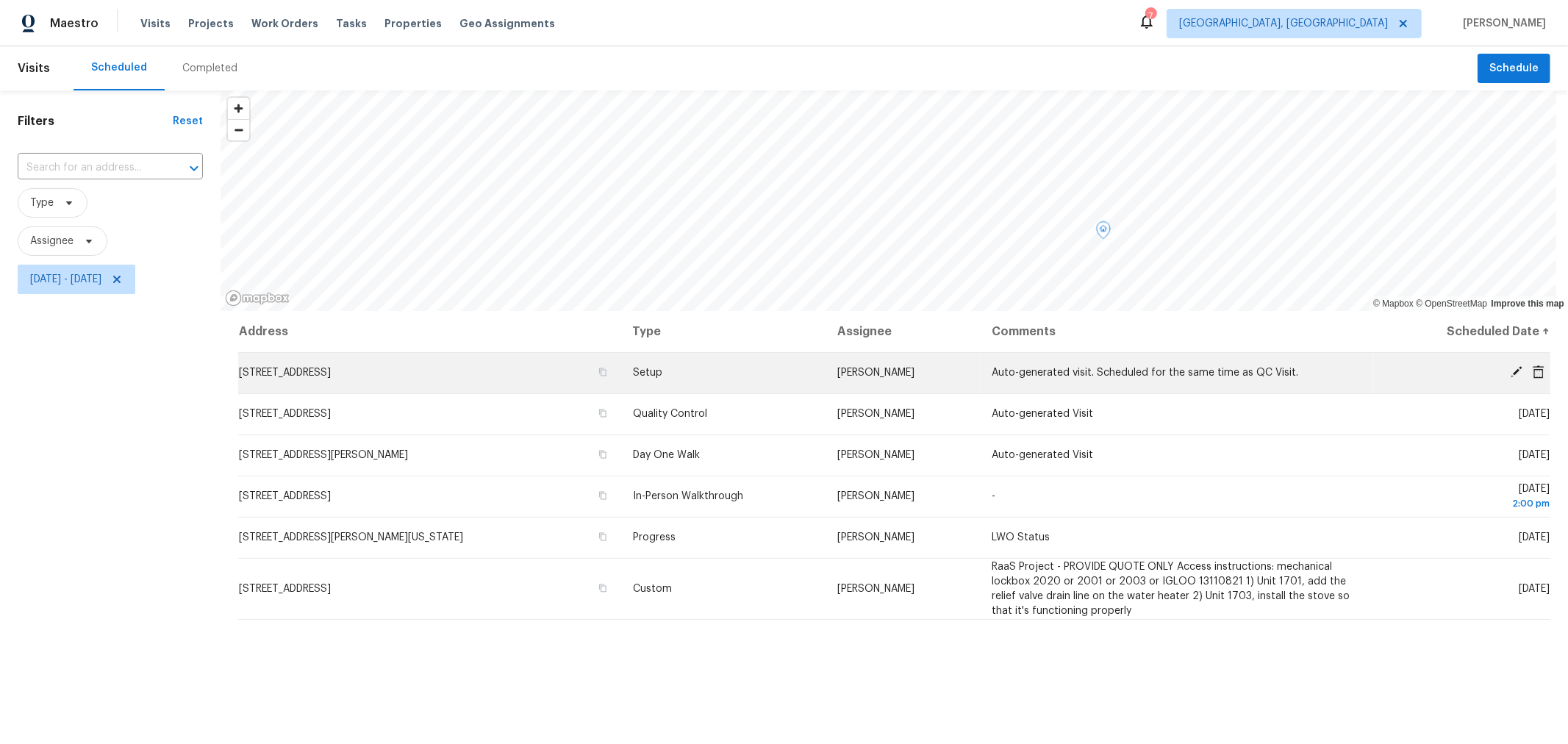
click at [1511, 369] on icon at bounding box center [1516, 372] width 11 height 11
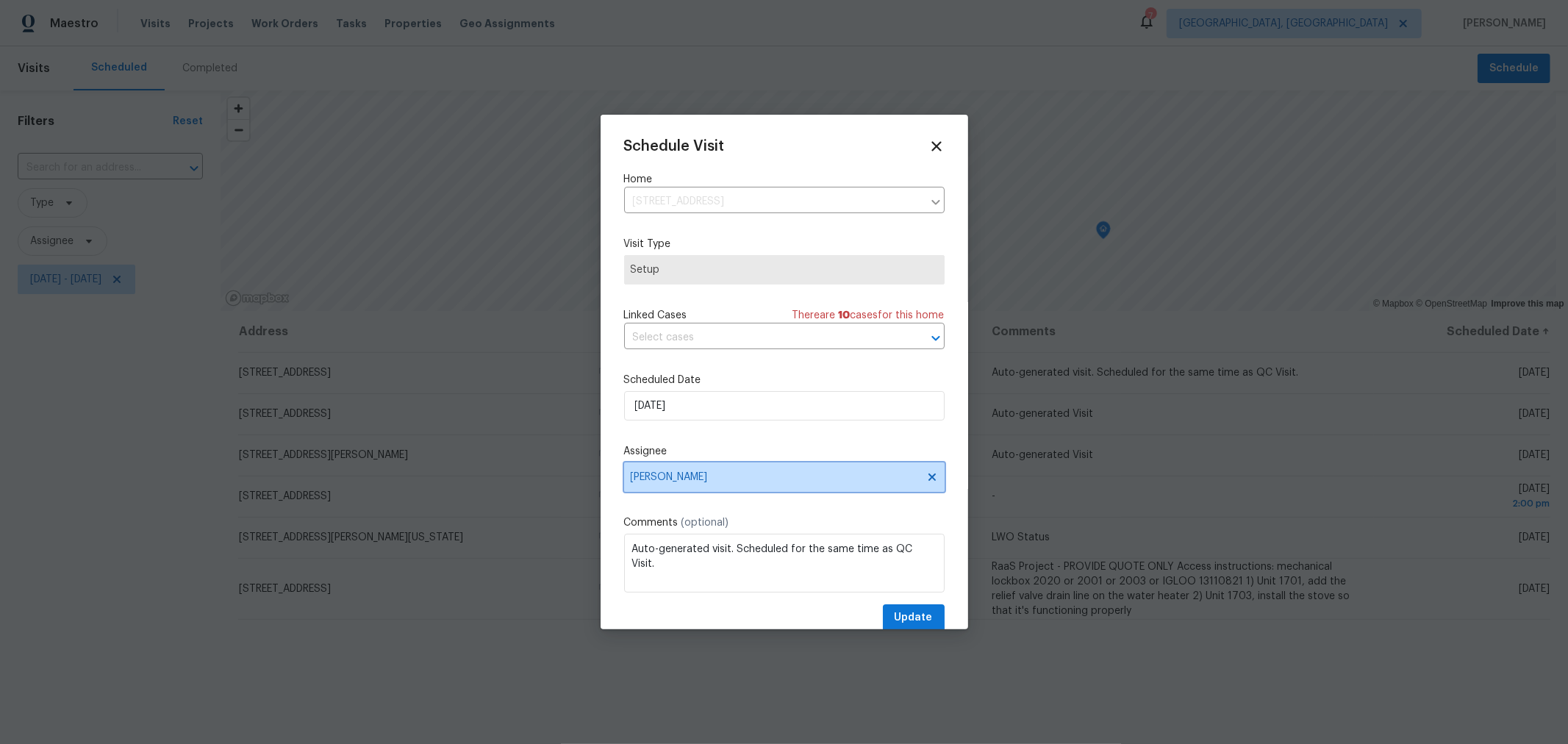
click at [753, 491] on span "[PERSON_NAME]" at bounding box center [784, 477] width 320 height 30
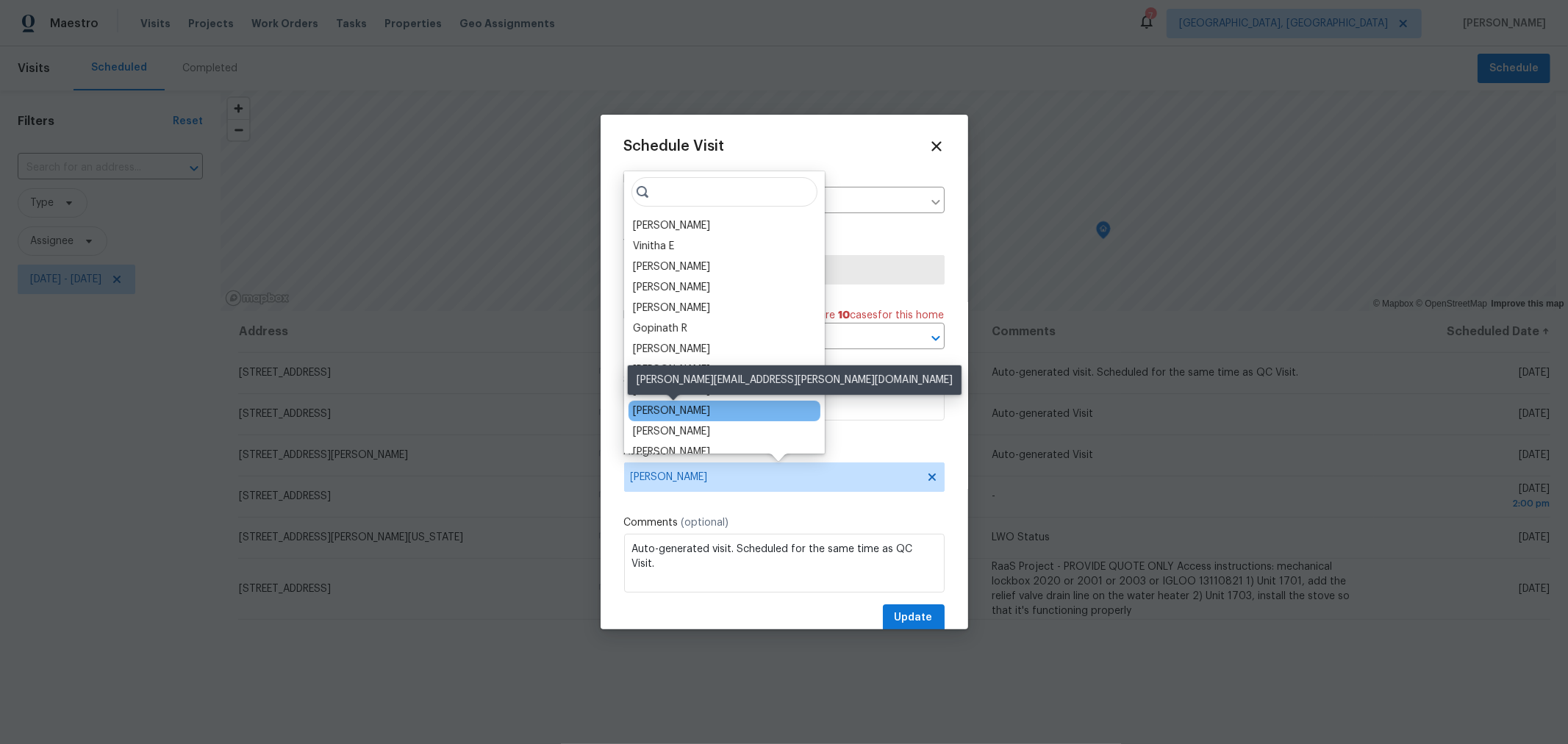
click at [699, 410] on div "[PERSON_NAME]" at bounding box center [671, 411] width 77 height 14
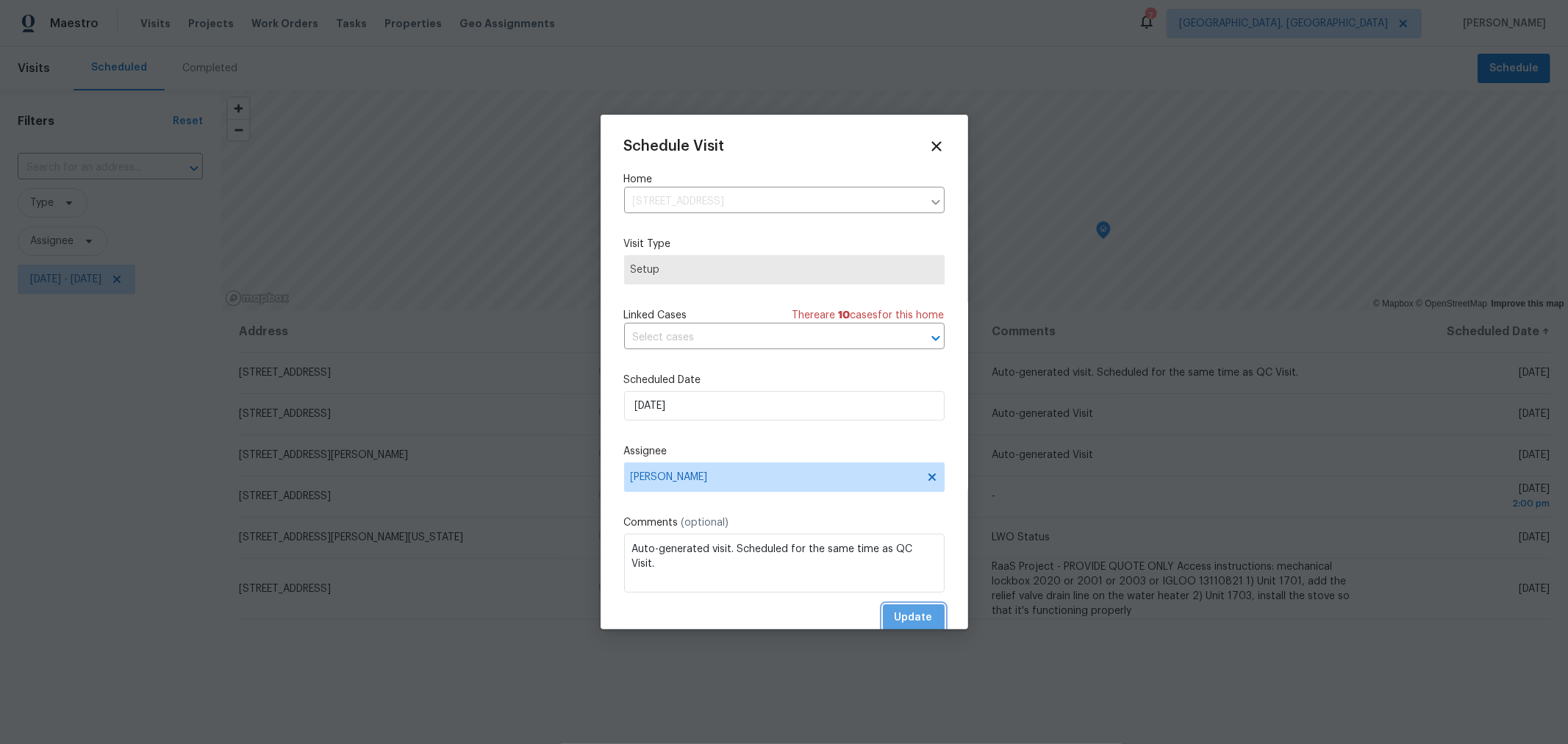
click at [914, 619] on span "Update" at bounding box center [913, 618] width 38 height 18
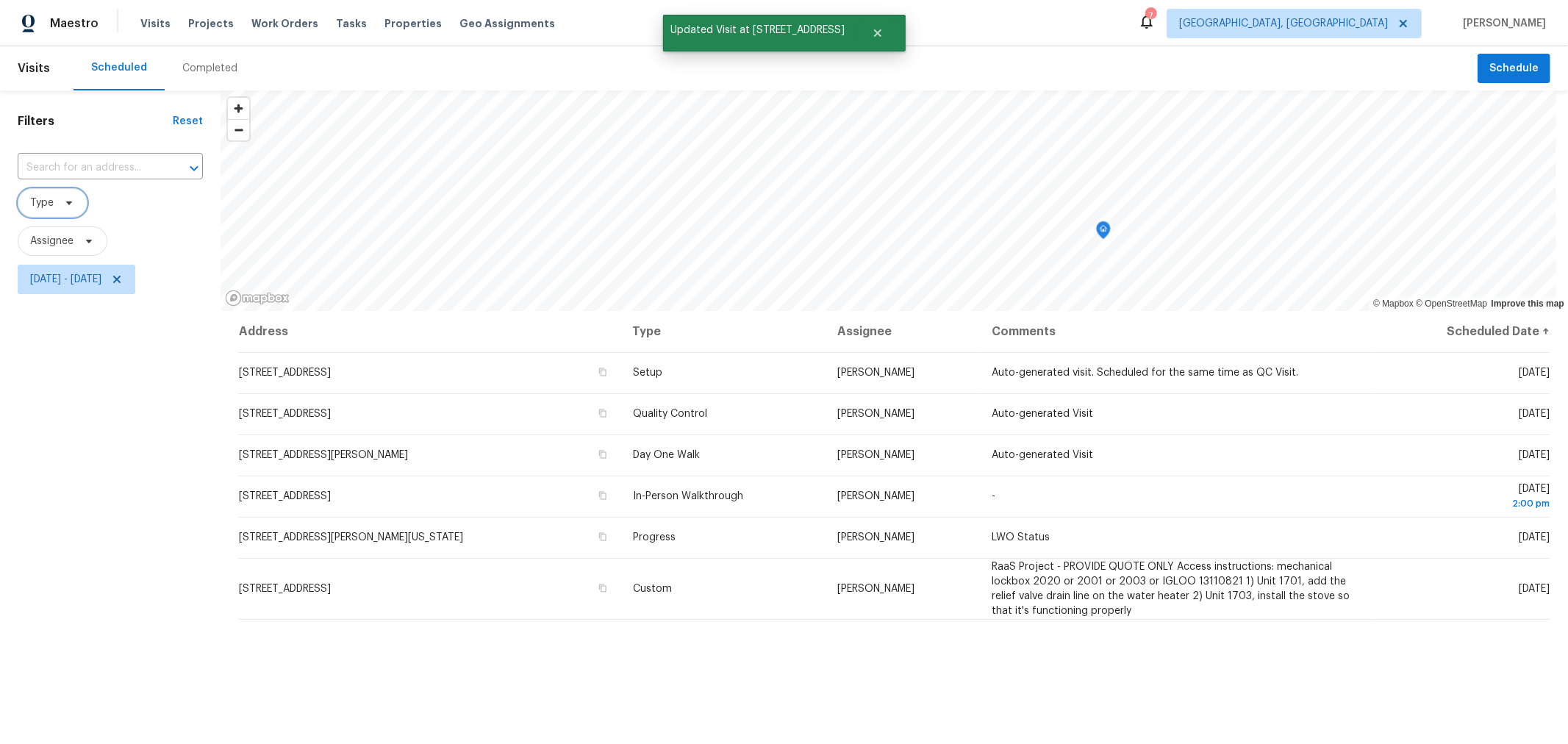
click at [67, 197] on icon at bounding box center [69, 202] width 11 height 11
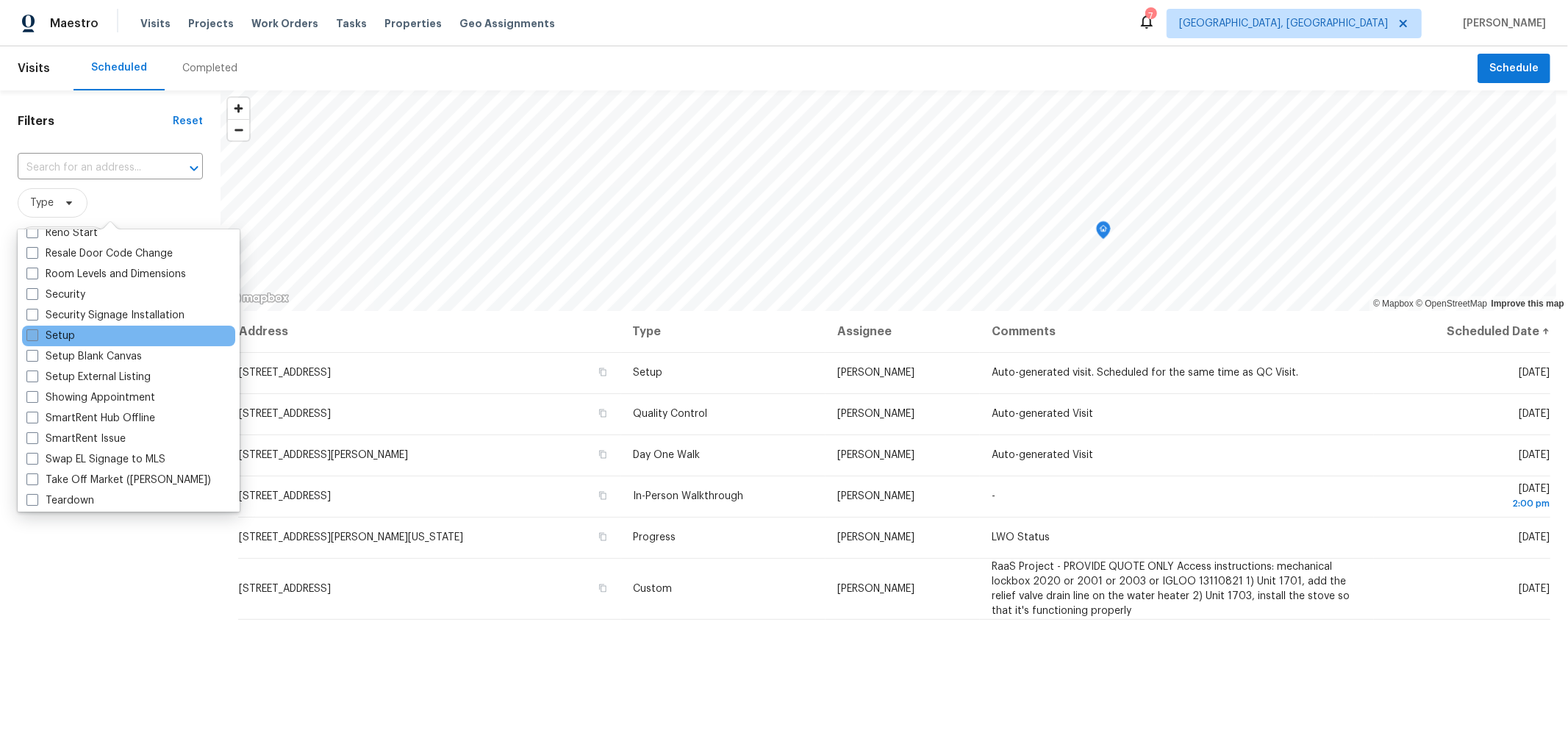
scroll to position [1142, 0]
click at [70, 333] on label "Setup" at bounding box center [51, 336] width 49 height 14
click at [36, 333] on input "Setup" at bounding box center [31, 333] width 10 height 10
checkbox input "true"
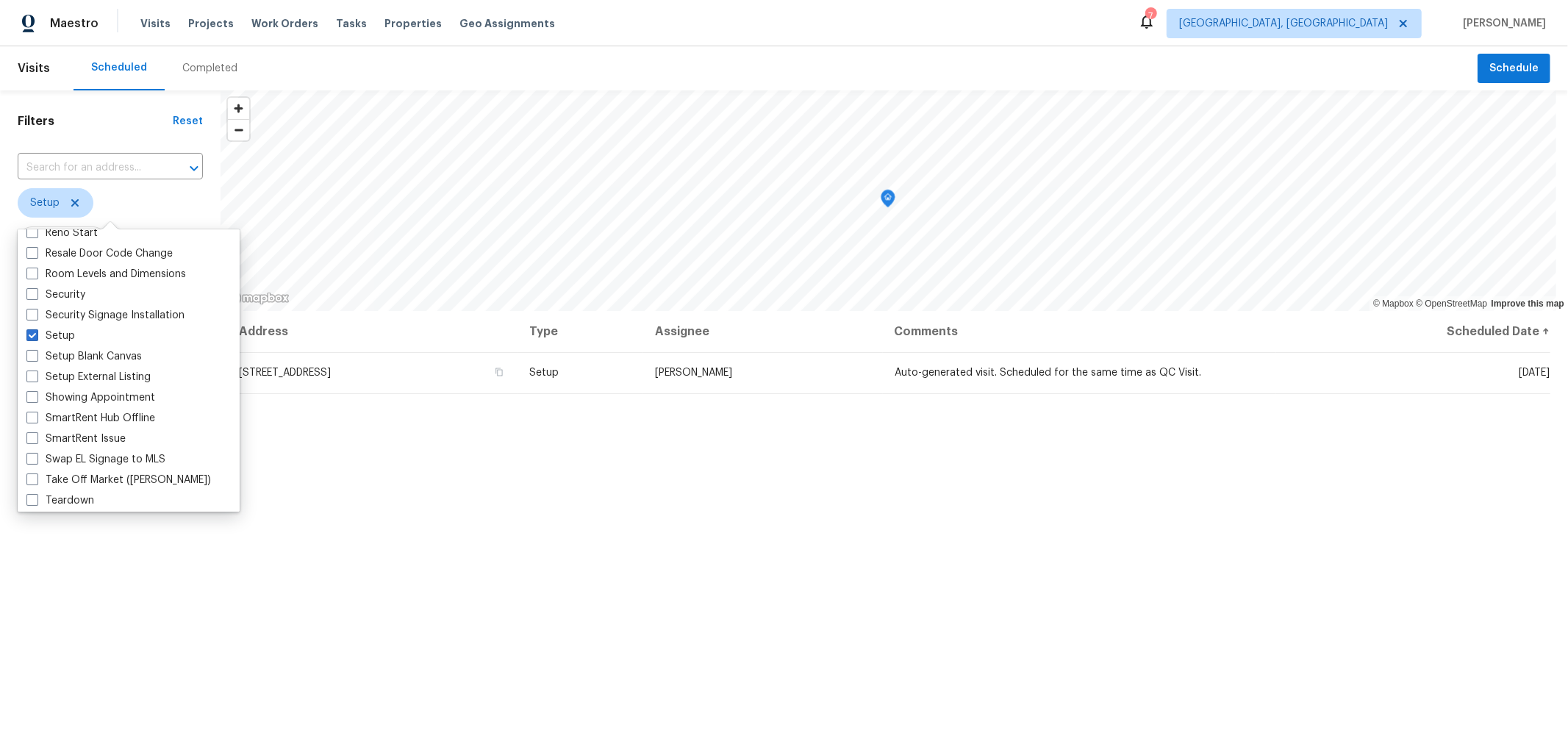
click at [572, 623] on div "Address Type Assignee Comments Scheduled Date ↑ 4953 Albany Mdw, Westerville, O…" at bounding box center [894, 609] width 1347 height 595
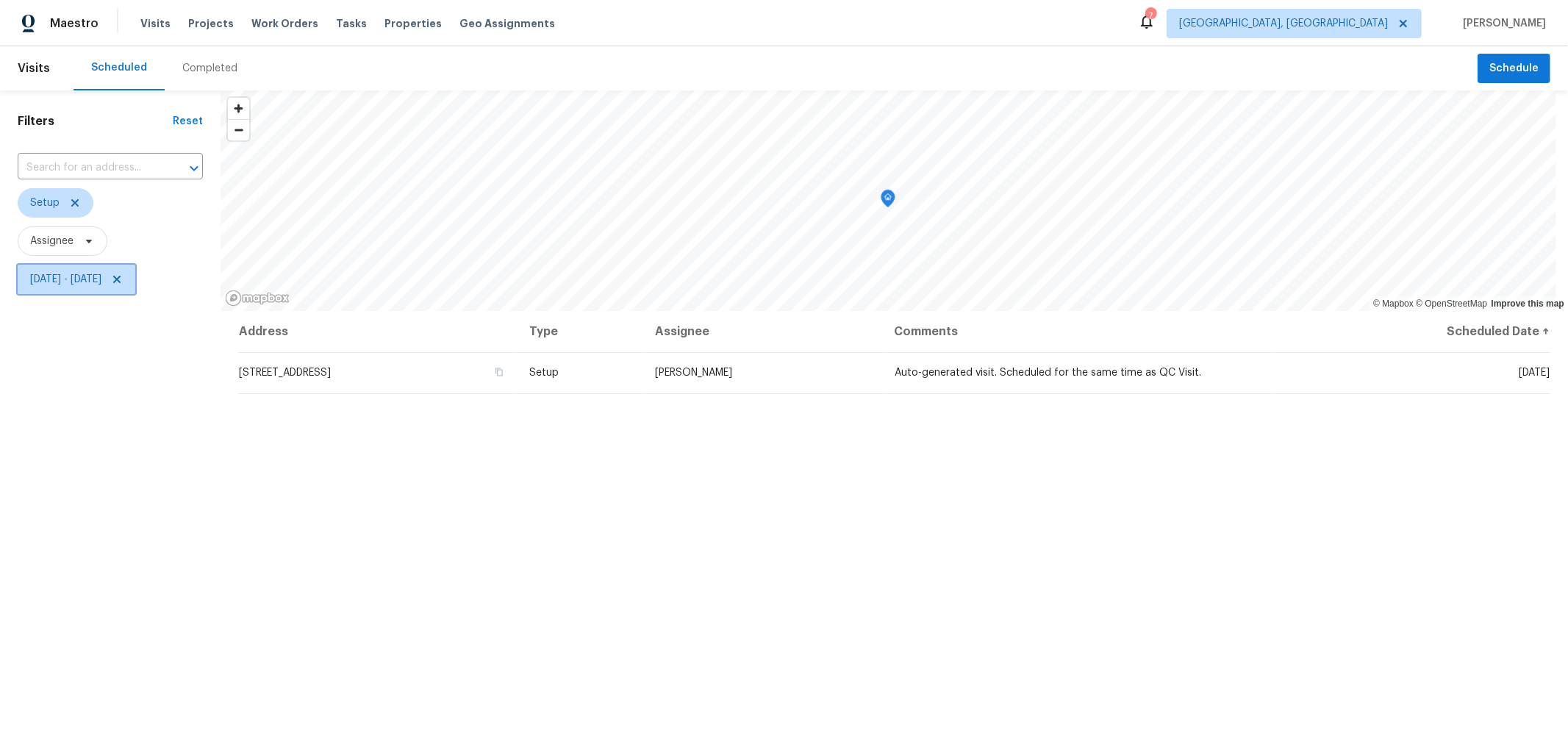
click at [121, 282] on icon at bounding box center [117, 279] width 8 height 8
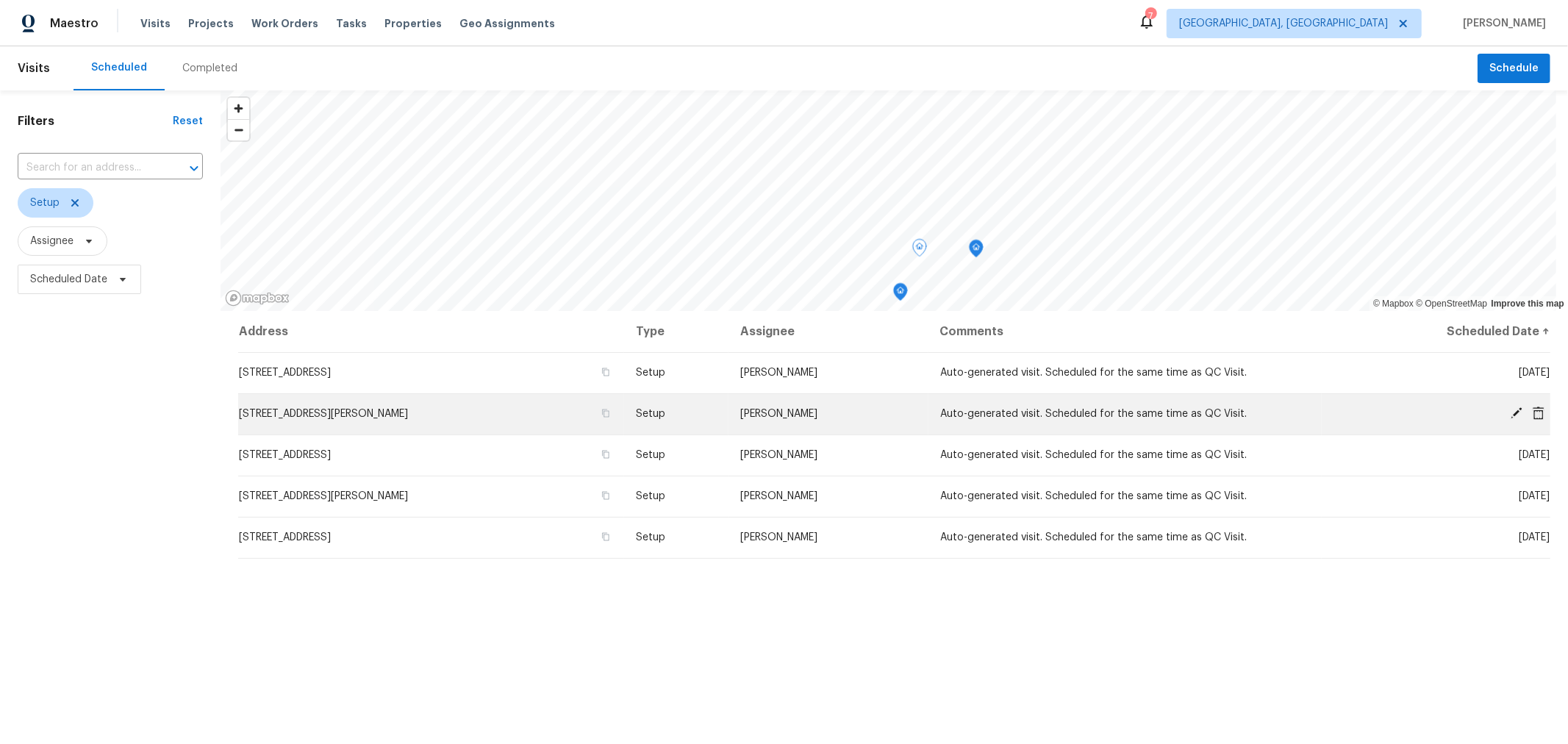
click at [1510, 409] on icon at bounding box center [1516, 413] width 13 height 13
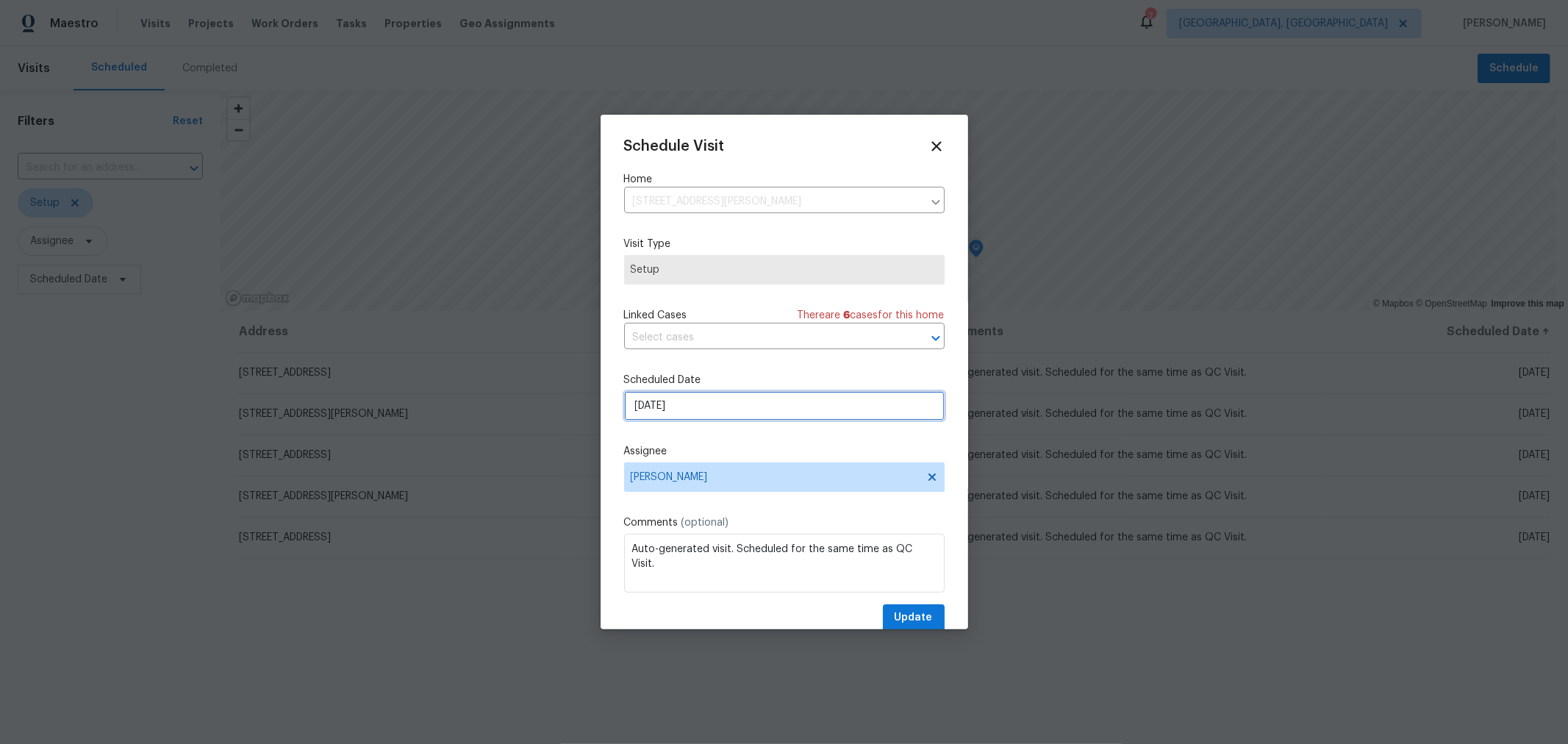
click at [698, 397] on input "8/21/2025" at bounding box center [784, 406] width 320 height 30
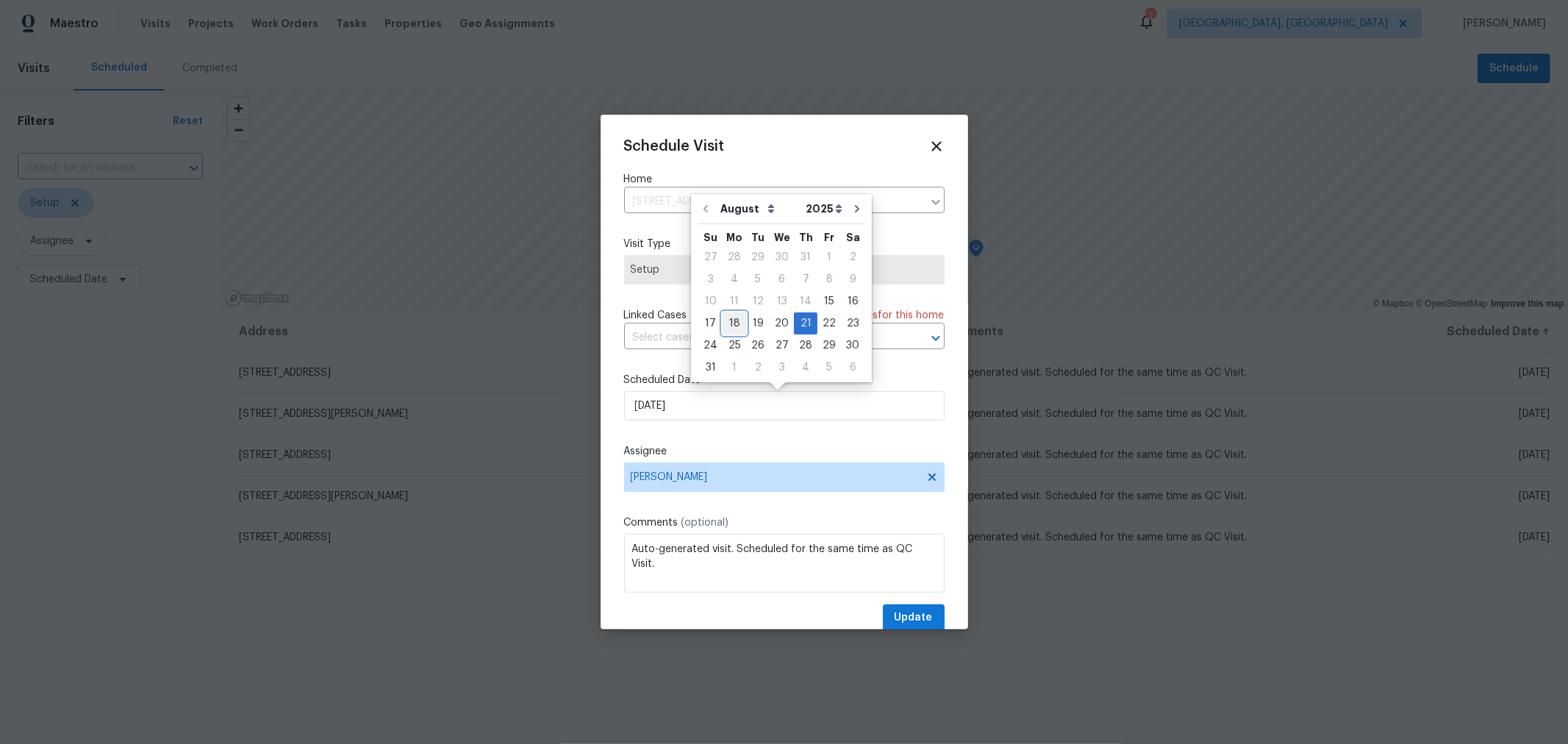
click at [729, 320] on div "18" at bounding box center [734, 323] width 24 height 21
type input "8/18/2025"
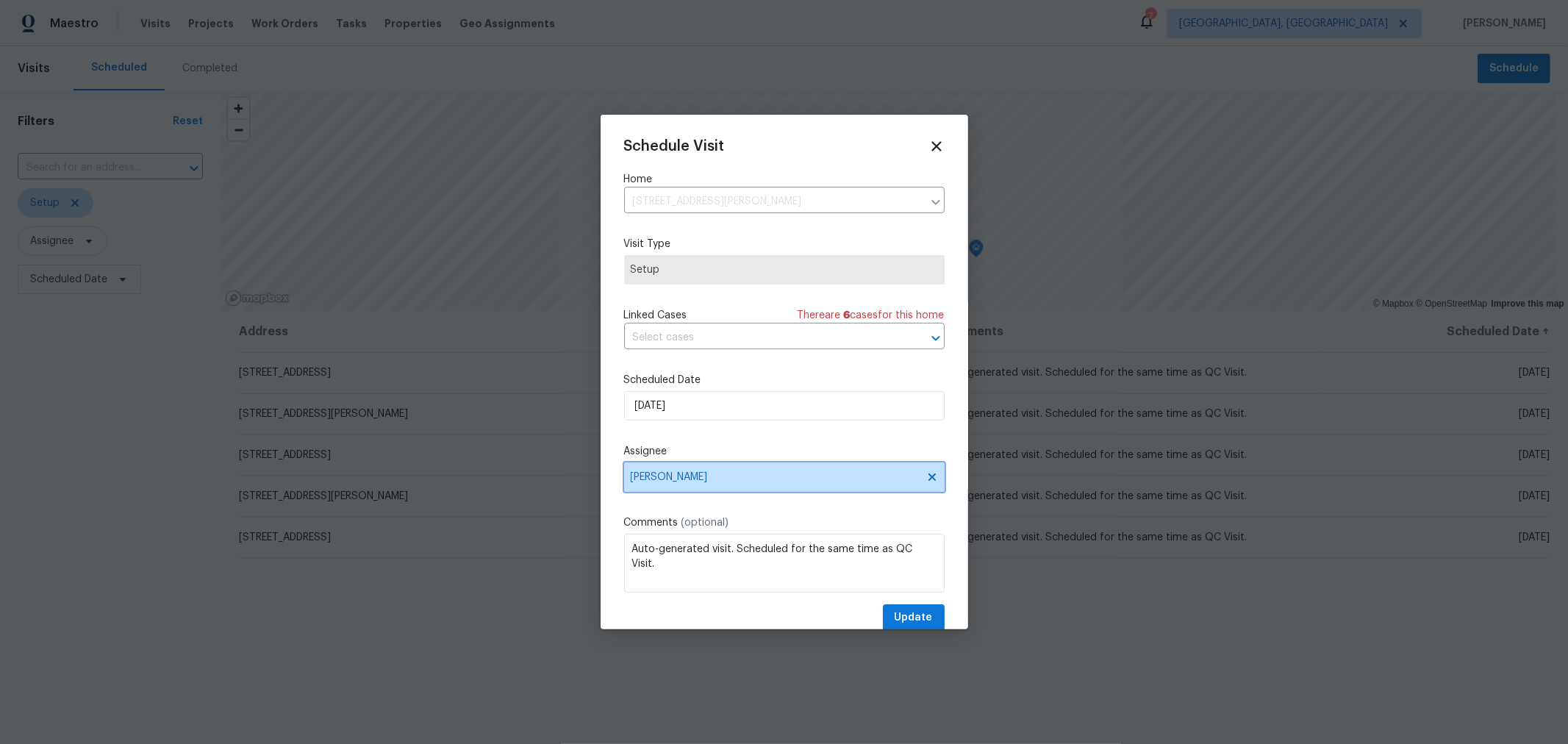
click at [752, 471] on span "[PERSON_NAME]" at bounding box center [784, 477] width 320 height 30
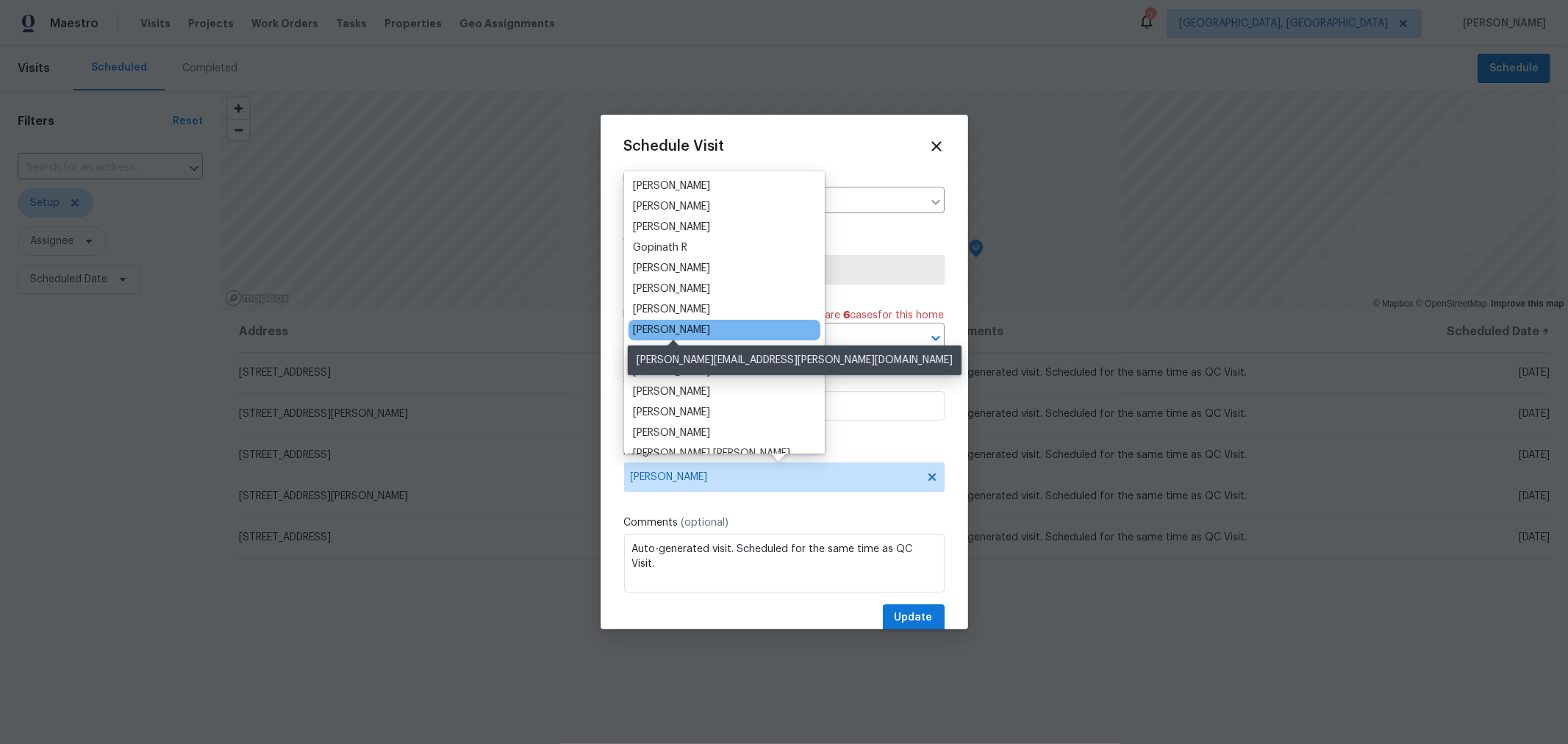
scroll to position [82, 0]
click at [686, 328] on div "Dennis Neuhardt" at bounding box center [671, 329] width 77 height 14
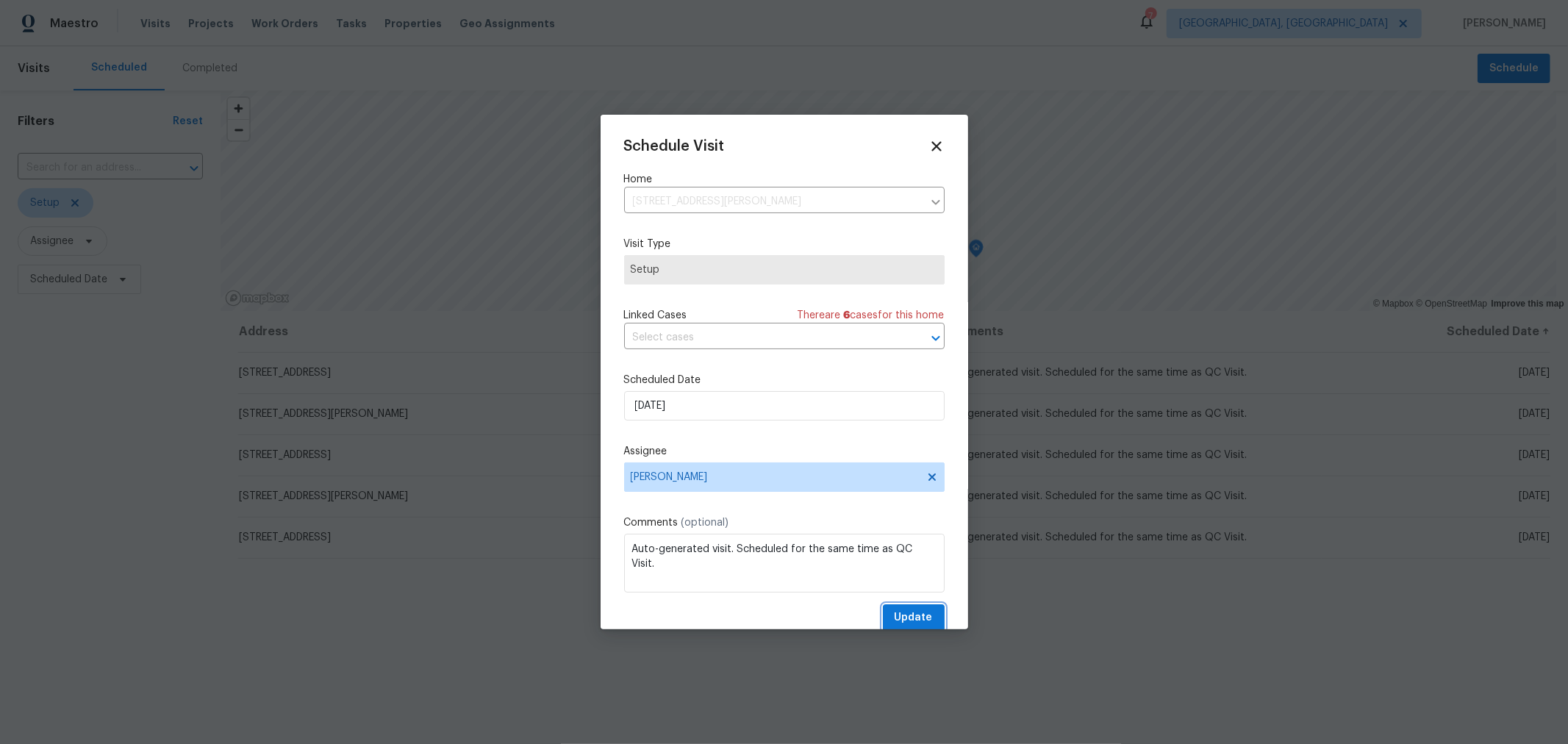
click at [897, 614] on span "Update" at bounding box center [913, 618] width 38 height 18
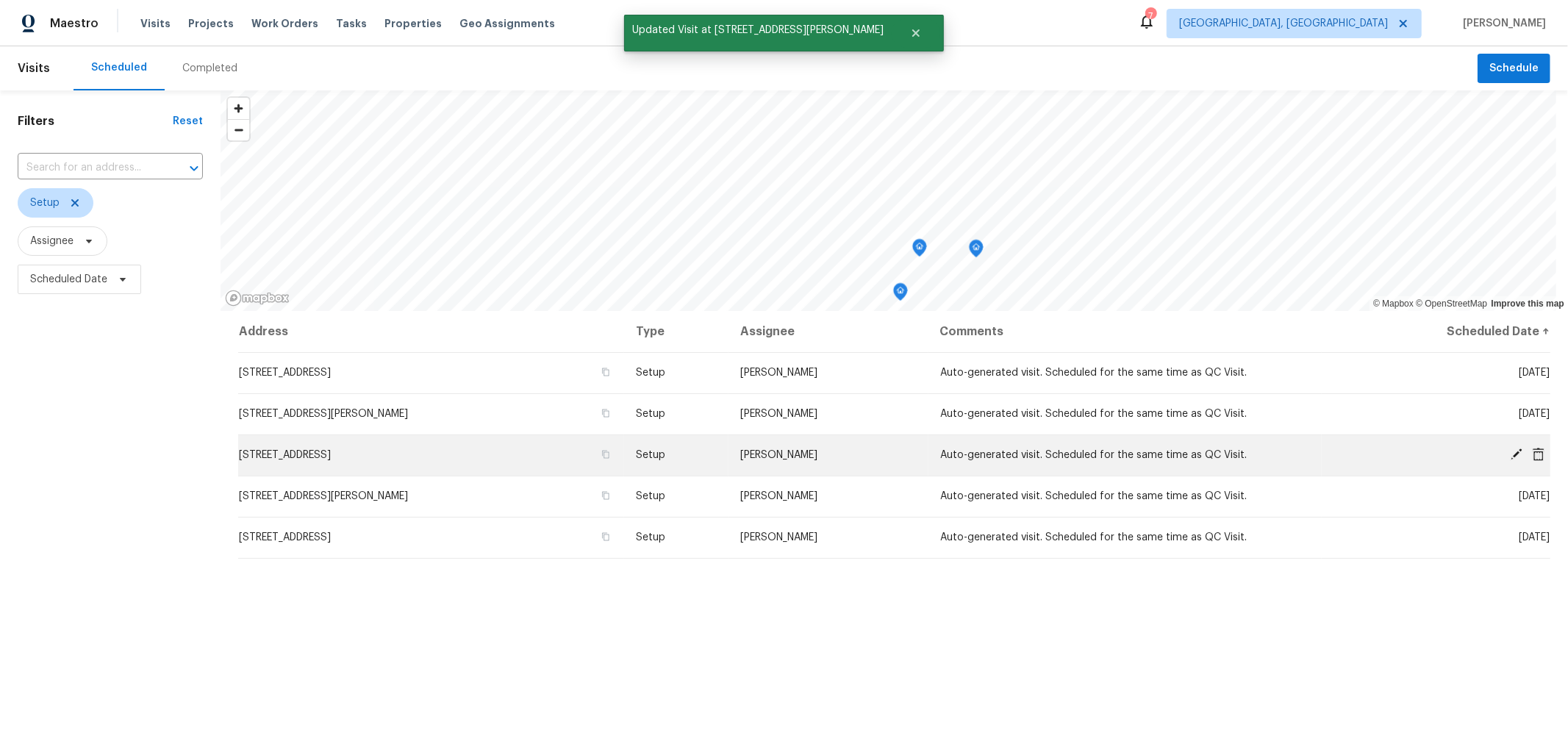
click at [1511, 452] on icon at bounding box center [1516, 454] width 11 height 11
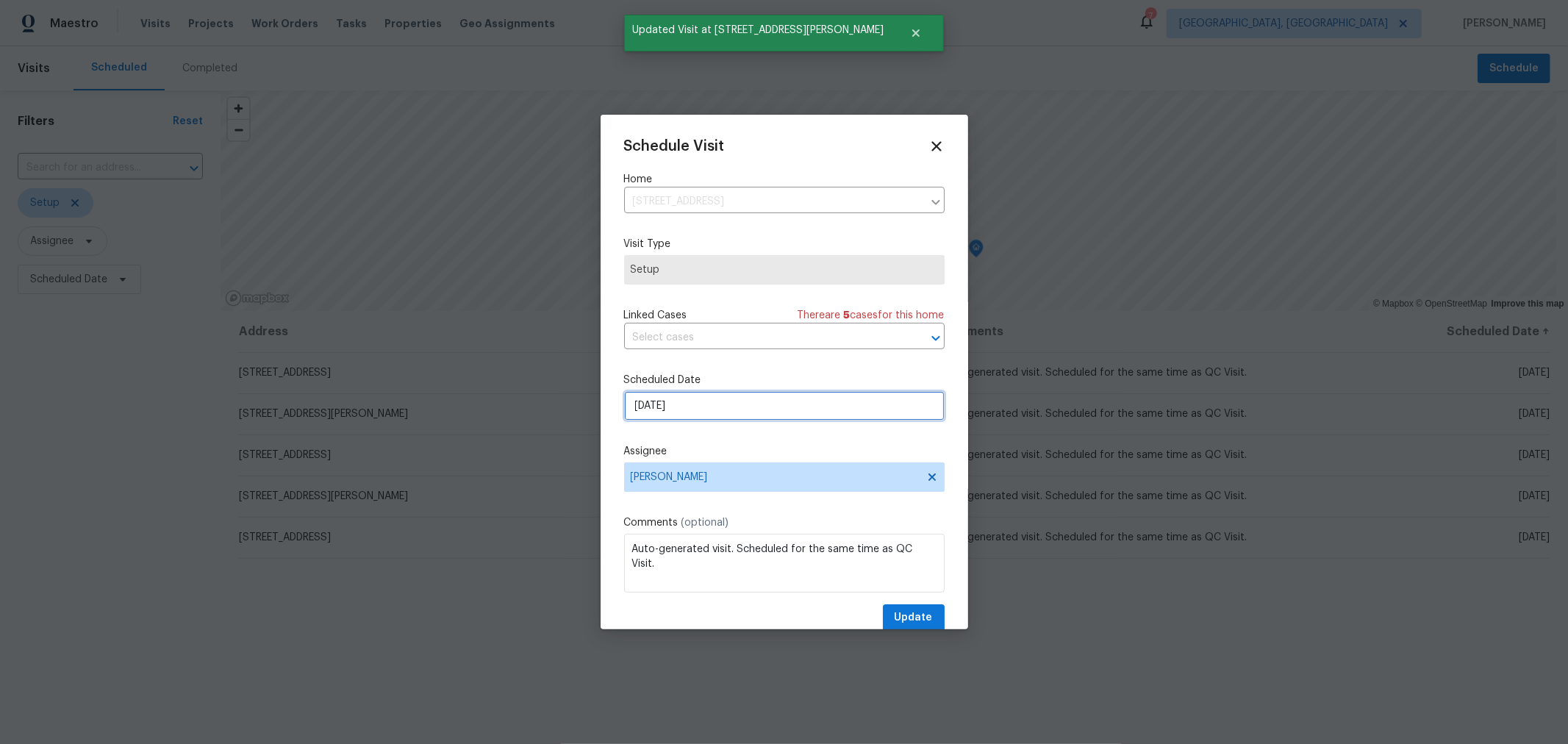
click at [702, 409] on input "8/21/2025" at bounding box center [784, 406] width 320 height 30
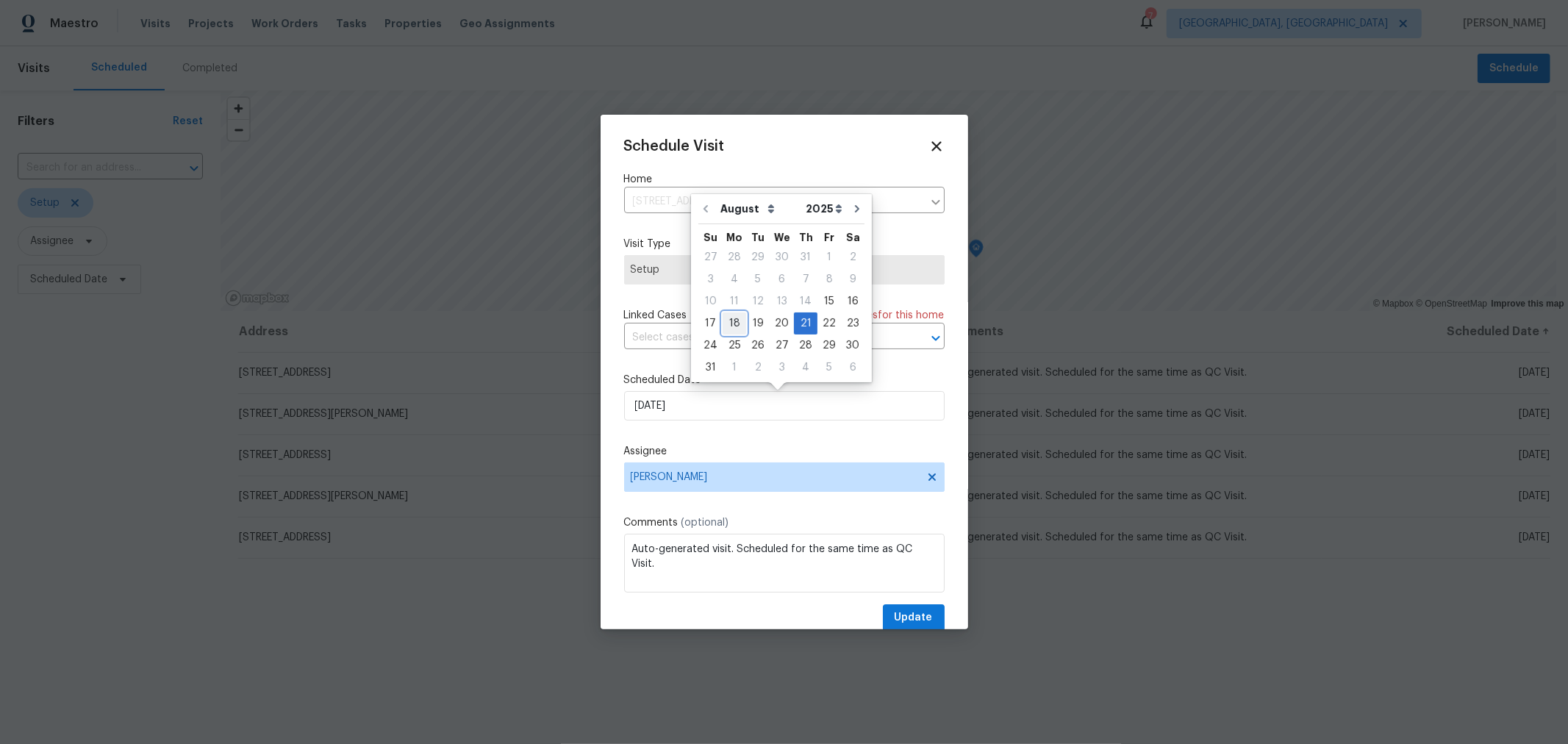
click at [731, 324] on div "18" at bounding box center [734, 323] width 24 height 21
type input "8/18/2025"
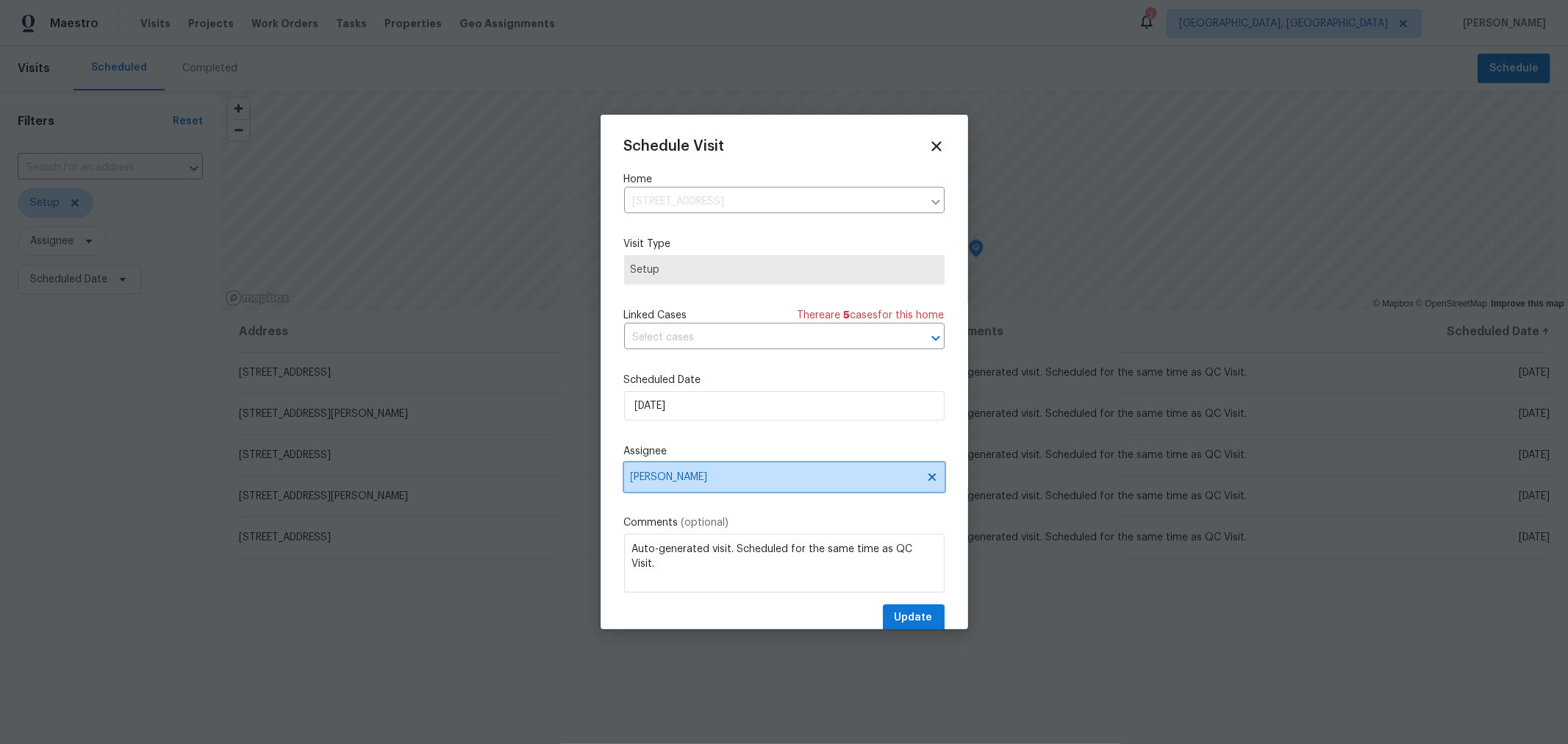
click at [761, 466] on span "[PERSON_NAME]" at bounding box center [784, 477] width 320 height 30
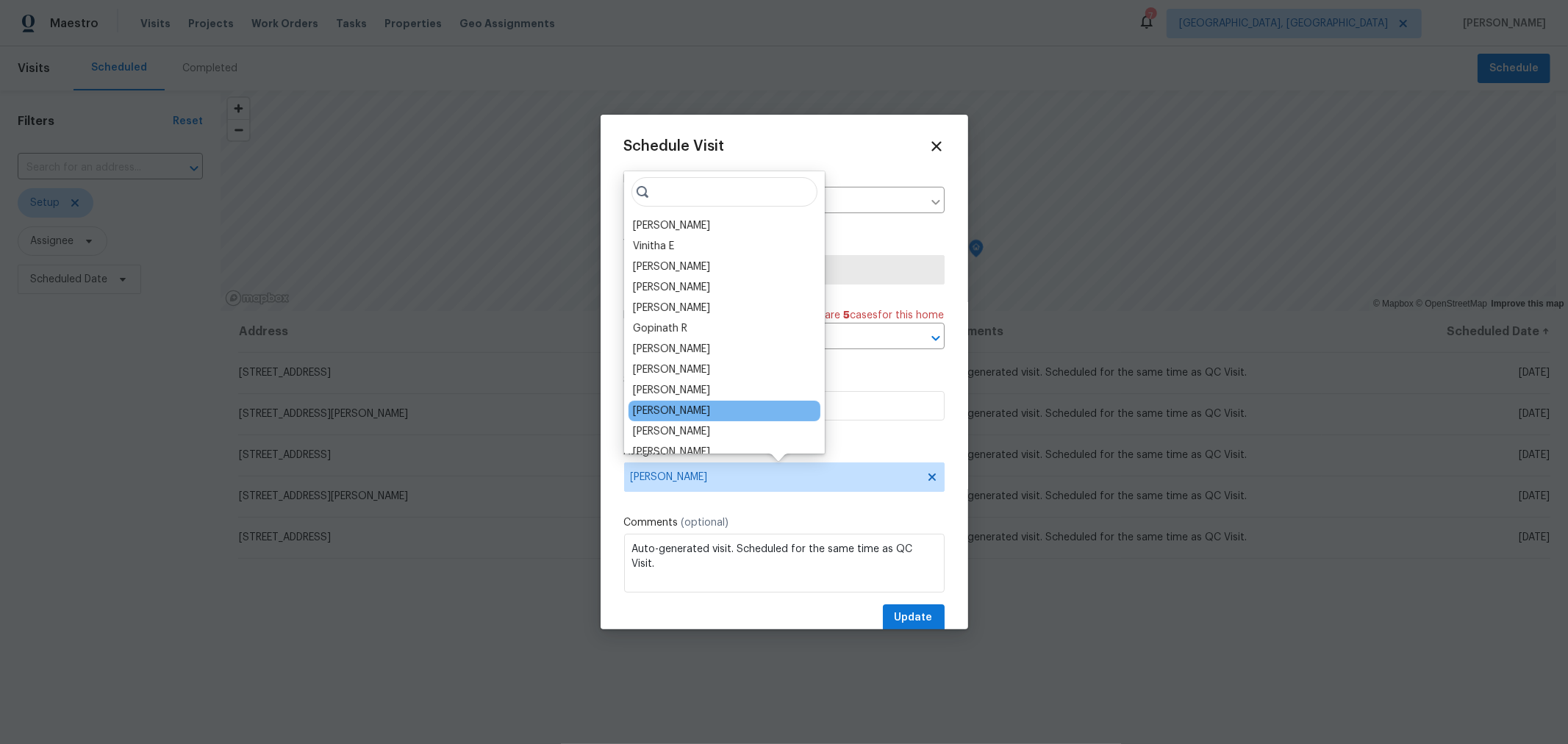
click at [713, 404] on div "Dennis Neuhardt" at bounding box center [724, 411] width 192 height 21
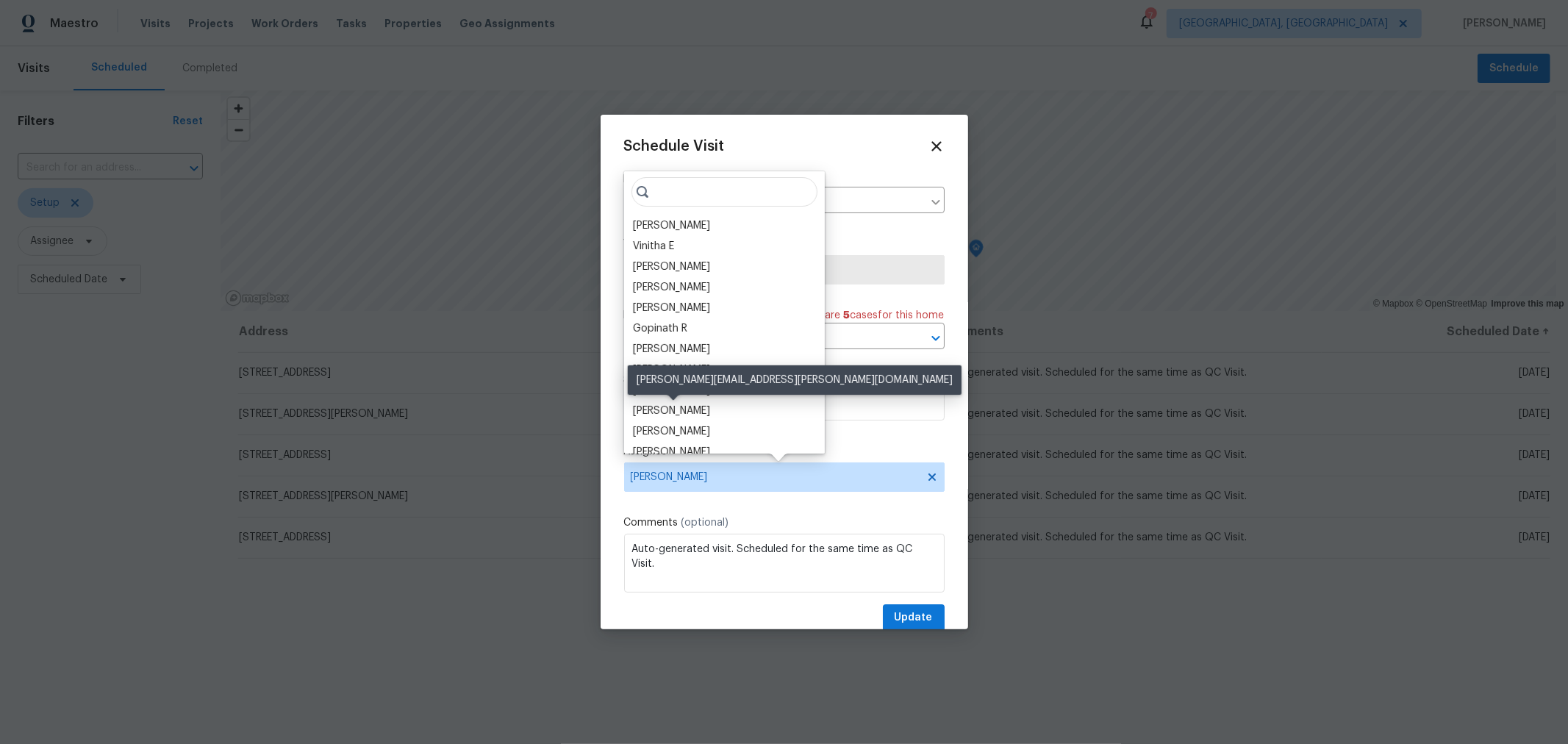
click at [695, 405] on div "Dennis Neuhardt" at bounding box center [671, 411] width 77 height 14
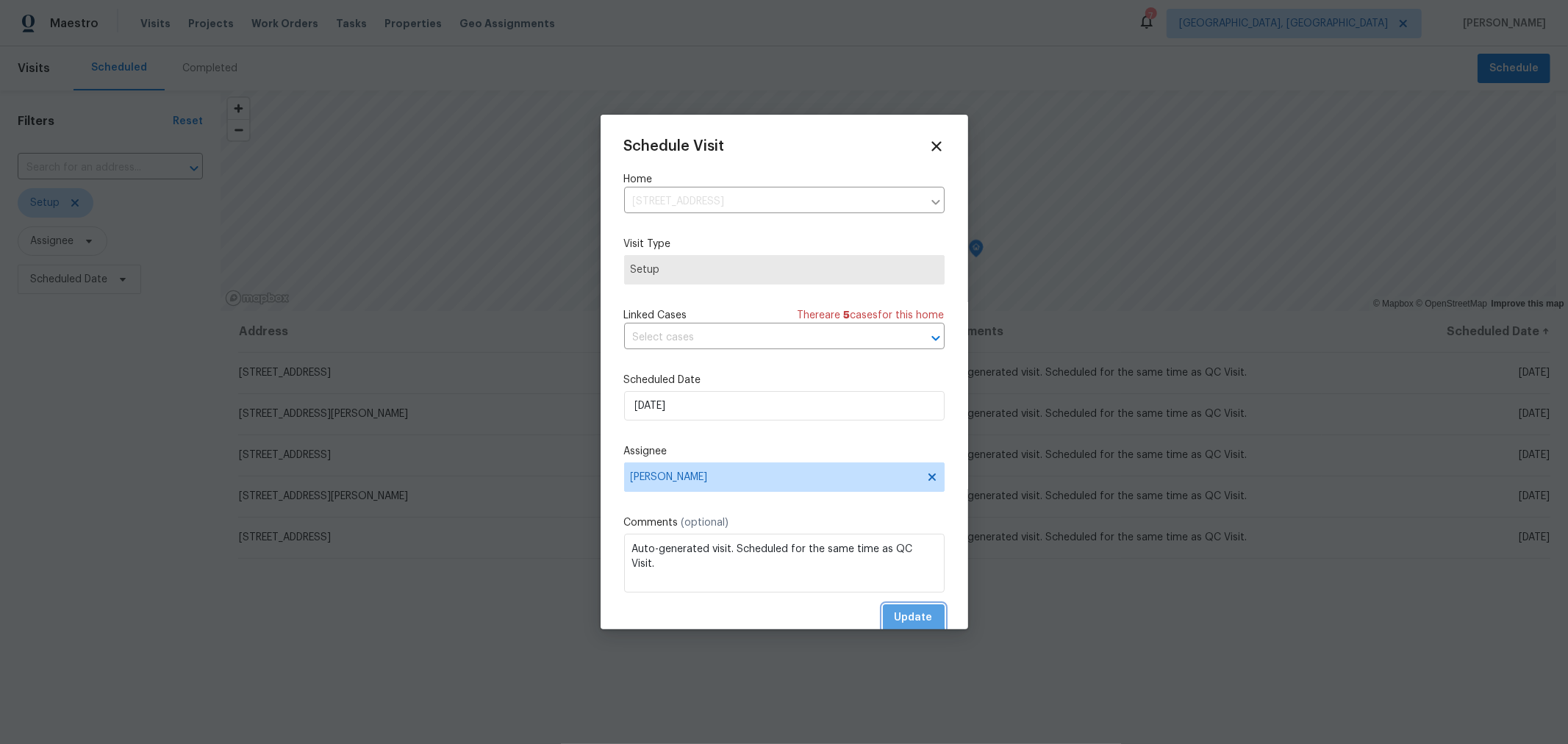
click at [902, 617] on span "Update" at bounding box center [913, 618] width 38 height 18
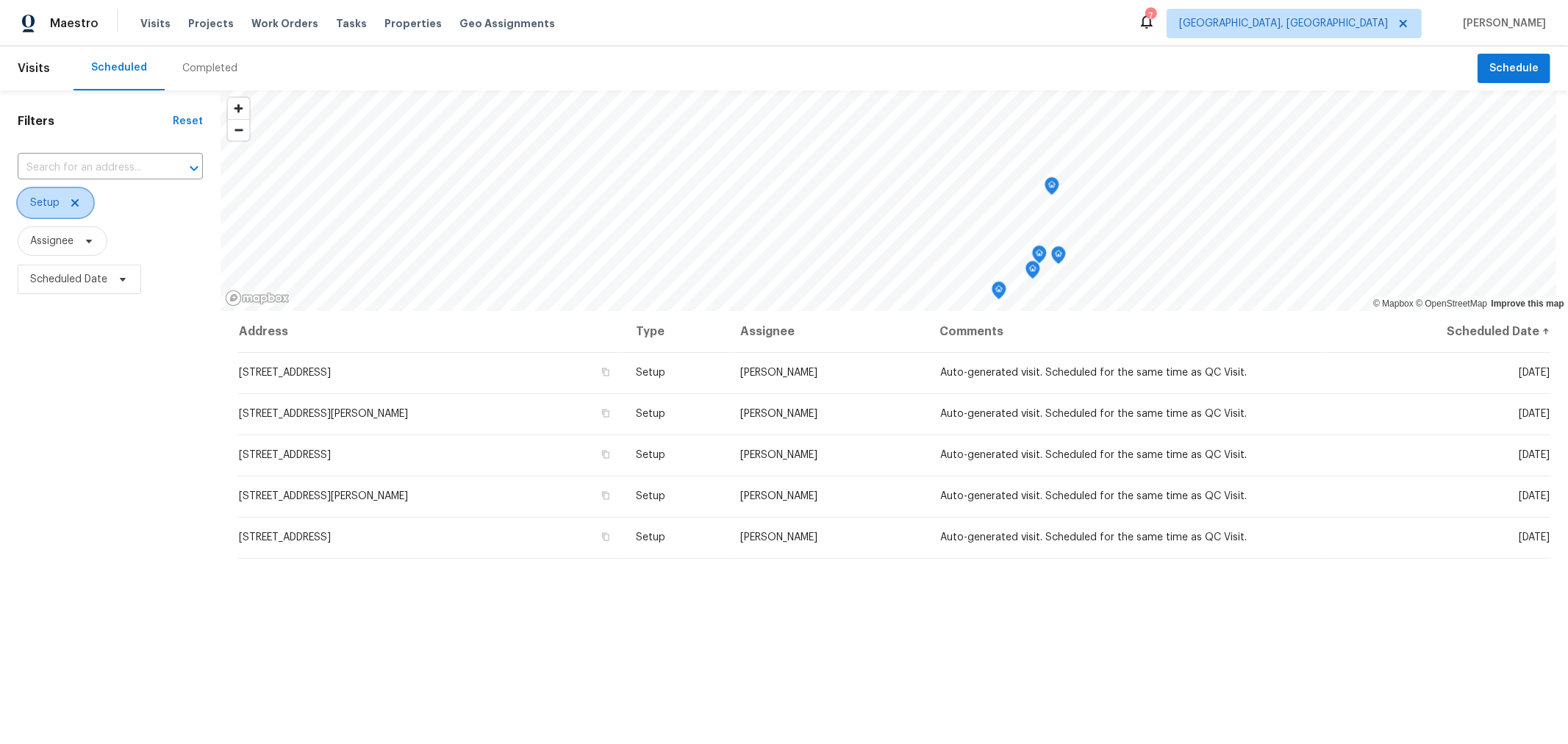
click at [72, 200] on icon at bounding box center [75, 202] width 11 height 11
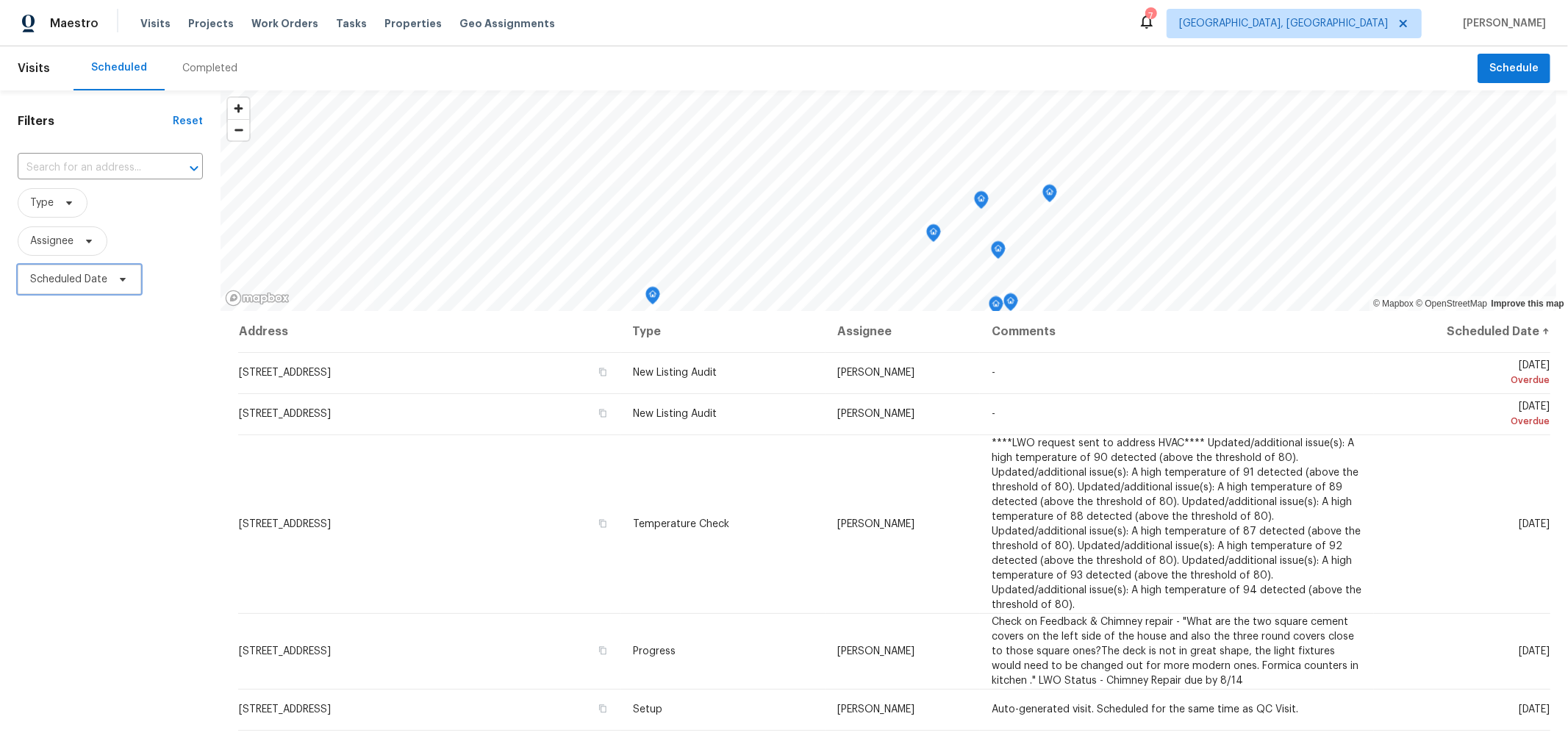
click at [69, 272] on span "Scheduled Date" at bounding box center [68, 279] width 77 height 14
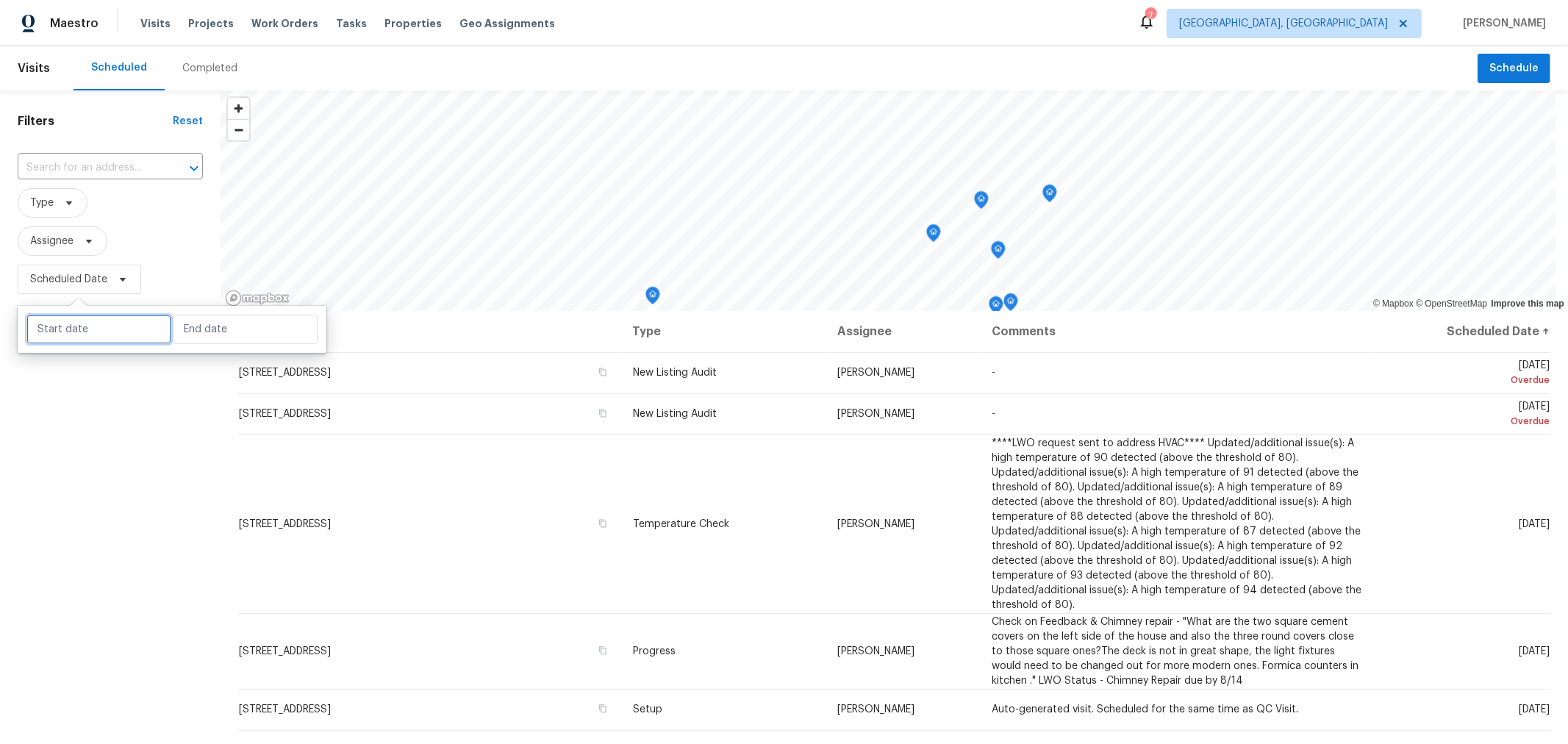
select select "7"
select select "2025"
select select "8"
select select "2025"
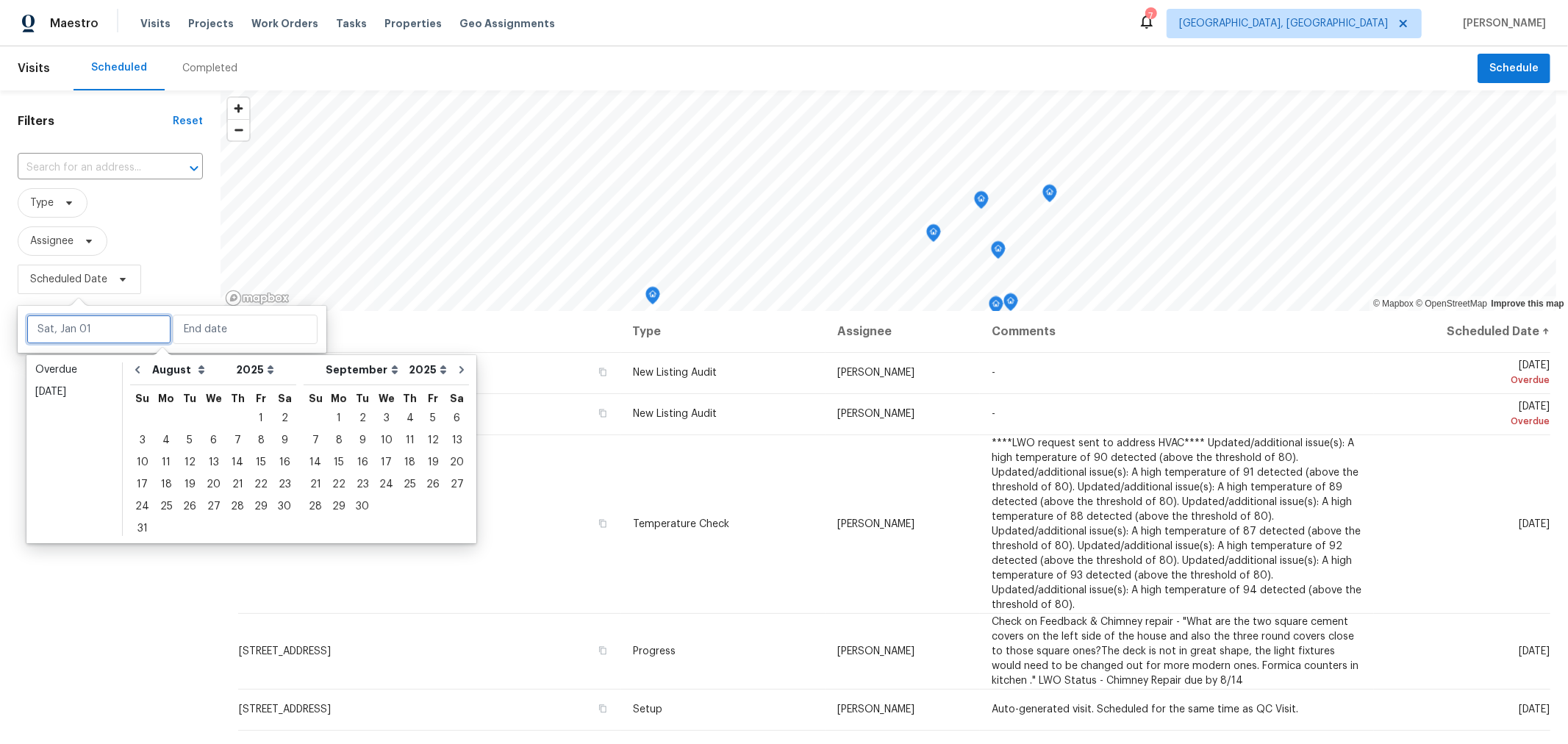
click at [93, 318] on input "text" at bounding box center [99, 329] width 145 height 30
click at [160, 485] on div "18" at bounding box center [166, 484] width 24 height 21
type input "Mon, Aug 18"
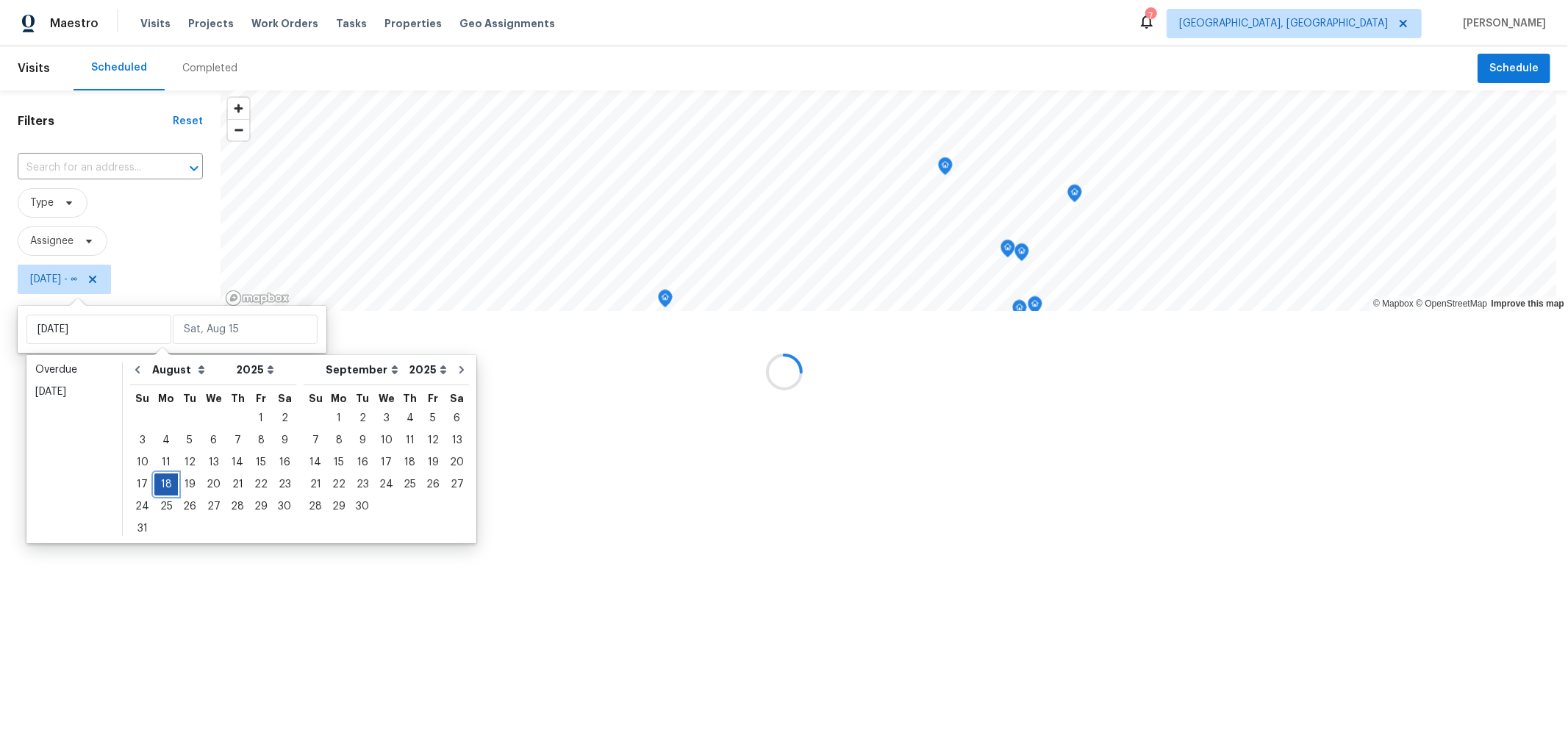
click at [160, 485] on div "18" at bounding box center [166, 484] width 24 height 21
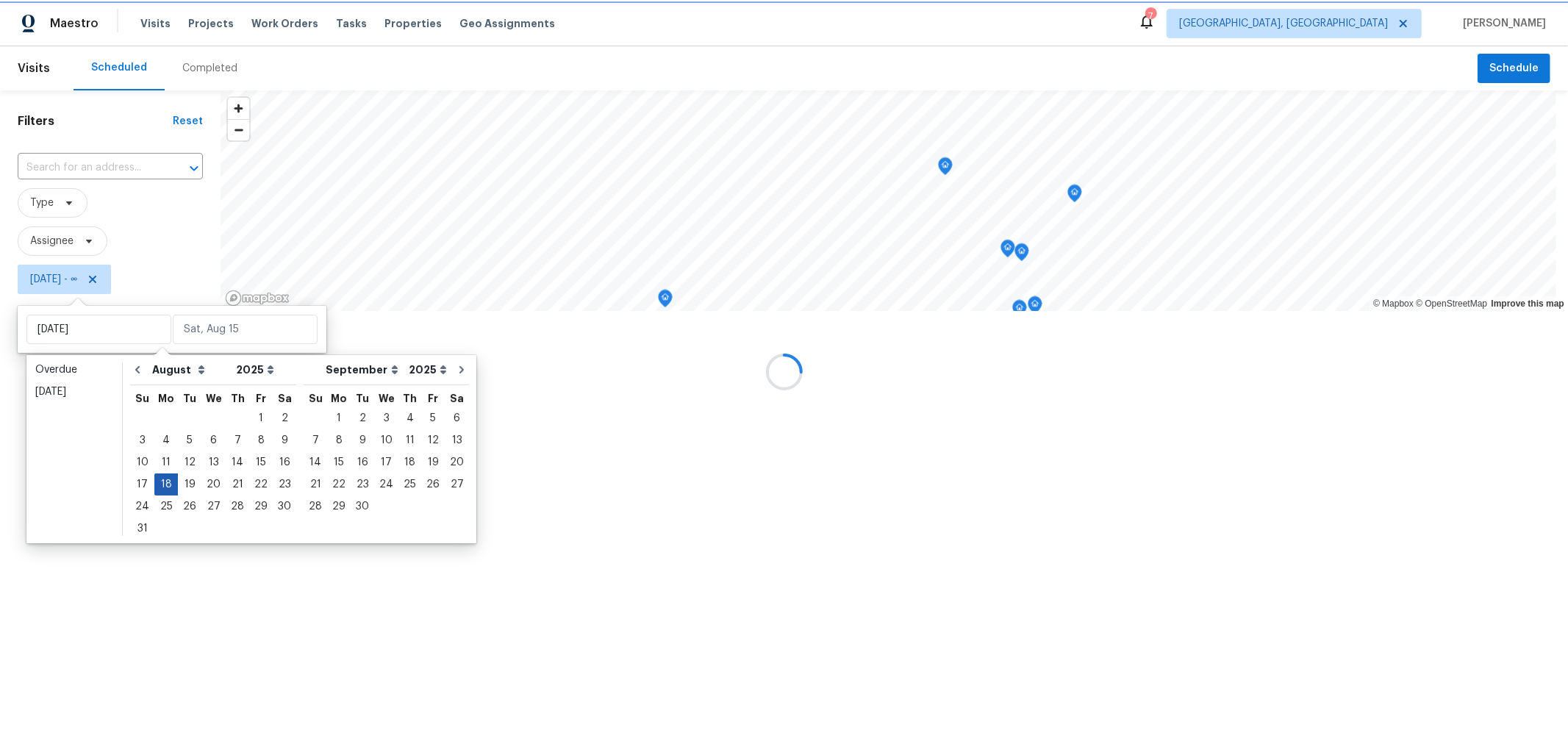
type input "Mon, Aug 18"
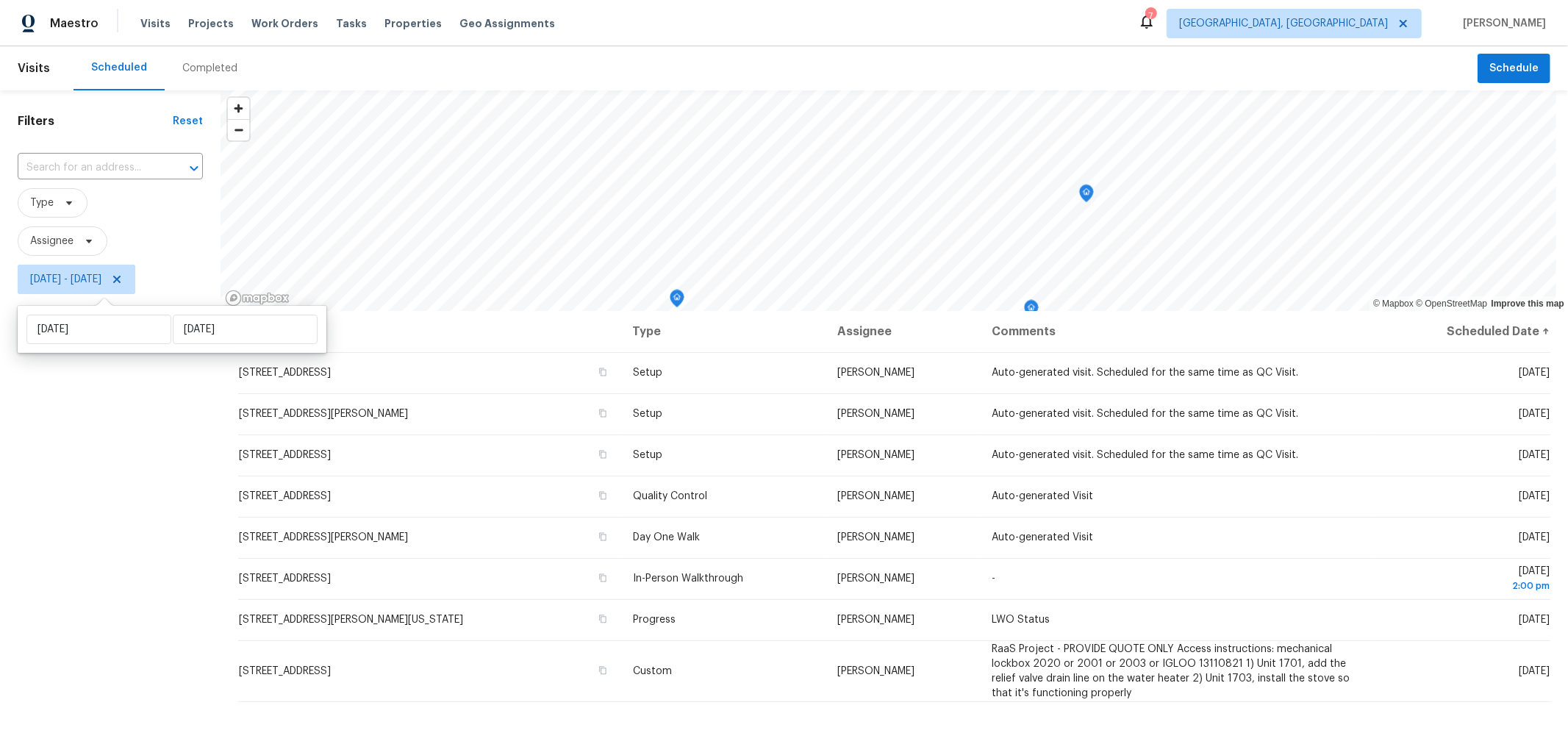
click at [134, 518] on div "Filters Reset ​ Type Assignee Mon, Aug 18 - Mon, Aug 18" at bounding box center [110, 498] width 221 height 816
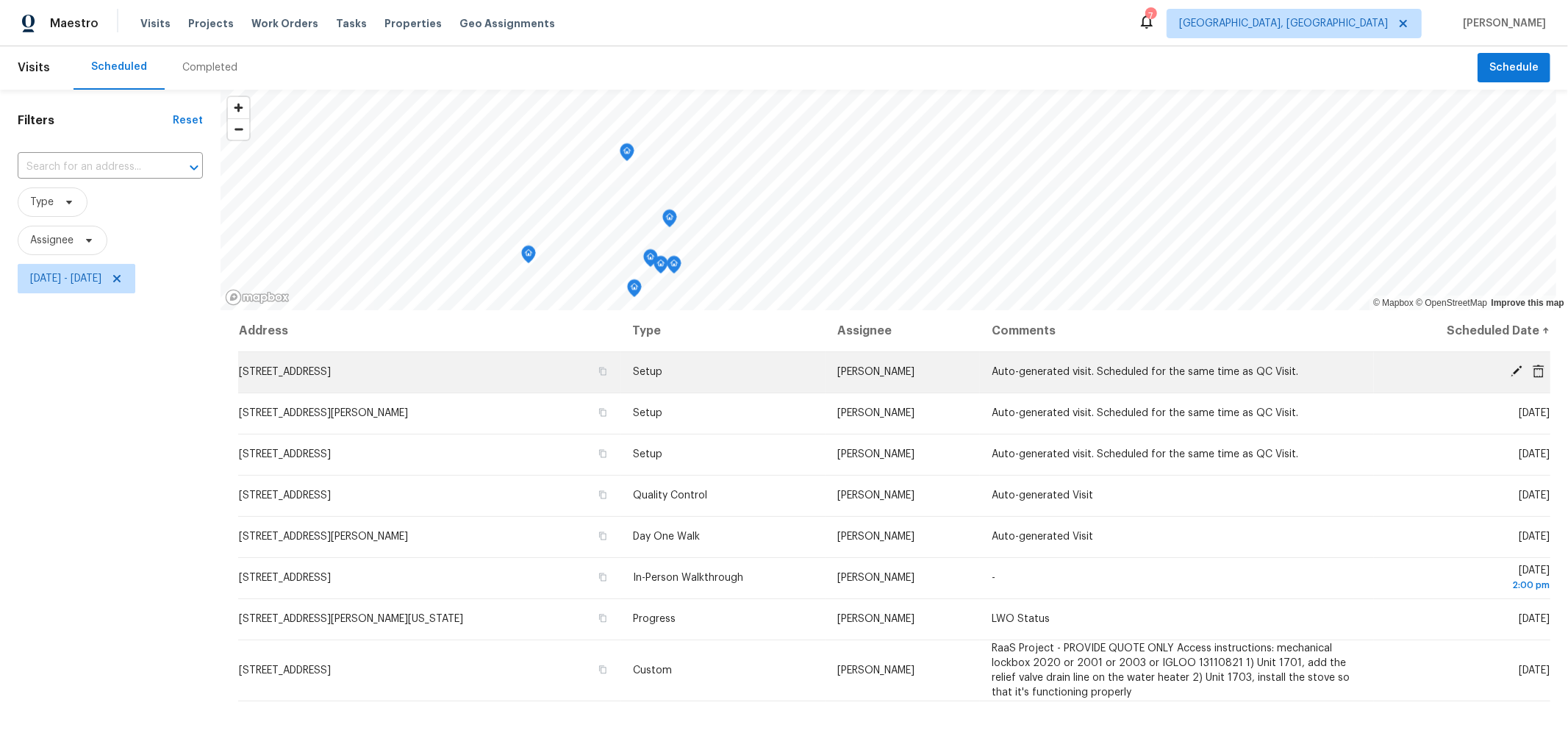
scroll to position [2, 0]
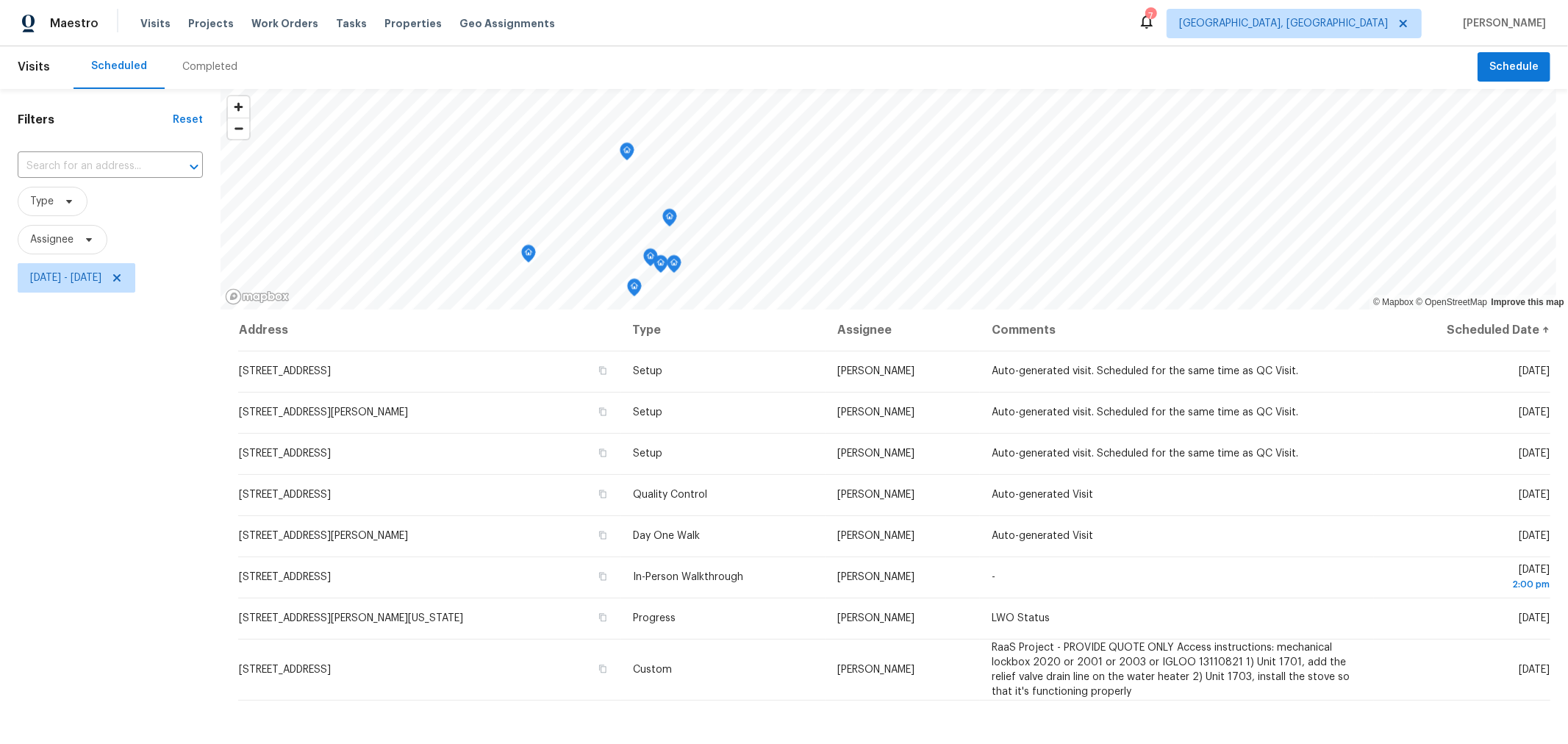
click at [145, 498] on div "Filters Reset ​ Type Assignee Mon, Aug 18 - Mon, Aug 18" at bounding box center [110, 497] width 221 height 816
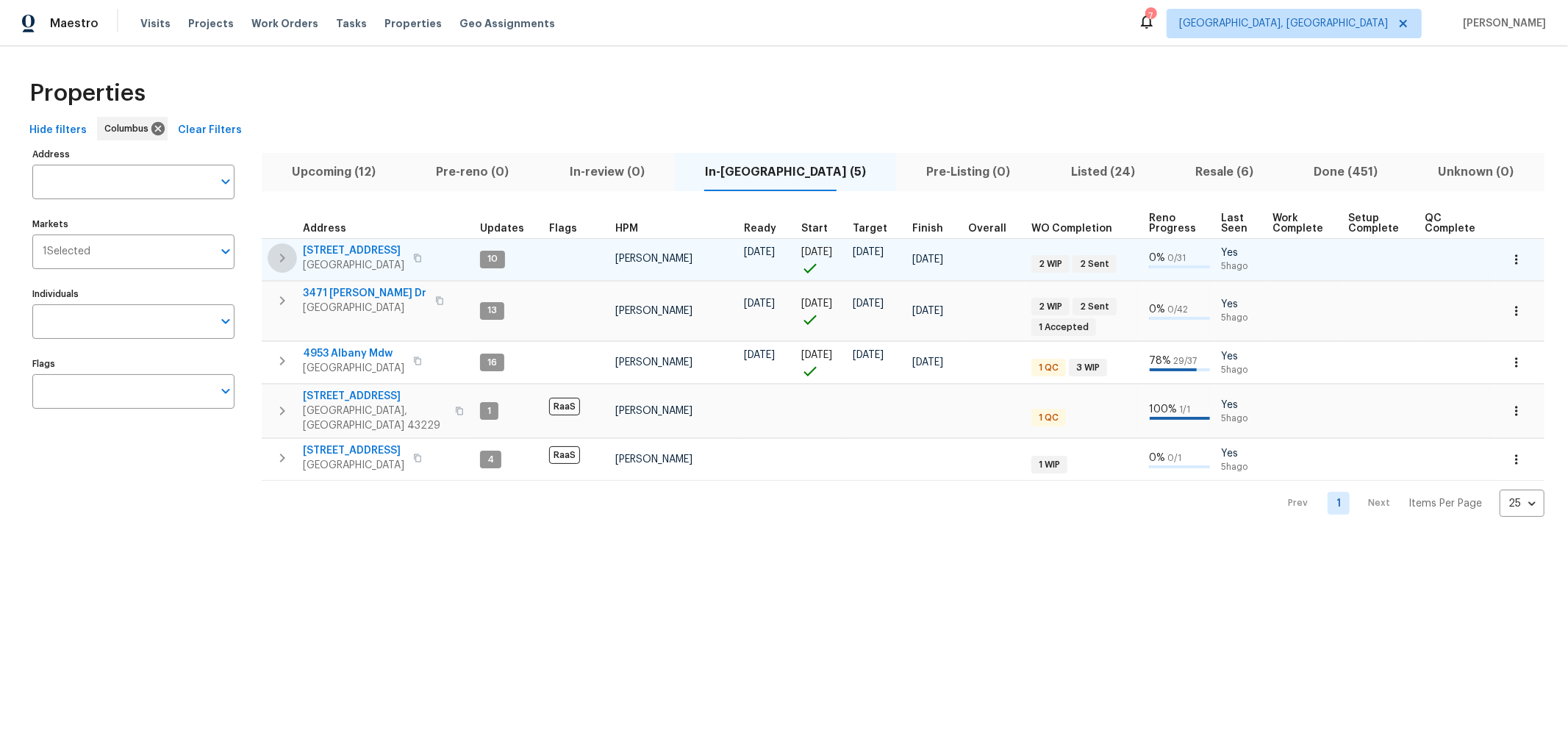
click at [279, 251] on icon "button" at bounding box center [282, 258] width 18 height 18
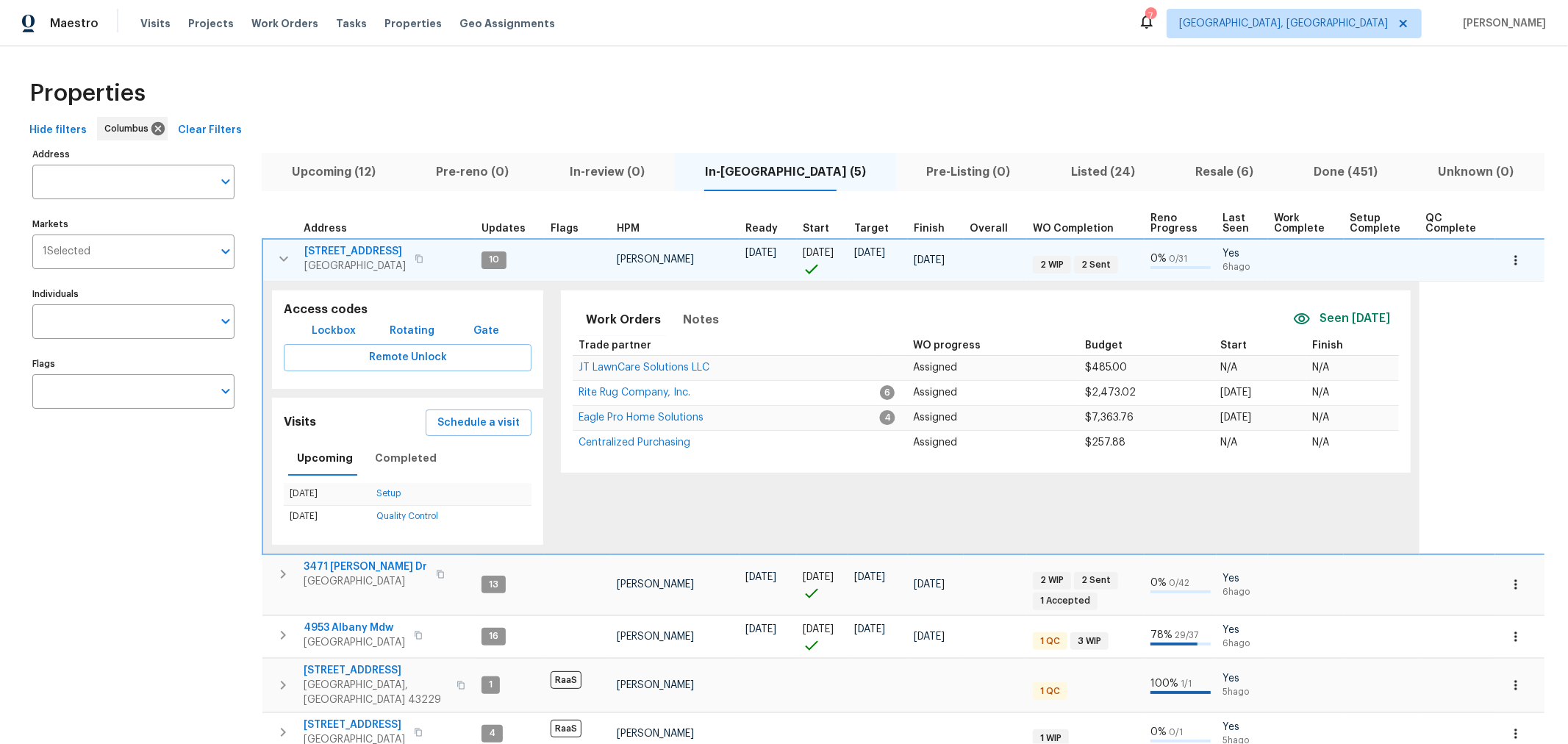
click at [393, 250] on span "[STREET_ADDRESS]" at bounding box center [355, 251] width 101 height 14
click at [275, 256] on icon "button" at bounding box center [283, 259] width 18 height 18
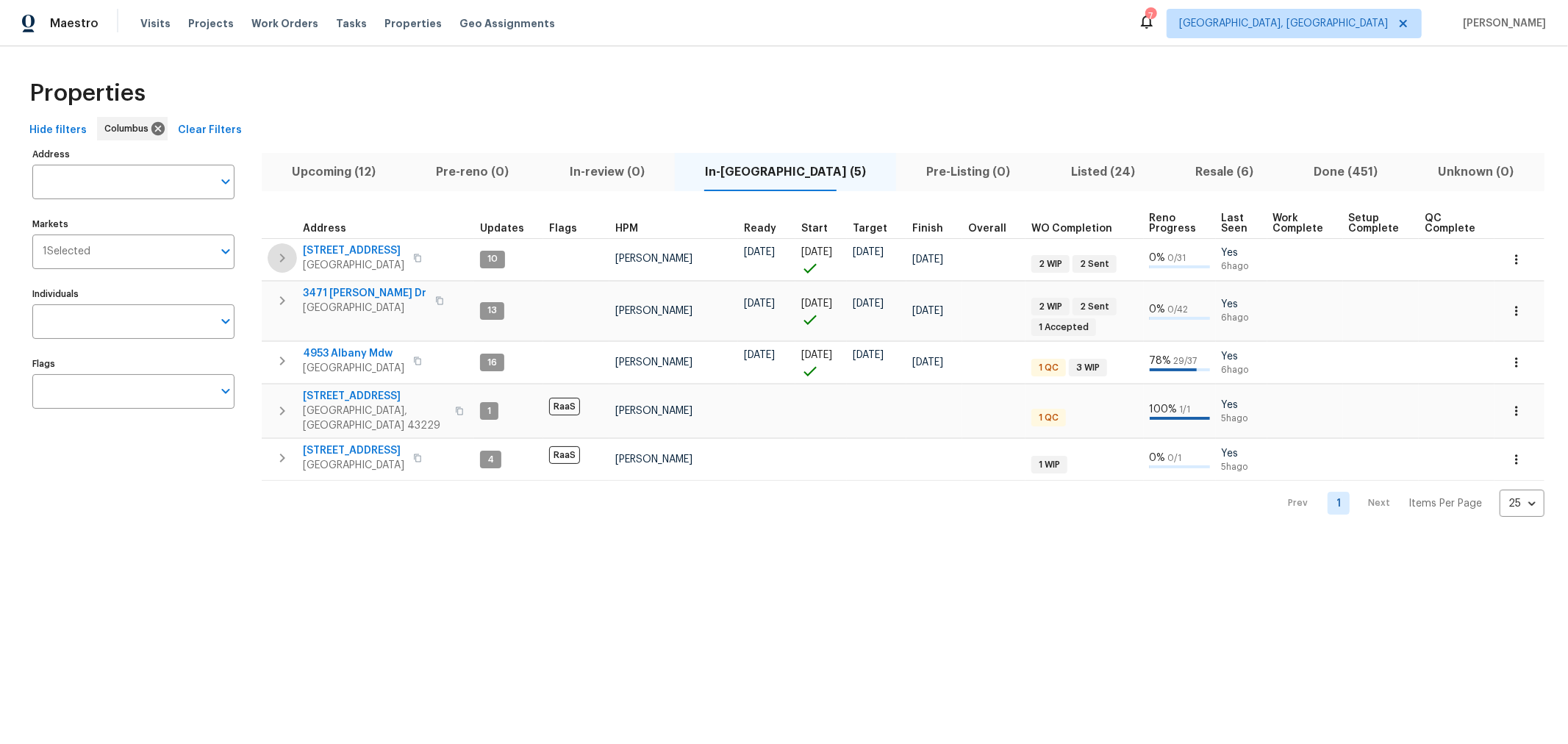
click at [290, 263] on icon "button" at bounding box center [282, 258] width 18 height 18
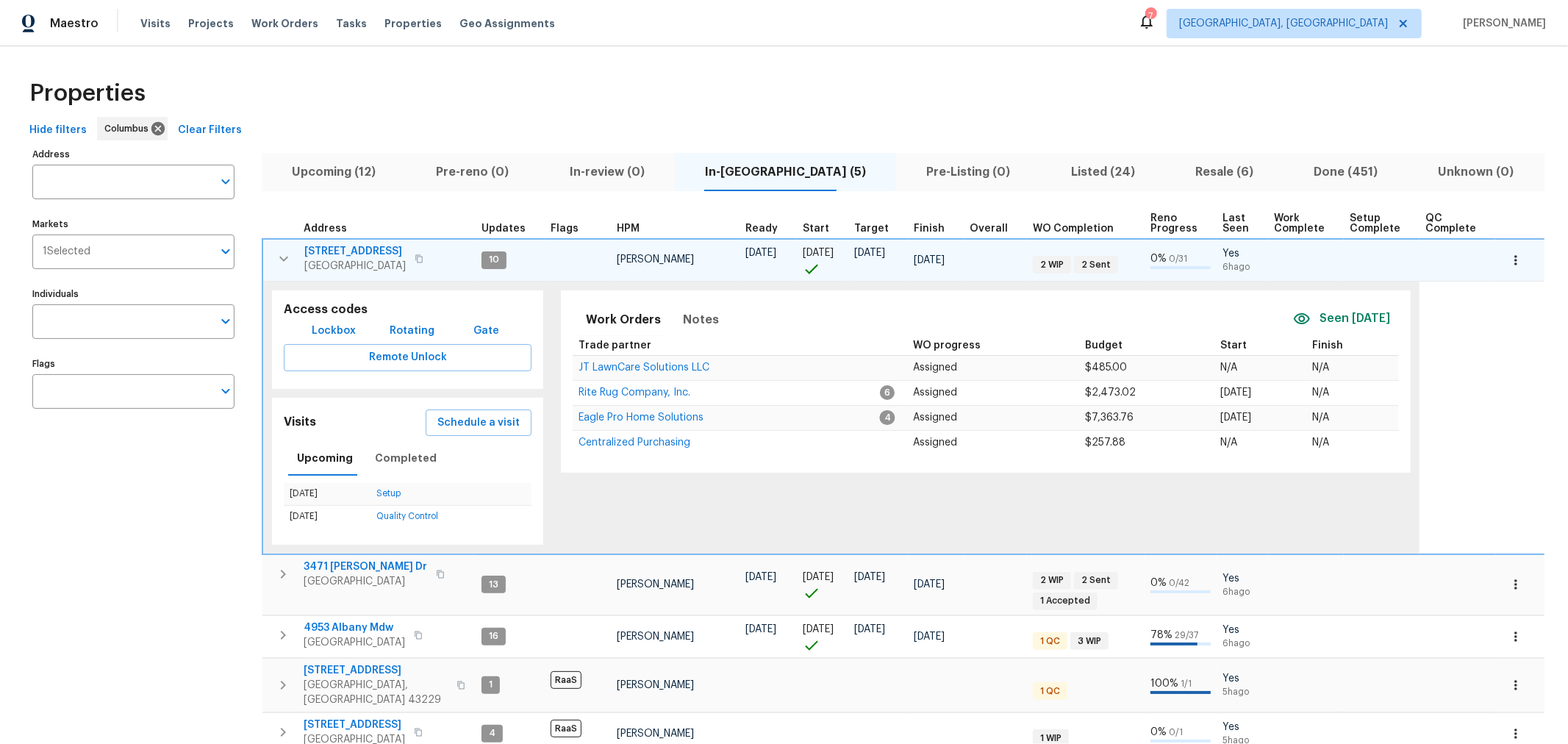
click at [283, 262] on icon "button" at bounding box center [283, 259] width 18 height 18
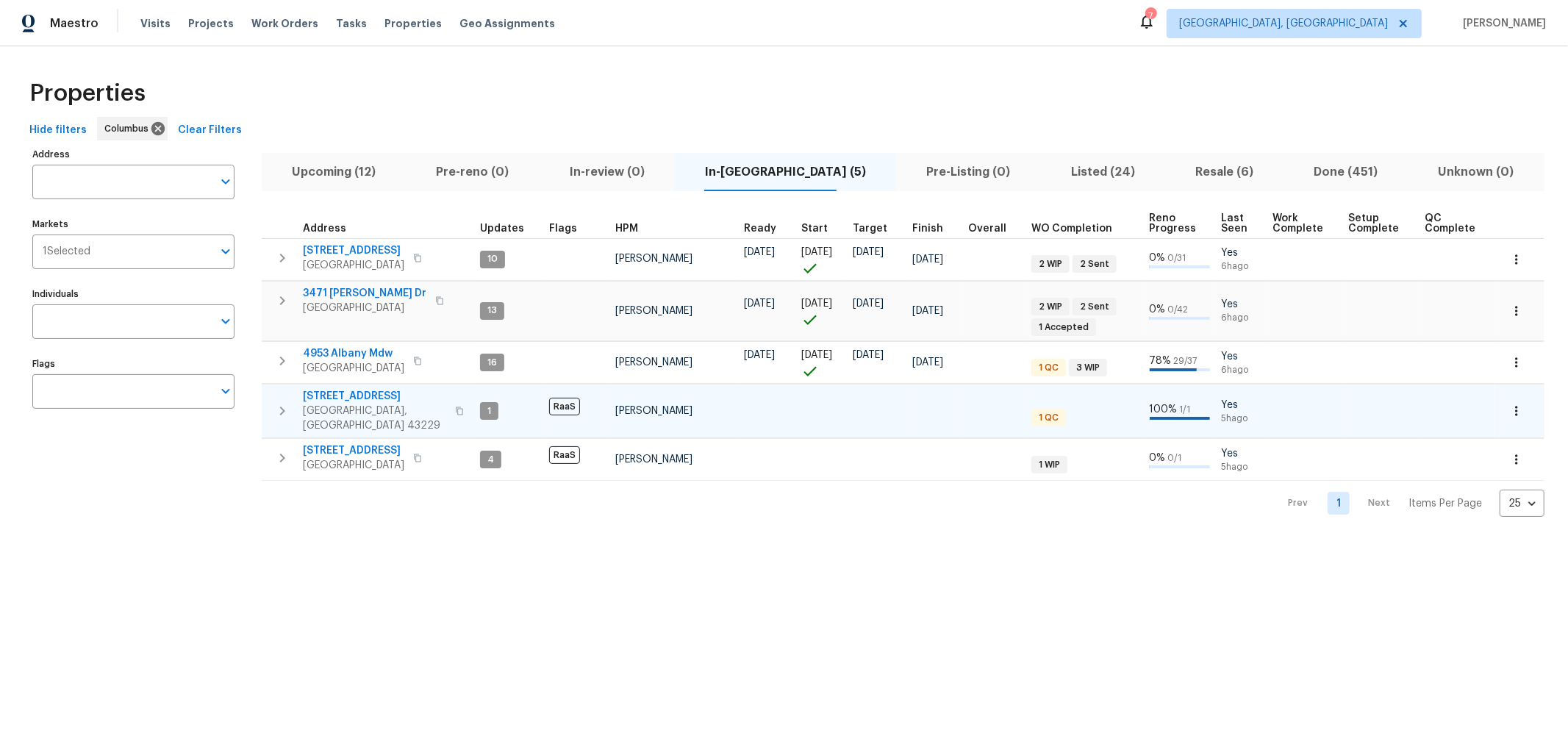
click at [285, 402] on icon "button" at bounding box center [282, 411] width 18 height 18
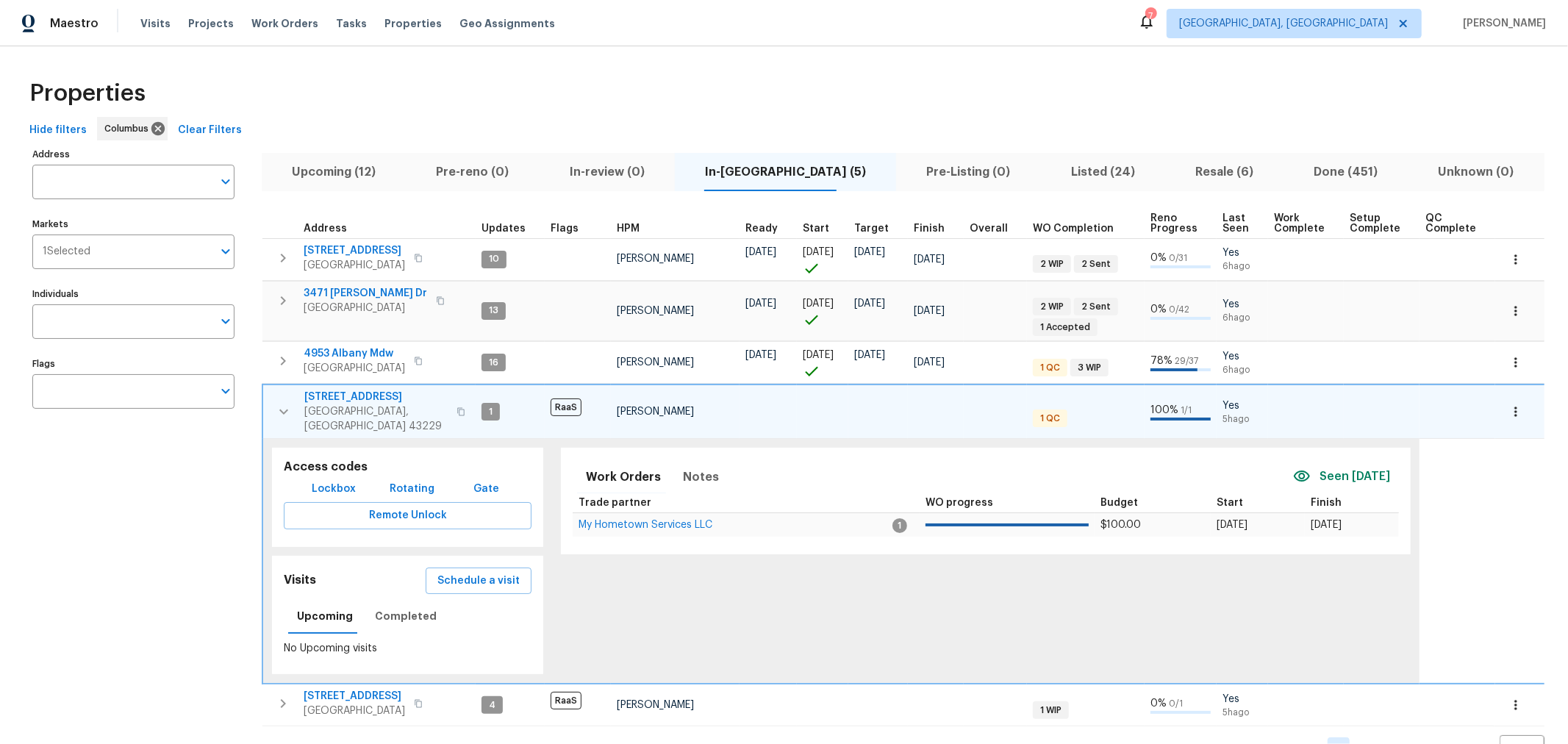
click at [285, 403] on icon "button" at bounding box center [283, 411] width 18 height 18
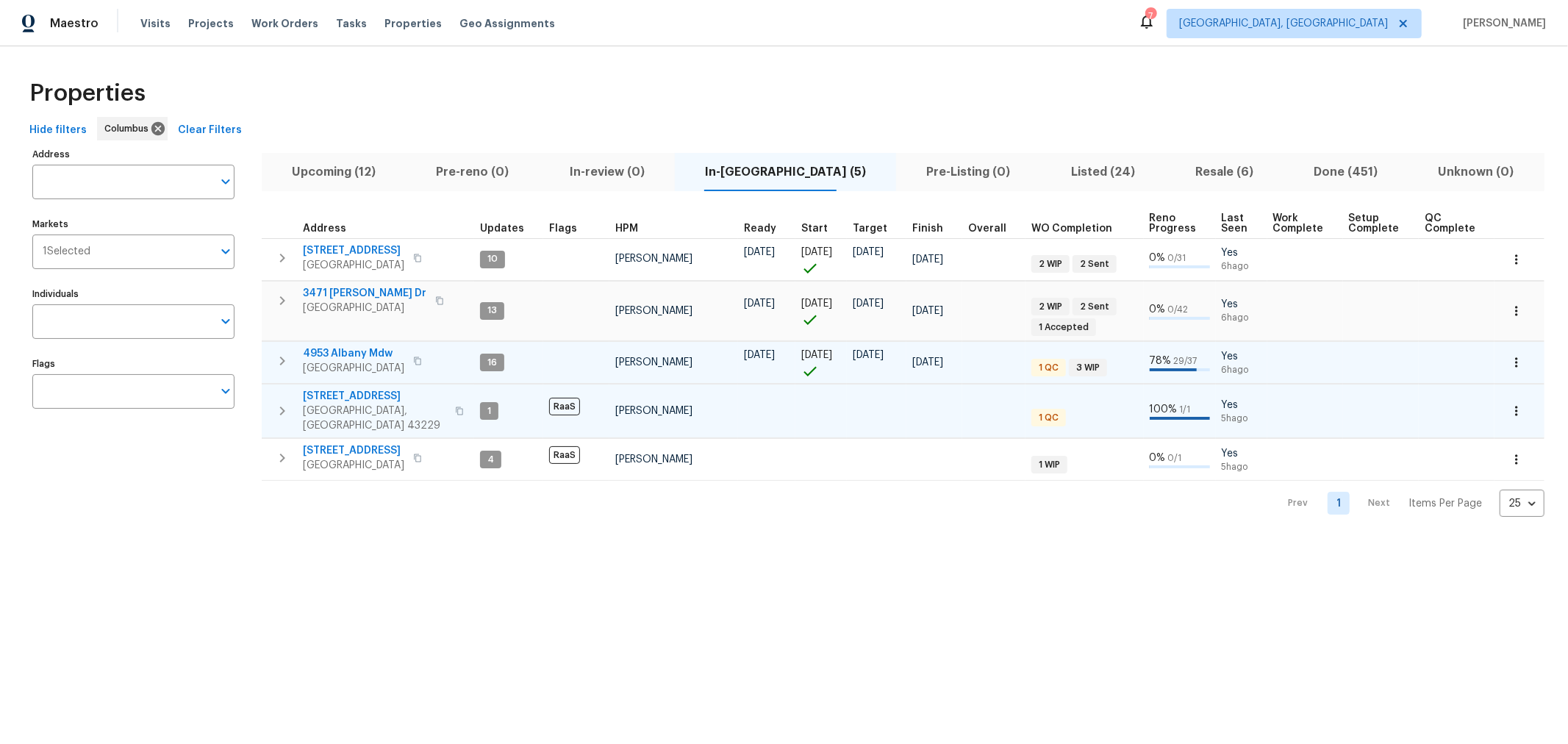
click at [286, 354] on icon "button" at bounding box center [282, 360] width 18 height 18
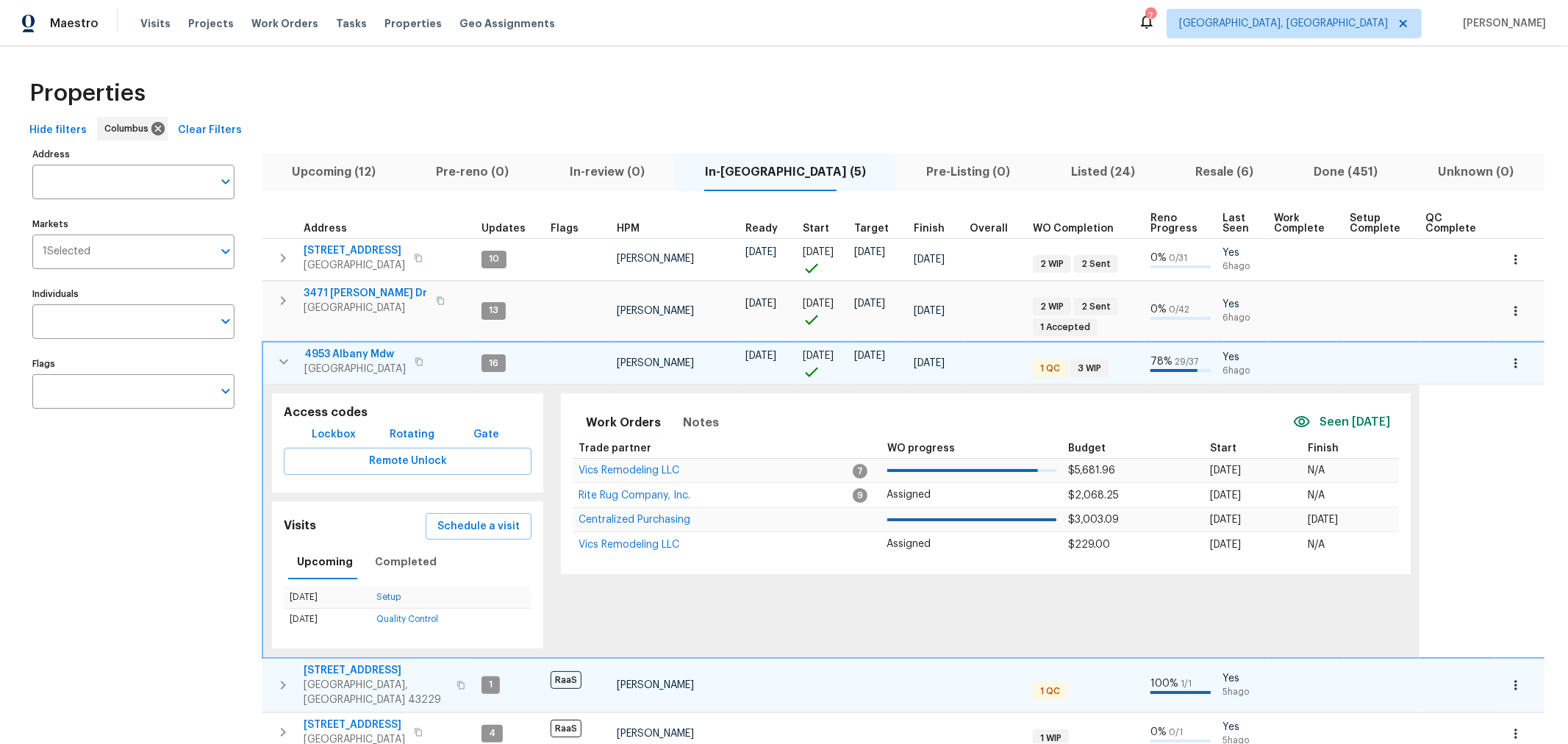
click at [286, 354] on icon "button" at bounding box center [283, 361] width 18 height 18
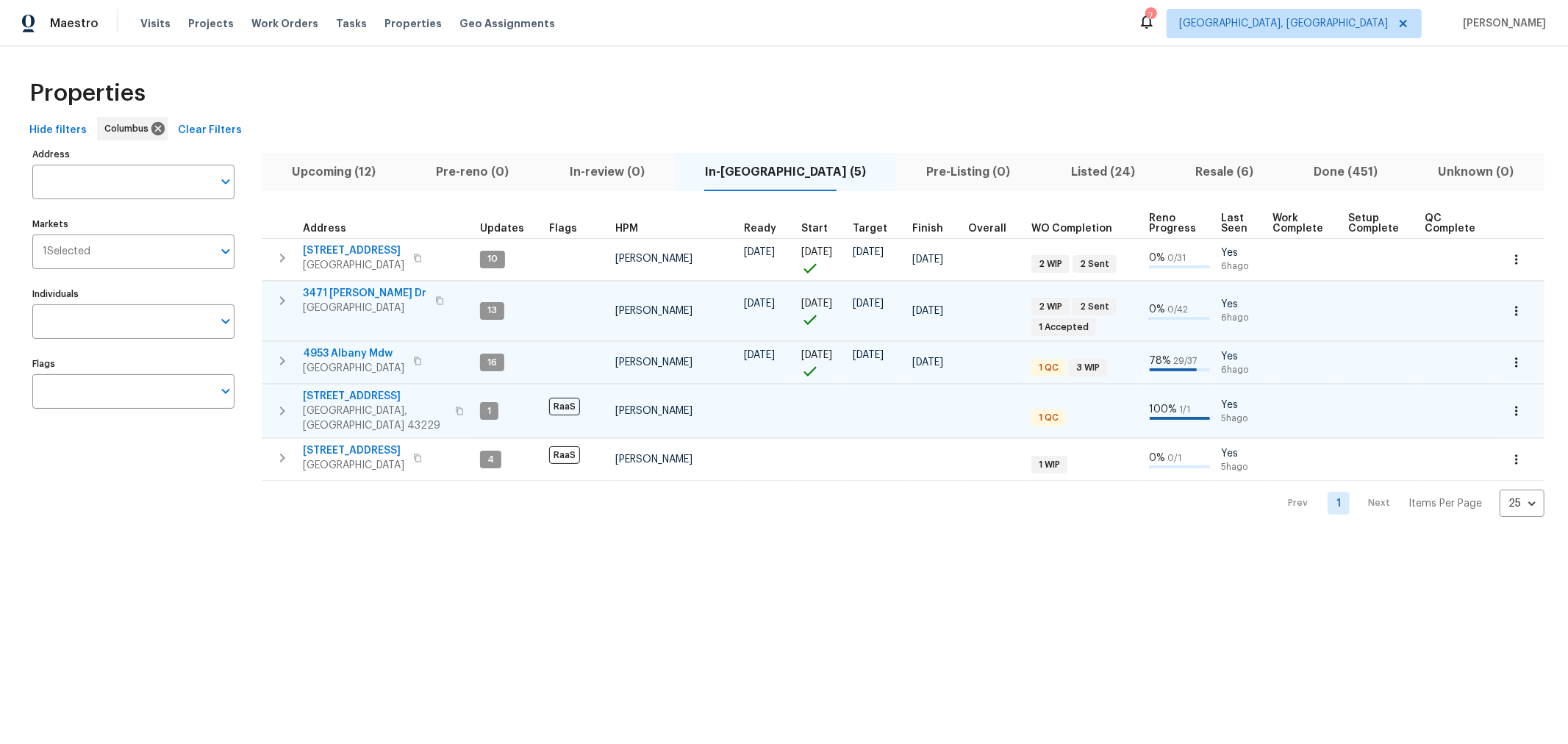
click at [284, 300] on icon "button" at bounding box center [282, 300] width 18 height 18
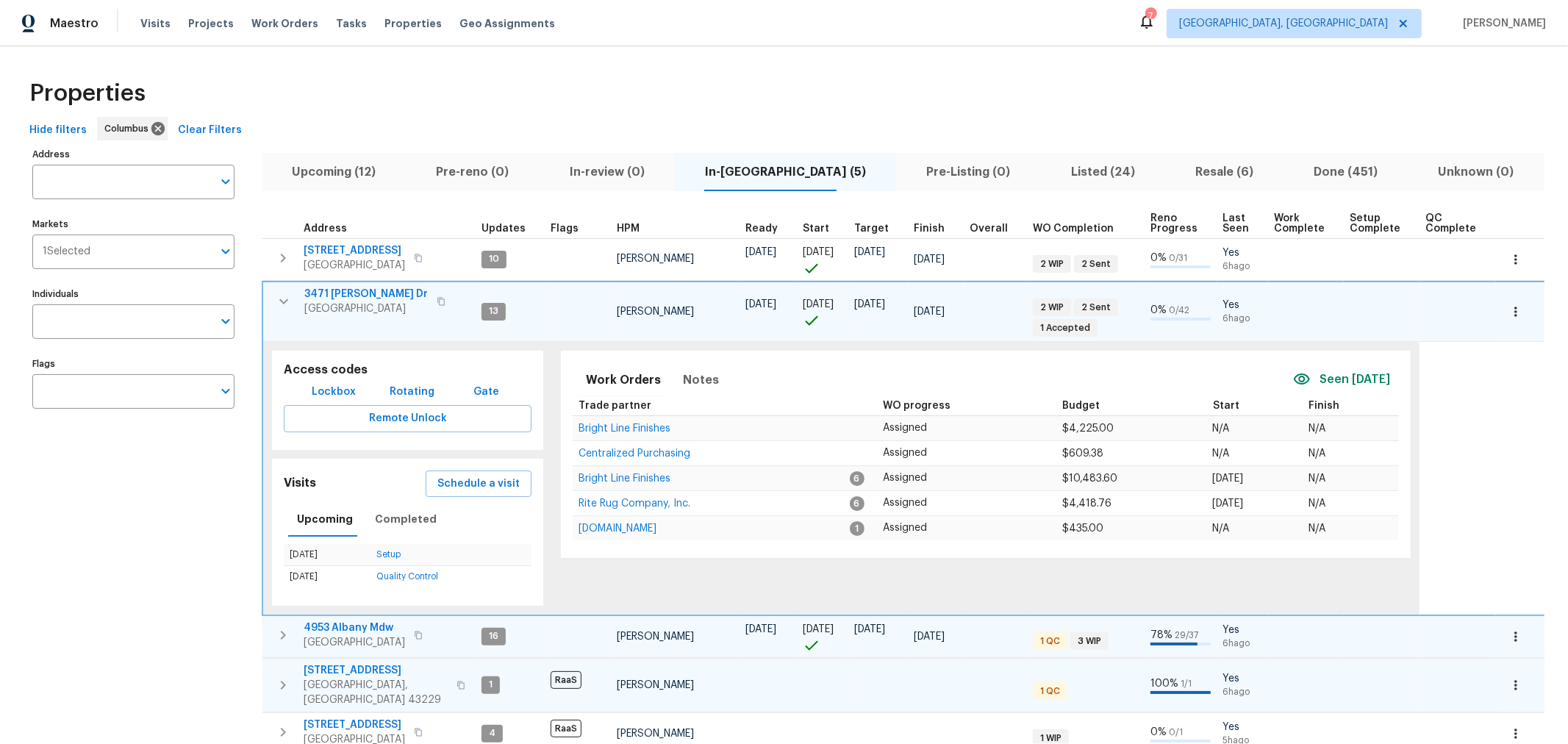
click at [284, 300] on icon "button" at bounding box center [284, 301] width 9 height 5
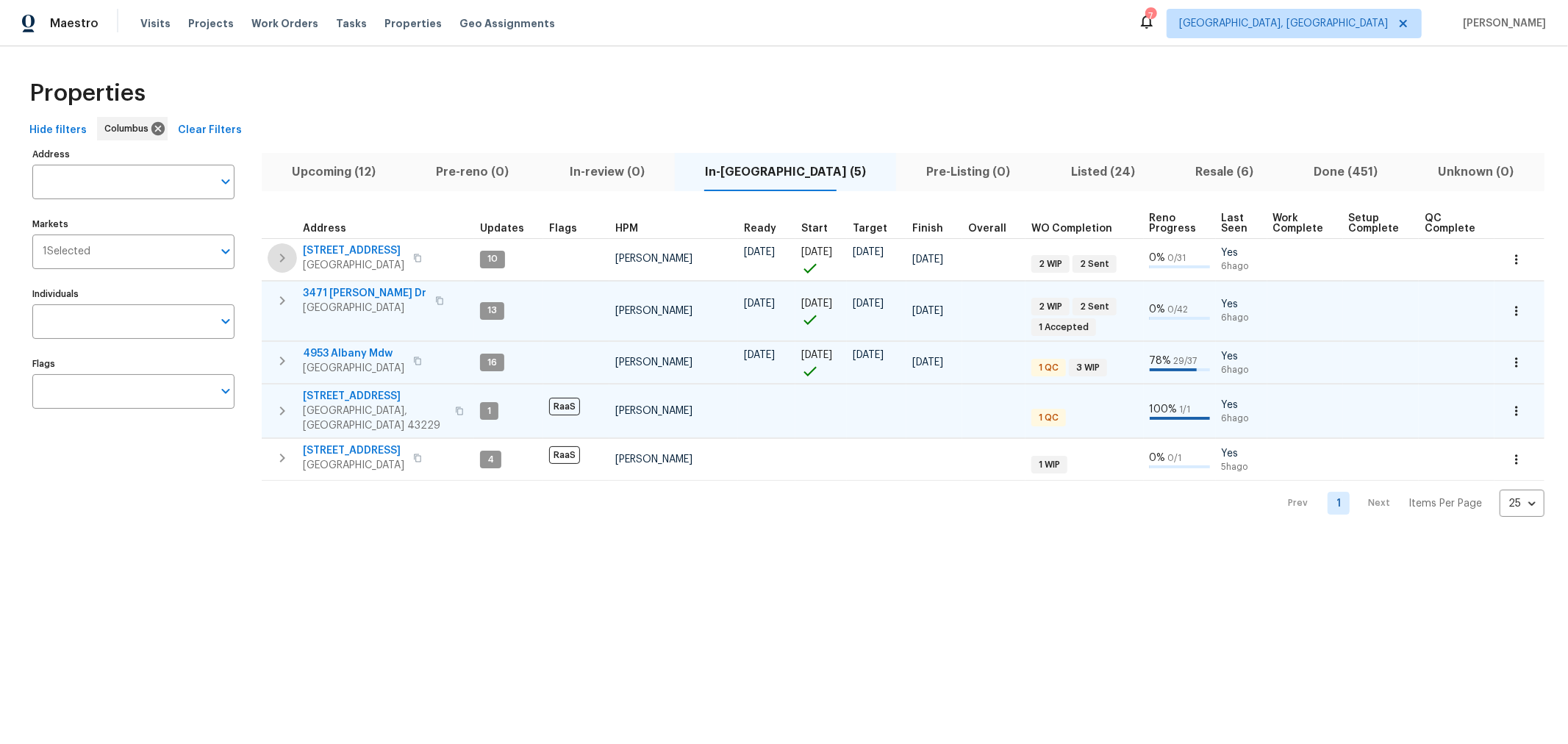
click at [287, 263] on icon "button" at bounding box center [282, 258] width 18 height 18
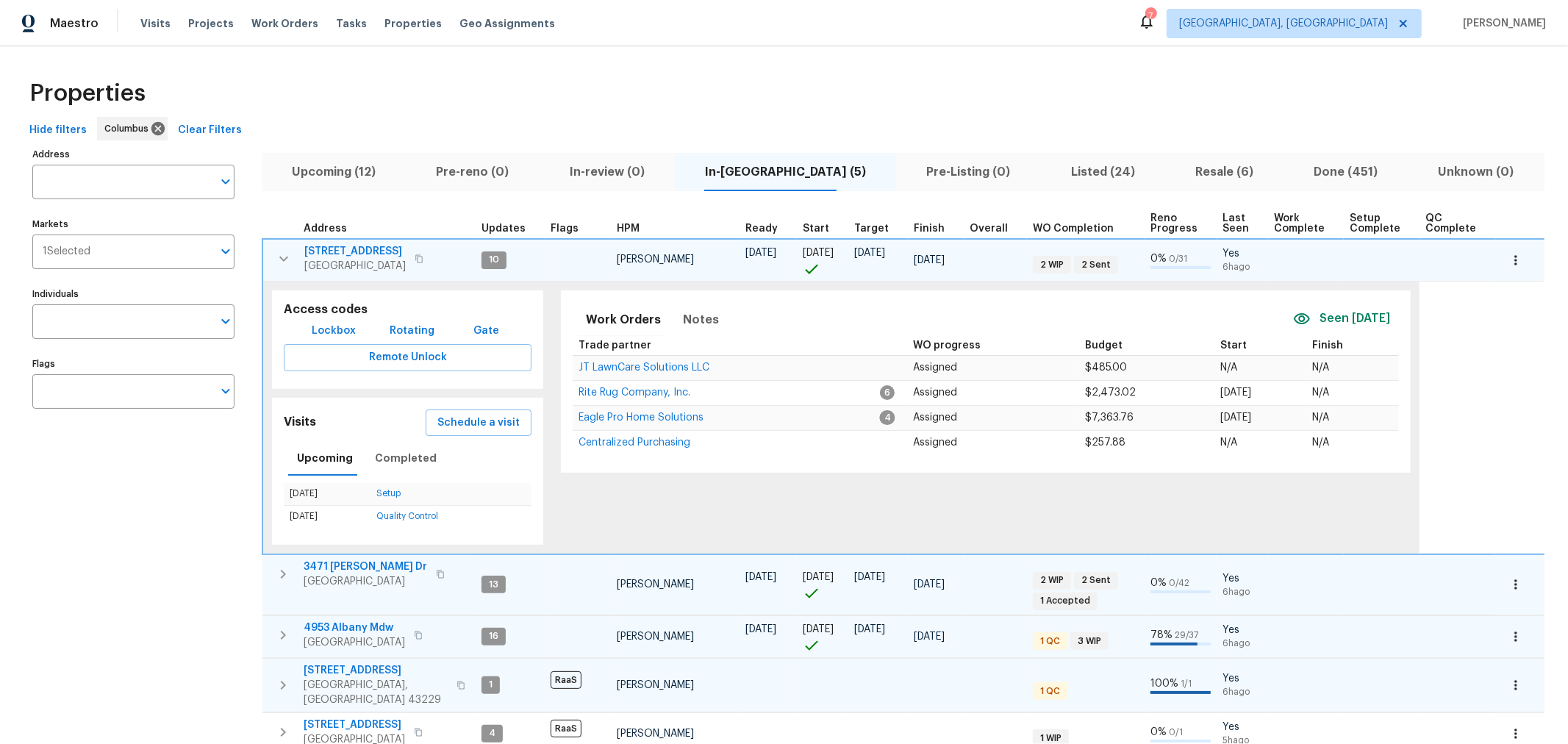
click at [287, 263] on icon "button" at bounding box center [283, 259] width 18 height 18
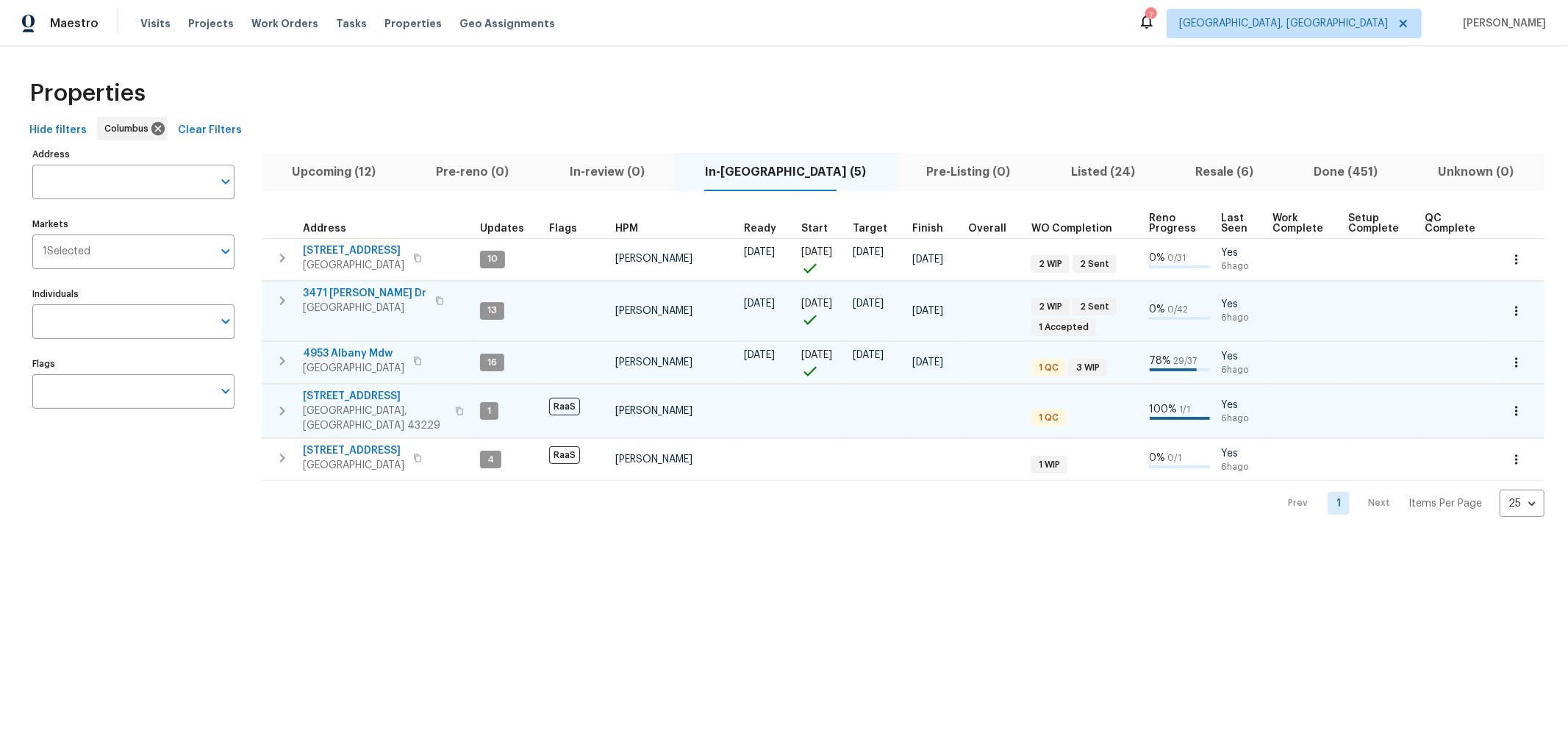
click at [275, 355] on icon "button" at bounding box center [282, 360] width 18 height 18
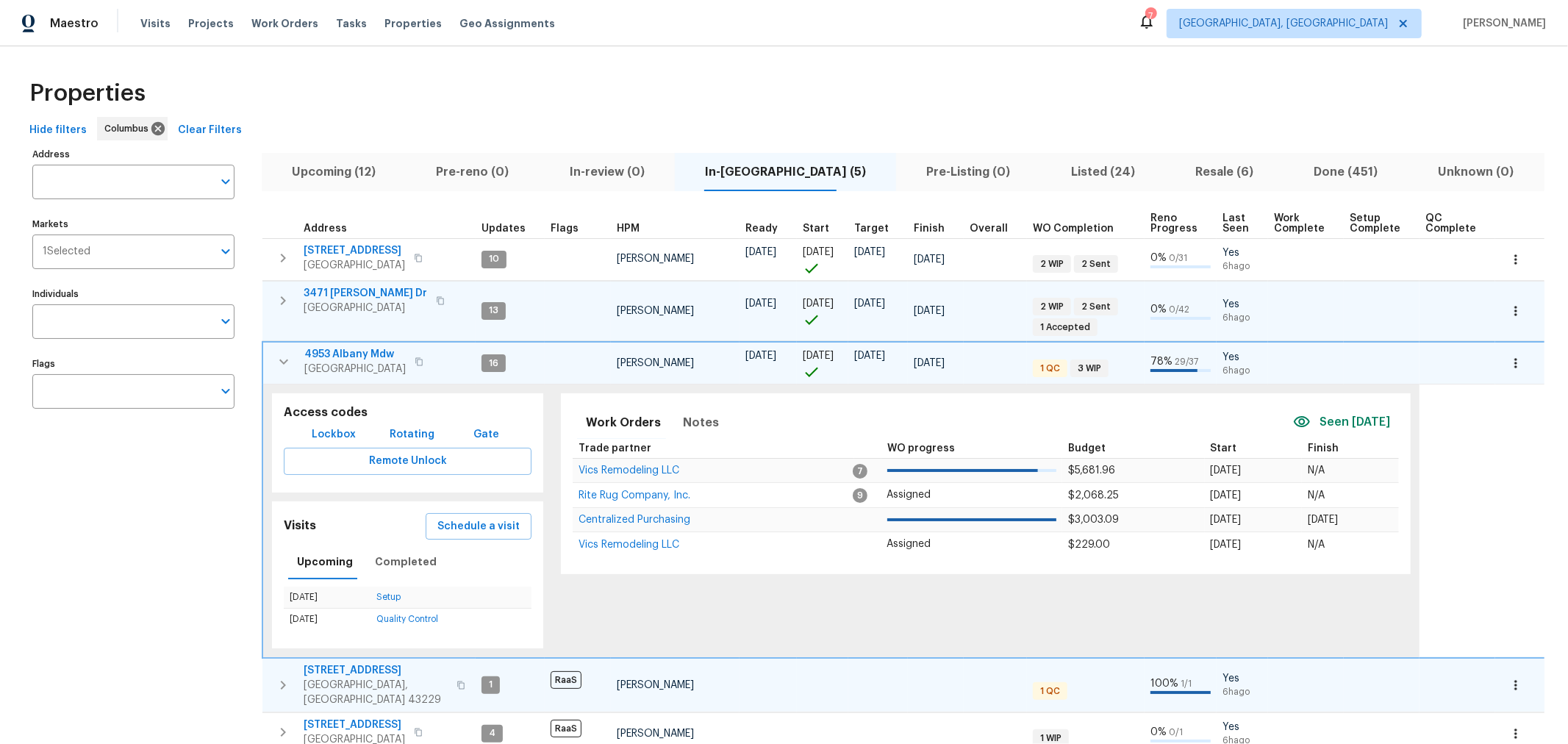
click at [275, 355] on icon "button" at bounding box center [283, 361] width 18 height 18
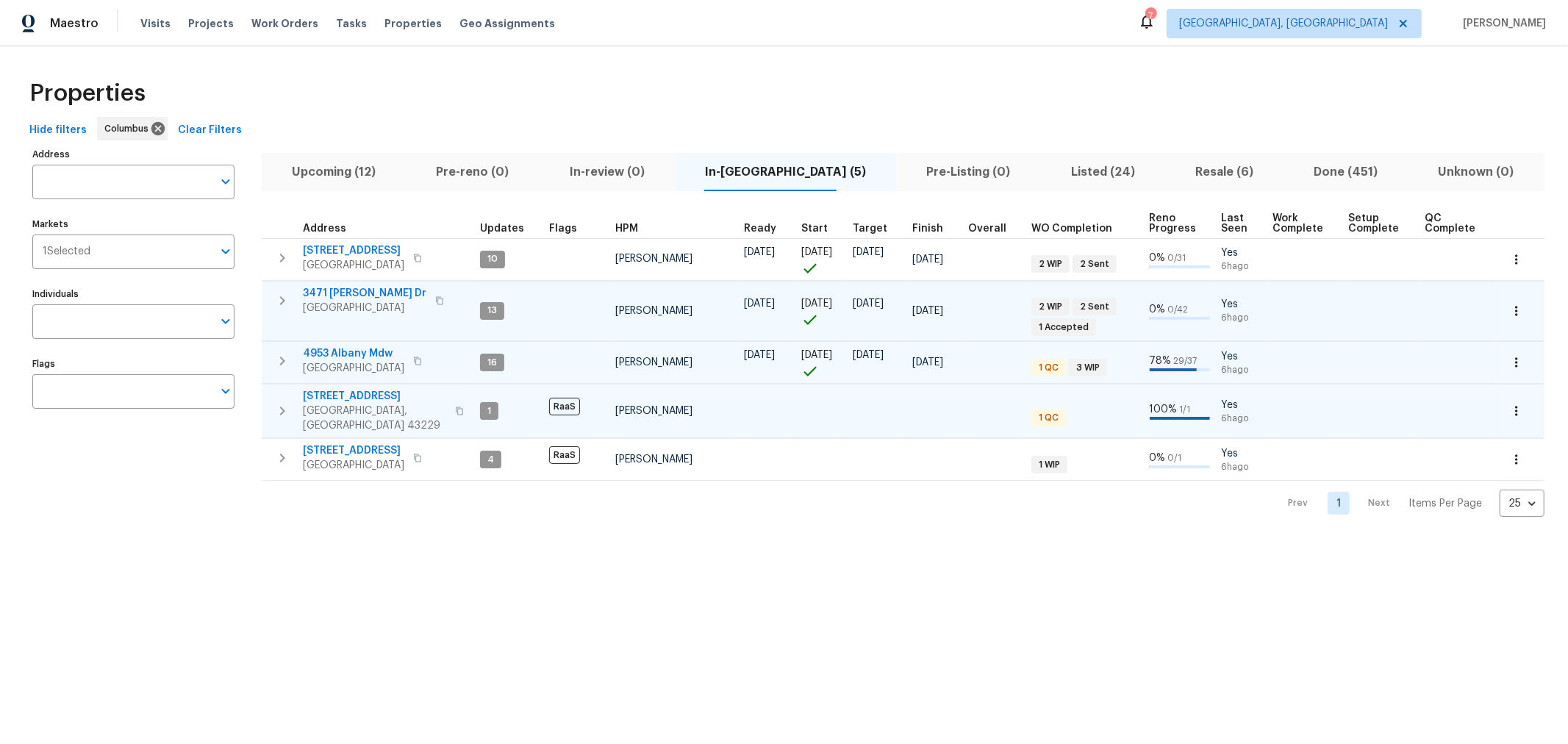
click at [276, 402] on icon "button" at bounding box center [282, 411] width 18 height 18
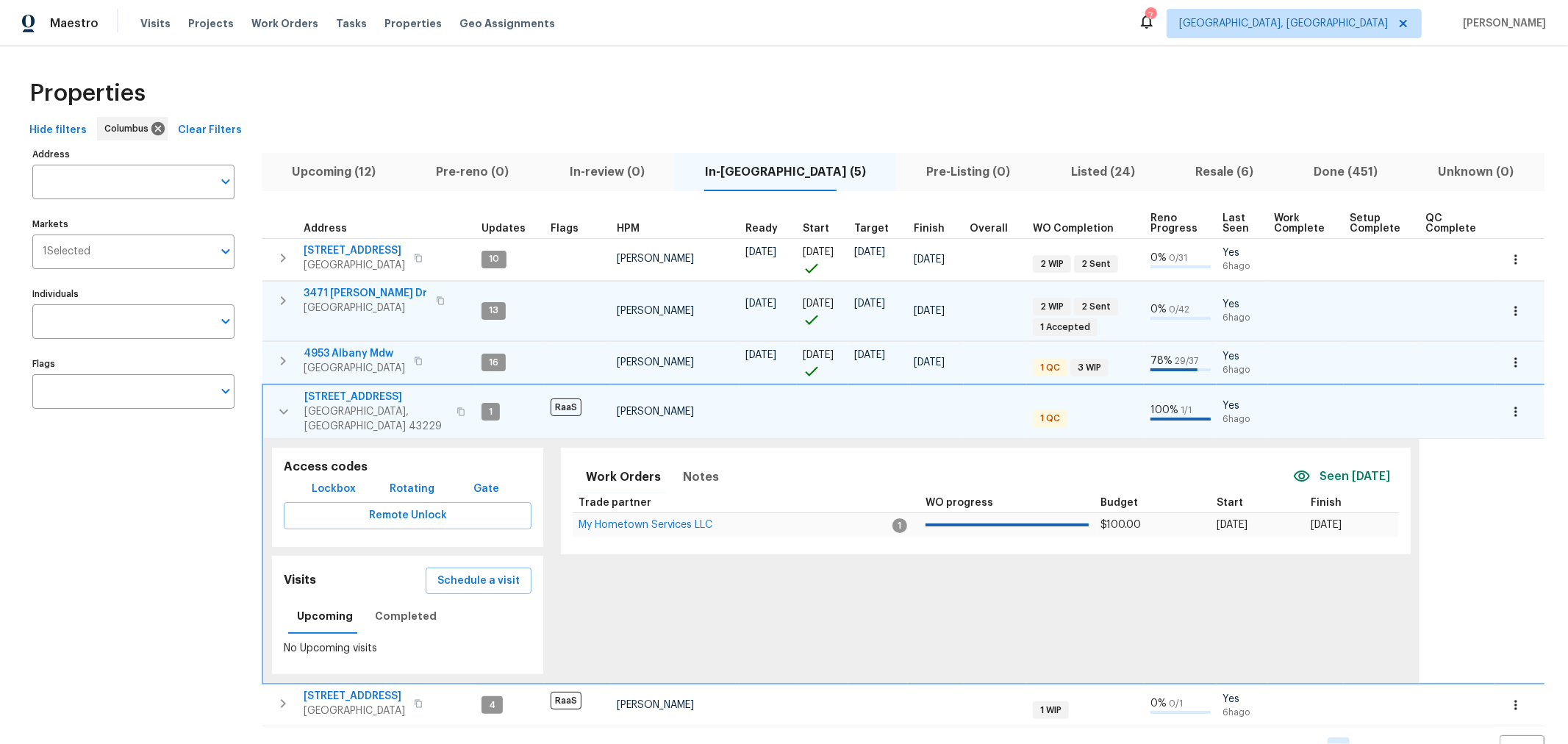
click at [276, 403] on icon "button" at bounding box center [283, 411] width 18 height 18
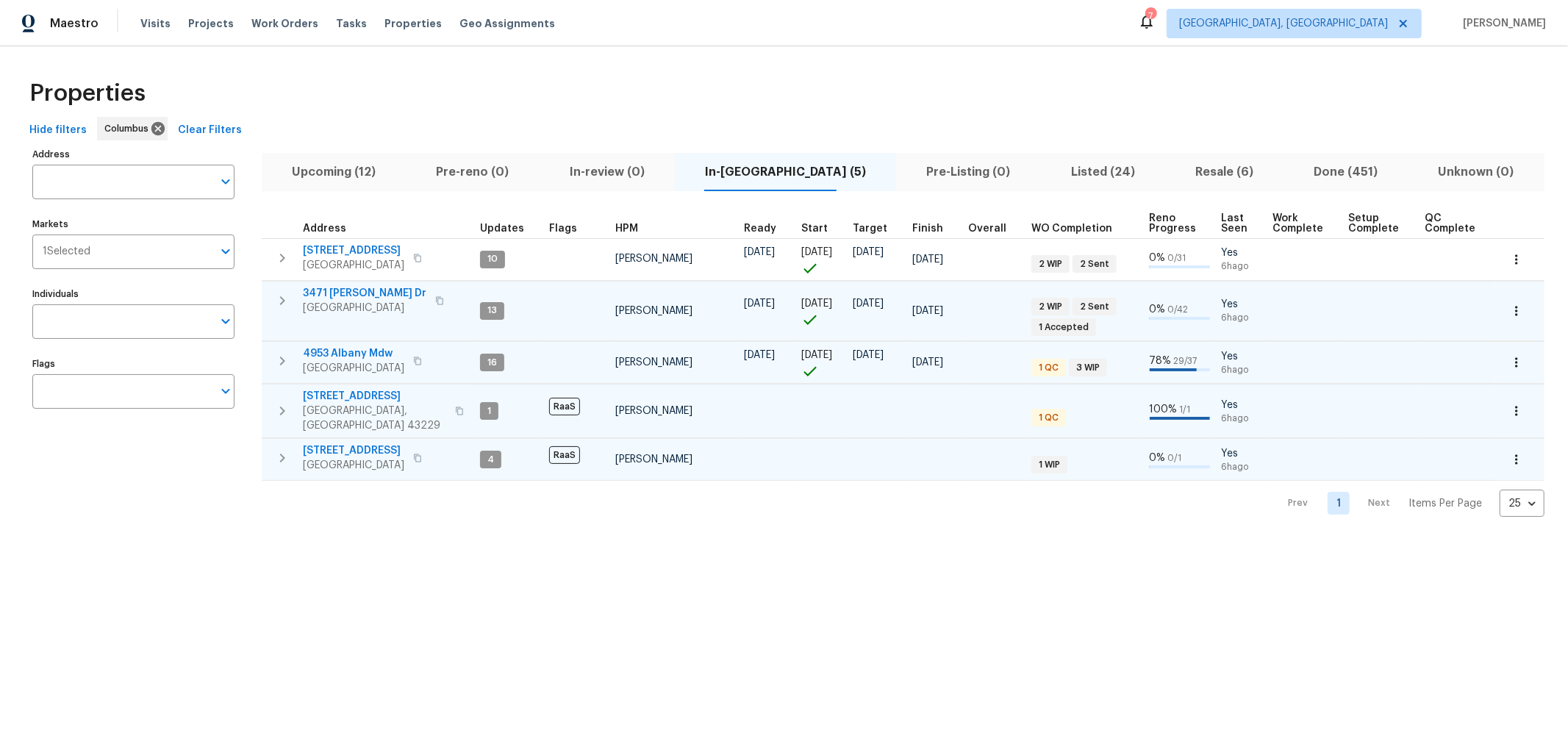
click at [277, 443] on button "button" at bounding box center [282, 458] width 30 height 30
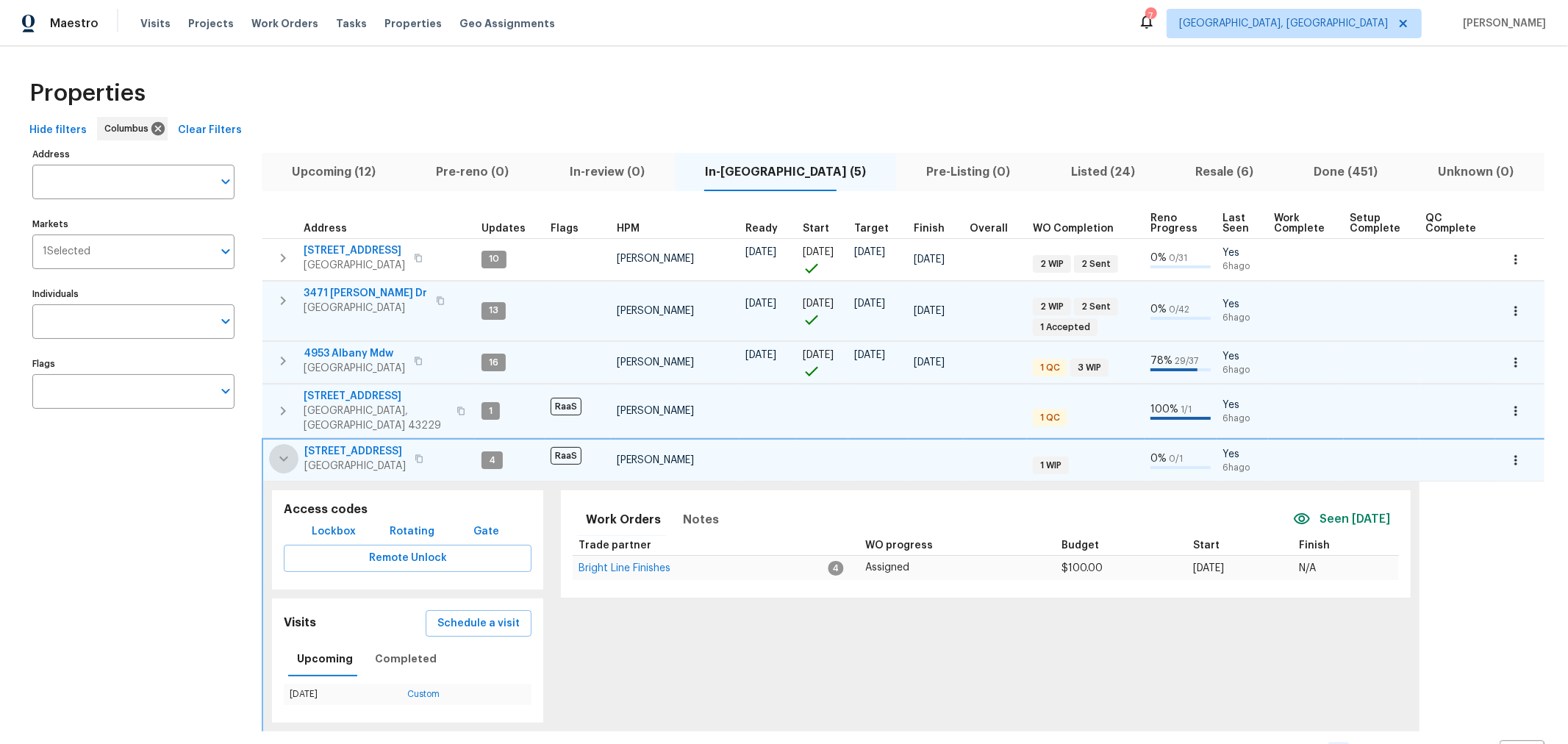
click at [277, 444] on button "button" at bounding box center [284, 459] width 30 height 30
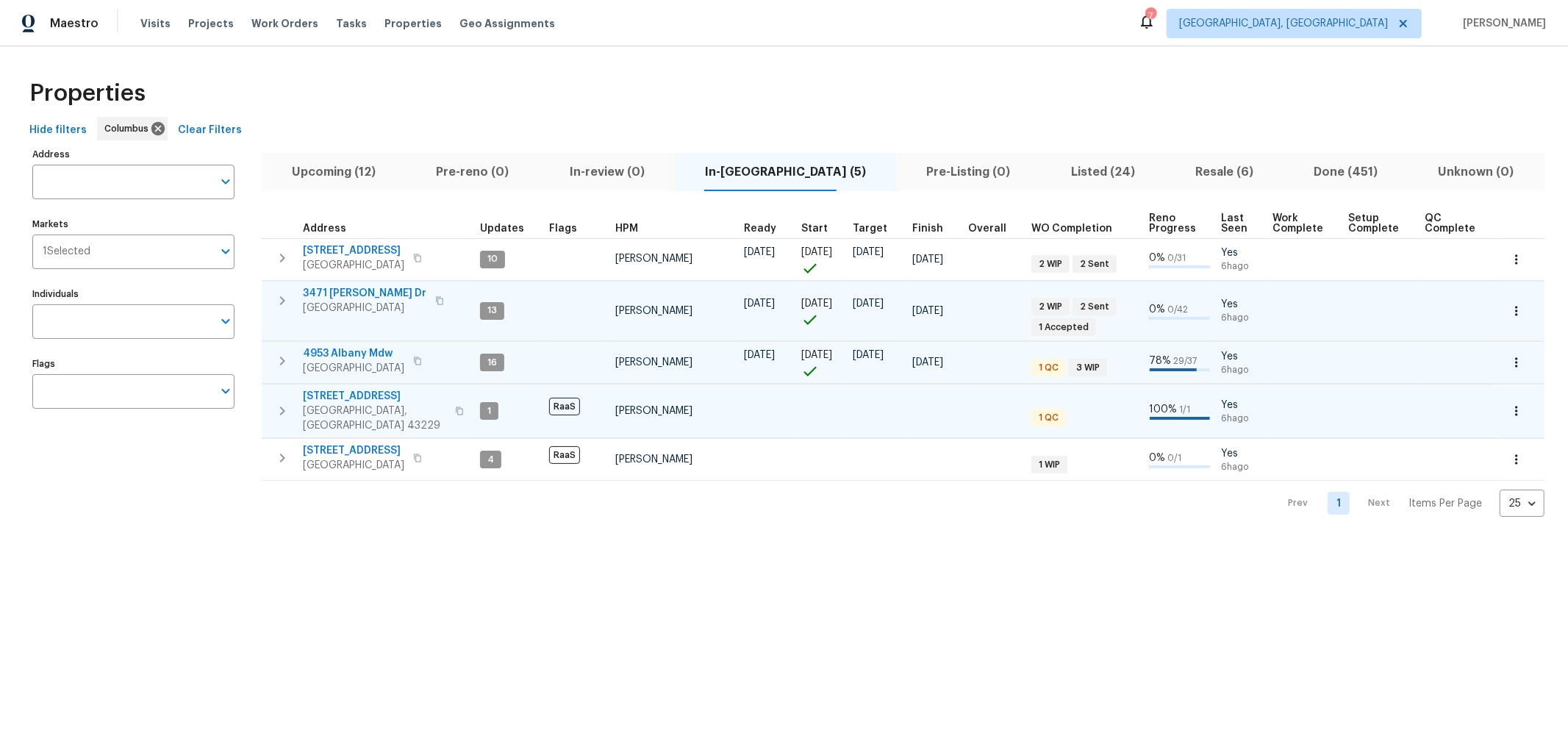
click at [373, 172] on span "Upcoming (12)" at bounding box center [334, 172] width 127 height 21
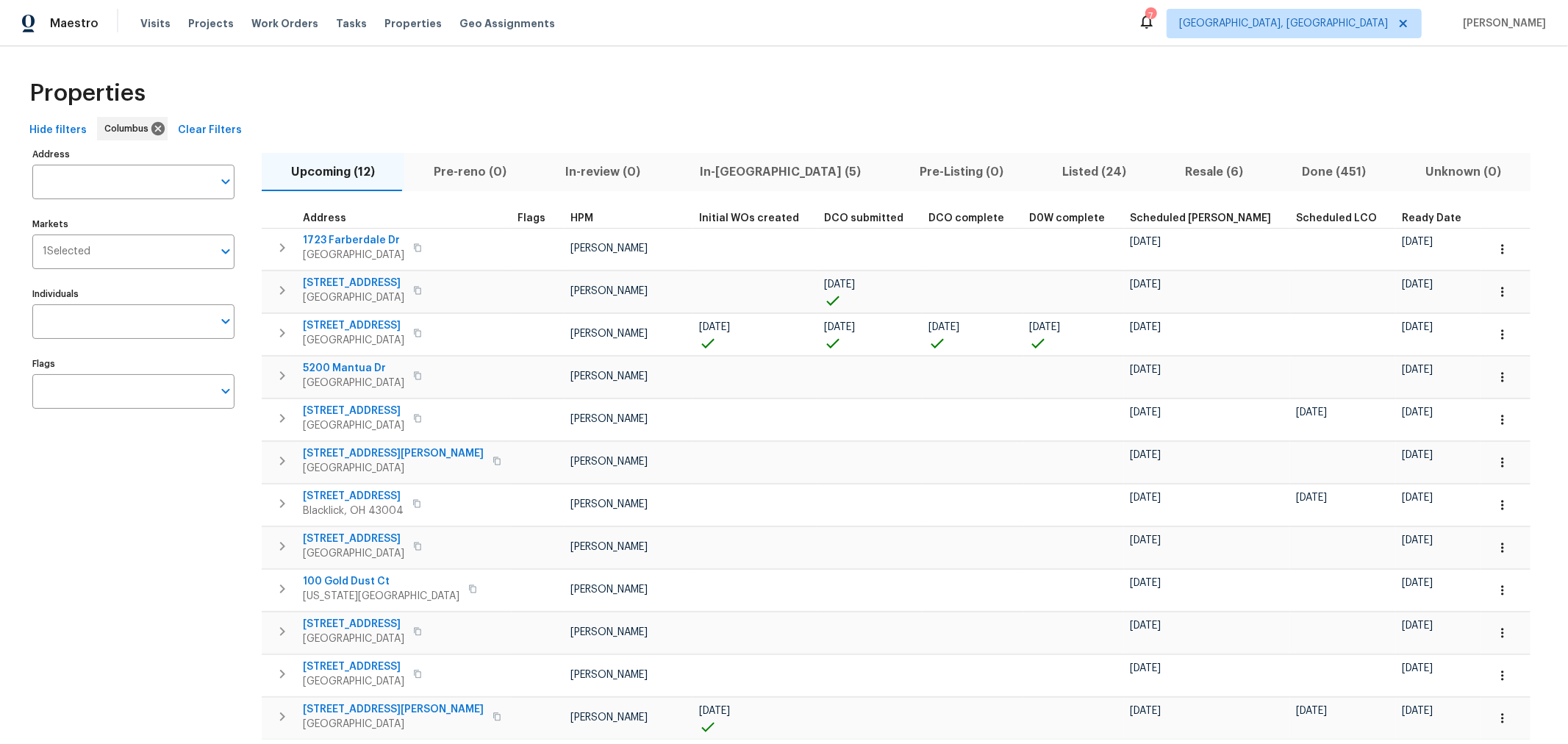
click at [736, 56] on div "Properties Hide filters Columbus Clear Filters Address Address Markets 1 Select…" at bounding box center [784, 423] width 1568 height 752
click at [475, 101] on div "Properties" at bounding box center [784, 94] width 1521 height 47
click at [767, 114] on div "Properties" at bounding box center [784, 94] width 1521 height 47
click at [916, 92] on div "Properties" at bounding box center [784, 94] width 1521 height 47
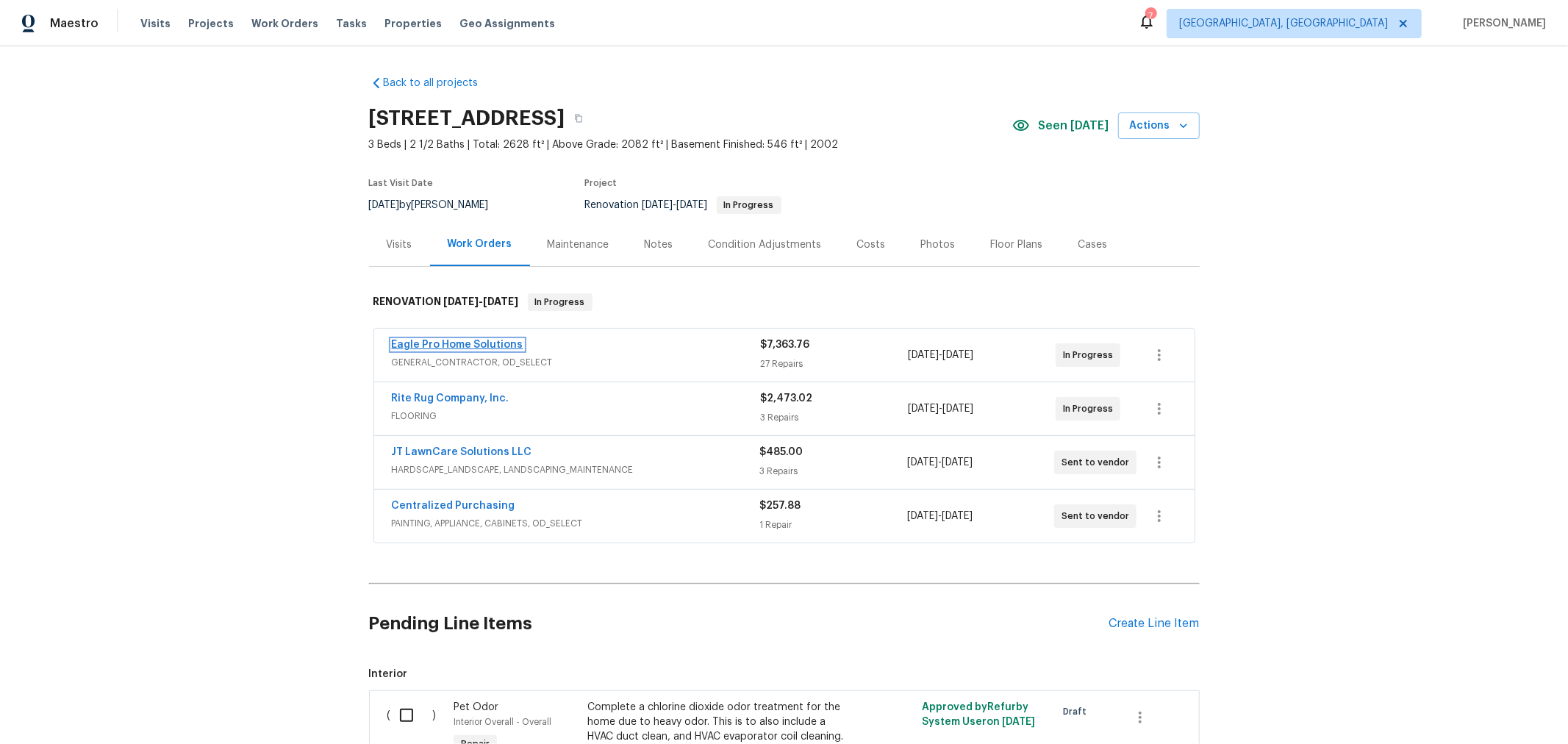
click at [482, 340] on link "Eagle Pro Home Solutions" at bounding box center [457, 344] width 131 height 10
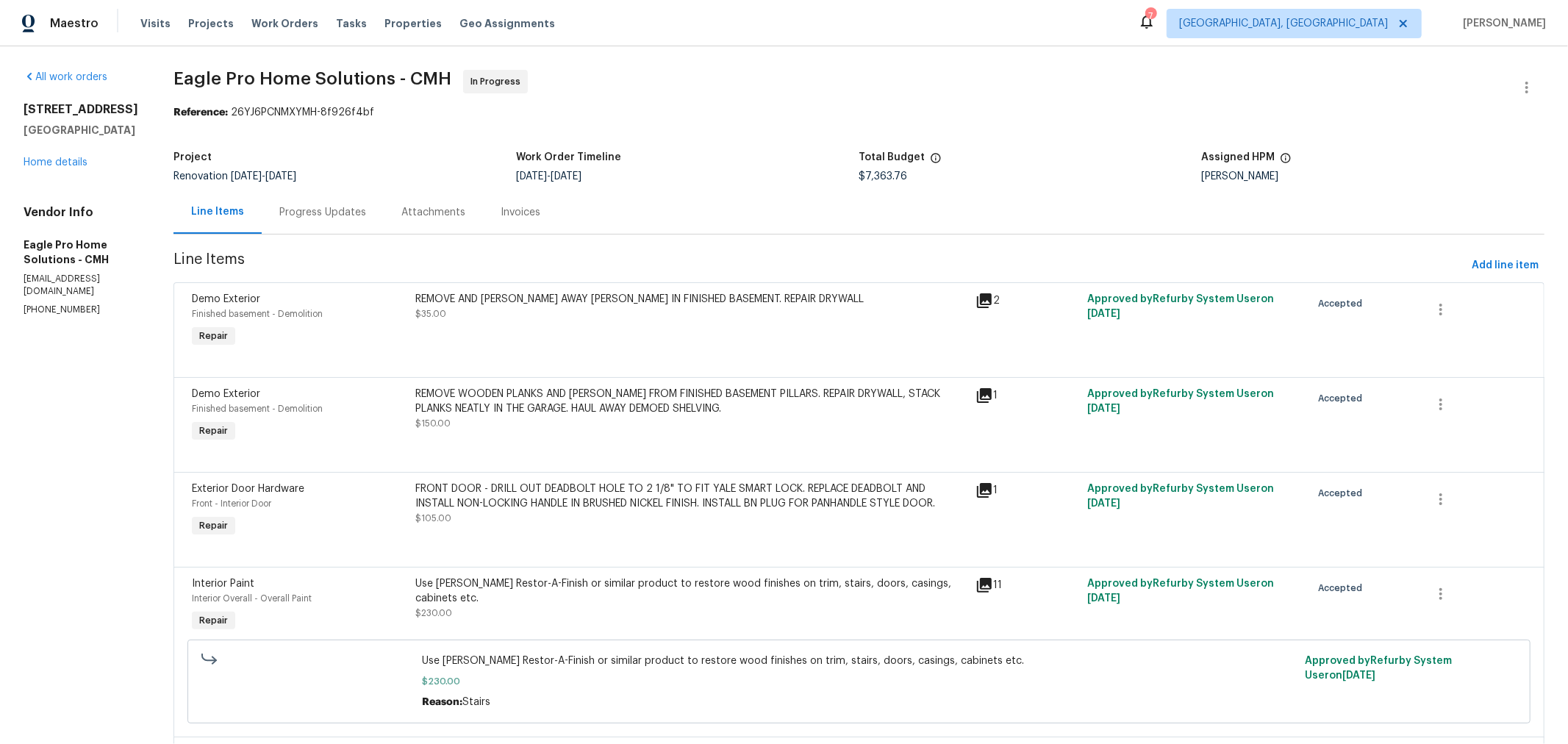
click at [353, 205] on div "Progress Updates" at bounding box center [323, 212] width 87 height 14
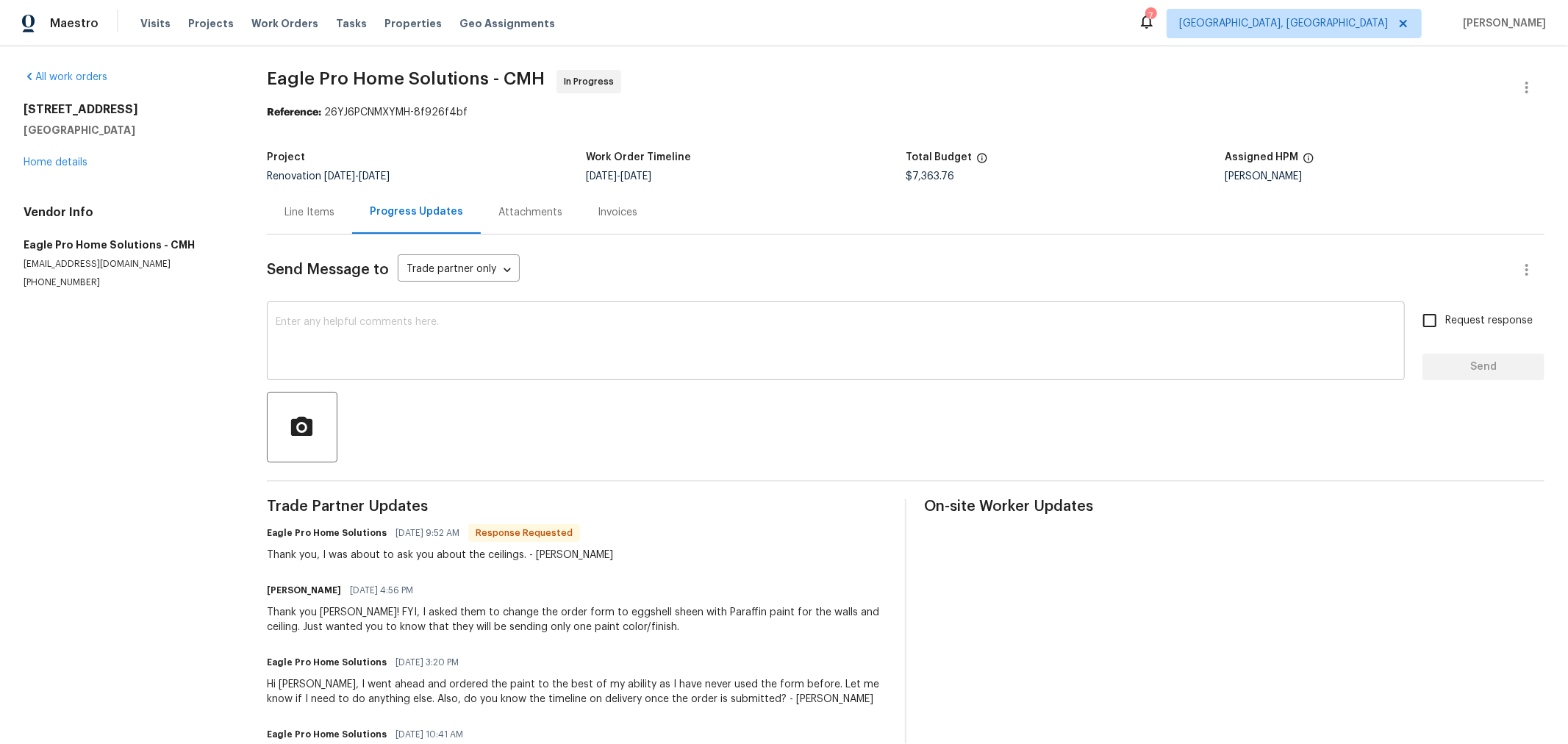
click at [462, 348] on textarea at bounding box center [836, 342] width 1120 height 51
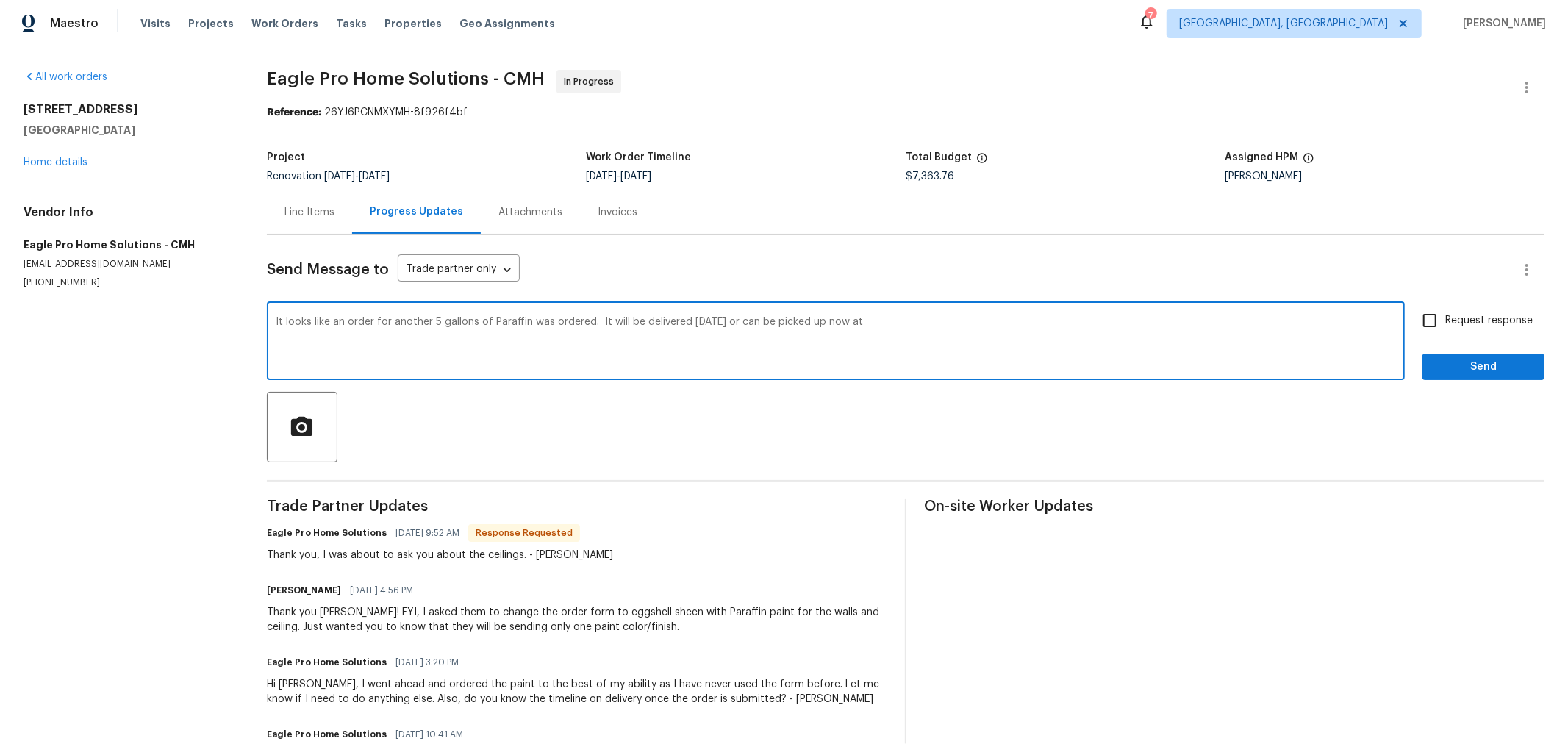
paste textarea "PPG [GEOGRAPHIC_DATA] - 9281 [STREET_ADDRESS]"
click at [893, 322] on textarea "It looks like an order for another 5 gallons of Paraffin was ordered. It will b…" at bounding box center [836, 342] width 1120 height 51
click at [952, 322] on textarea "It looks like an order for another 5 gallons of Paraffin was ordered. It will b…" at bounding box center [836, 342] width 1120 height 51
type textarea "It looks like an order for another 5 gallons of Paraffin was ordered. It will b…"
click at [1476, 364] on span "Send" at bounding box center [1483, 367] width 98 height 18
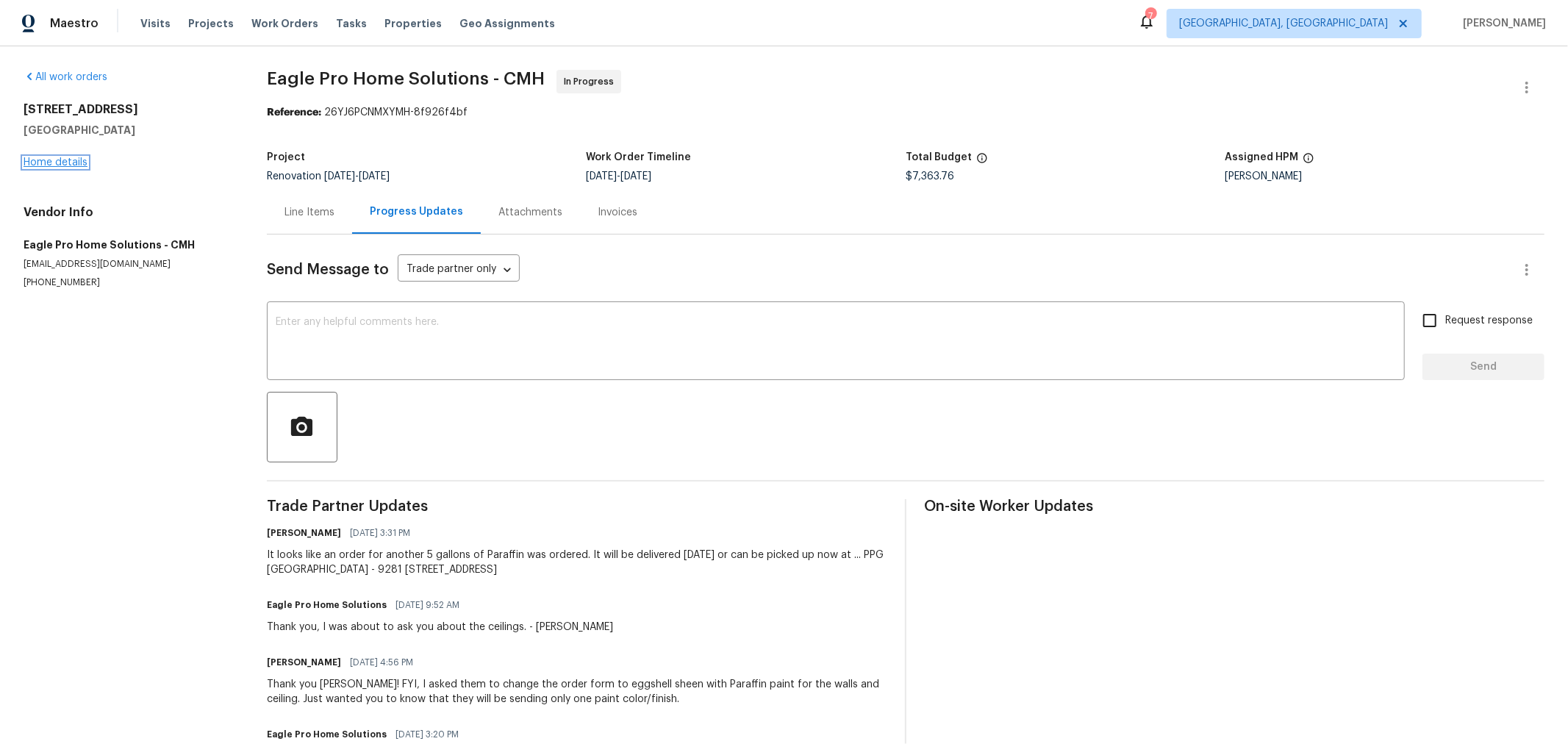
click at [68, 161] on link "Home details" at bounding box center [56, 162] width 64 height 10
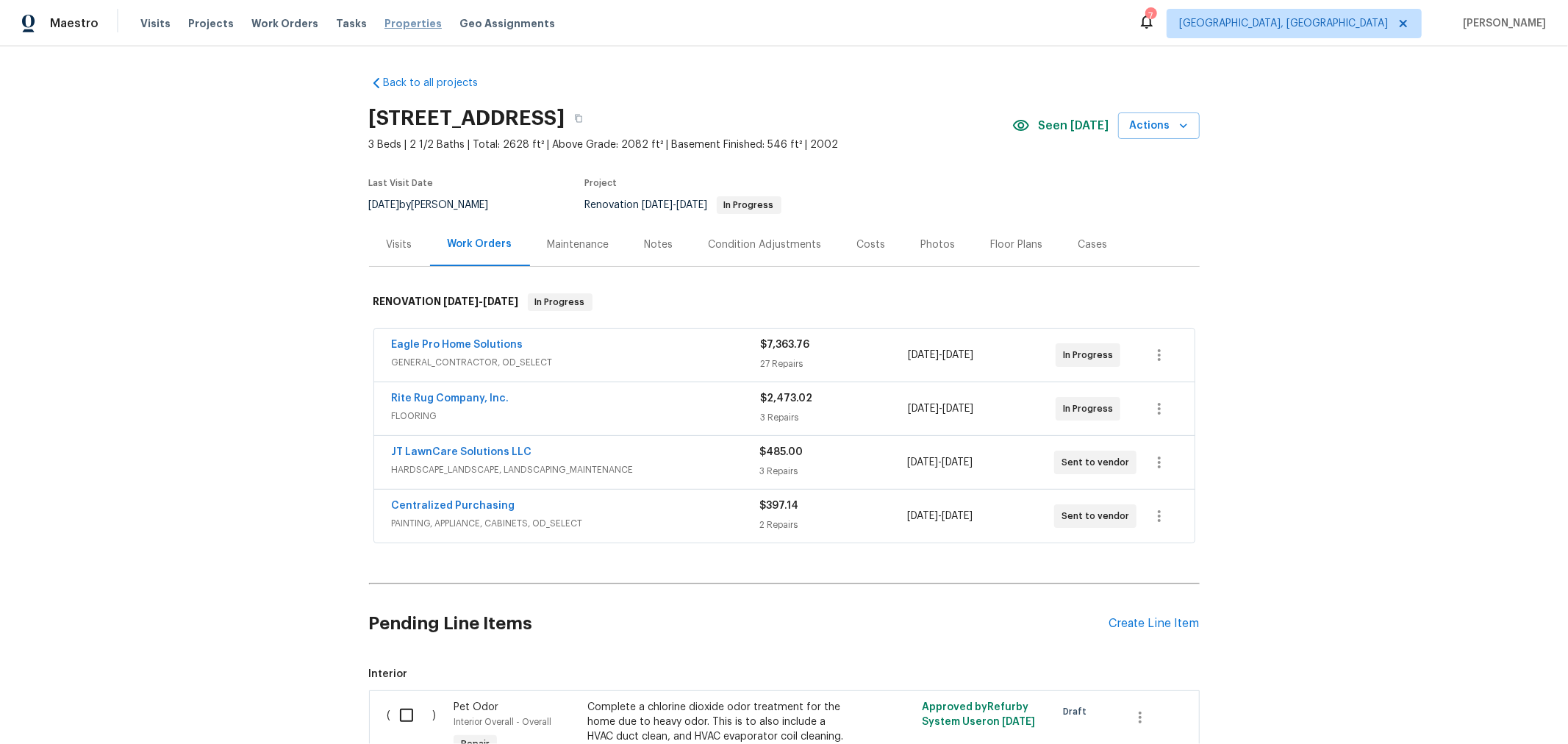
click at [388, 17] on span "Properties" at bounding box center [413, 23] width 57 height 14
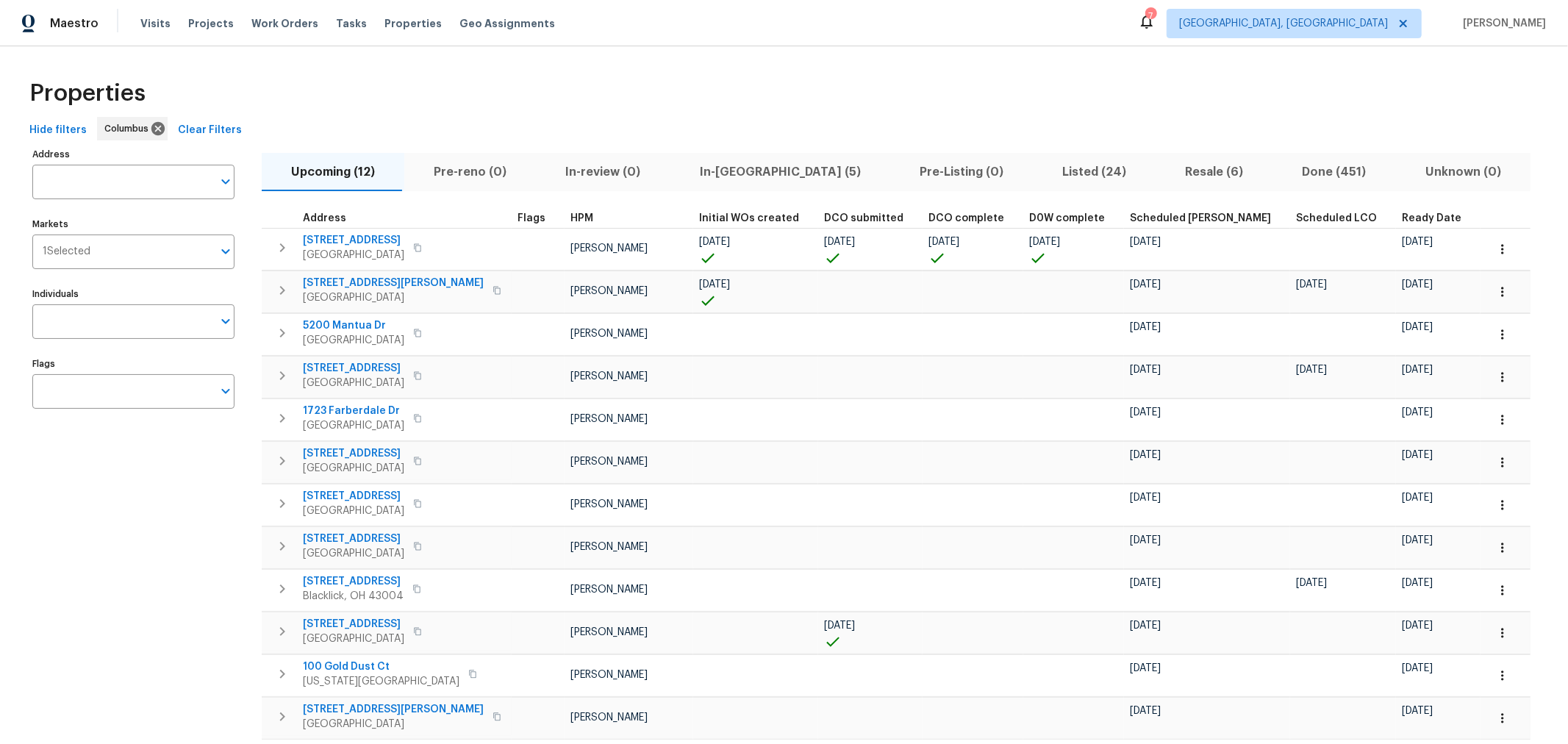
click at [755, 102] on div "Properties" at bounding box center [784, 94] width 1521 height 47
click at [697, 169] on span "In-[GEOGRAPHIC_DATA] (5)" at bounding box center [780, 172] width 202 height 21
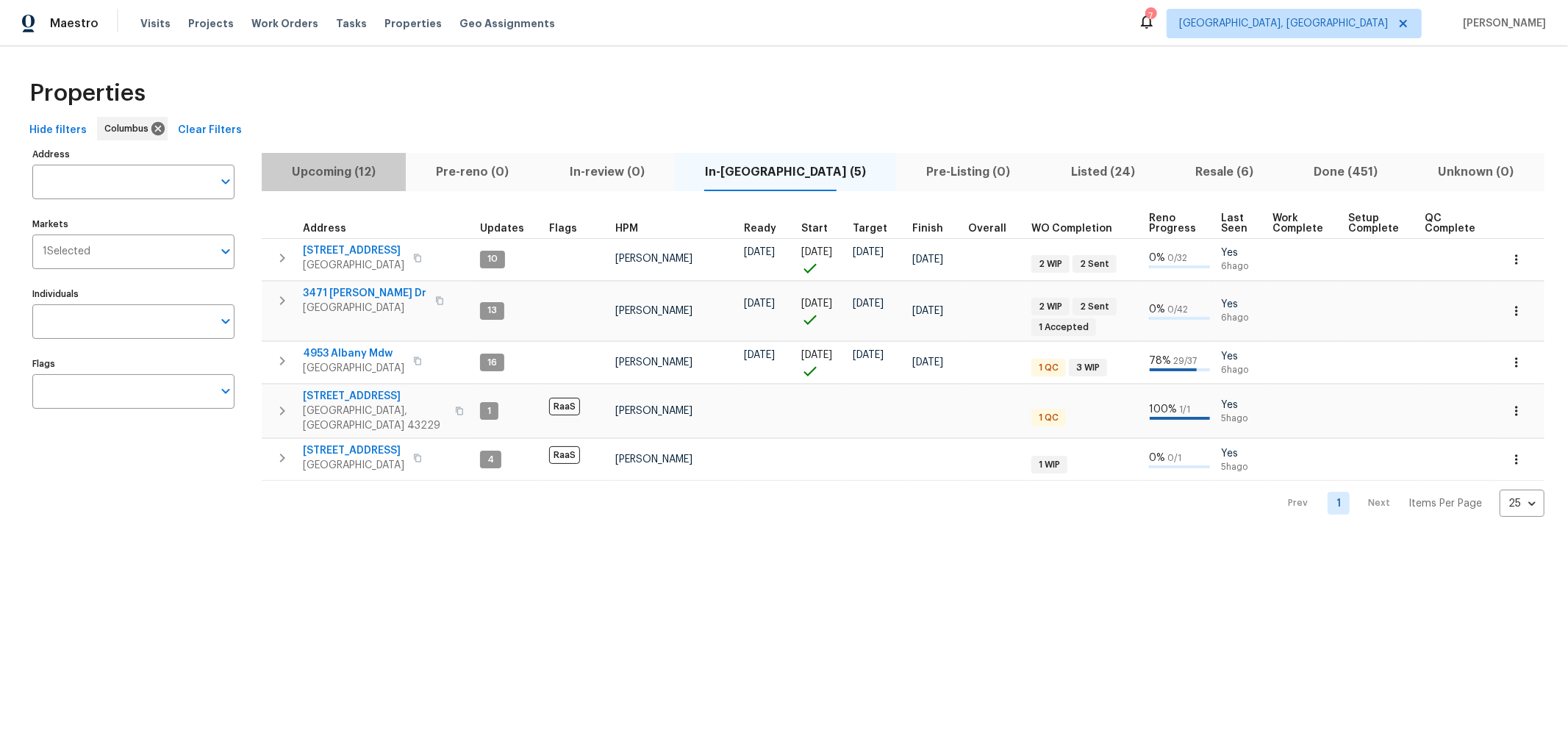
click at [331, 169] on span "Upcoming (12)" at bounding box center [334, 172] width 127 height 21
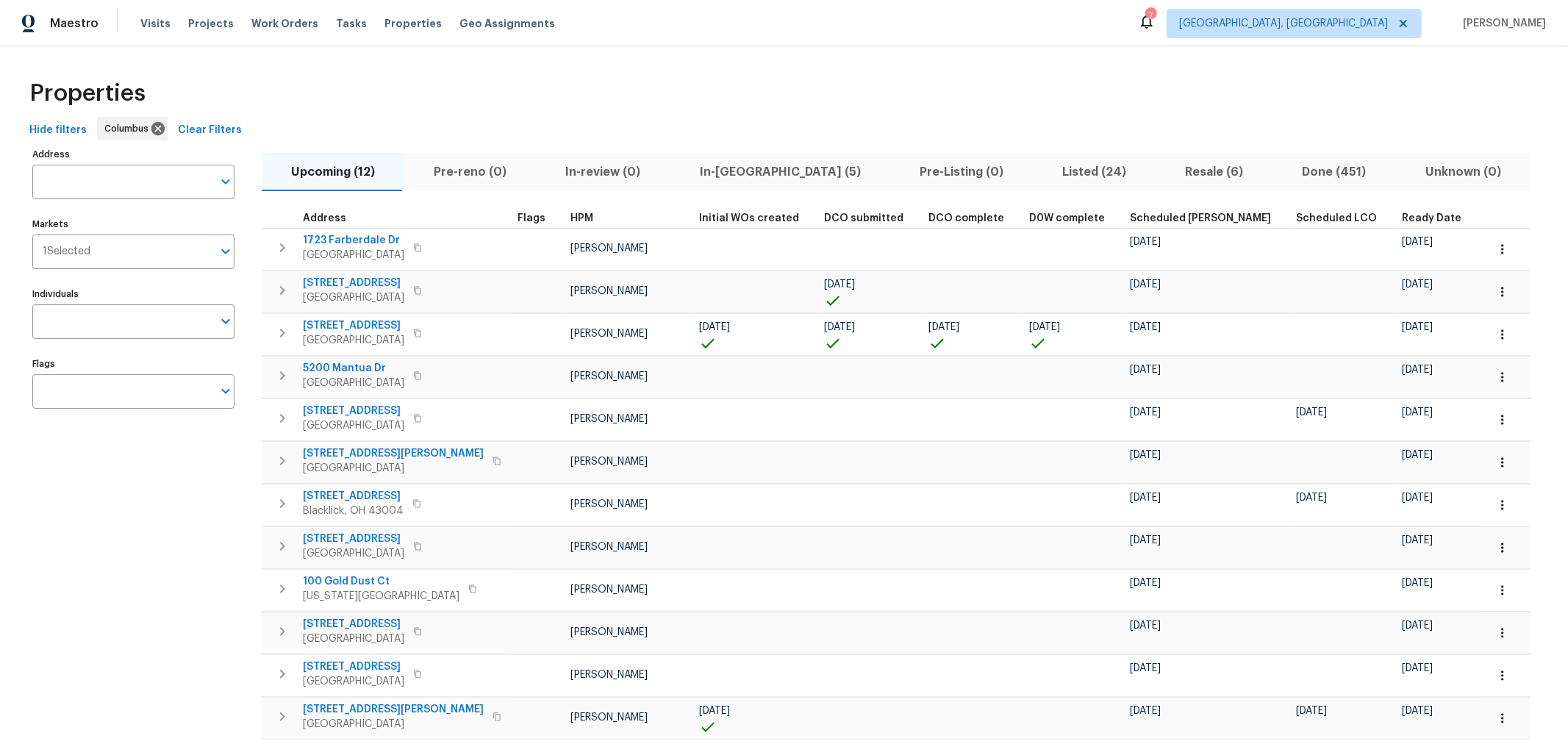
click at [823, 34] on div "Maestro Visits Projects Work Orders Tasks Properties Geo Assignments 7 Columbus…" at bounding box center [784, 23] width 1568 height 47
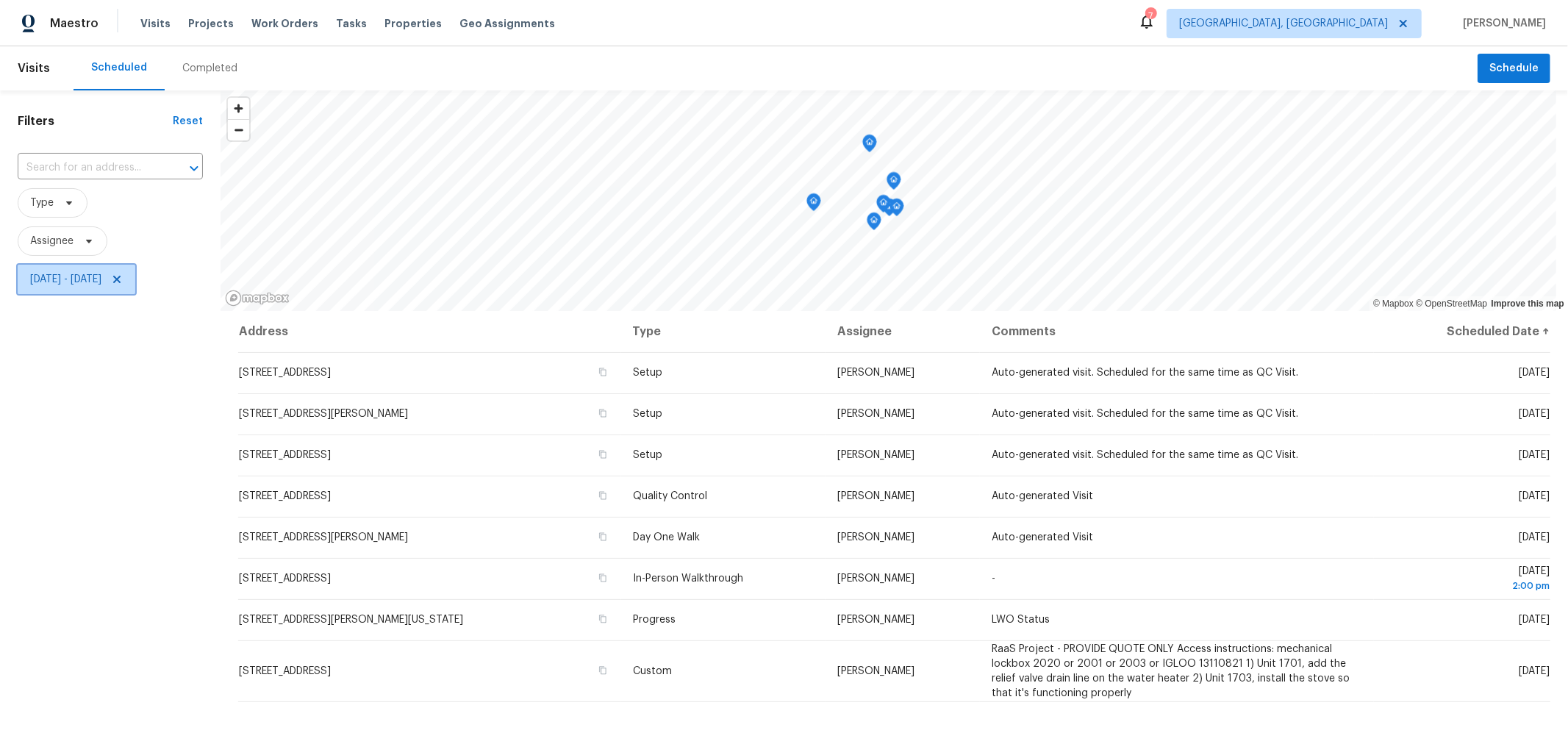
click at [123, 276] on icon at bounding box center [116, 279] width 11 height 11
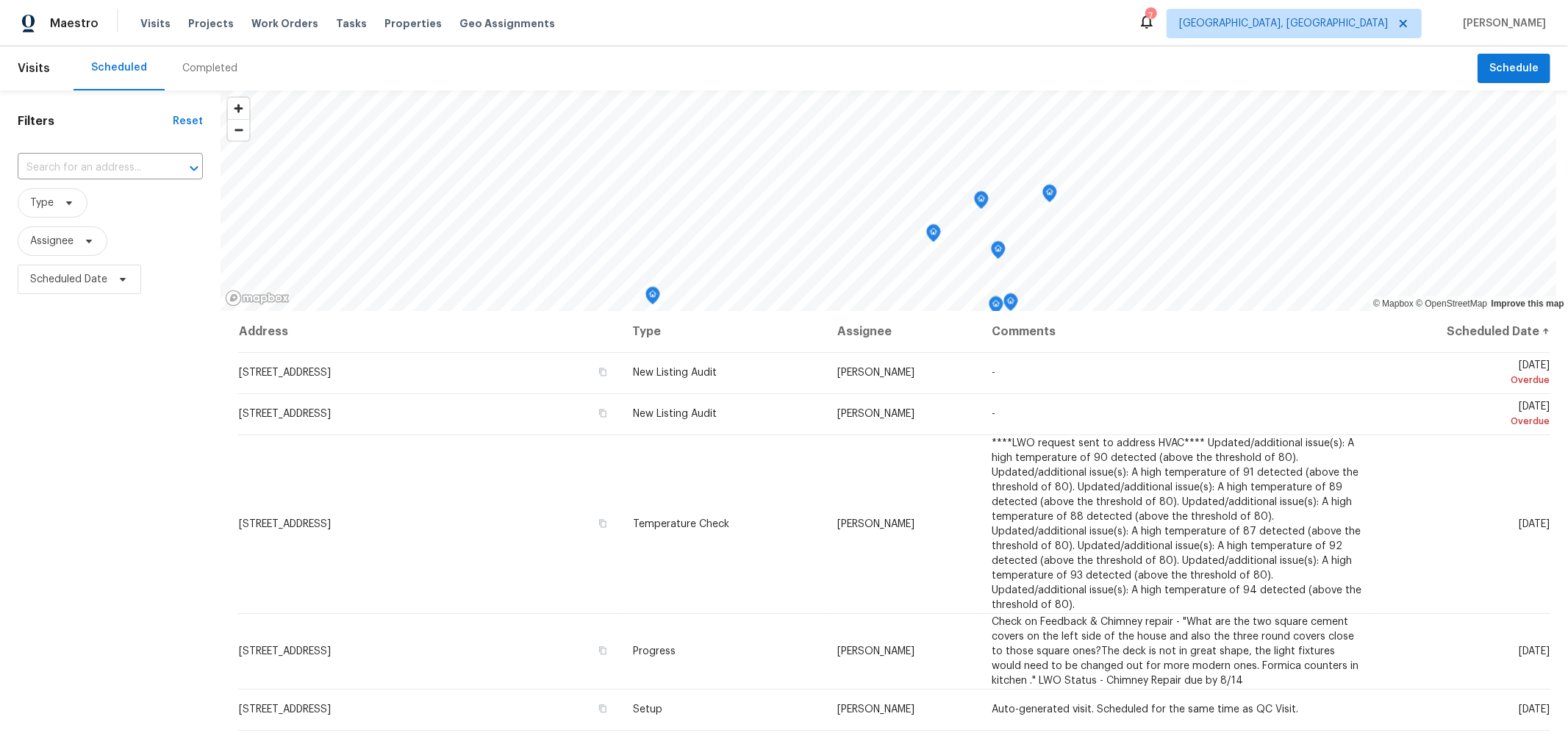
click at [209, 73] on div "Completed" at bounding box center [210, 68] width 55 height 14
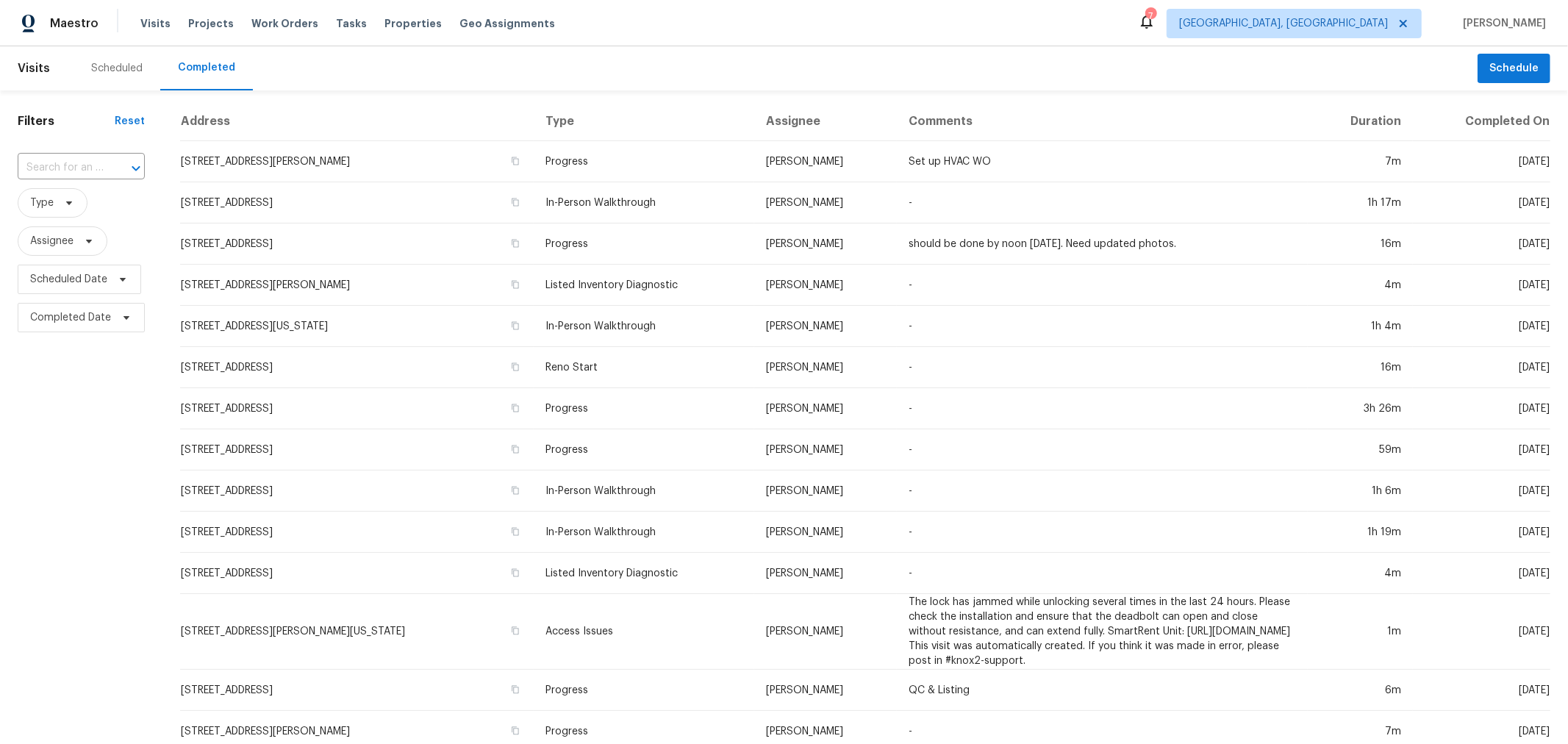
click at [74, 391] on div "Filters Reset ​ Type Assignee Scheduled Date Completed Date" at bounding box center [81, 586] width 163 height 993
click at [89, 61] on div "Scheduled" at bounding box center [117, 69] width 87 height 44
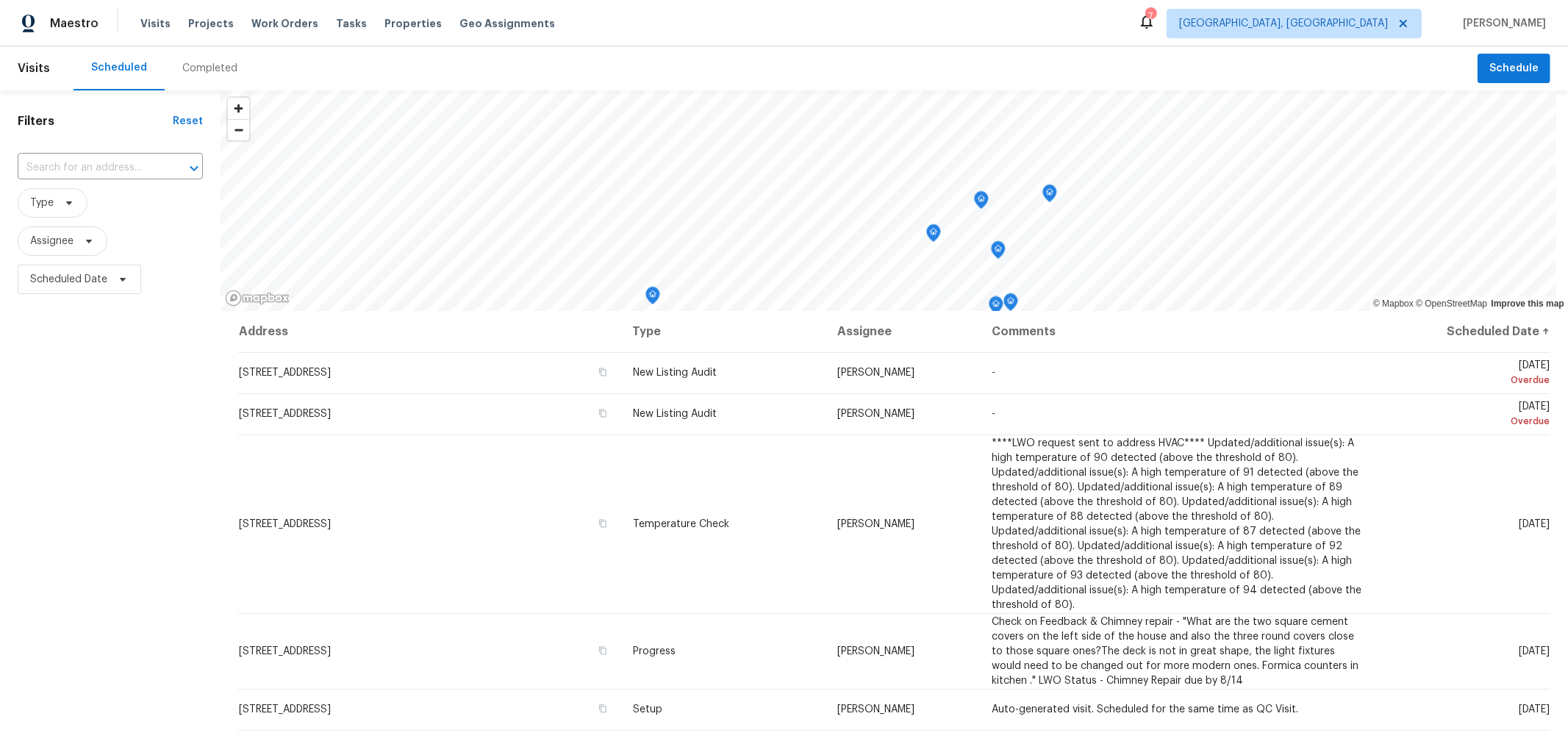
click at [793, 43] on div "Maestro Visits Projects Work Orders Tasks Properties Geo Assignments 7 Columbus…" at bounding box center [784, 23] width 1568 height 47
click at [199, 76] on div "Completed" at bounding box center [210, 69] width 90 height 44
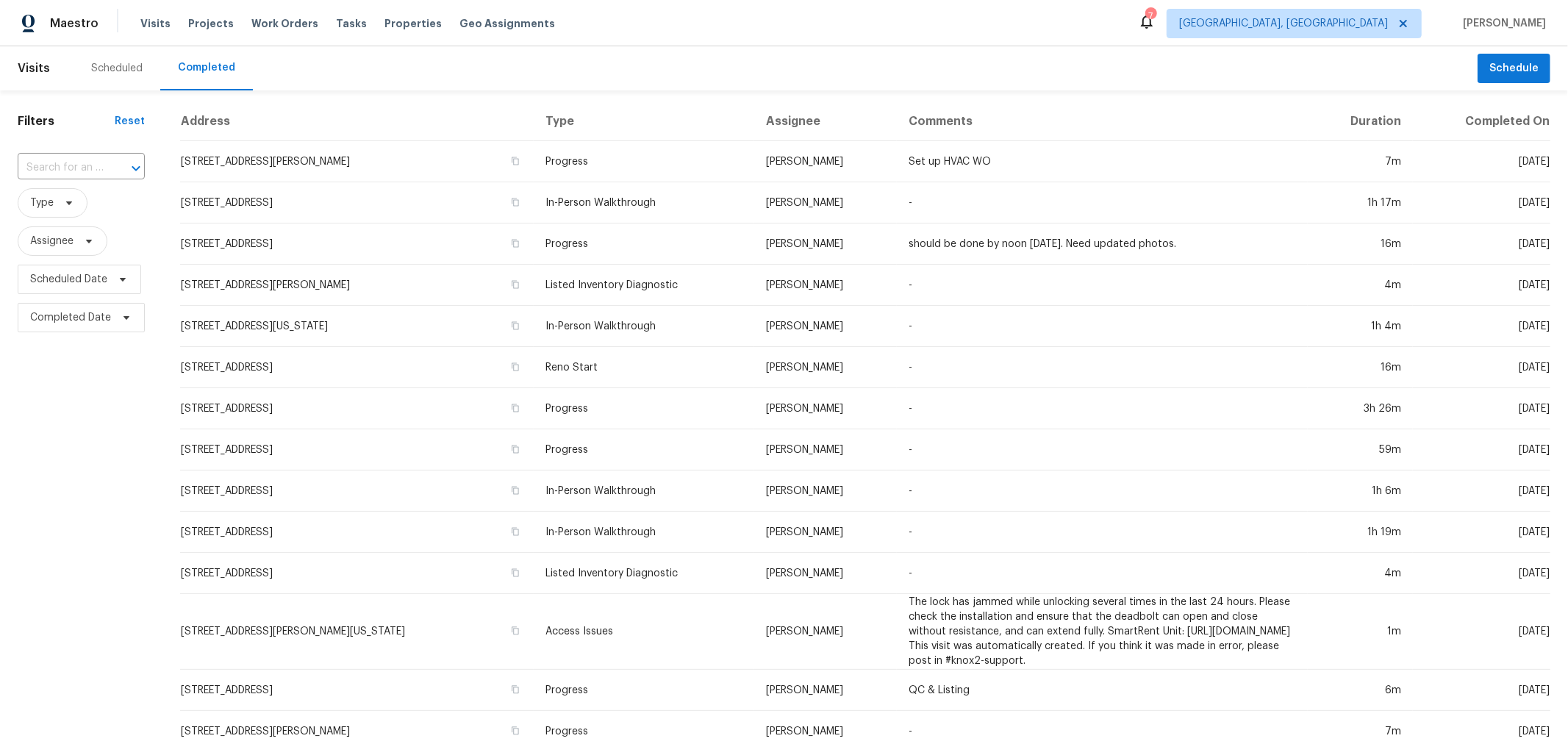
click at [148, 71] on div "Scheduled" at bounding box center [117, 69] width 87 height 44
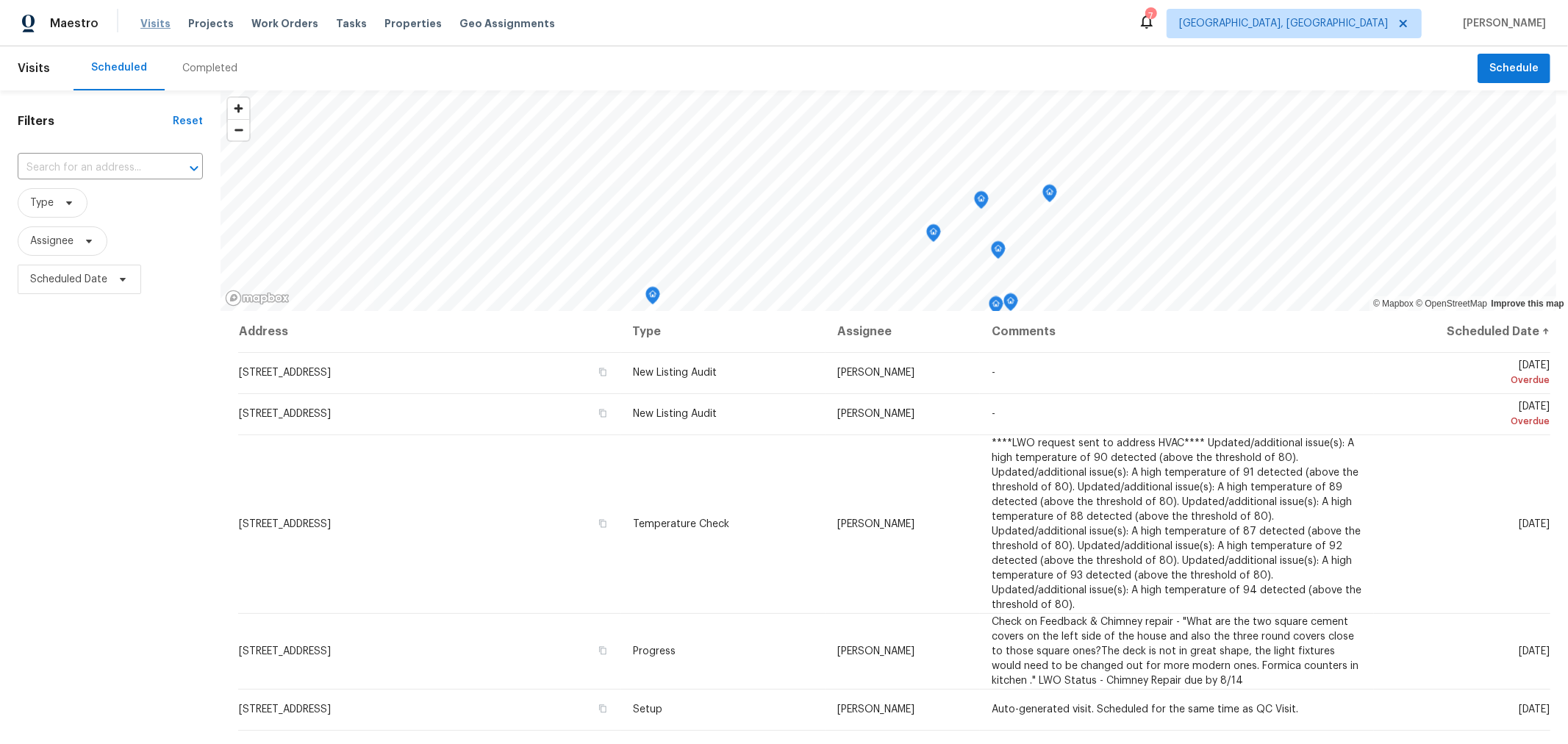
click at [151, 27] on span "Visits" at bounding box center [155, 23] width 30 height 14
click at [397, 28] on span "Properties" at bounding box center [413, 23] width 57 height 14
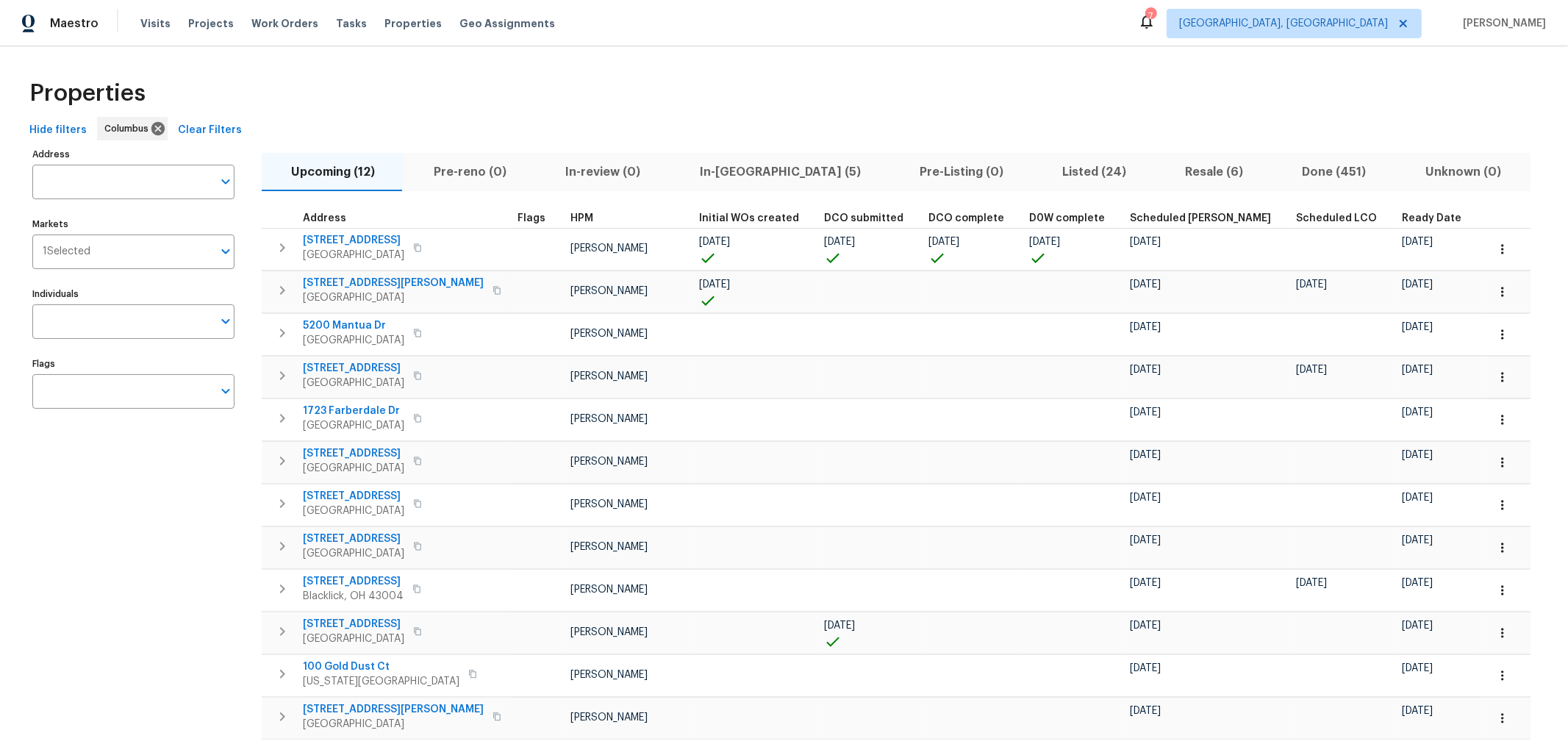
click at [1170, 86] on div "Properties" at bounding box center [784, 94] width 1521 height 47
click at [1155, 20] on div "7" at bounding box center [1150, 16] width 10 height 14
click at [1155, 23] on icon at bounding box center [1146, 21] width 18 height 18
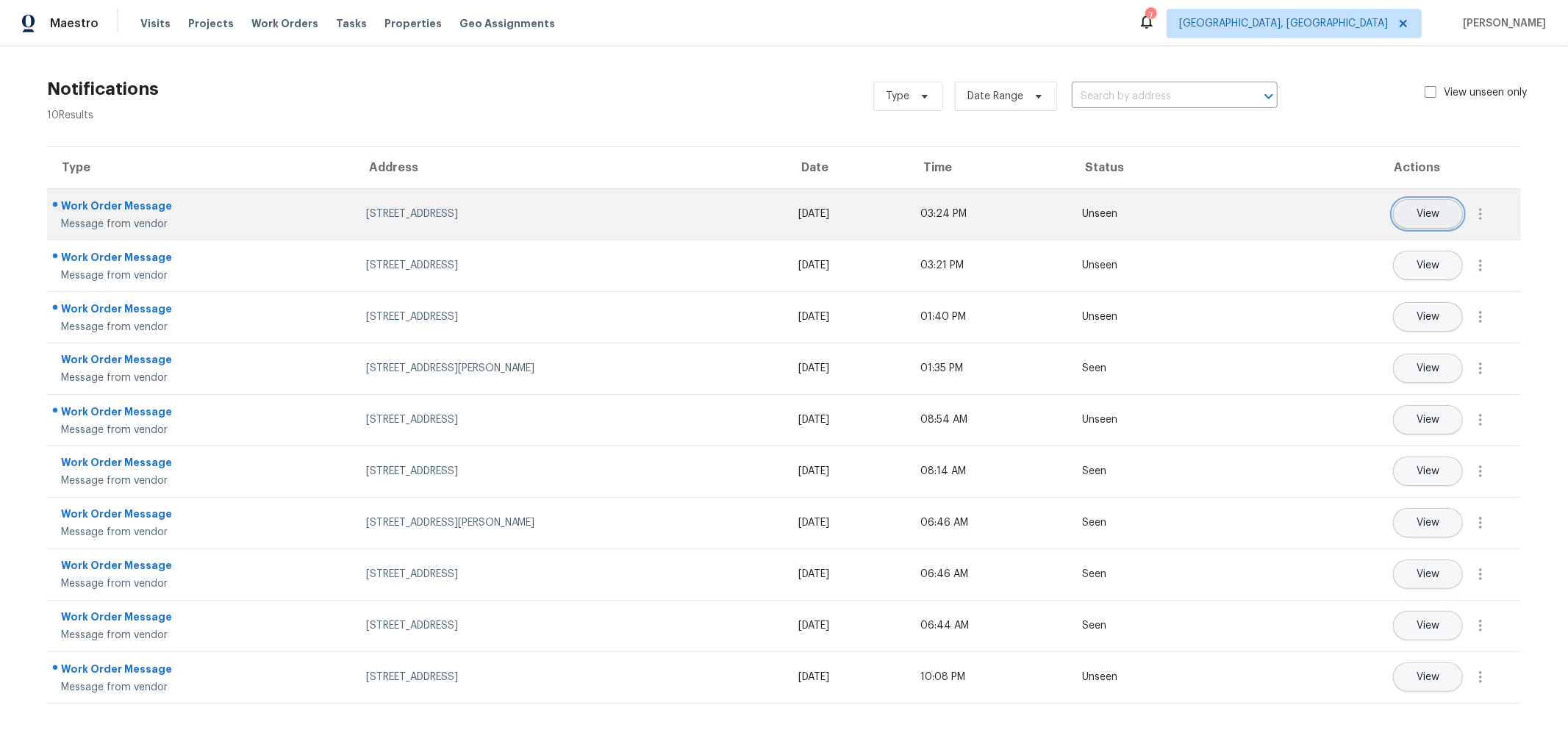
click at [1418, 211] on span "View" at bounding box center [1428, 214] width 23 height 11
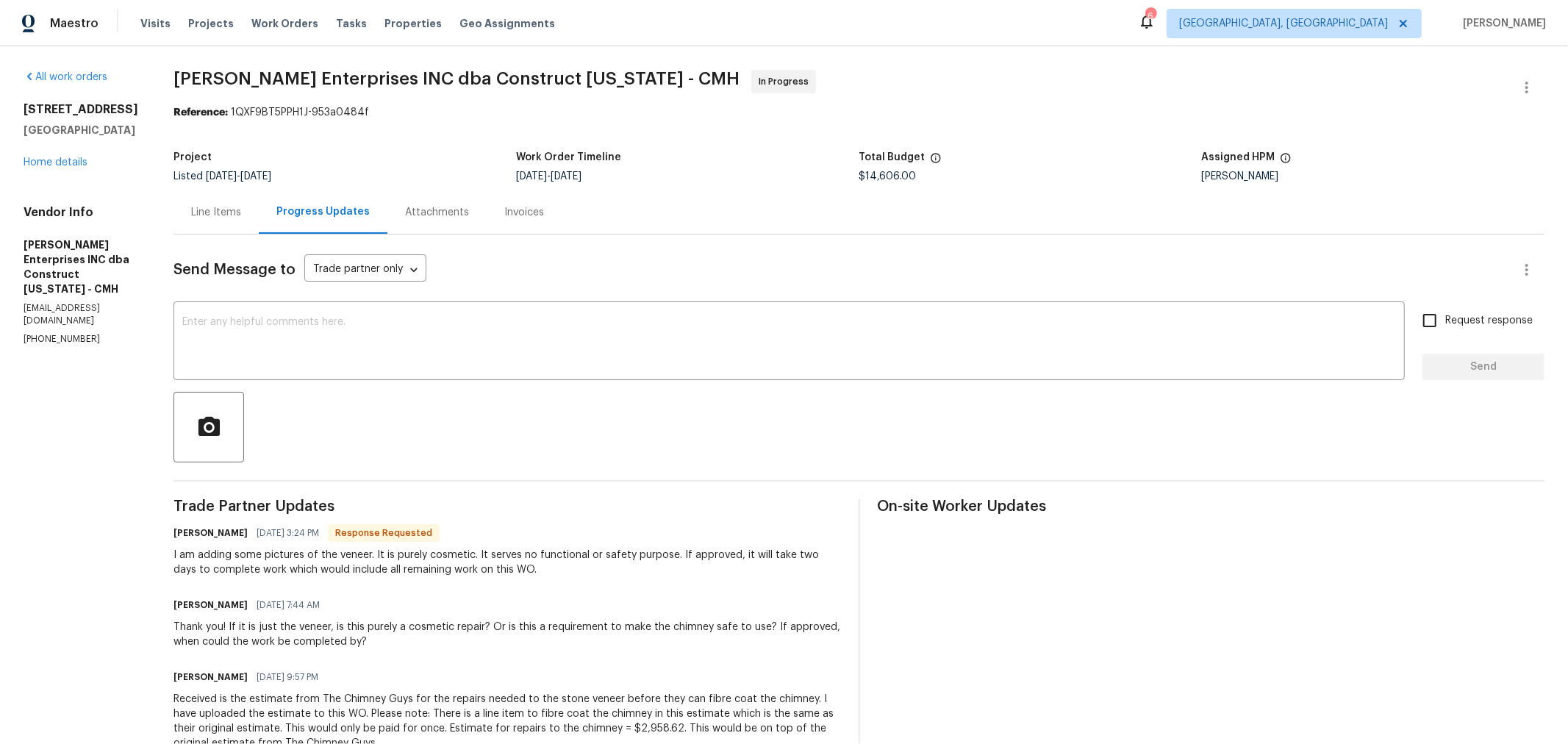
click at [62, 168] on link "Home details" at bounding box center [56, 162] width 64 height 10
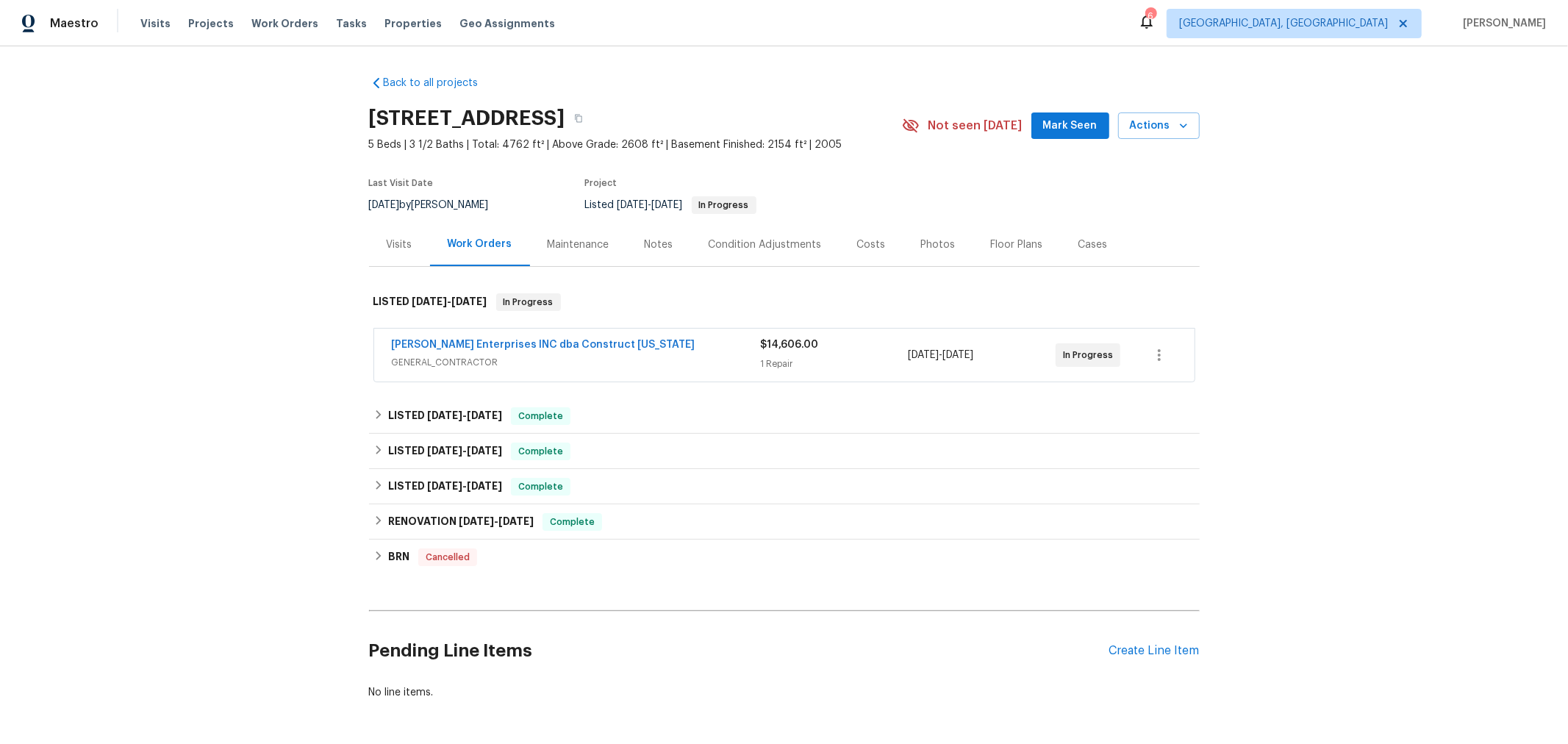
click at [813, 579] on div "Back to all projects 8665 Birch Brook Loop, Pickerington, OH 43147 5 Beds | 3 1…" at bounding box center [784, 388] width 831 height 648
click at [534, 343] on link "Strick Enterprises INC dba Construct Ohio" at bounding box center [543, 344] width 304 height 10
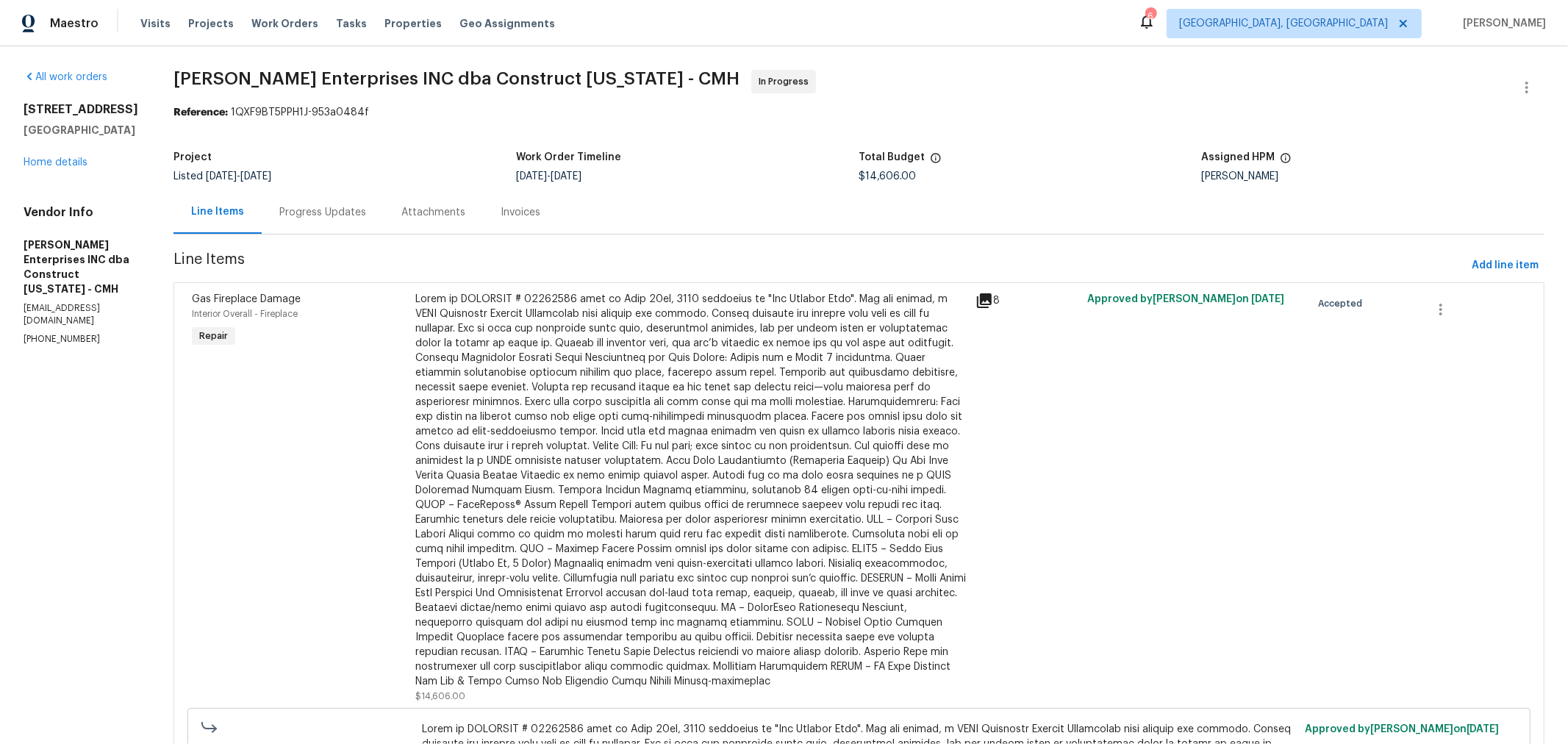
click at [347, 222] on div "Progress Updates" at bounding box center [323, 212] width 122 height 43
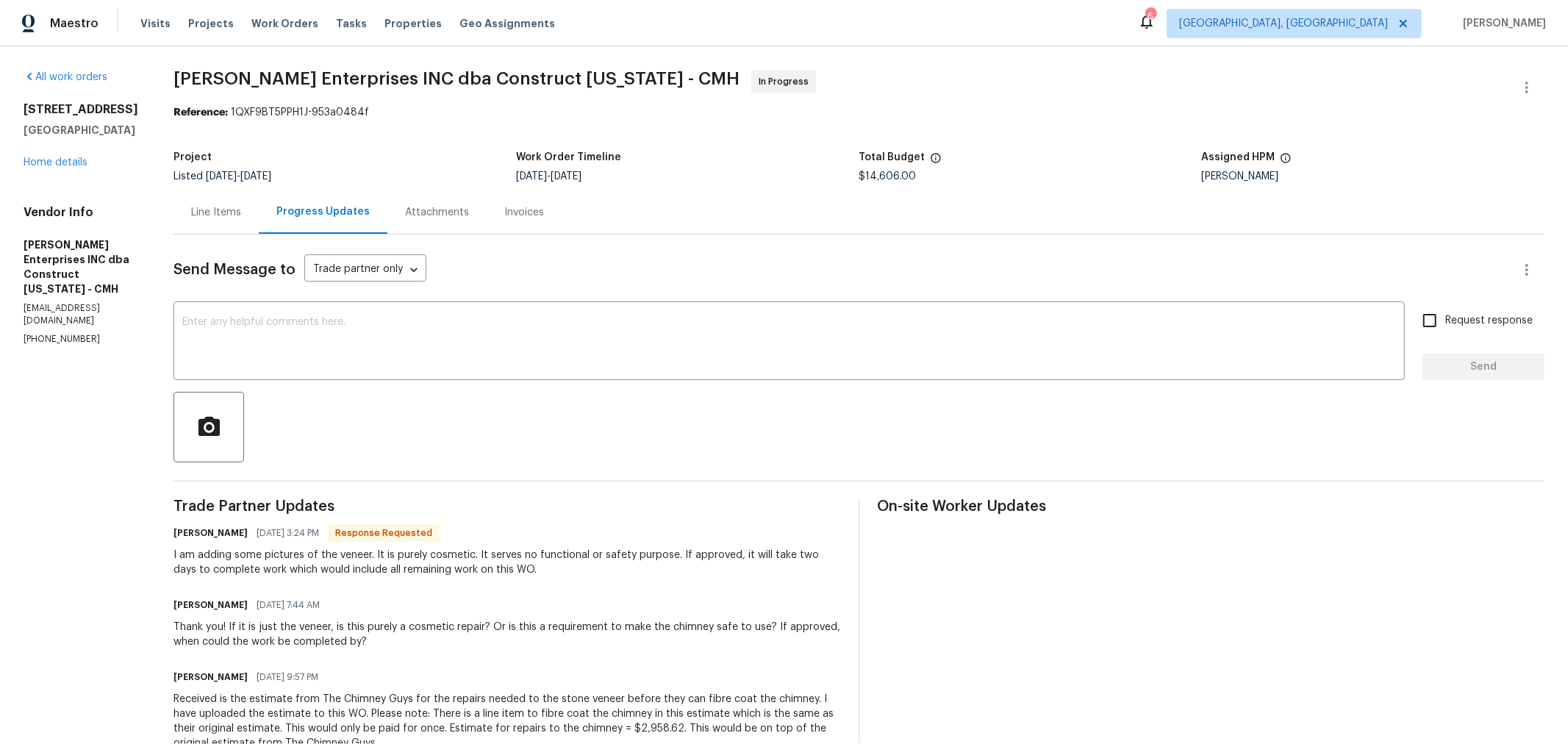
scroll to position [82, 0]
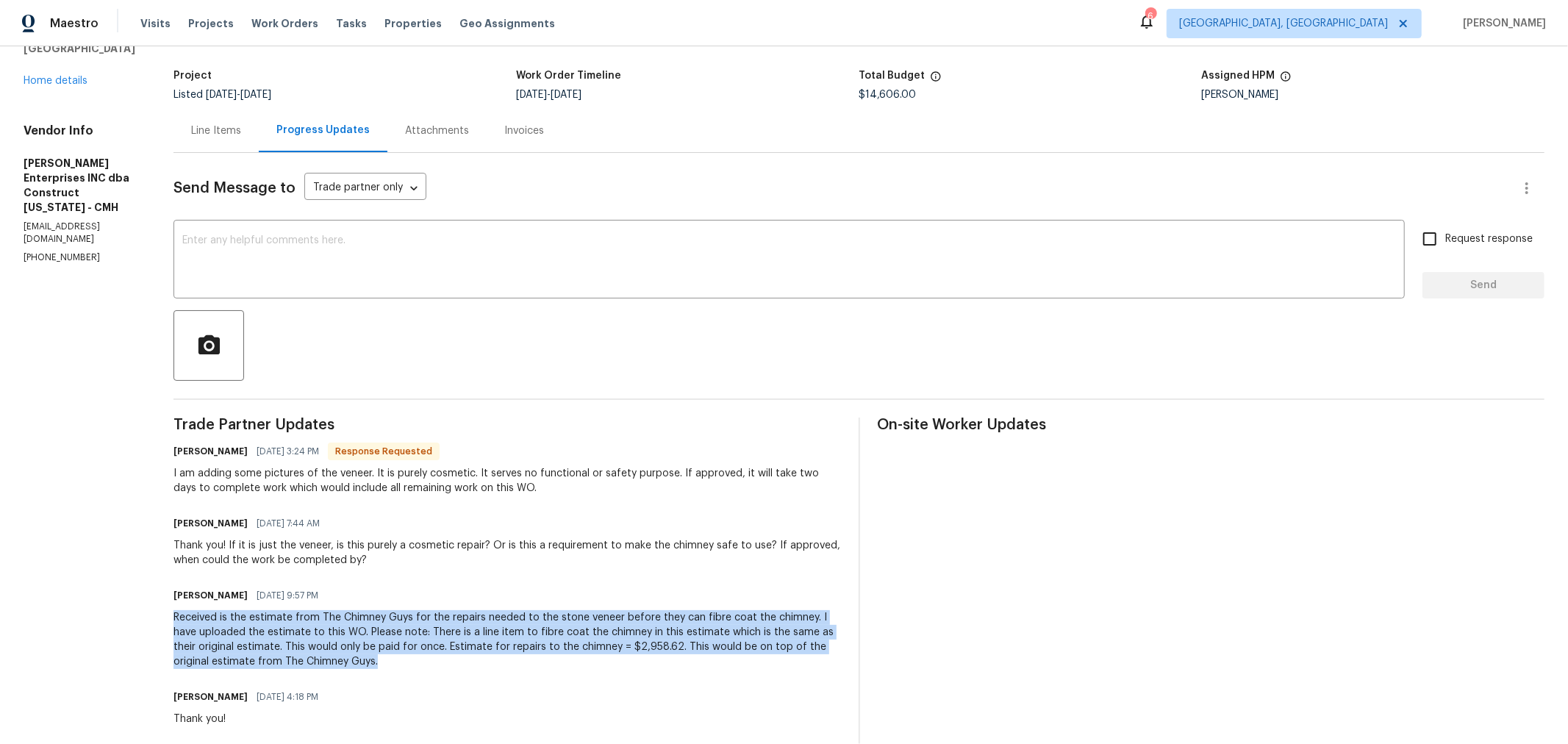
drag, startPoint x: 177, startPoint y: 612, endPoint x: 414, endPoint y: 654, distance: 240.7
copy div "Received is the estimate from The Chimney Guys for the repairs needed to the st…"
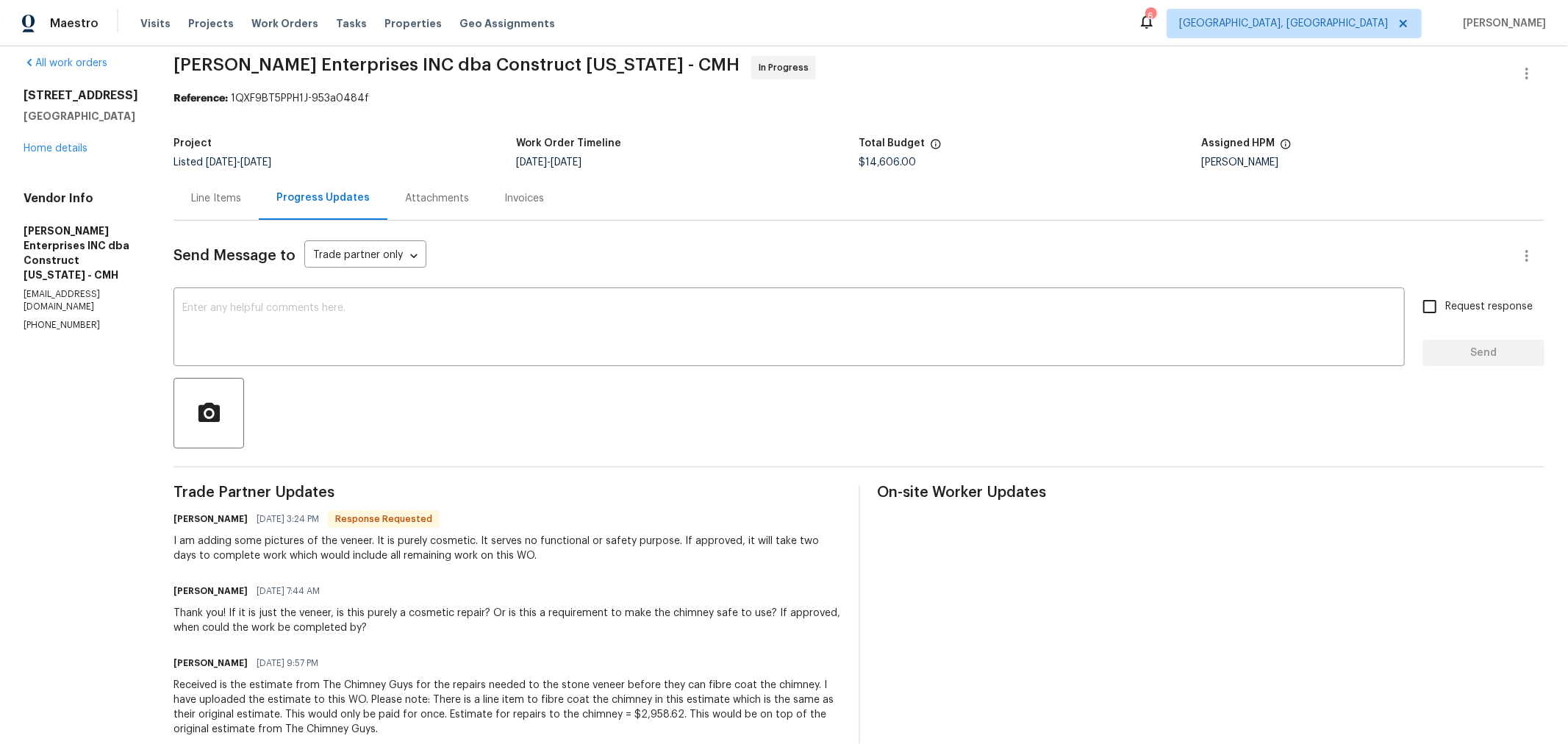
scroll to position [0, 0]
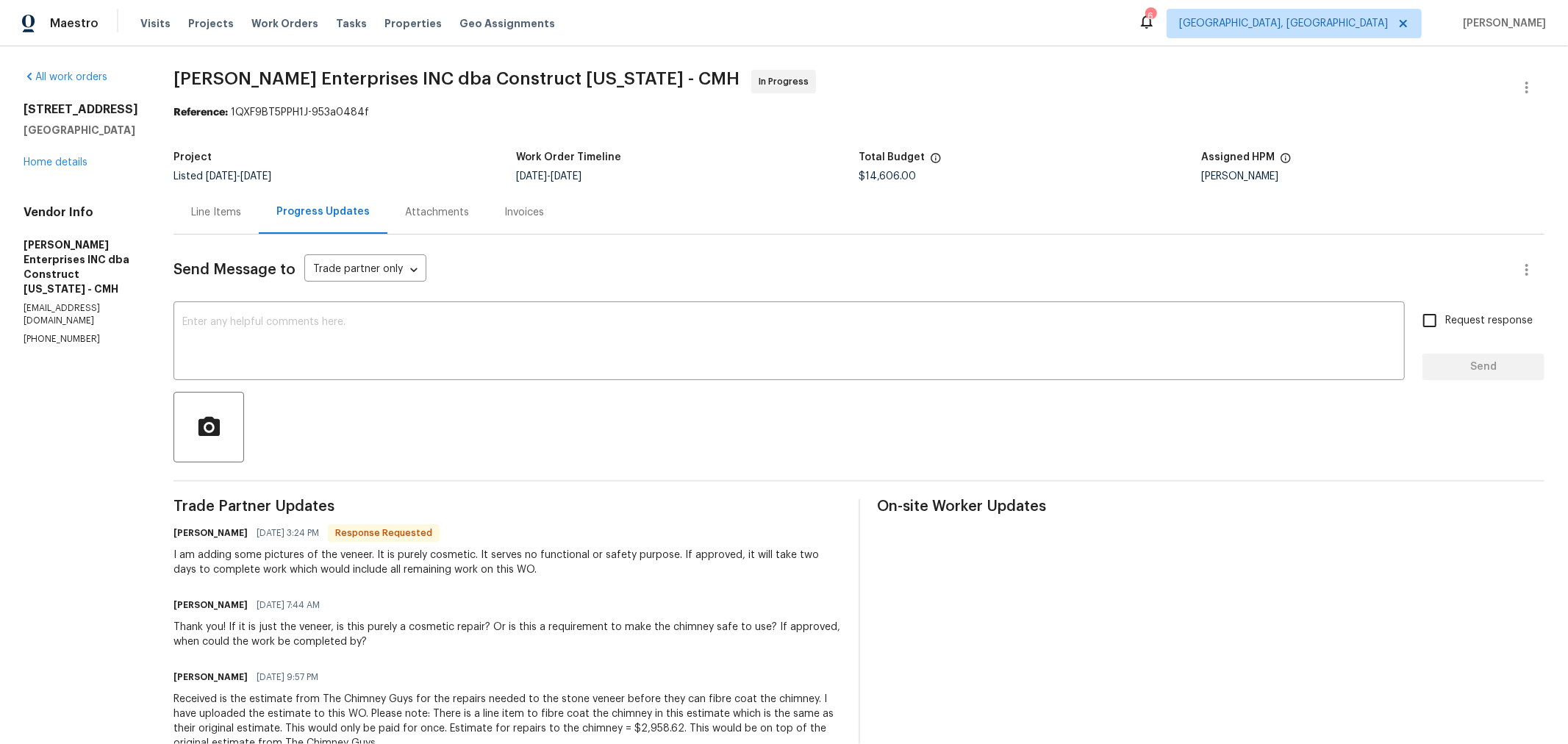
click at [79, 170] on div "8665 Birch Brook Loop Pickerington, OH 43147 Home details" at bounding box center [81, 136] width 114 height 68
click at [77, 168] on link "Home details" at bounding box center [56, 162] width 64 height 10
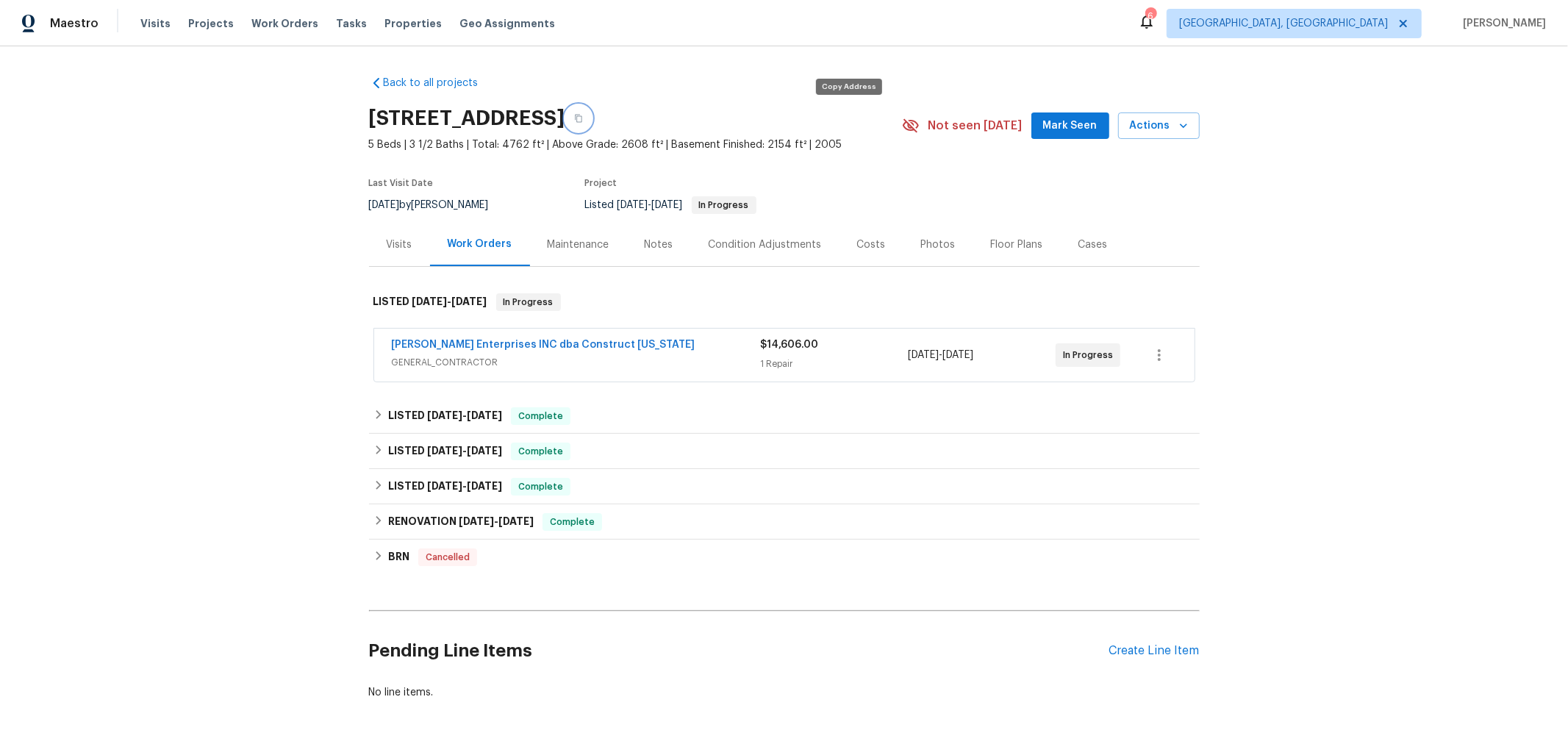
click at [583, 122] on icon "button" at bounding box center [578, 118] width 9 height 9
click at [1228, 543] on div "Back to all projects 8665 Birch Brook Loop, Pickerington, OH 43147 5 Beds | 3 1…" at bounding box center [784, 395] width 1568 height 697
click at [510, 338] on span "[PERSON_NAME] Enterprises INC dba Construct [US_STATE]" at bounding box center [543, 344] width 304 height 14
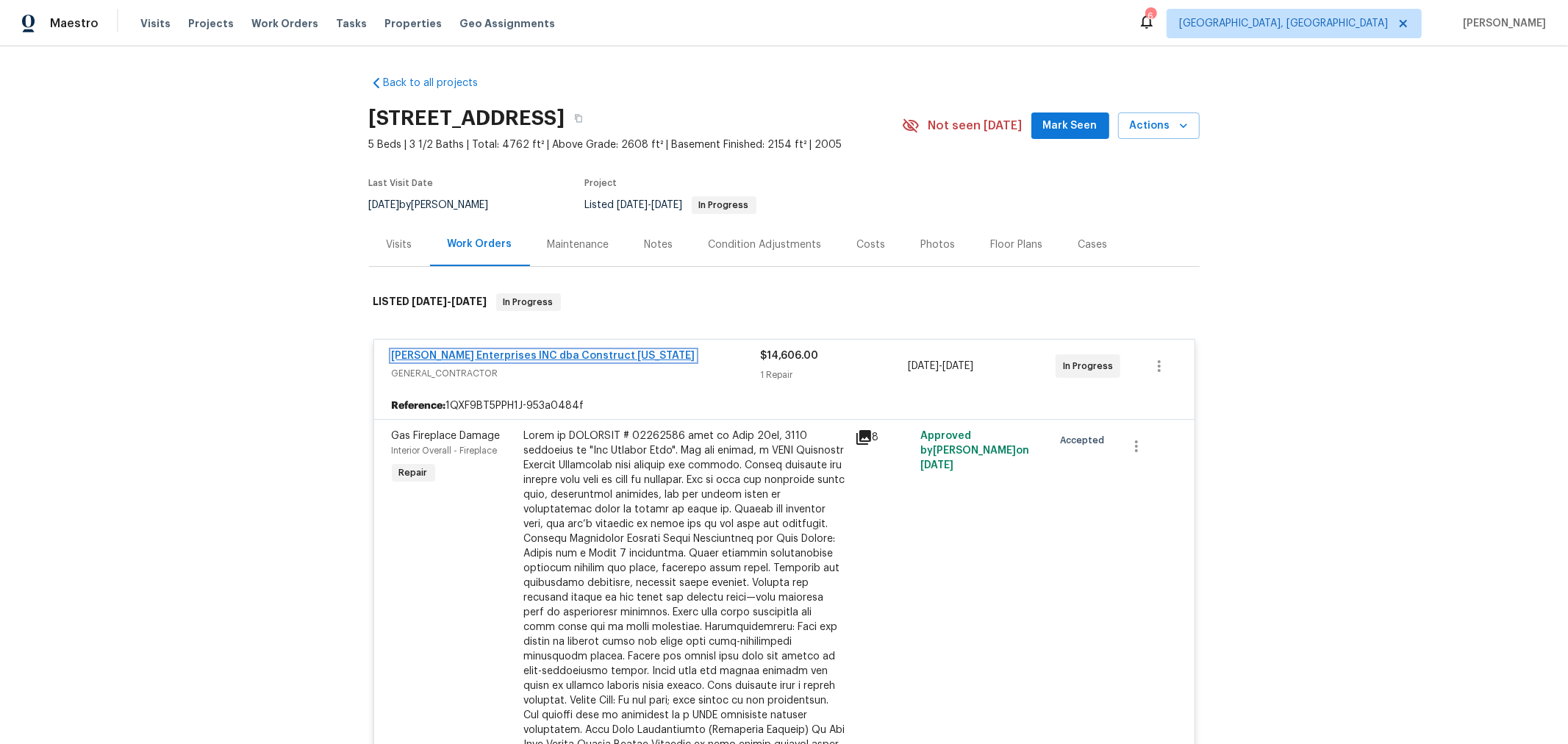
click at [513, 352] on link "[PERSON_NAME] Enterprises INC dba Construct [US_STATE]" at bounding box center [543, 356] width 304 height 10
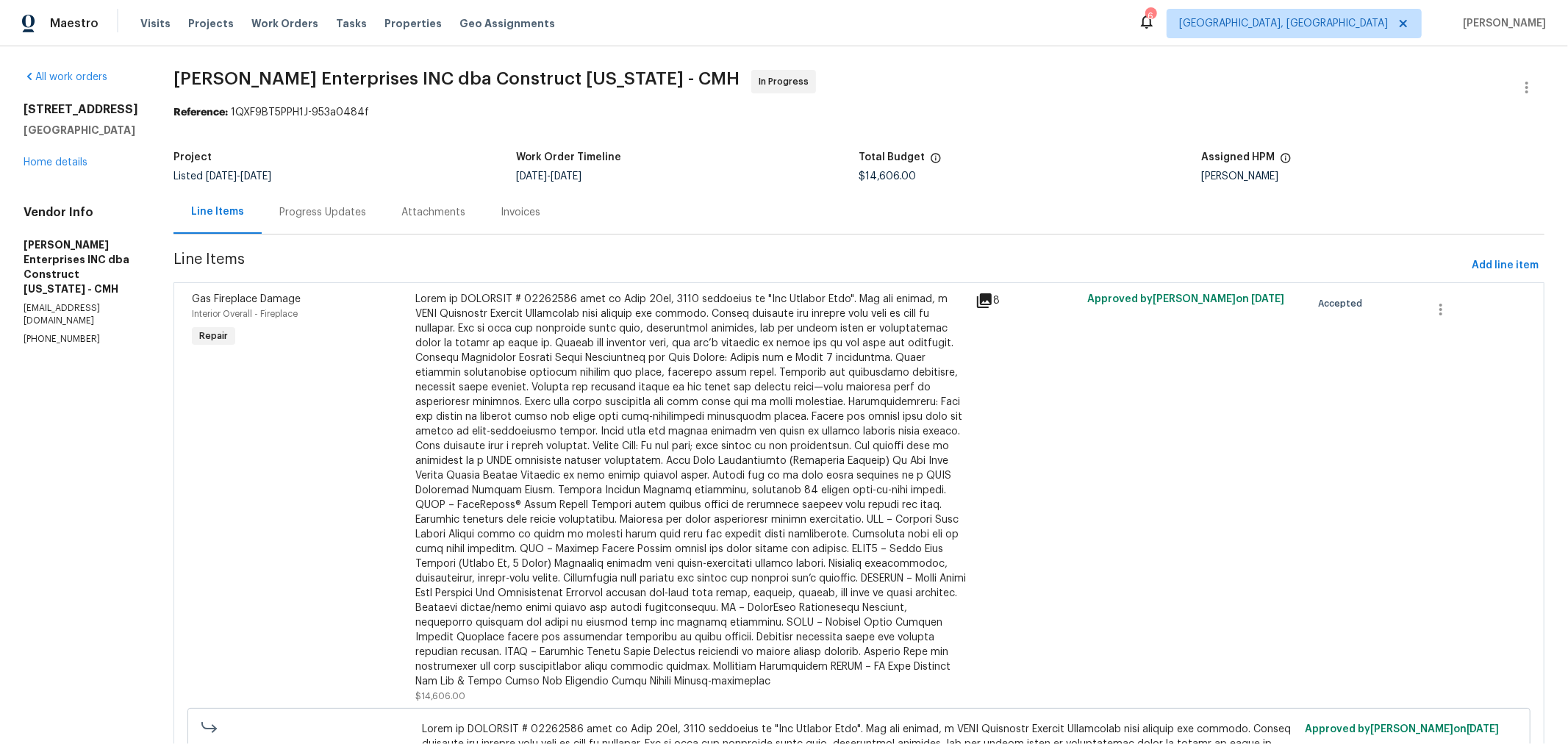
click at [314, 211] on div "Progress Updates" at bounding box center [323, 212] width 87 height 14
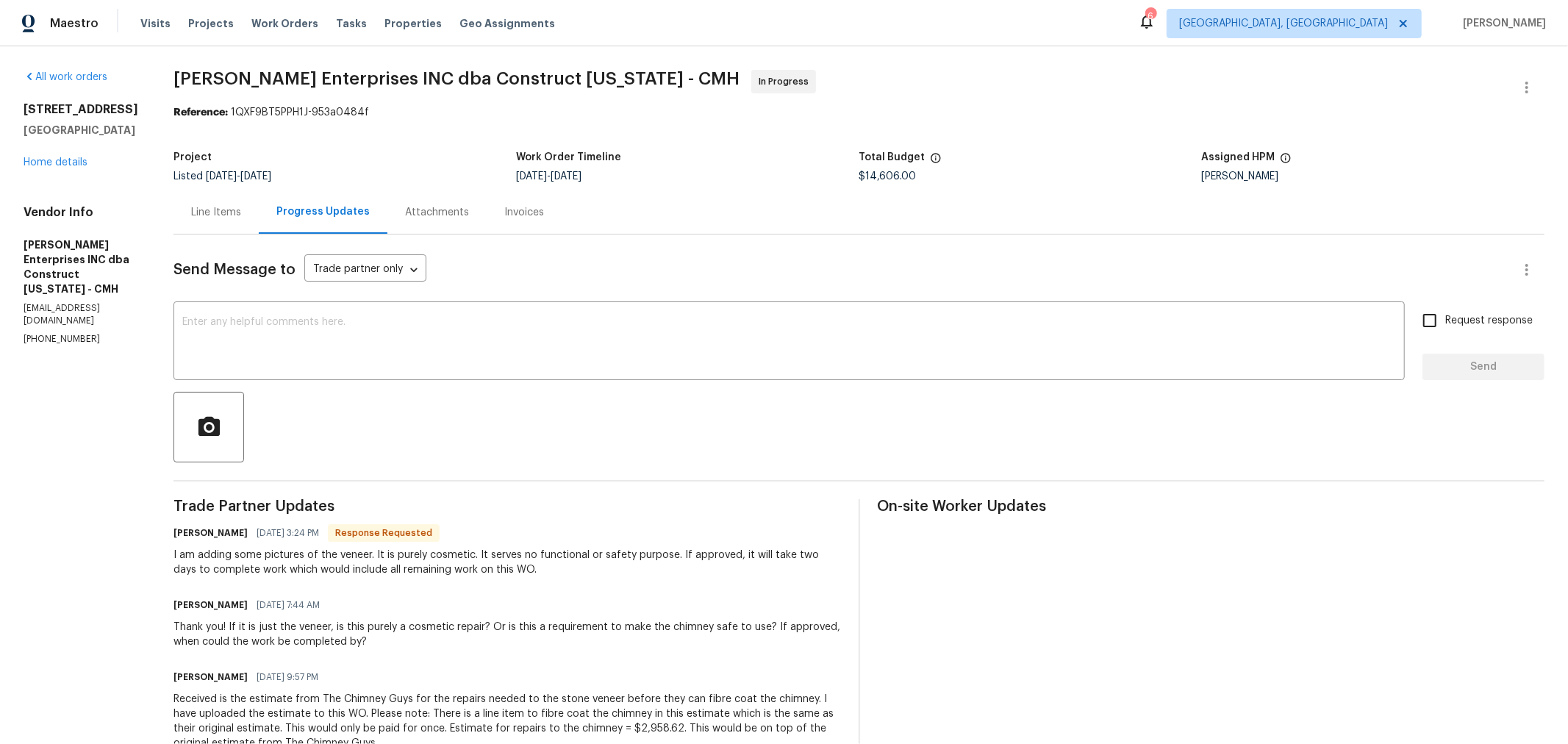
click at [63, 168] on link "Home details" at bounding box center [56, 162] width 64 height 10
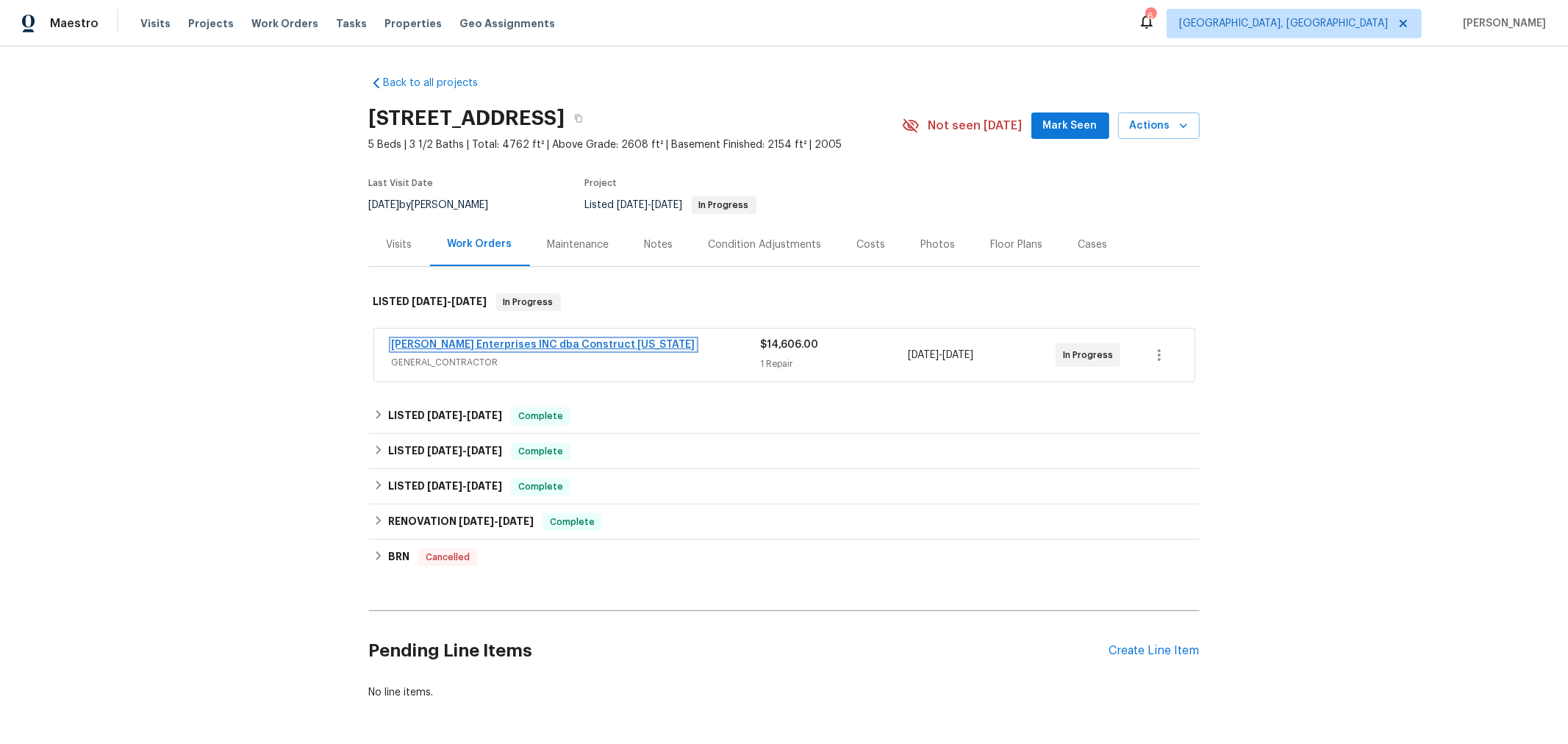
click at [539, 344] on link "Strick Enterprises INC dba Construct Ohio" at bounding box center [543, 344] width 304 height 10
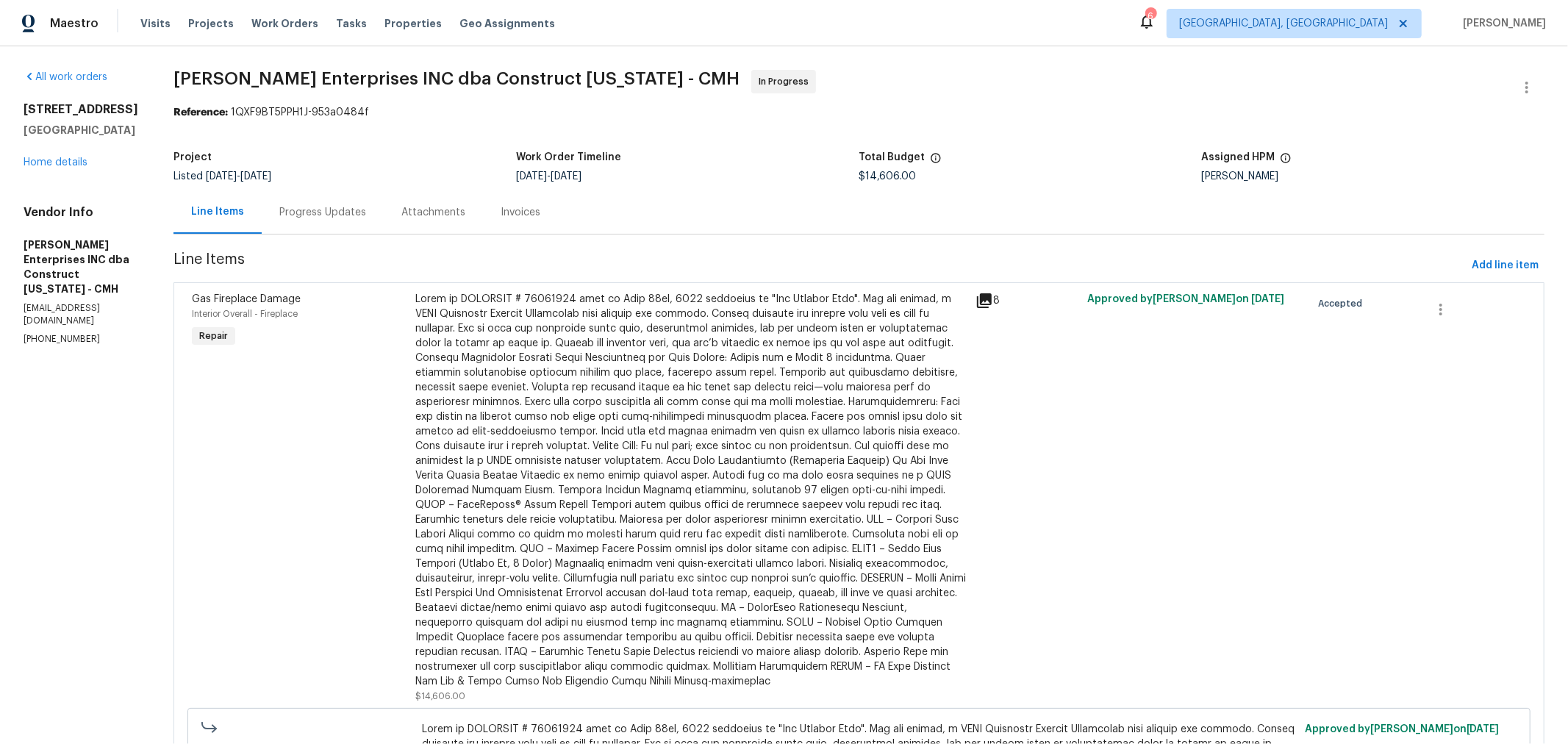
click at [330, 212] on div "Progress Updates" at bounding box center [323, 212] width 87 height 14
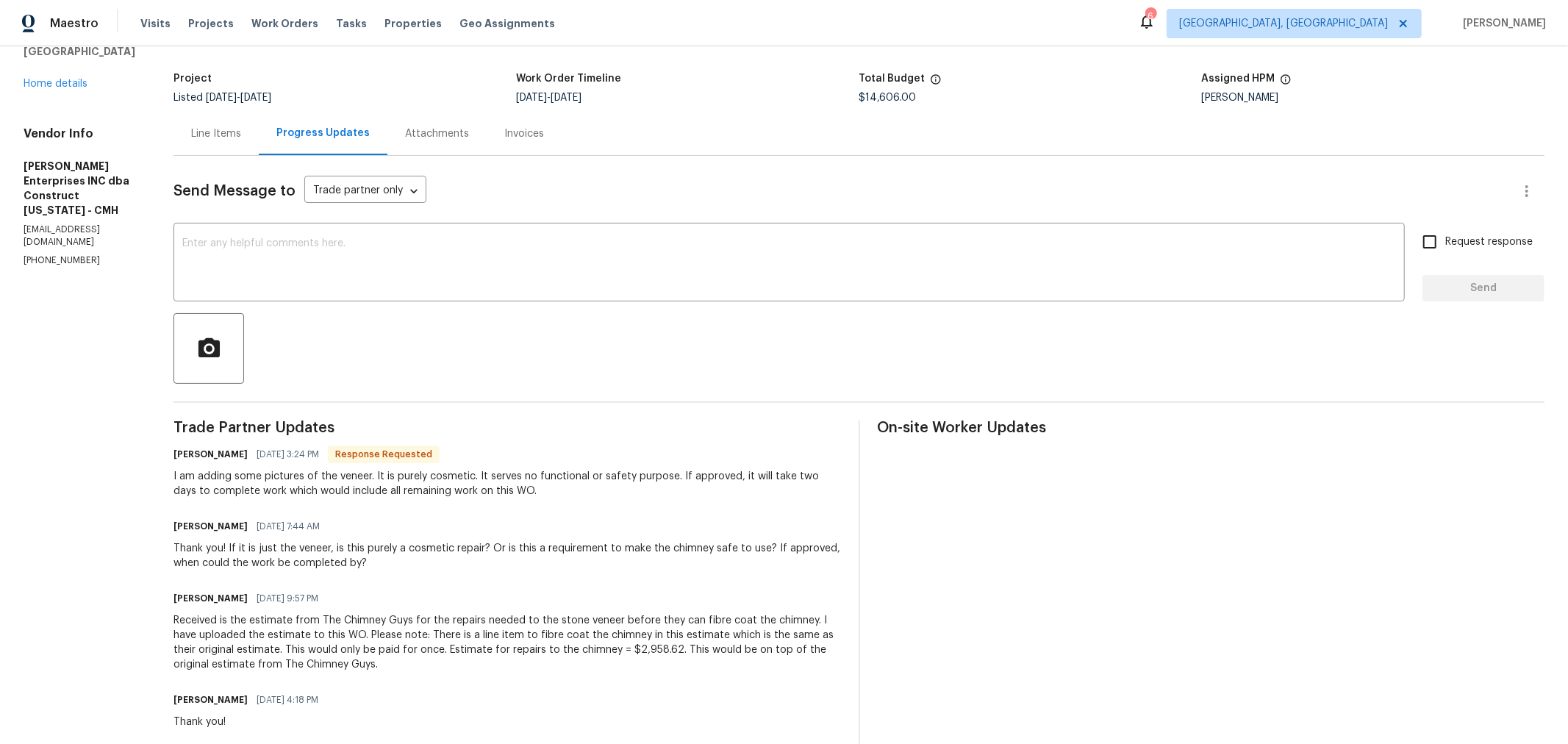
scroll to position [81, 0]
click at [465, 567] on div "Thank you! If it is just the veneer, is this purely a cosmetic repair? Or is th…" at bounding box center [507, 553] width 668 height 30
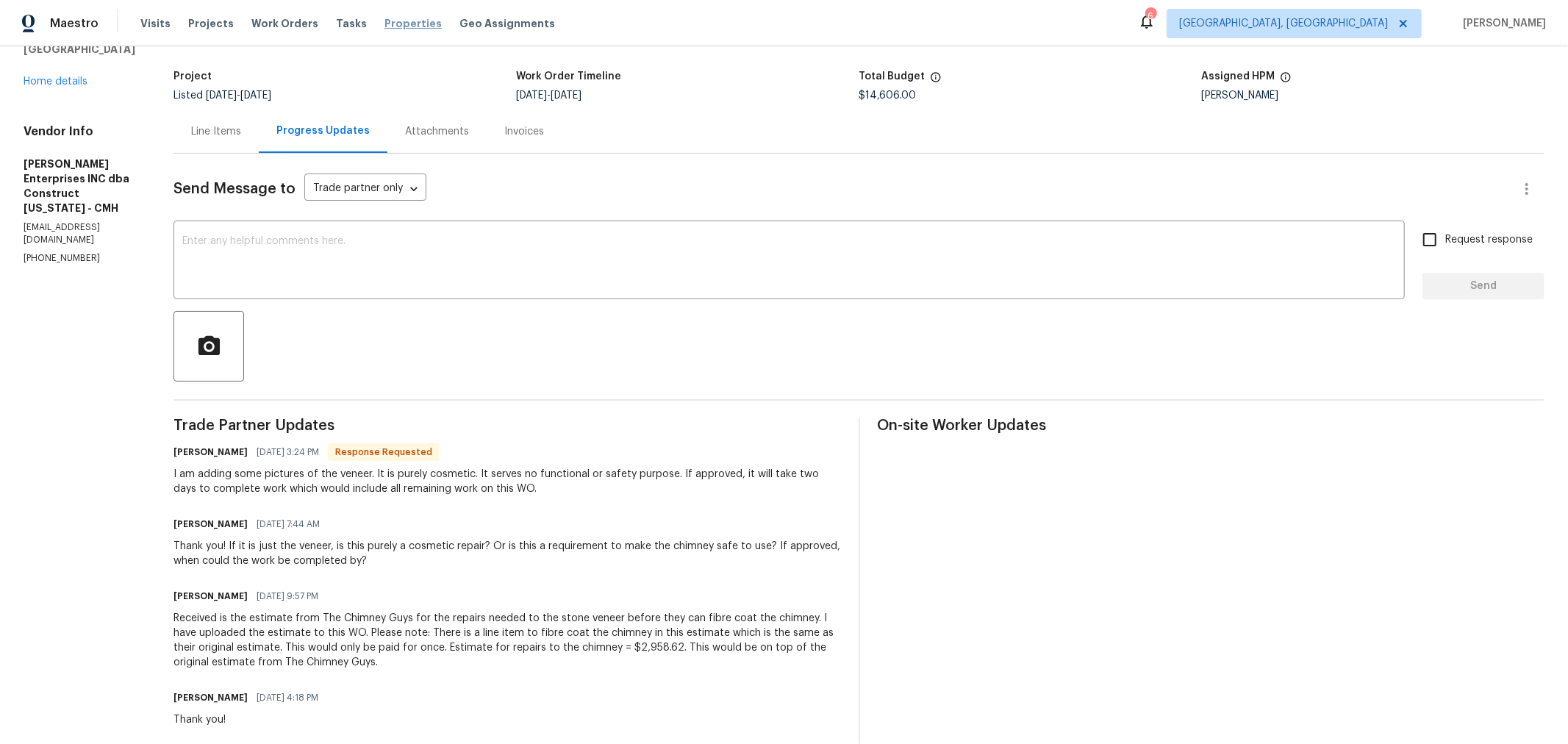
click at [394, 19] on span "Properties" at bounding box center [413, 23] width 57 height 14
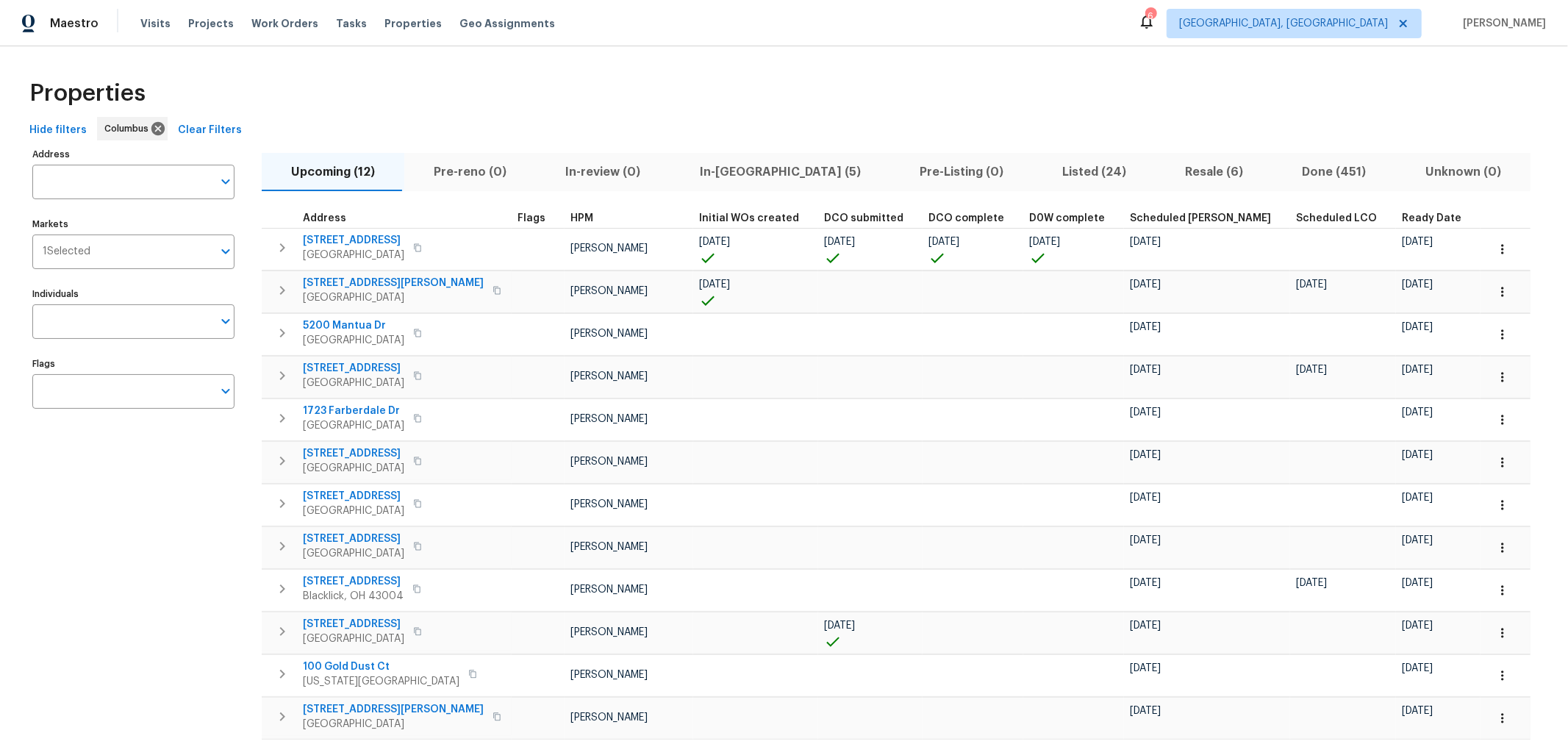
click at [1153, 26] on icon at bounding box center [1146, 21] width 11 height 14
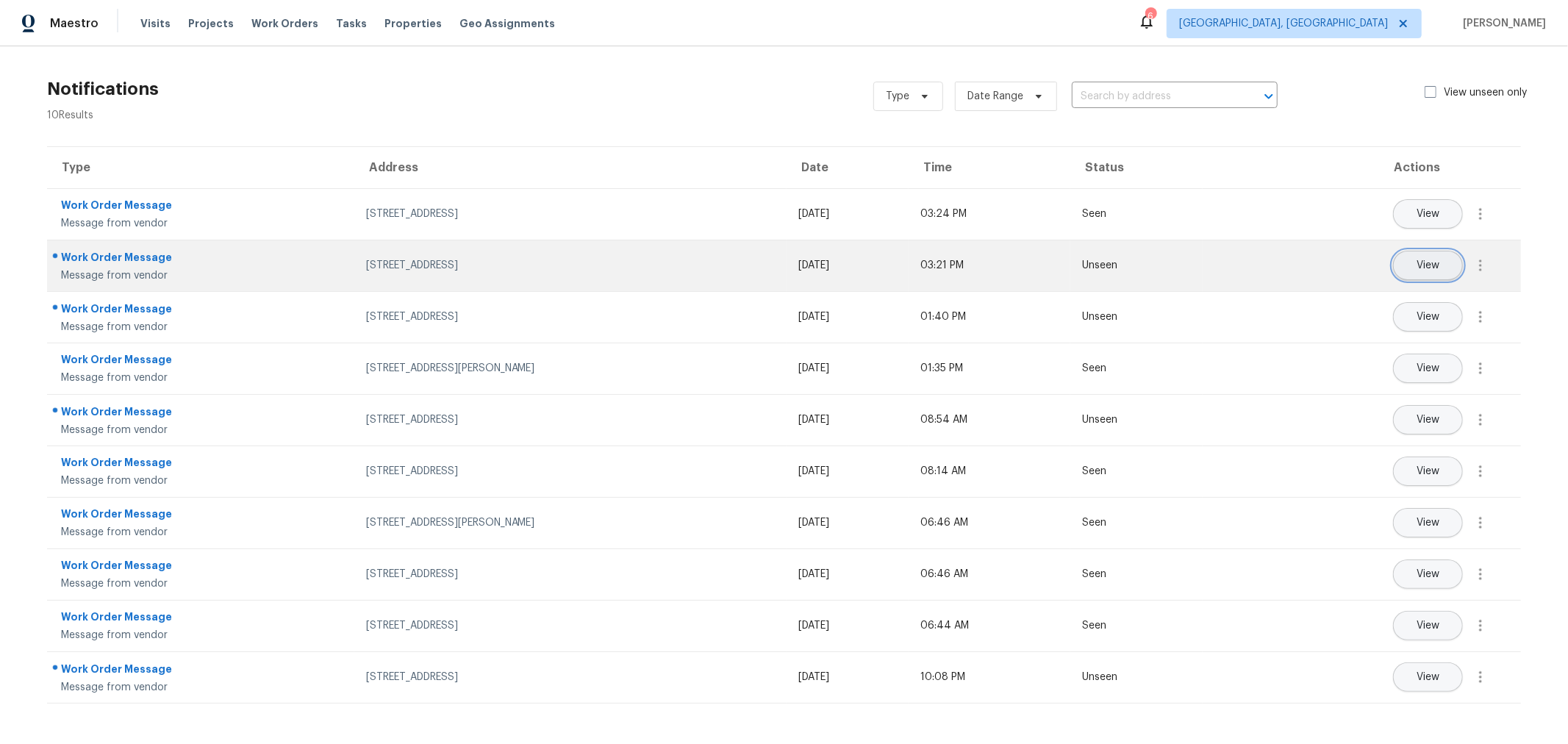
click at [1418, 262] on span "View" at bounding box center [1428, 266] width 23 height 11
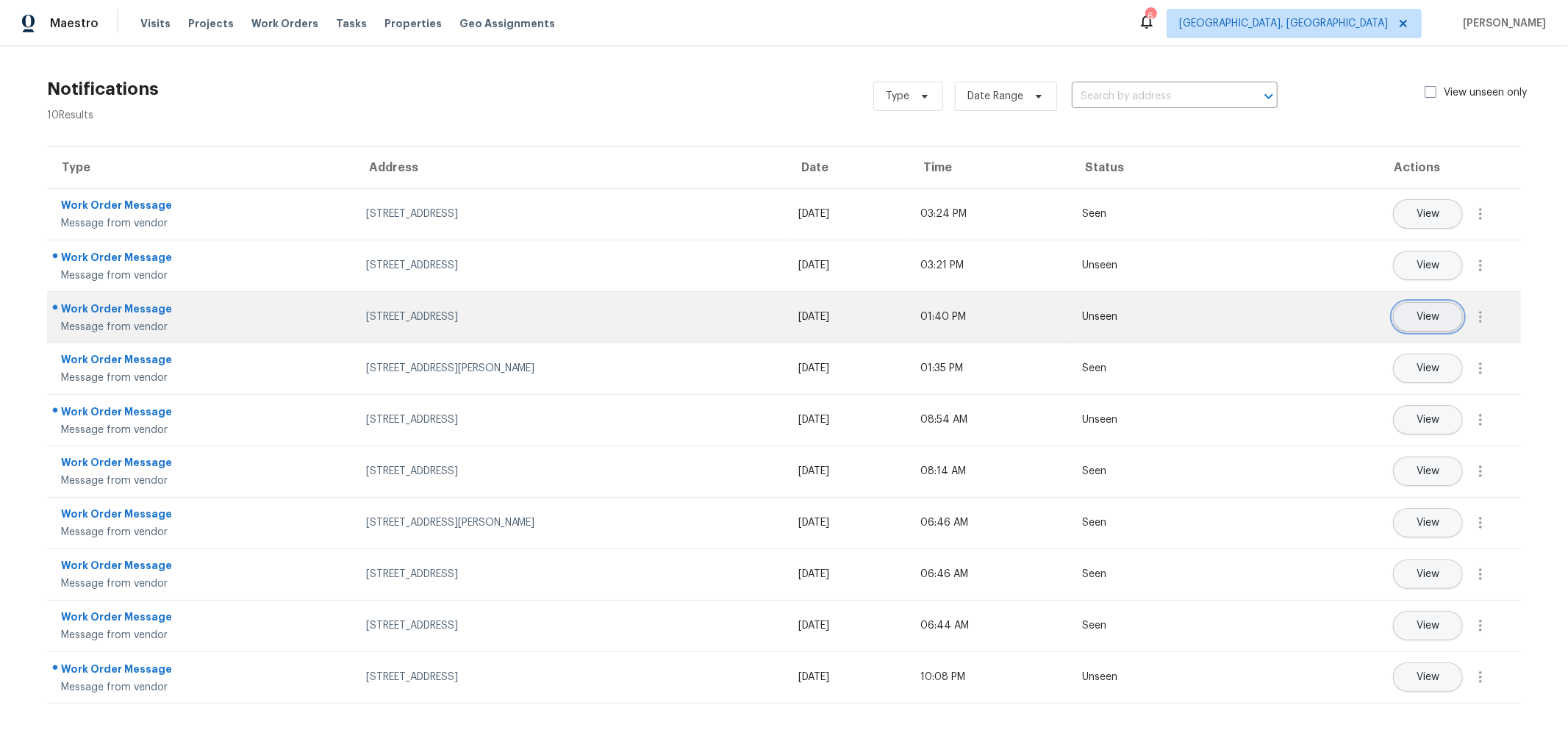
click at [1416, 317] on span "View" at bounding box center [1428, 317] width 23 height 11
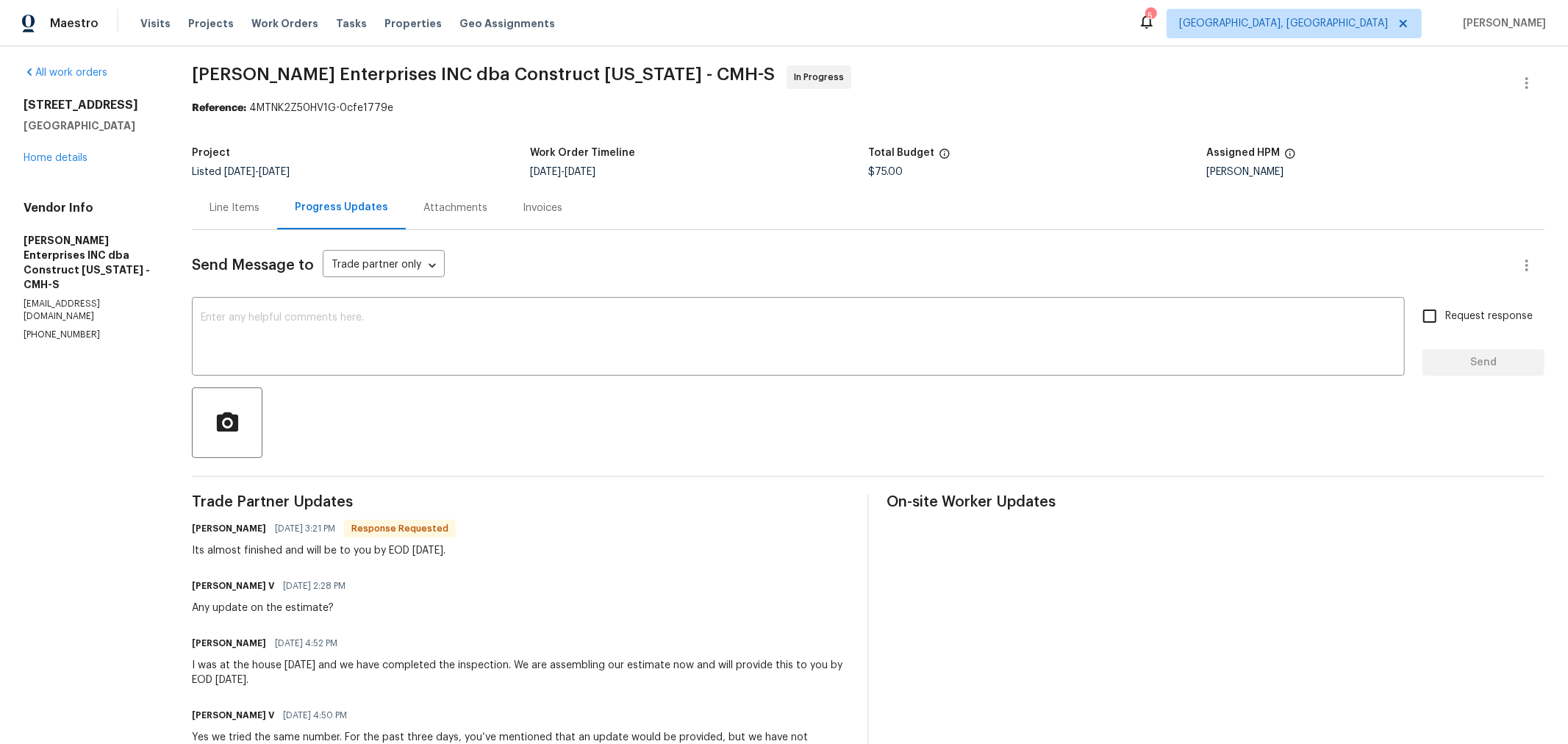
scroll to position [3, 0]
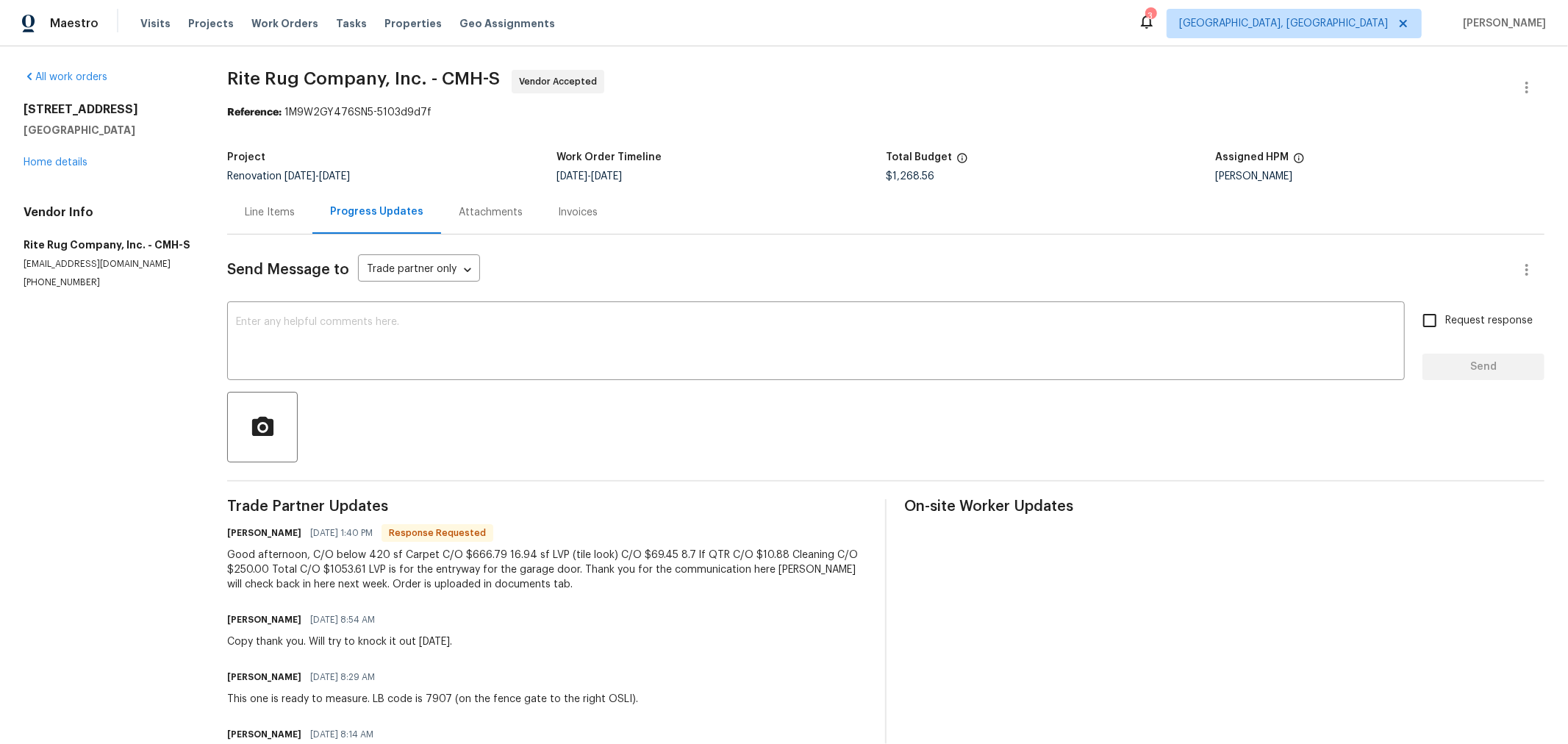
click at [284, 219] on div "Line Items" at bounding box center [270, 212] width 50 height 14
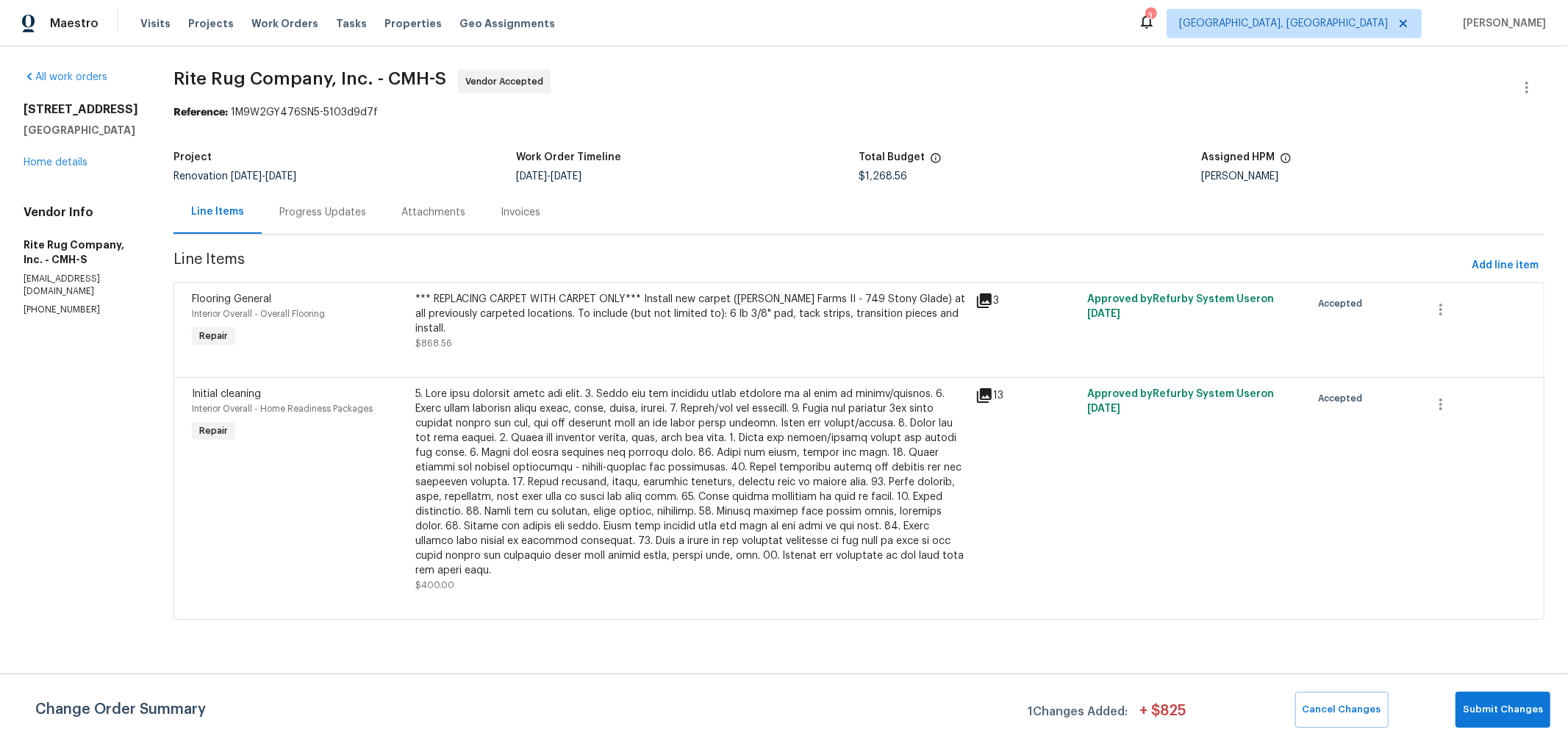
click at [628, 340] on div "*** REPLACING CARPET WITH CARPET ONLY*** Install new carpet ([PERSON_NAME] Farm…" at bounding box center [691, 320] width 551 height 59
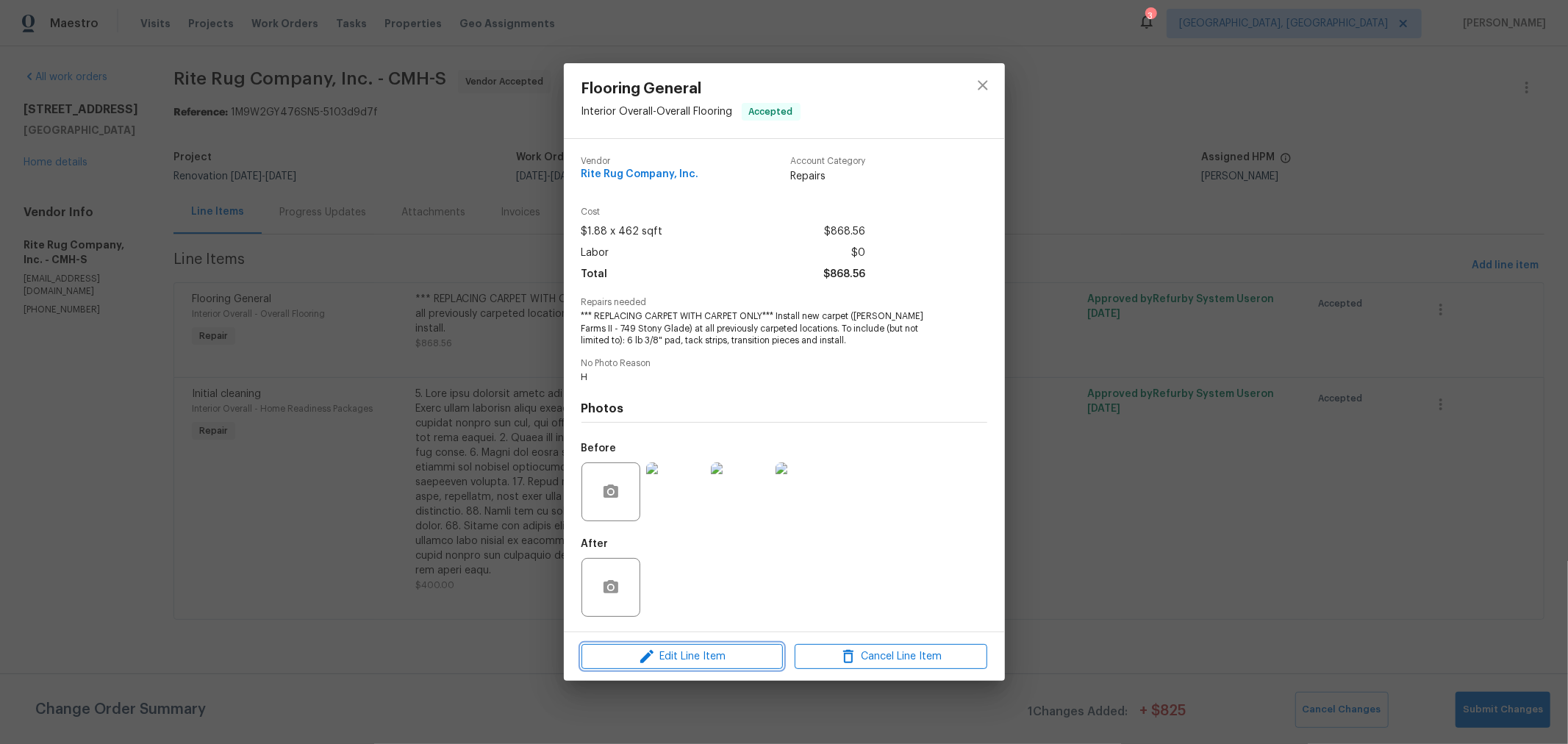
click at [692, 662] on span "Edit Line Item" at bounding box center [682, 657] width 192 height 18
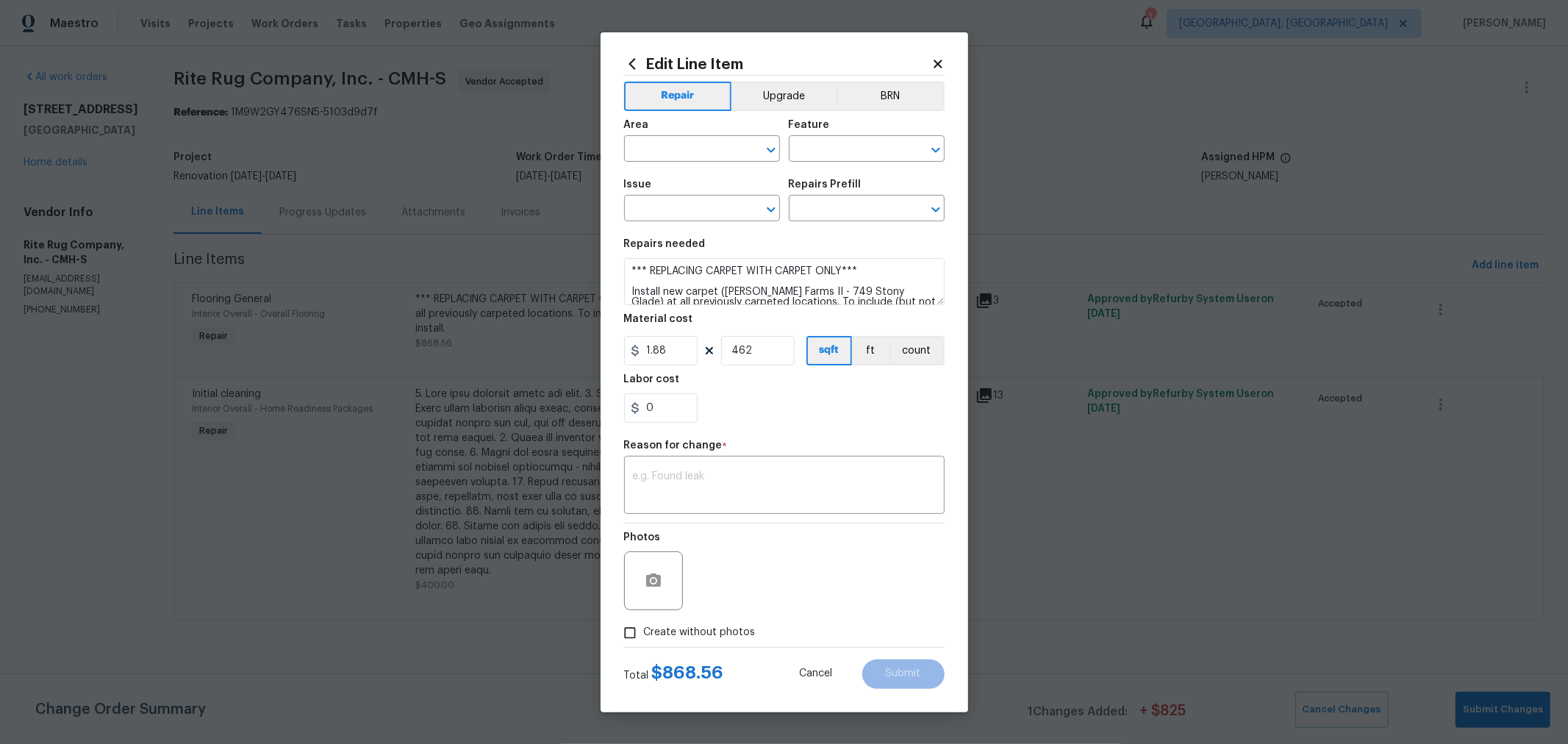
type input "Interior Overall"
type input "Overall Flooring"
type input "Flooring General"
type input "Carpet LVL 2 - [PERSON_NAME] Farms II (Beige) $1.88"
drag, startPoint x: 669, startPoint y: 350, endPoint x: 551, endPoint y: 339, distance: 118.5
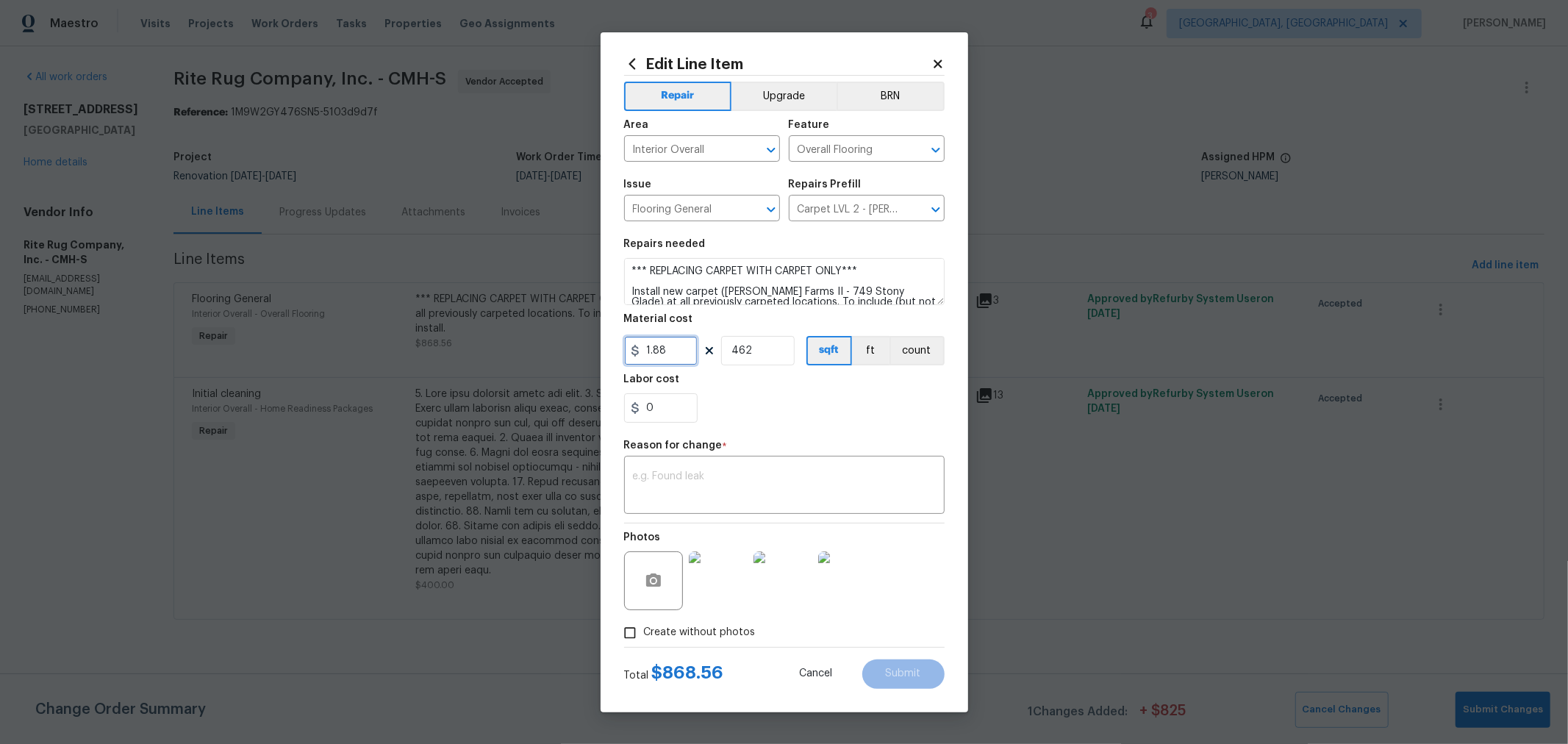
click at [551, 339] on div "Edit Line Item Repair Upgrade BRN Area Interior Overall ​ Feature Overall Floor…" at bounding box center [784, 372] width 1568 height 744
type input "0"
type input "653.61"
click at [829, 403] on div "653.61" at bounding box center [784, 407] width 320 height 30
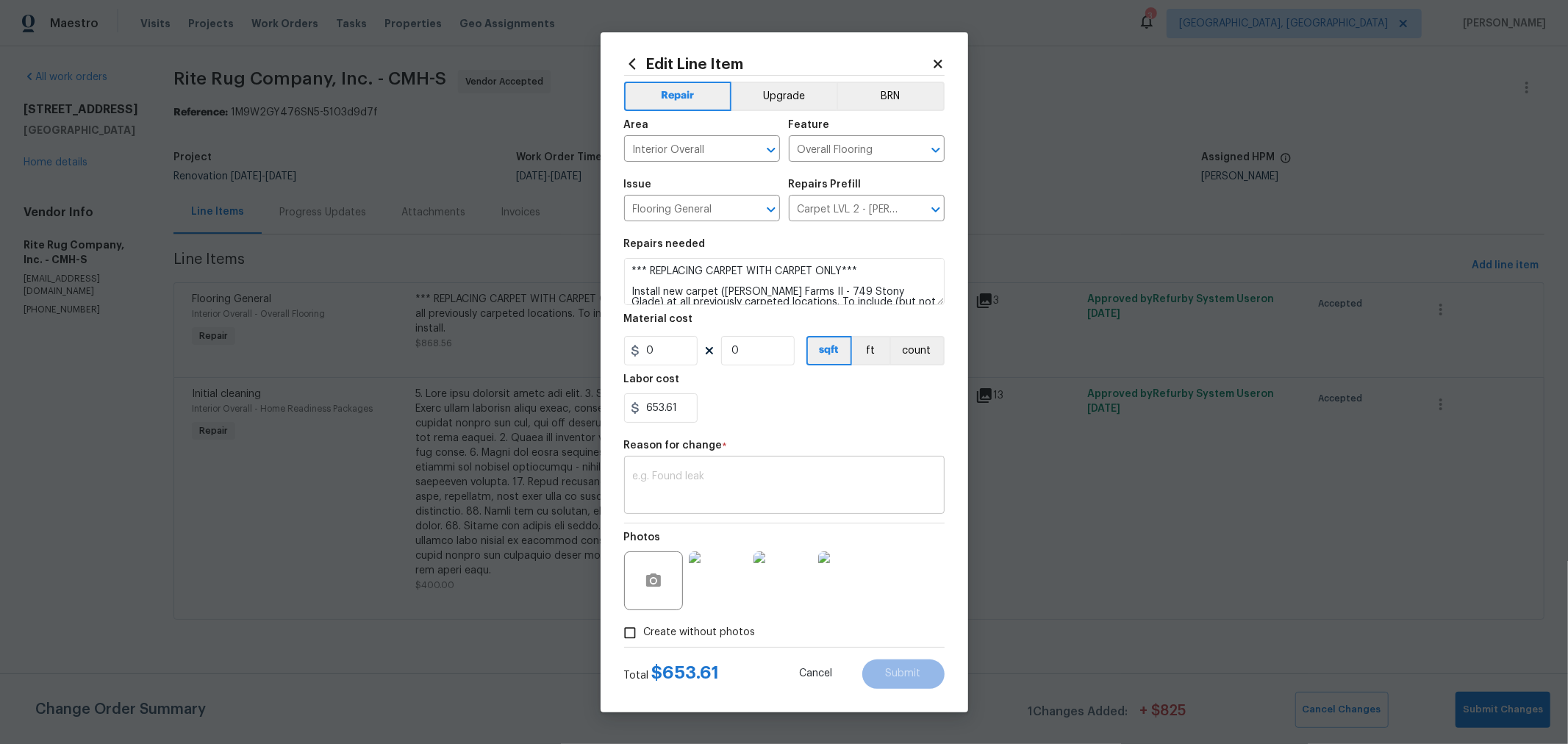
click at [796, 472] on textarea at bounding box center [784, 487] width 303 height 31
type textarea "CO"
click at [888, 662] on button "Submit" at bounding box center [903, 674] width 82 height 30
type input "462"
type input "1.88"
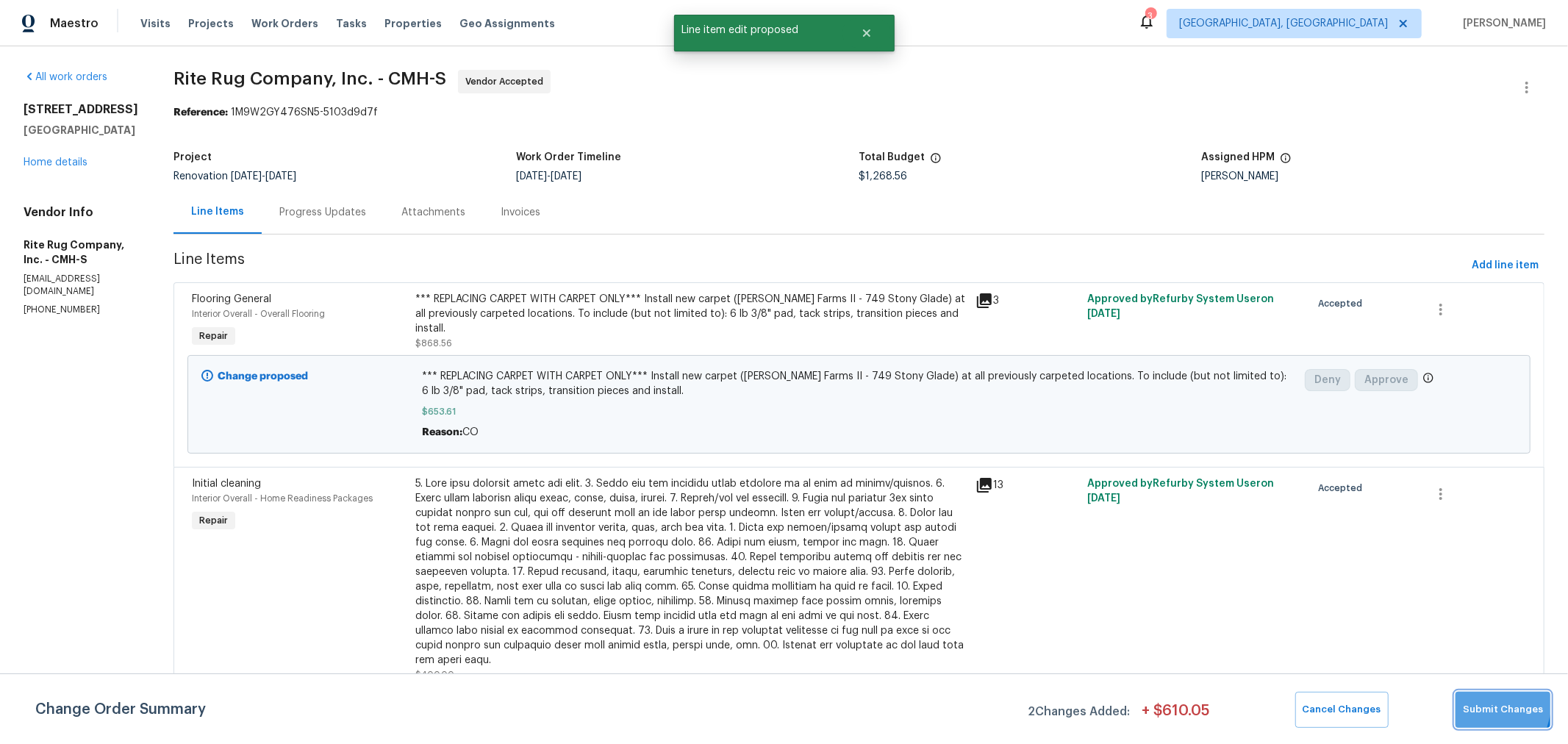
click at [1469, 699] on button "Submit Changes" at bounding box center [1502, 710] width 95 height 36
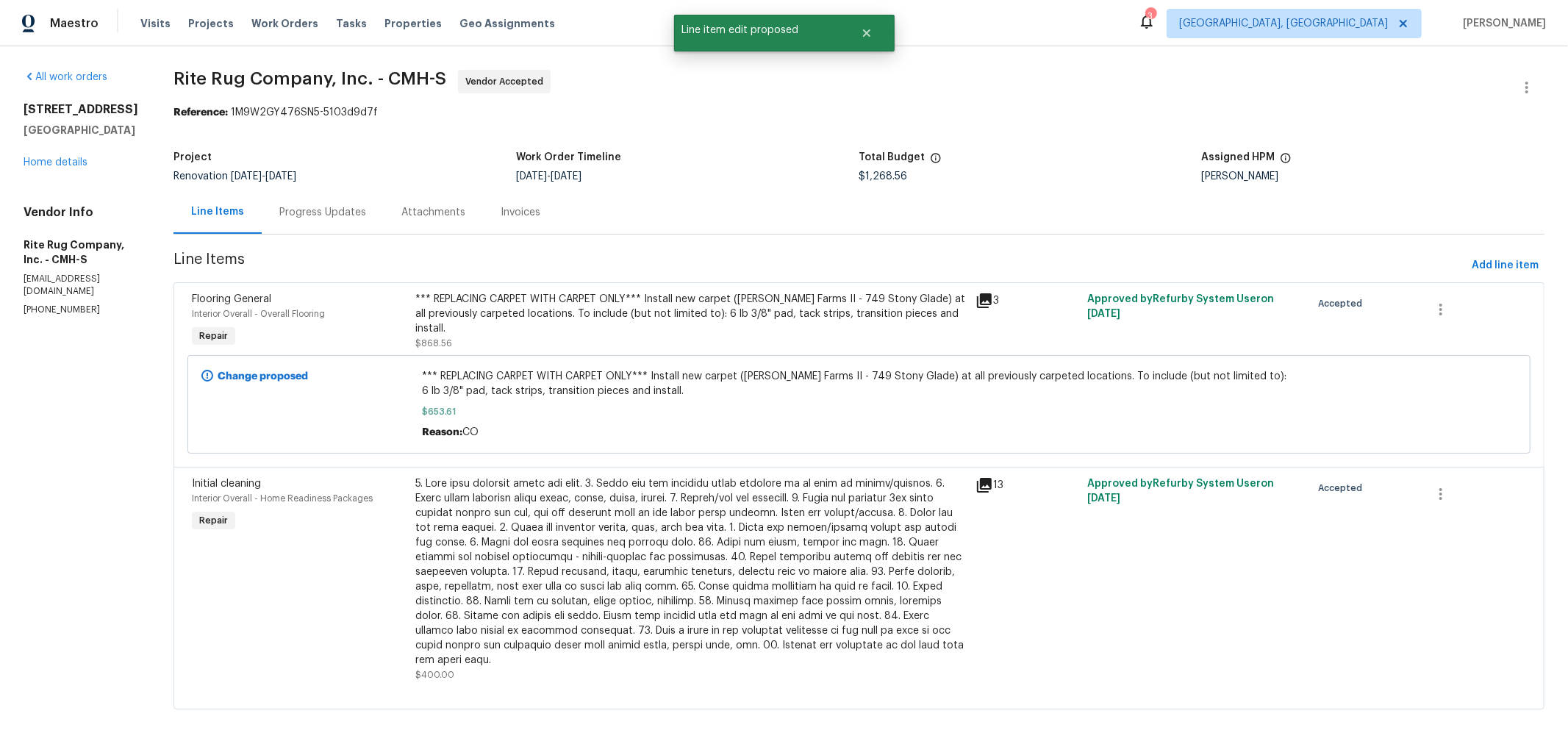
click at [344, 213] on div "Progress Updates" at bounding box center [323, 212] width 87 height 14
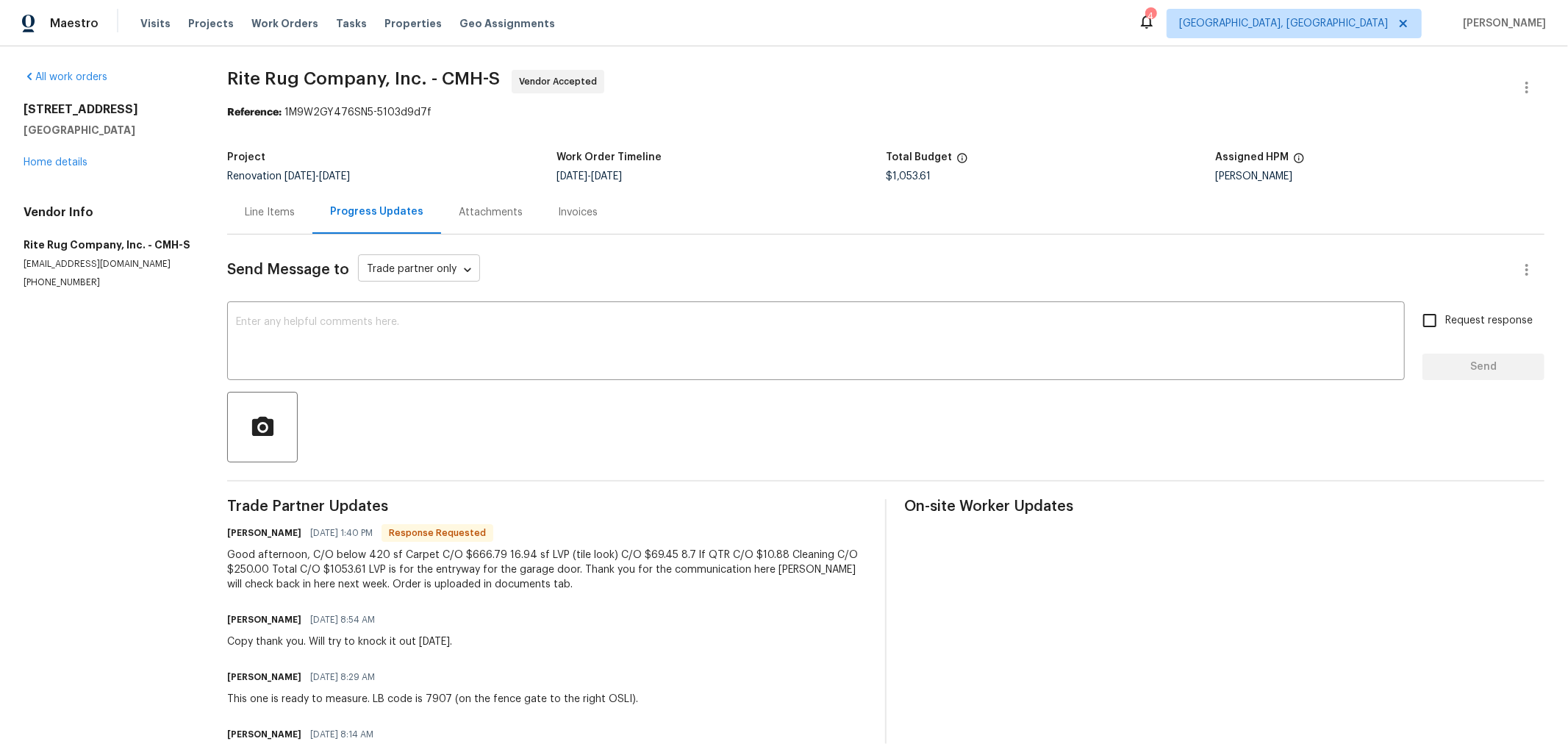
click at [432, 278] on body "Maestro Visits Projects Work Orders Tasks Properties Geo Assignments 4 [GEOGRAP…" at bounding box center [784, 372] width 1568 height 744
click at [416, 371] on div at bounding box center [784, 372] width 1568 height 744
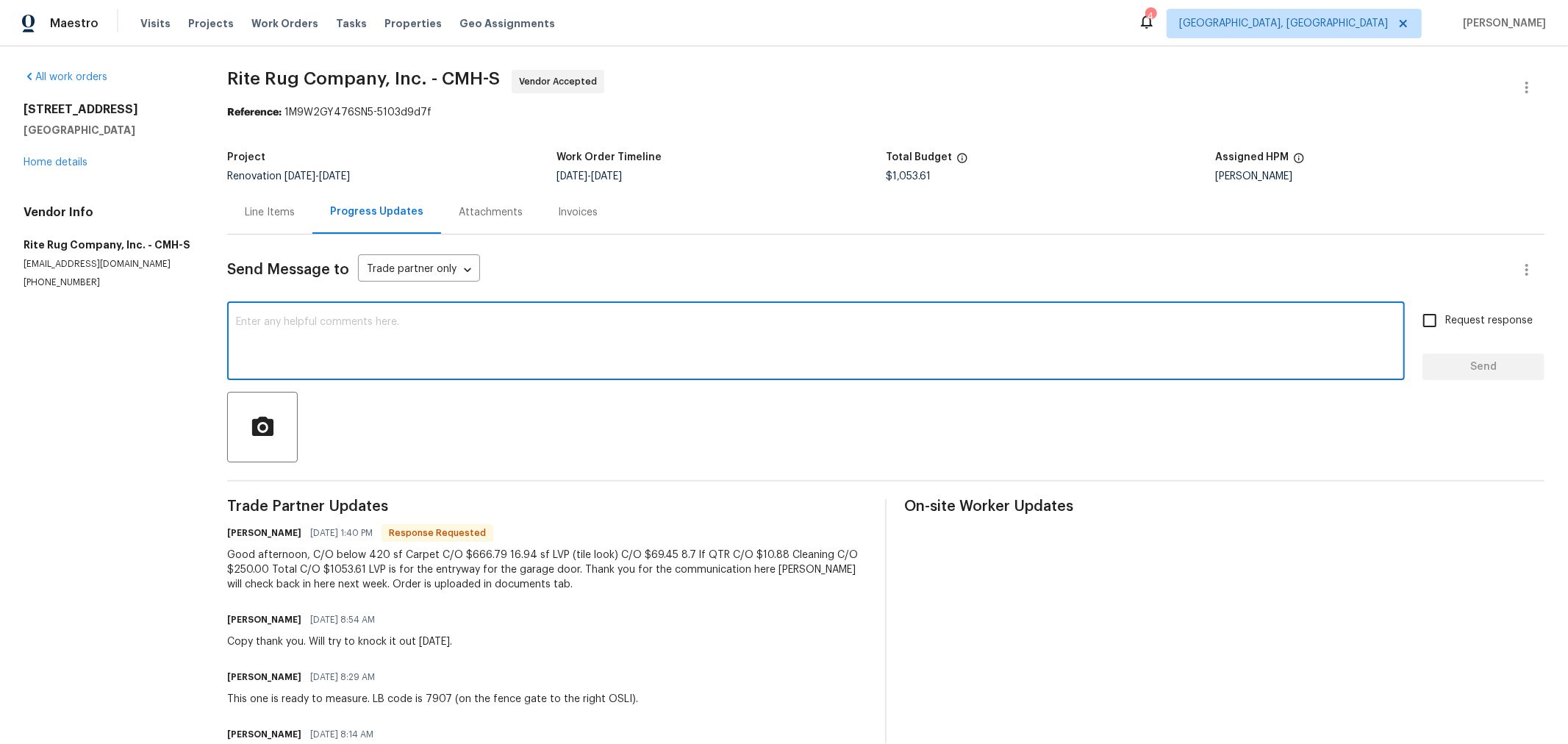
click at [420, 353] on textarea at bounding box center [816, 342] width 1160 height 51
type textarea "CO submitted. Thank you!"
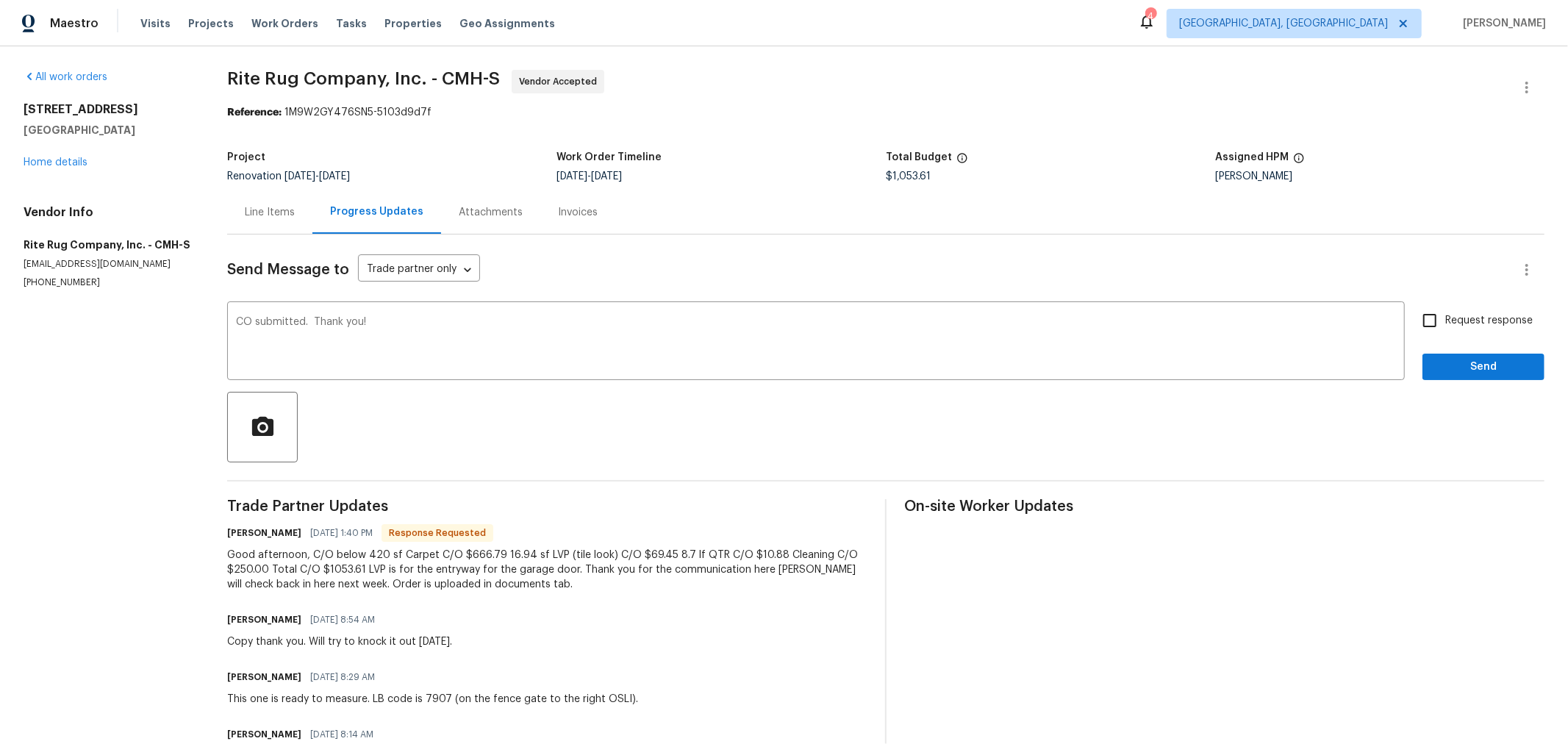
click at [1457, 318] on span "Request response" at bounding box center [1489, 320] width 88 height 15
click at [1445, 318] on input "Request response" at bounding box center [1430, 320] width 31 height 31
checkbox input "true"
click at [1455, 362] on span "Send" at bounding box center [1483, 367] width 98 height 18
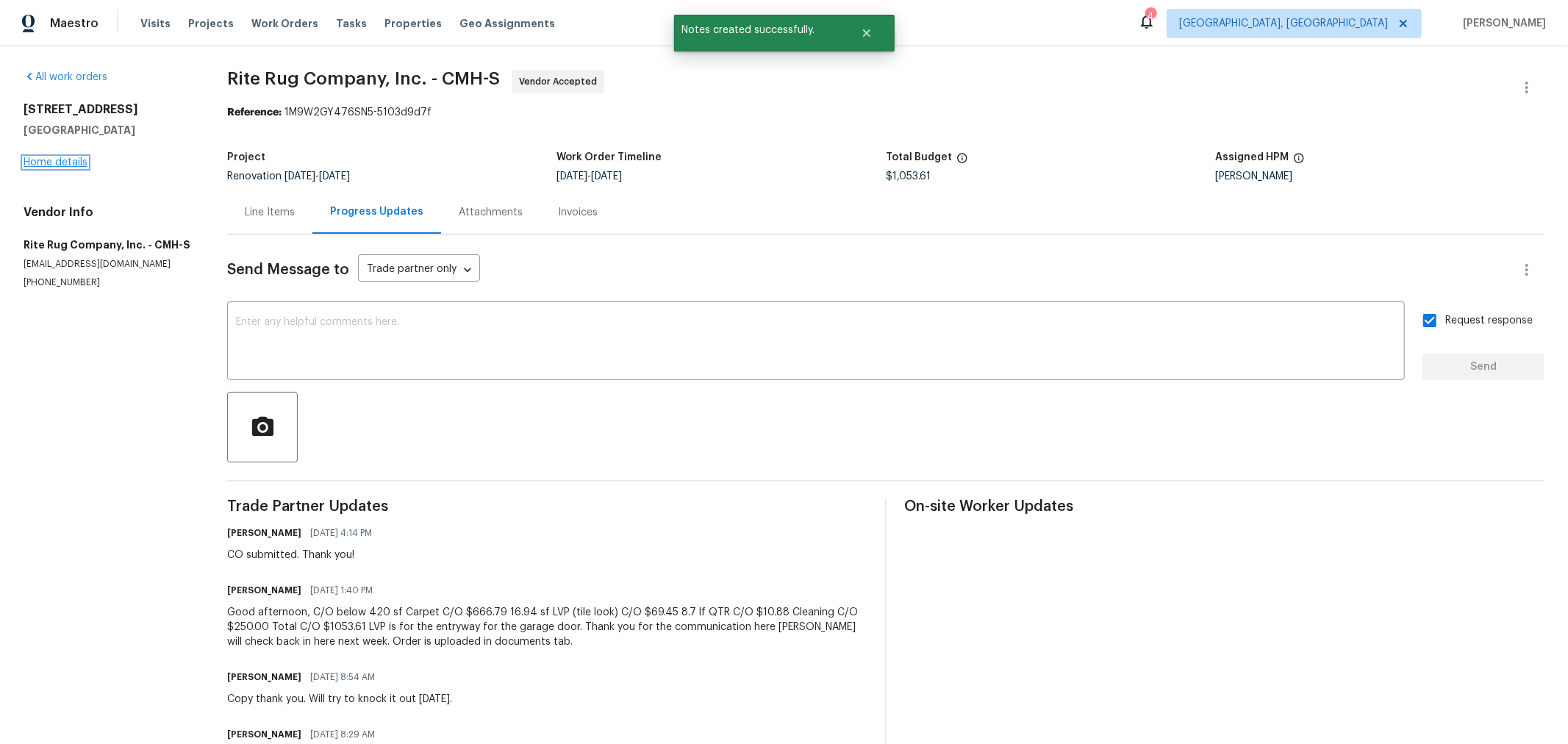
click at [64, 166] on link "Home details" at bounding box center [56, 162] width 64 height 10
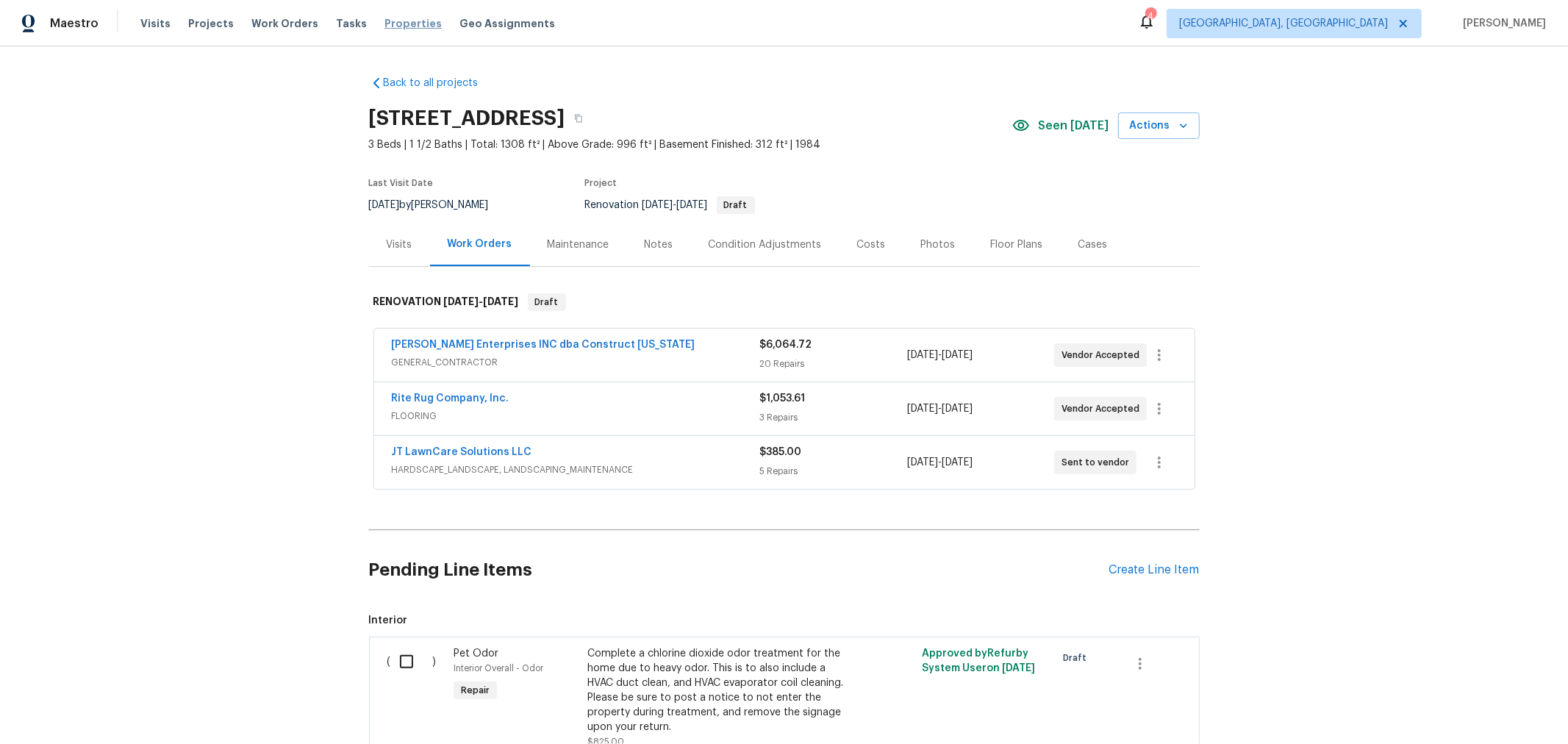
click at [385, 22] on span "Properties" at bounding box center [413, 23] width 57 height 14
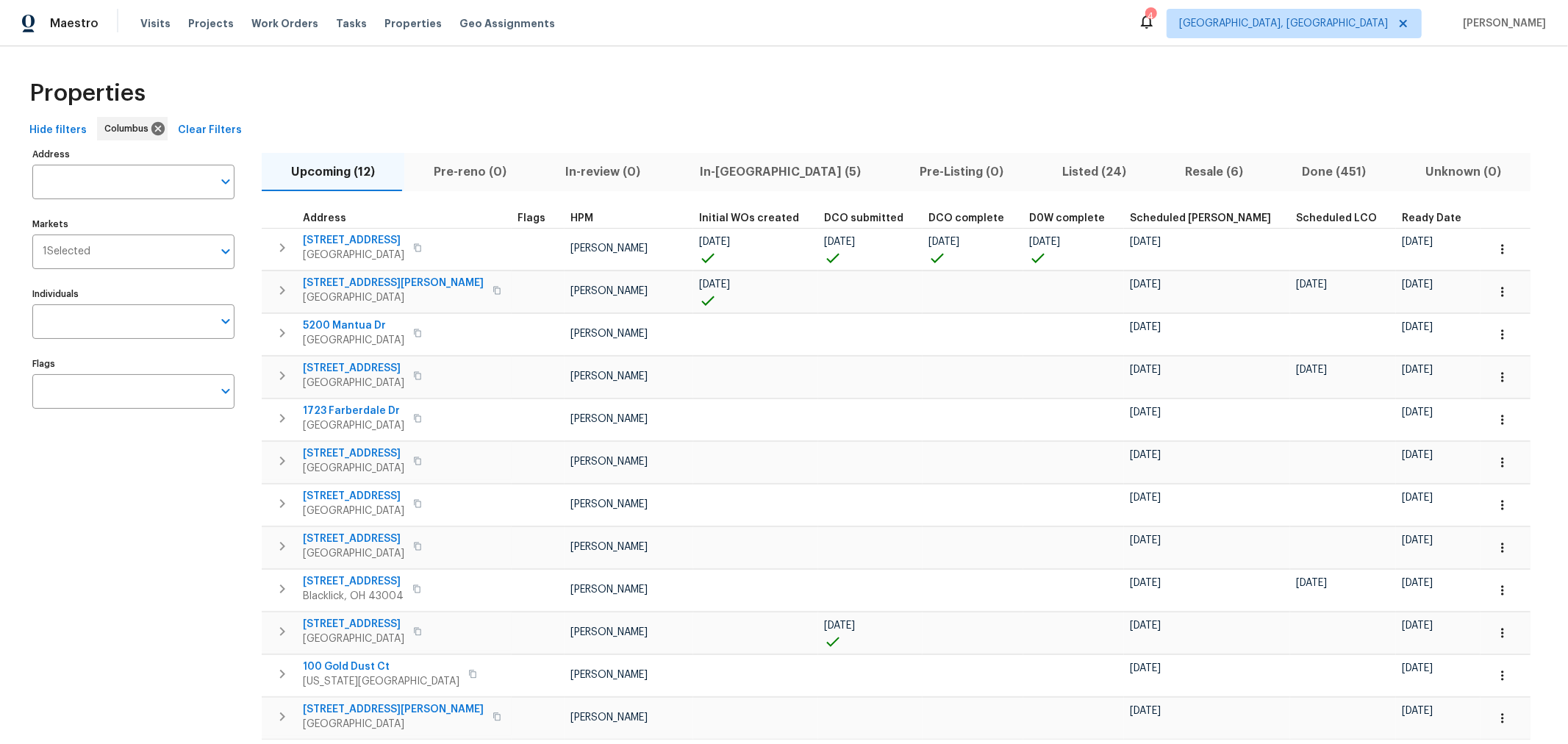
click at [1155, 15] on div "4" at bounding box center [1150, 16] width 10 height 14
click at [1155, 20] on icon at bounding box center [1146, 21] width 18 height 18
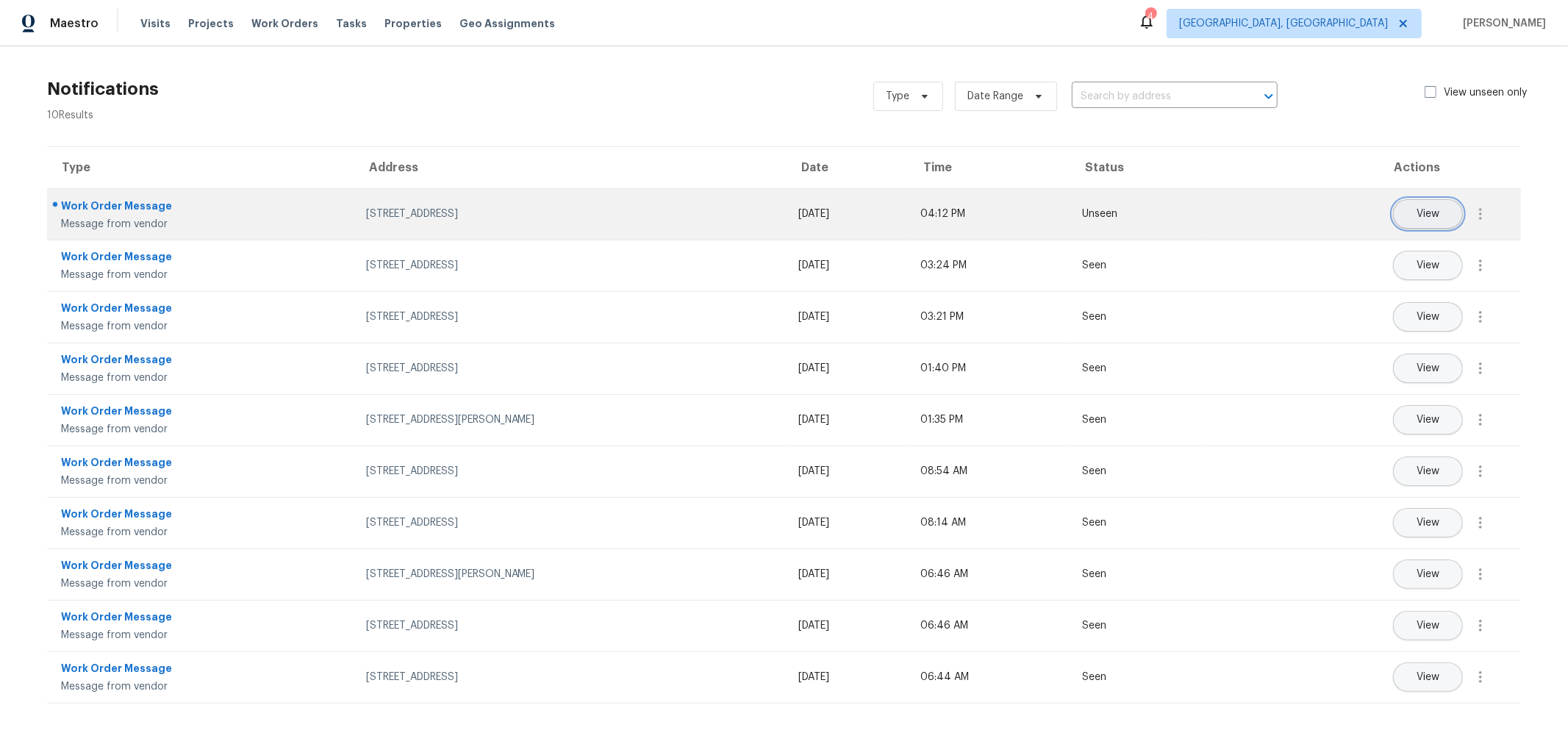
click at [1416, 209] on span "View" at bounding box center [1428, 214] width 23 height 11
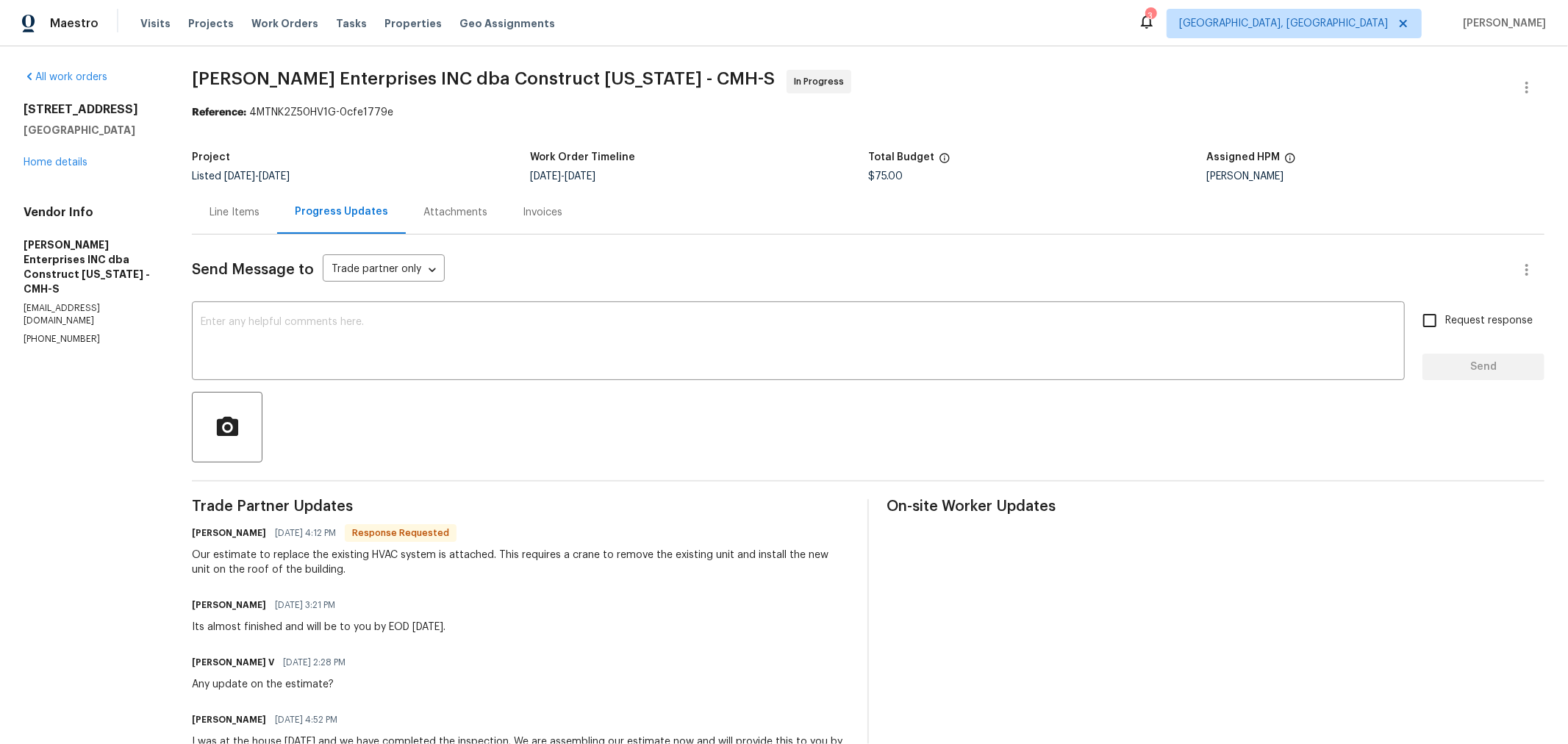
click at [233, 212] on div "Line Items" at bounding box center [235, 212] width 50 height 14
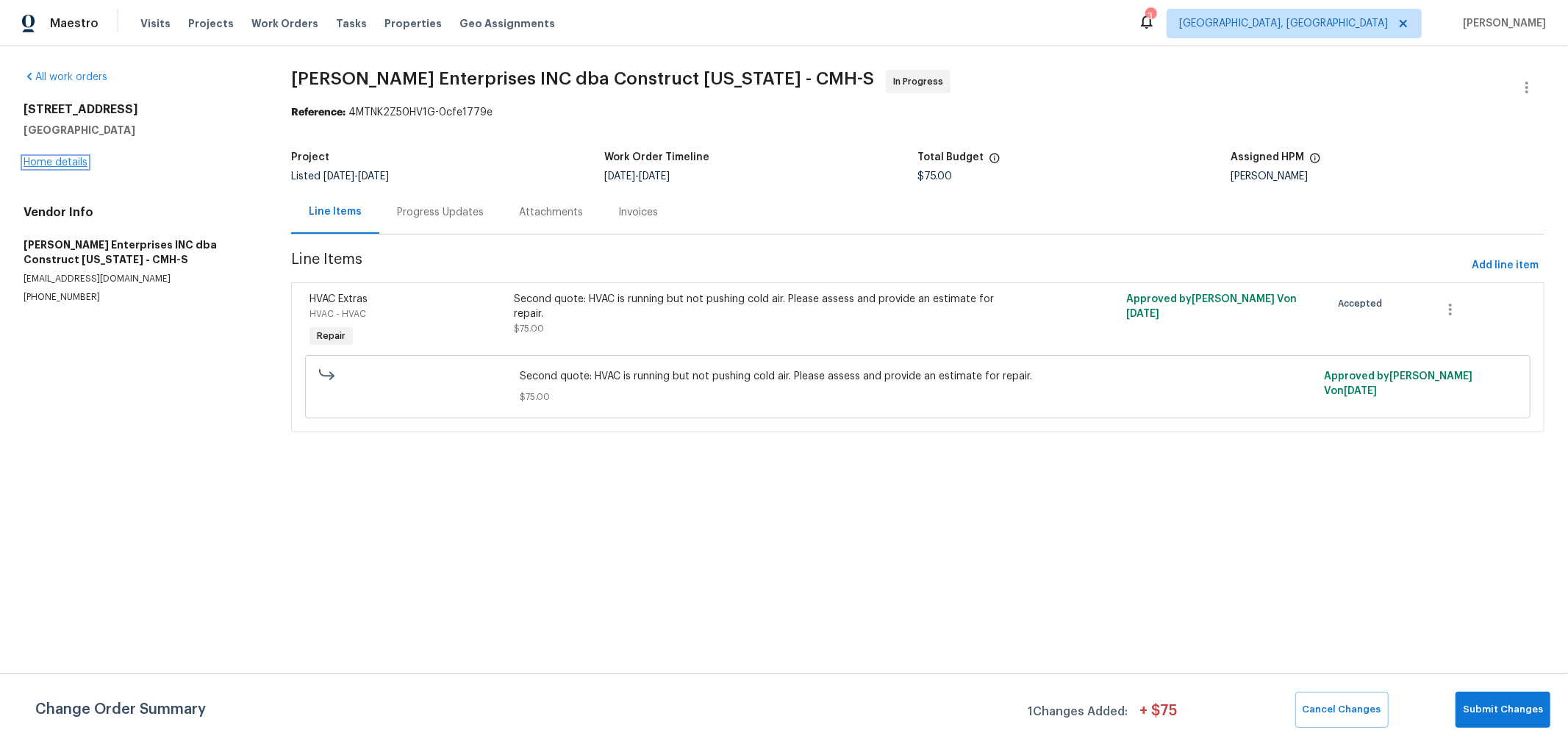
click at [62, 158] on link "Home details" at bounding box center [56, 162] width 64 height 10
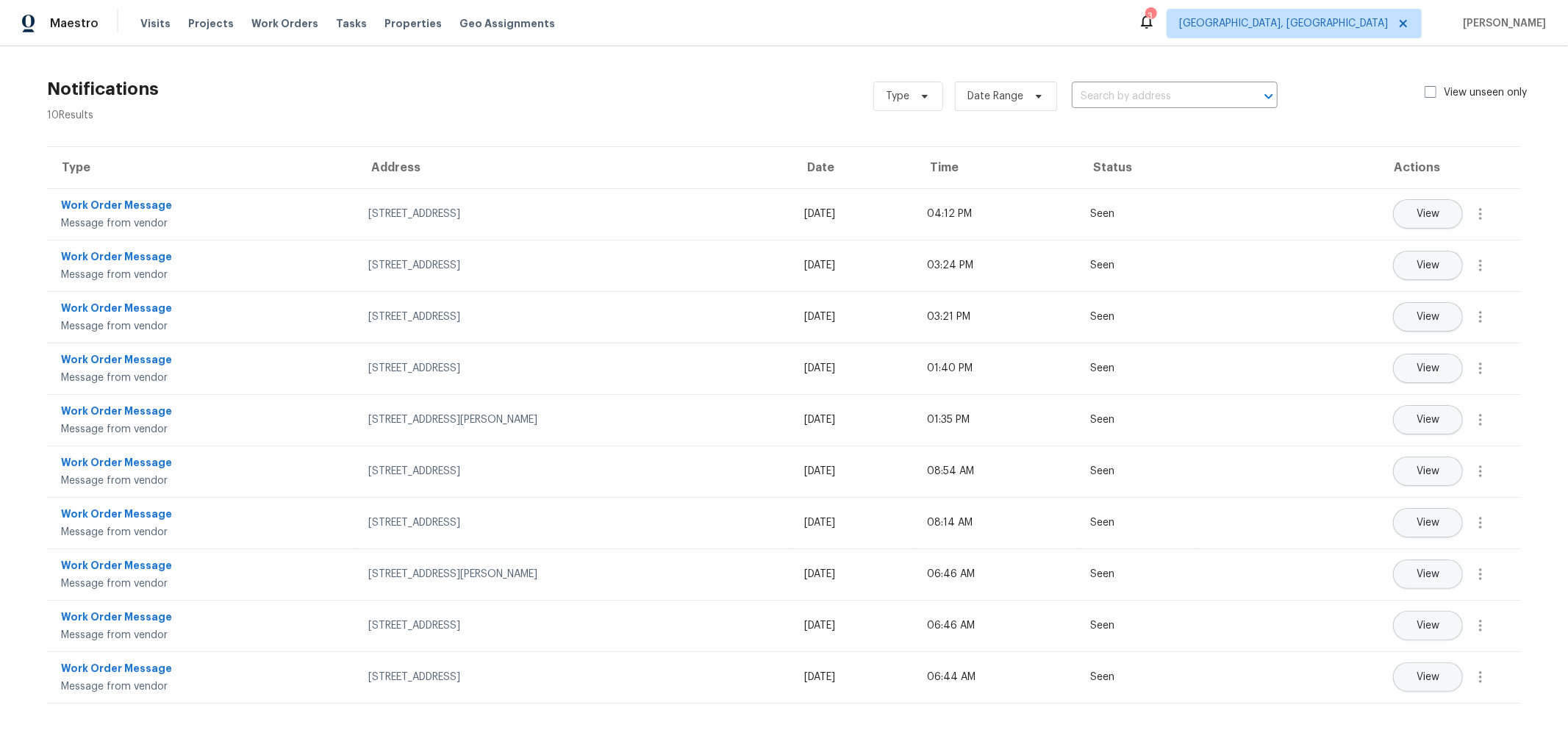
click at [1534, 180] on div "Notifications 10 Results Type Date Range ​ View unseen only Type Address Date T…" at bounding box center [784, 381] width 1568 height 669
click at [1436, 95] on label "View unseen only" at bounding box center [1484, 92] width 120 height 14
click at [1434, 95] on input "View unseen only" at bounding box center [1429, 90] width 10 height 10
checkbox input "true"
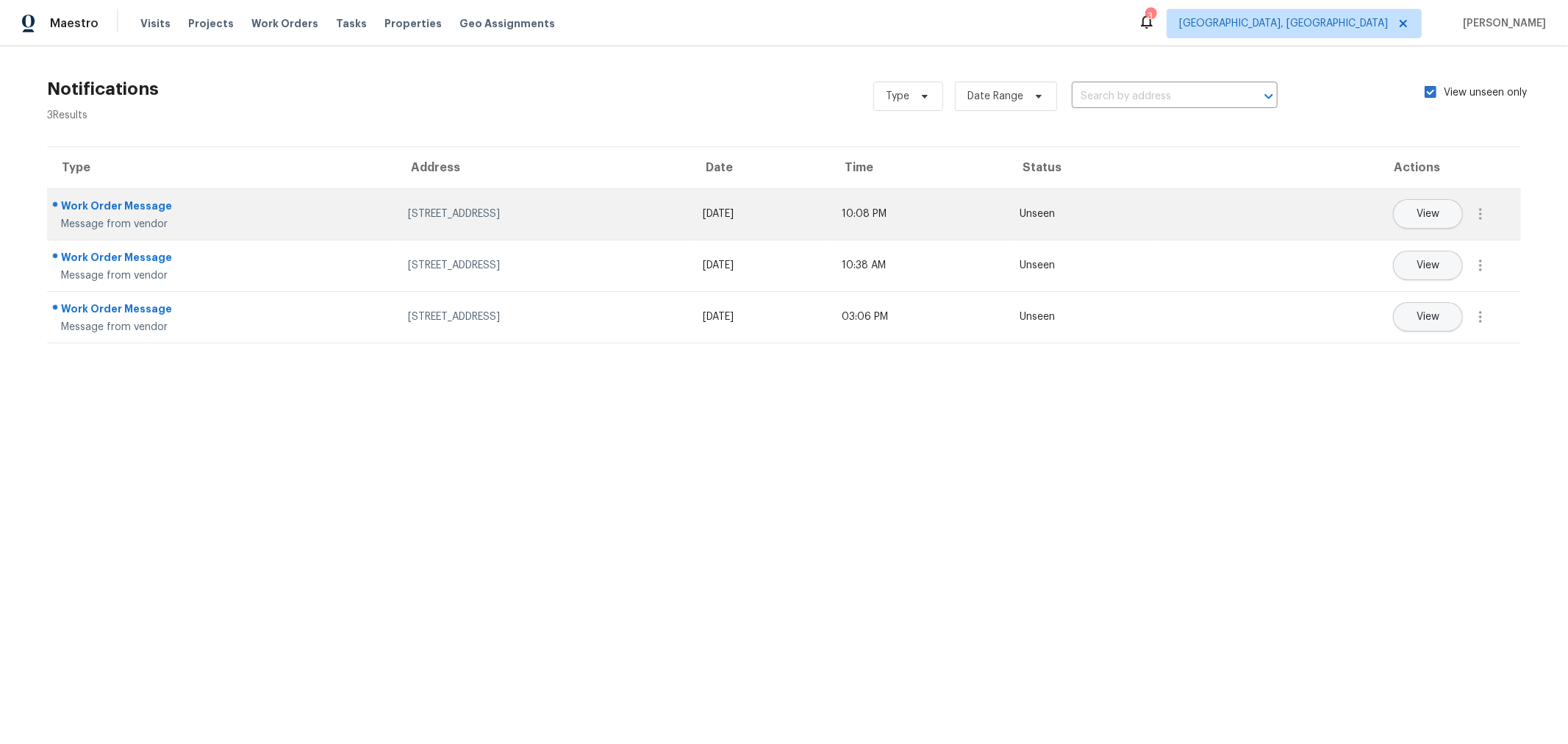
click at [111, 203] on div "Work Order Message" at bounding box center [223, 208] width 324 height 18
click at [111, 201] on div "Work Order Message" at bounding box center [223, 208] width 324 height 18
click at [408, 212] on div "[STREET_ADDRESS]" at bounding box center [543, 214] width 271 height 14
click at [1426, 214] on span "View" at bounding box center [1428, 214] width 23 height 11
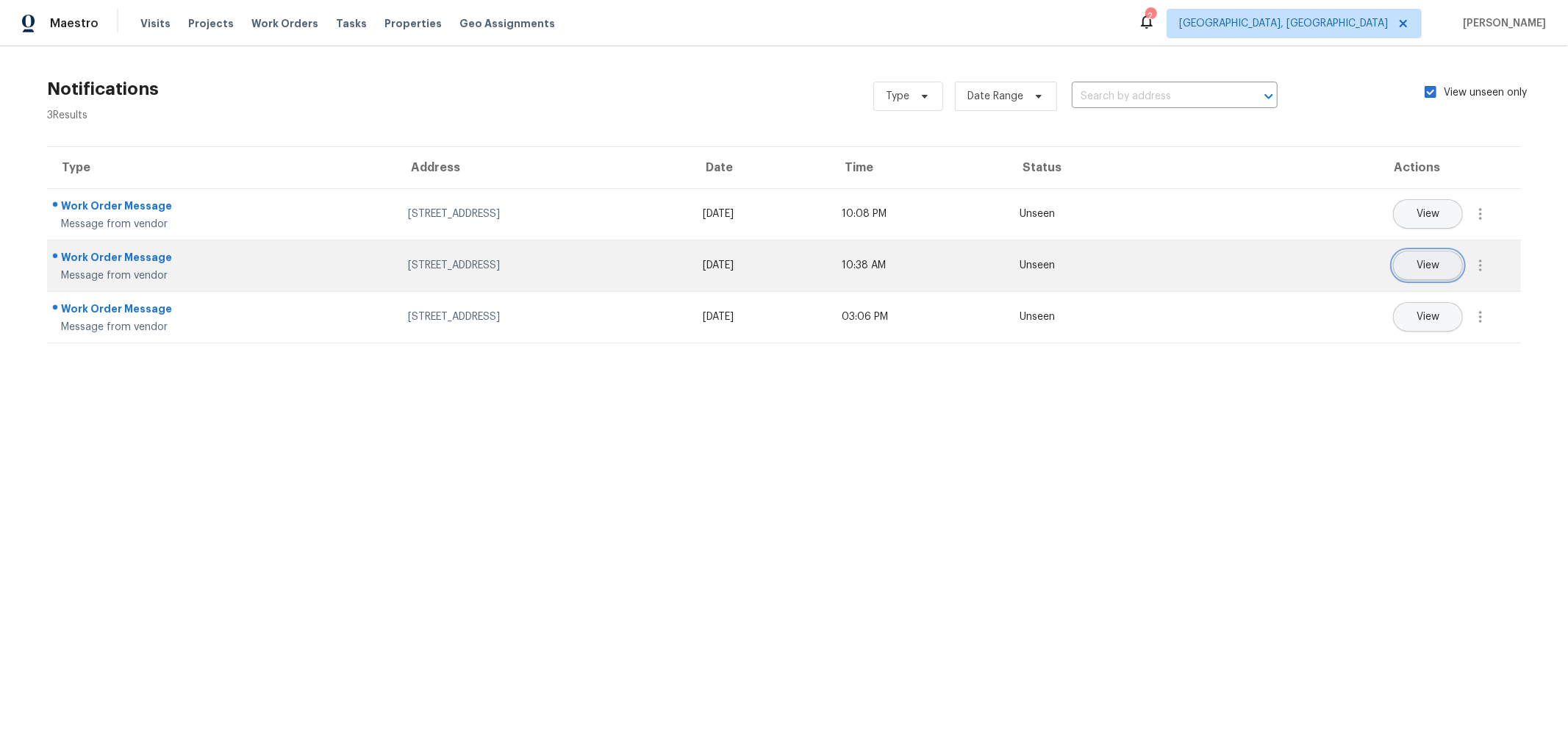
click at [1410, 272] on button "View" at bounding box center [1428, 266] width 70 height 30
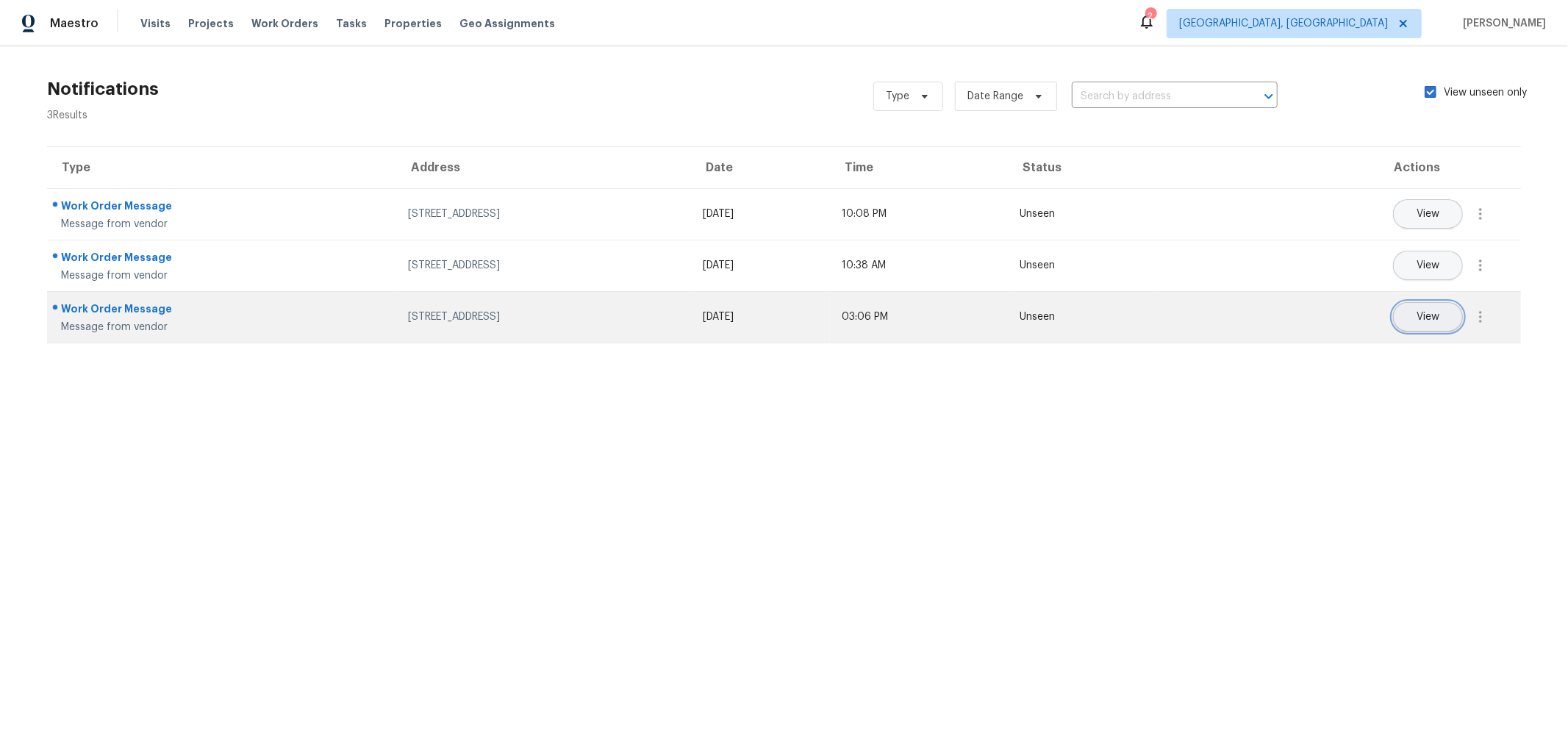
click at [1406, 322] on button "View" at bounding box center [1428, 317] width 70 height 30
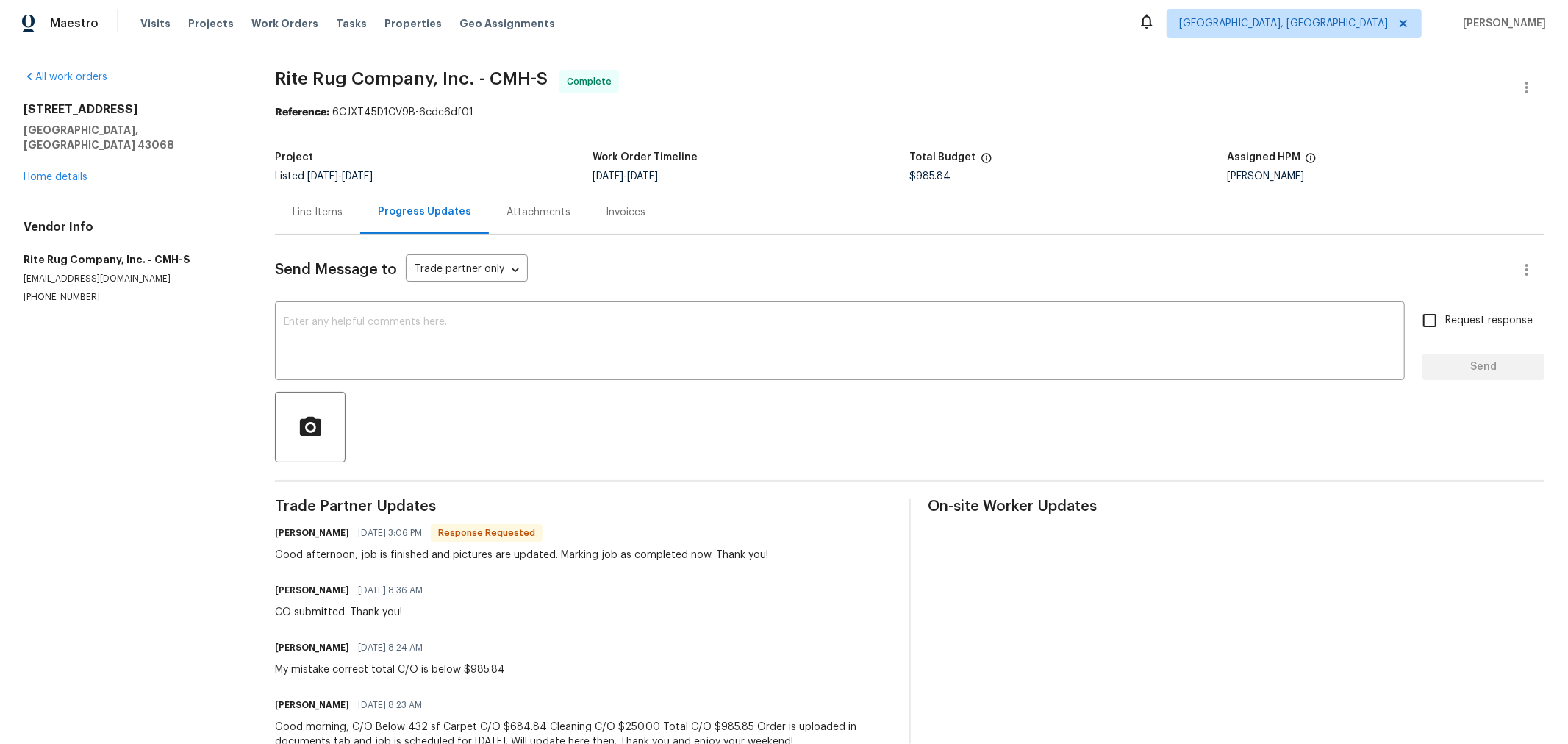
click at [343, 217] on div "Line Items" at bounding box center [317, 212] width 50 height 14
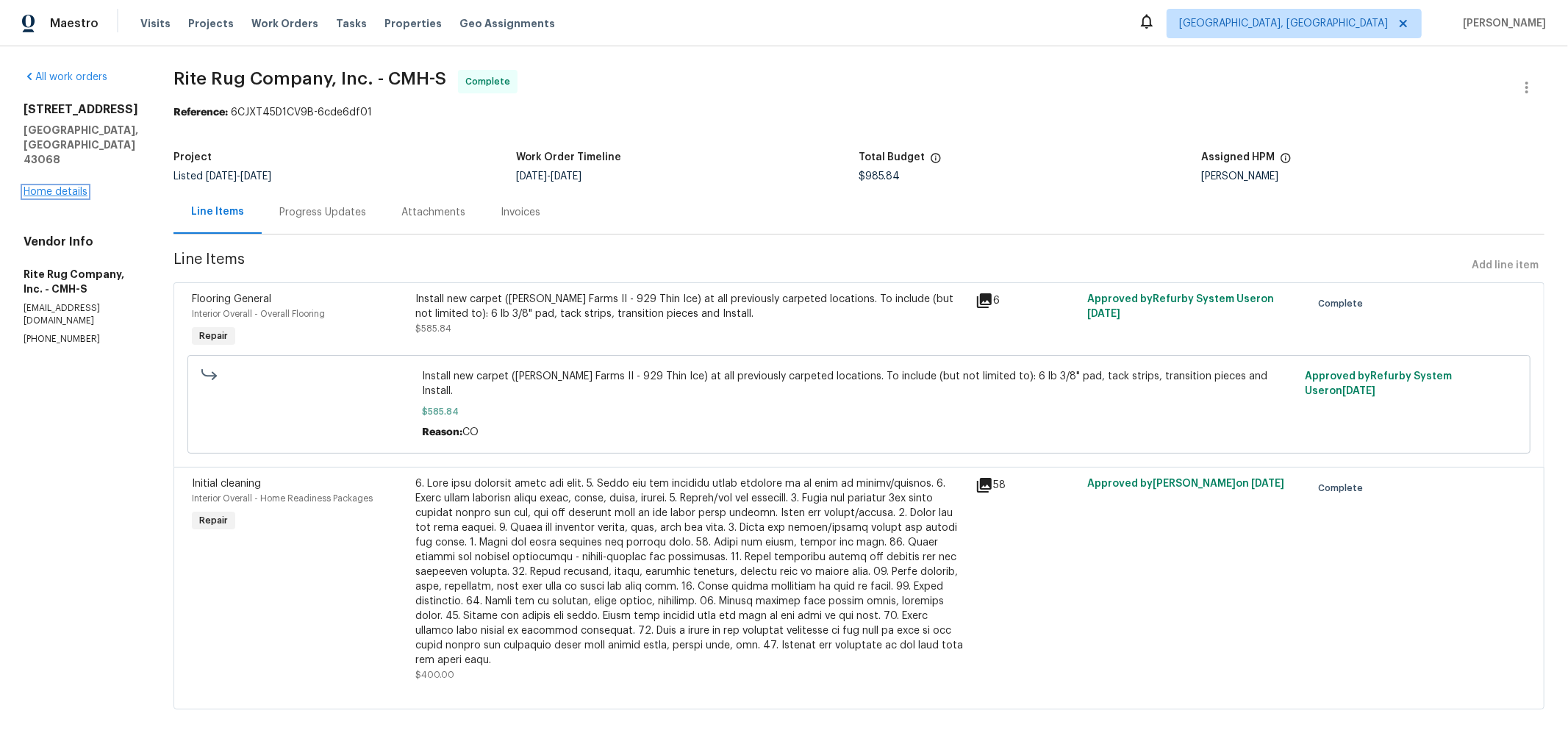
click at [72, 187] on link "Home details" at bounding box center [56, 192] width 64 height 10
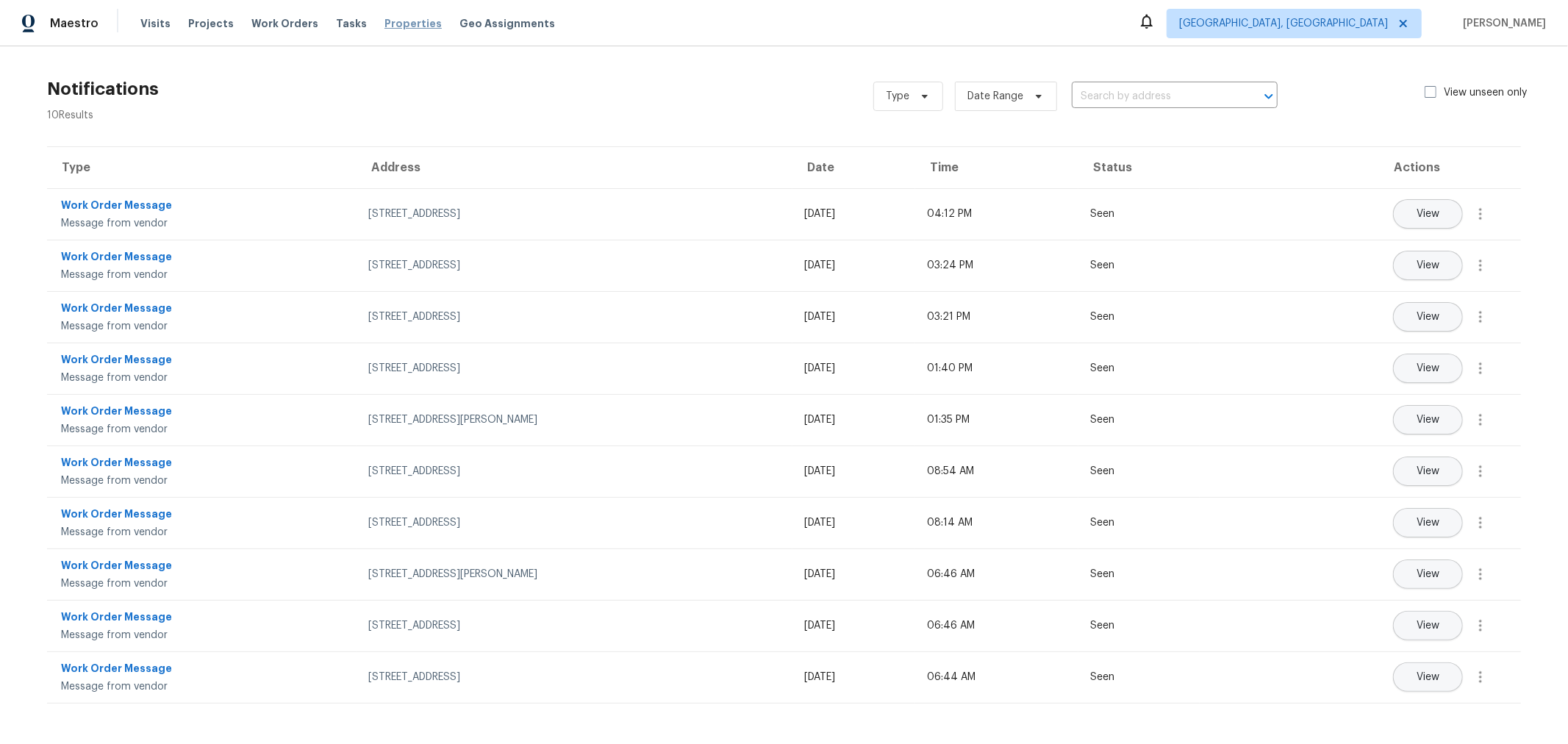
click at [401, 17] on span "Properties" at bounding box center [413, 23] width 57 height 14
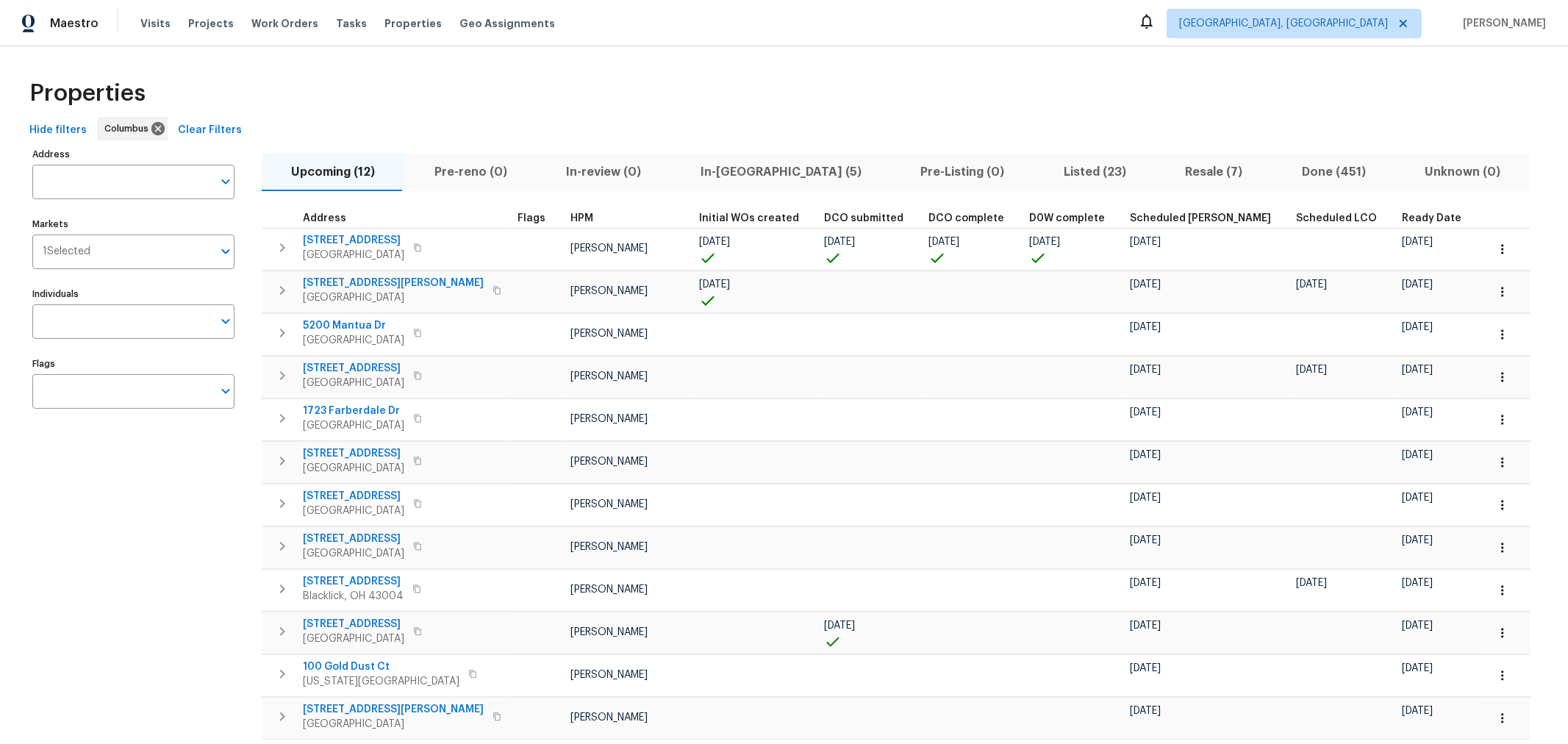
click at [713, 176] on span "In-reno (5)" at bounding box center [781, 172] width 203 height 21
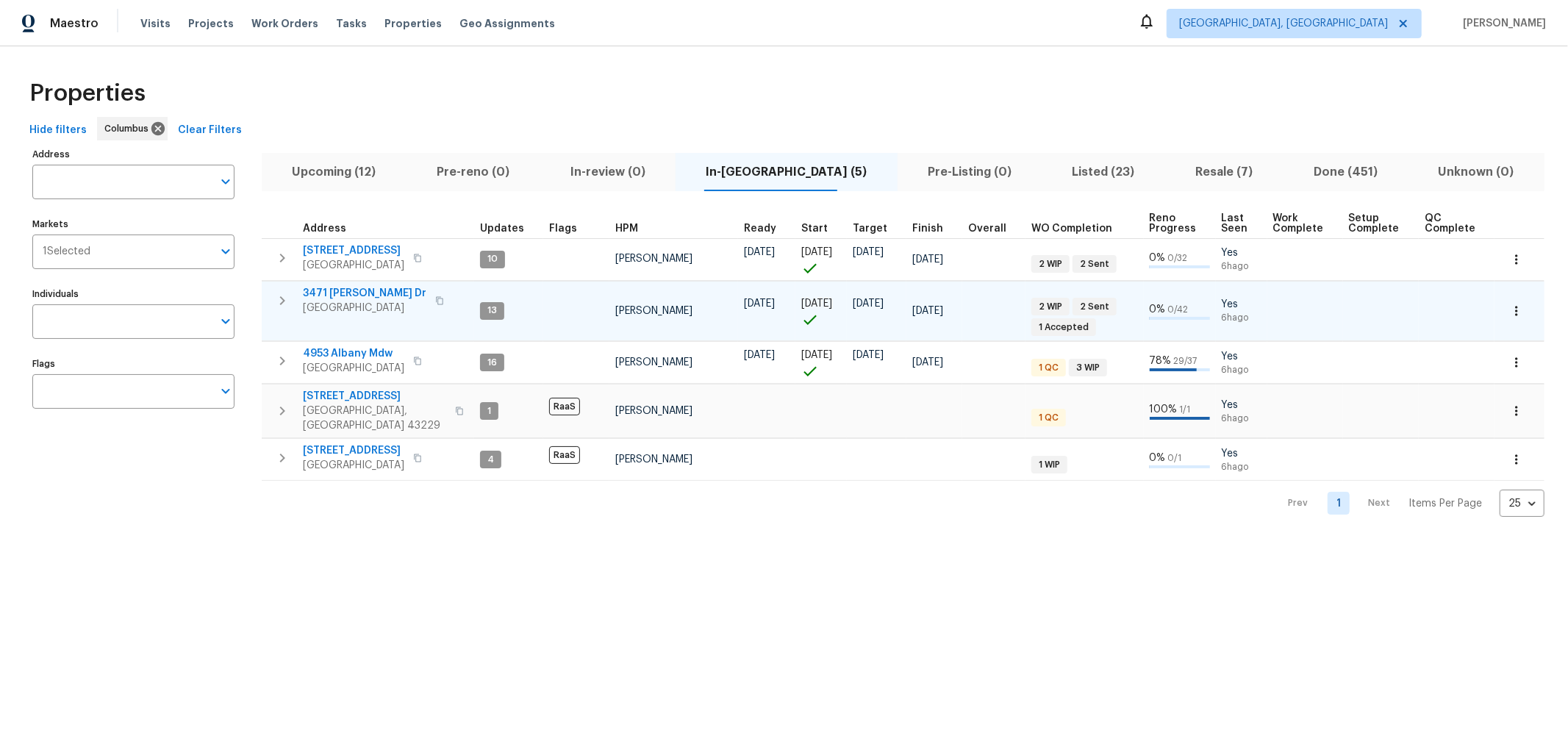
click at [675, 153] on button "In-reno (5)" at bounding box center [786, 172] width 222 height 38
click at [371, 172] on span "Upcoming (12)" at bounding box center [334, 172] width 127 height 21
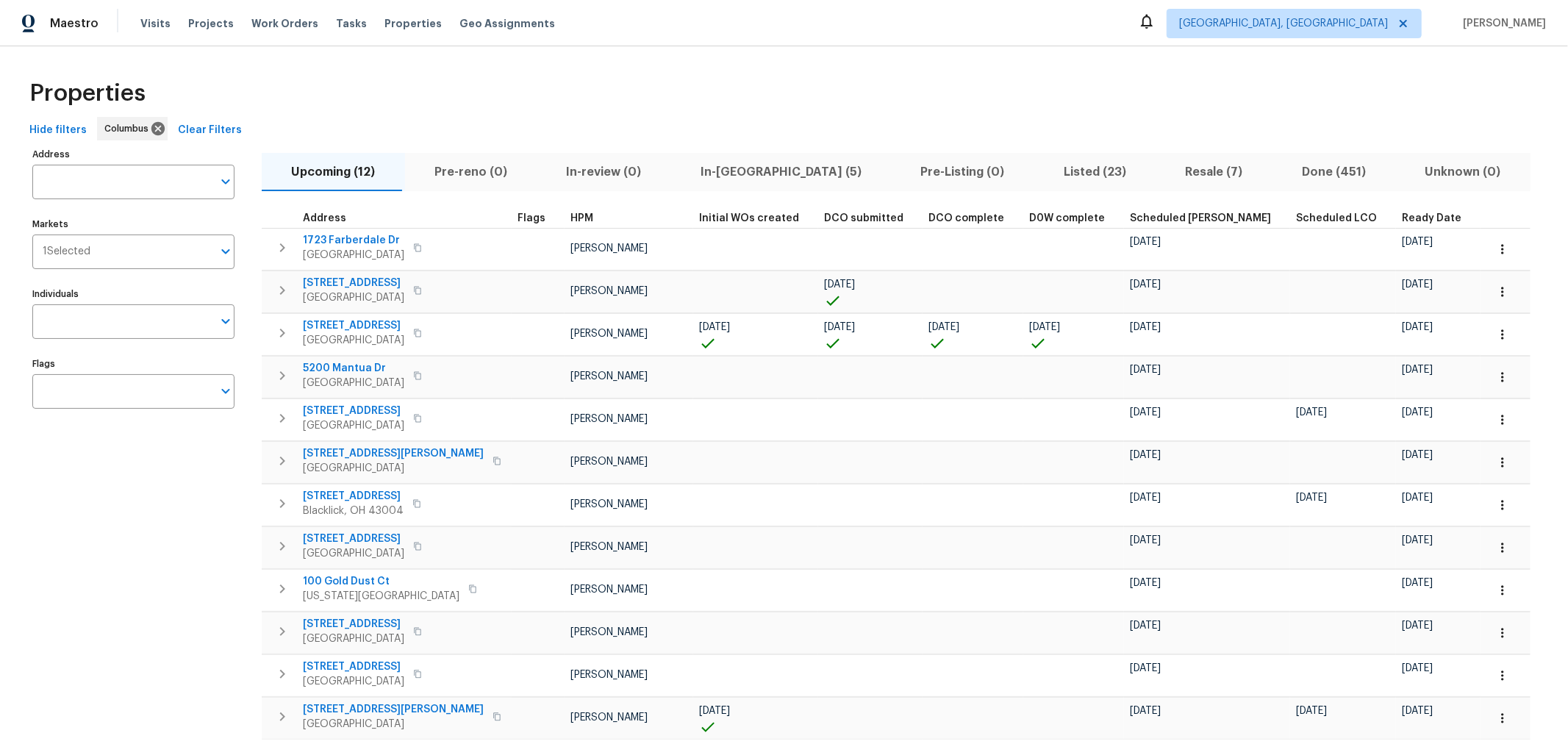
click at [1402, 217] on span "Ready Date" at bounding box center [1431, 217] width 60 height 10
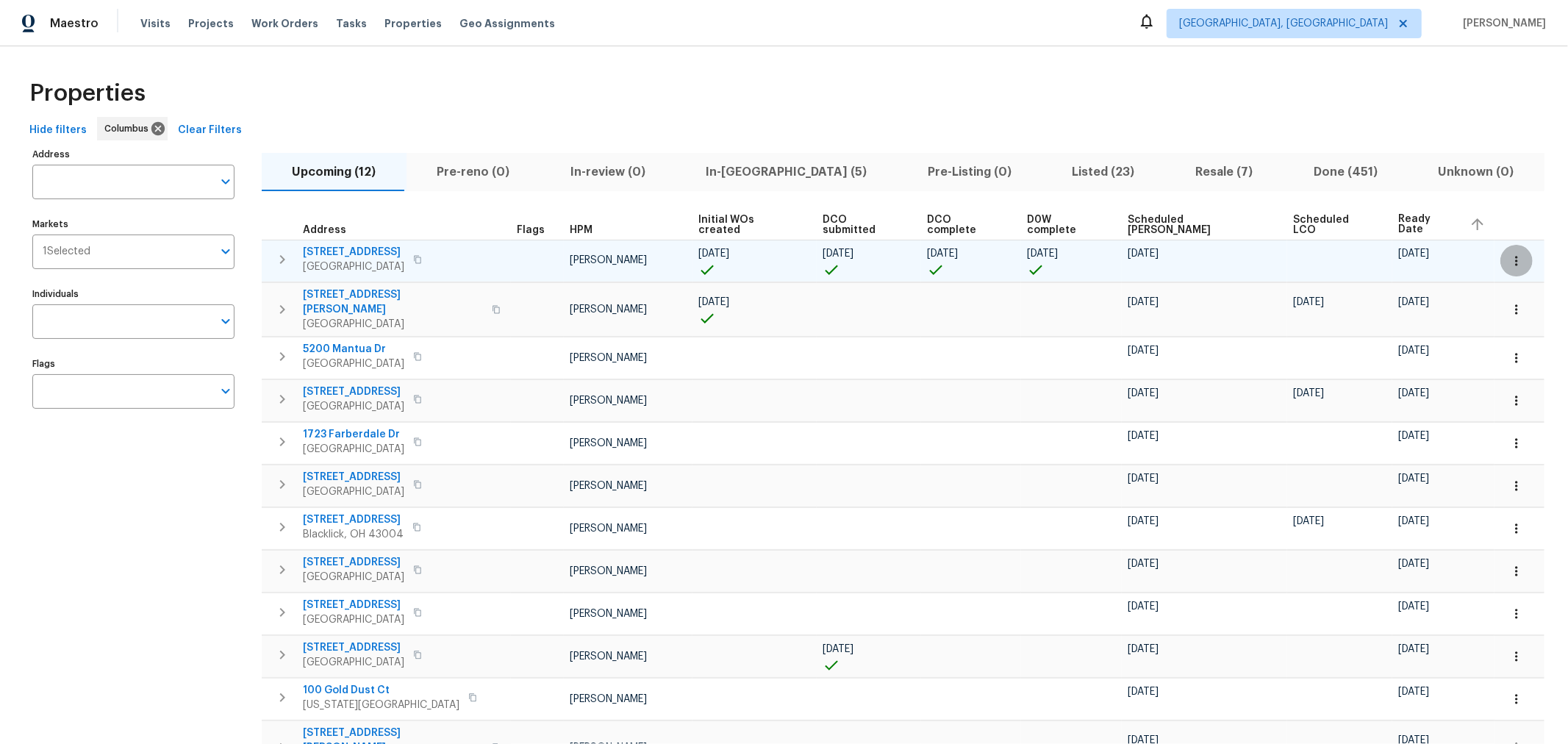
click at [1509, 260] on icon "button" at bounding box center [1516, 260] width 14 height 14
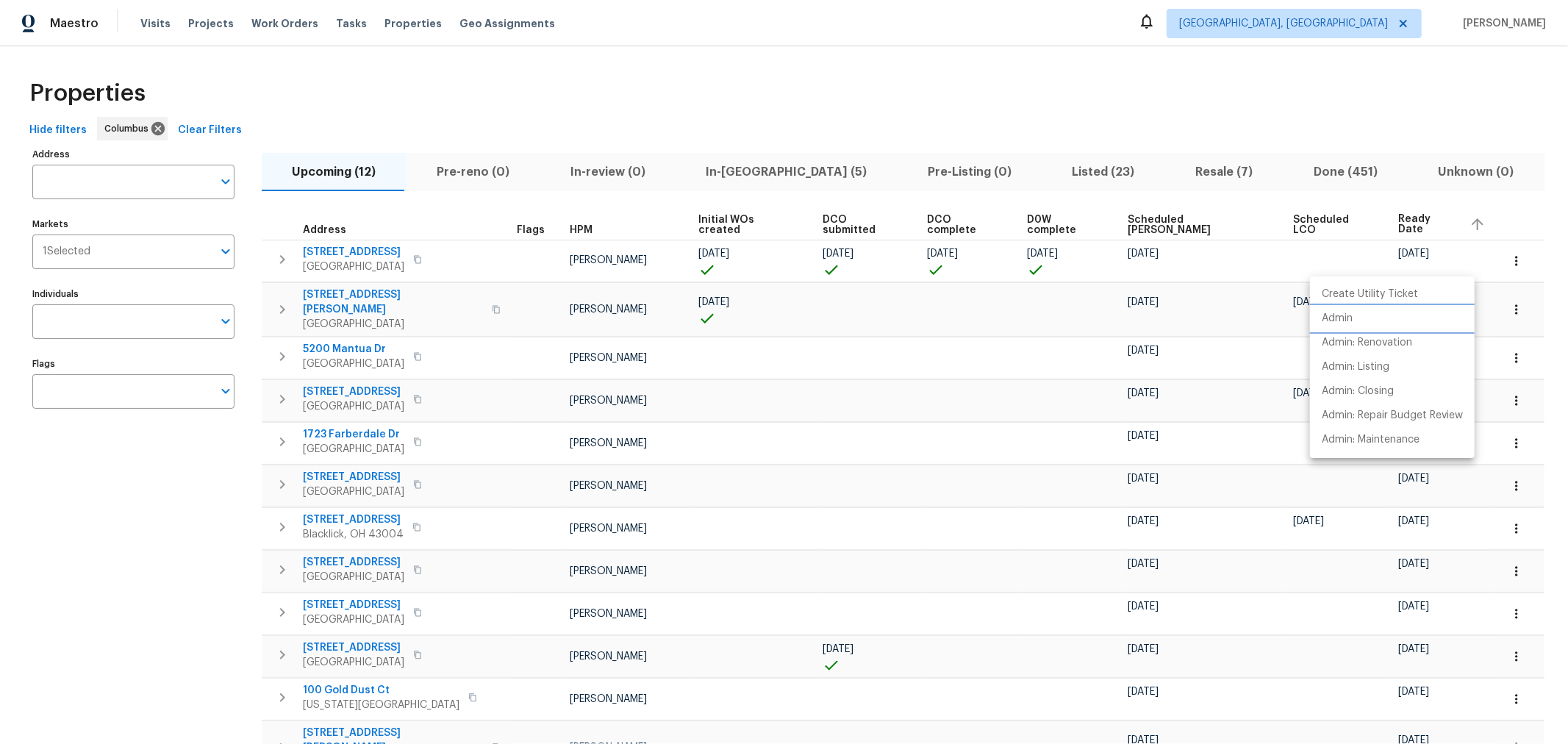
click at [1335, 314] on p "Admin" at bounding box center [1337, 319] width 31 height 15
click at [1238, 113] on div at bounding box center [784, 372] width 1568 height 744
click at [1174, 171] on span "Resale (7)" at bounding box center [1224, 172] width 101 height 21
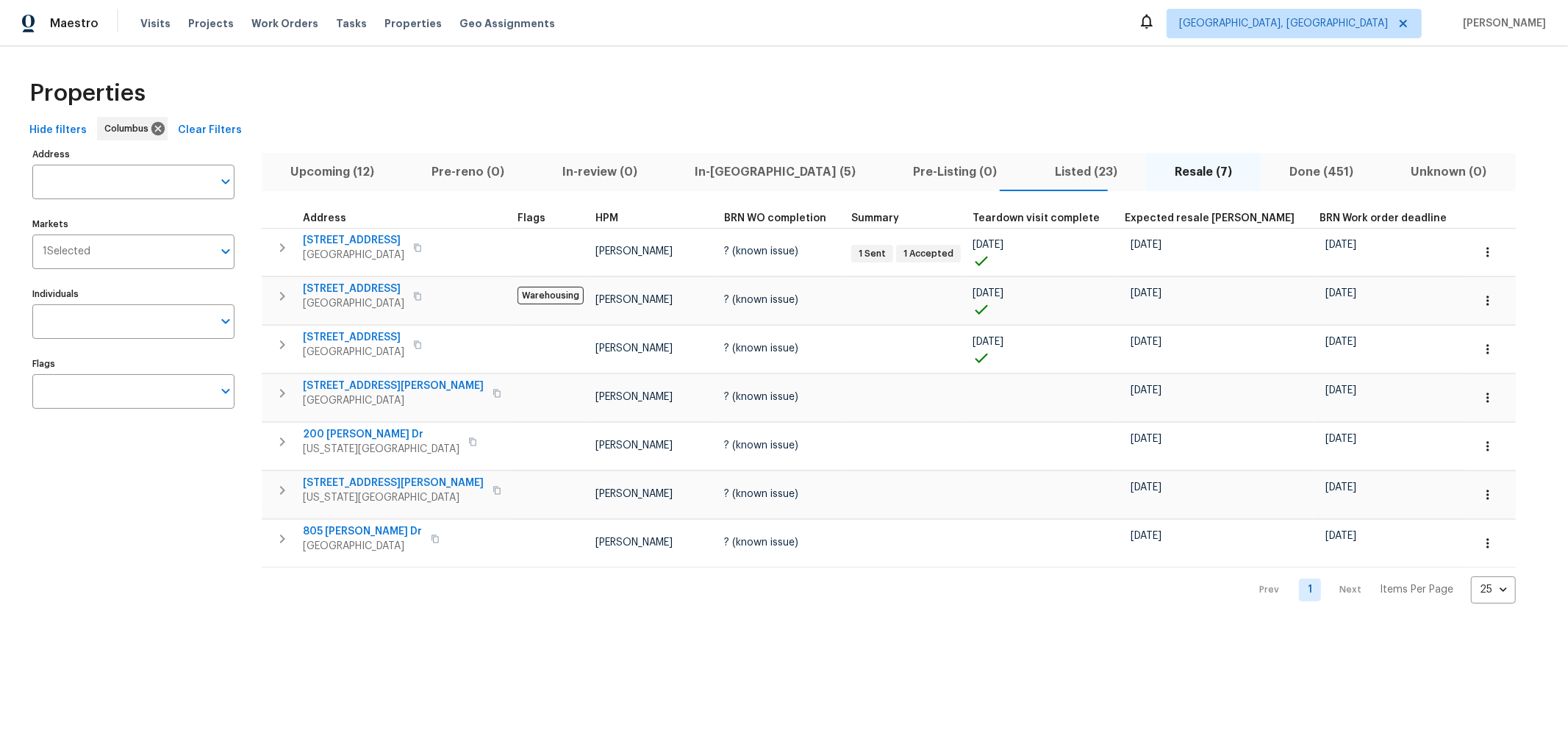
click at [720, 93] on div "Properties" at bounding box center [784, 94] width 1521 height 47
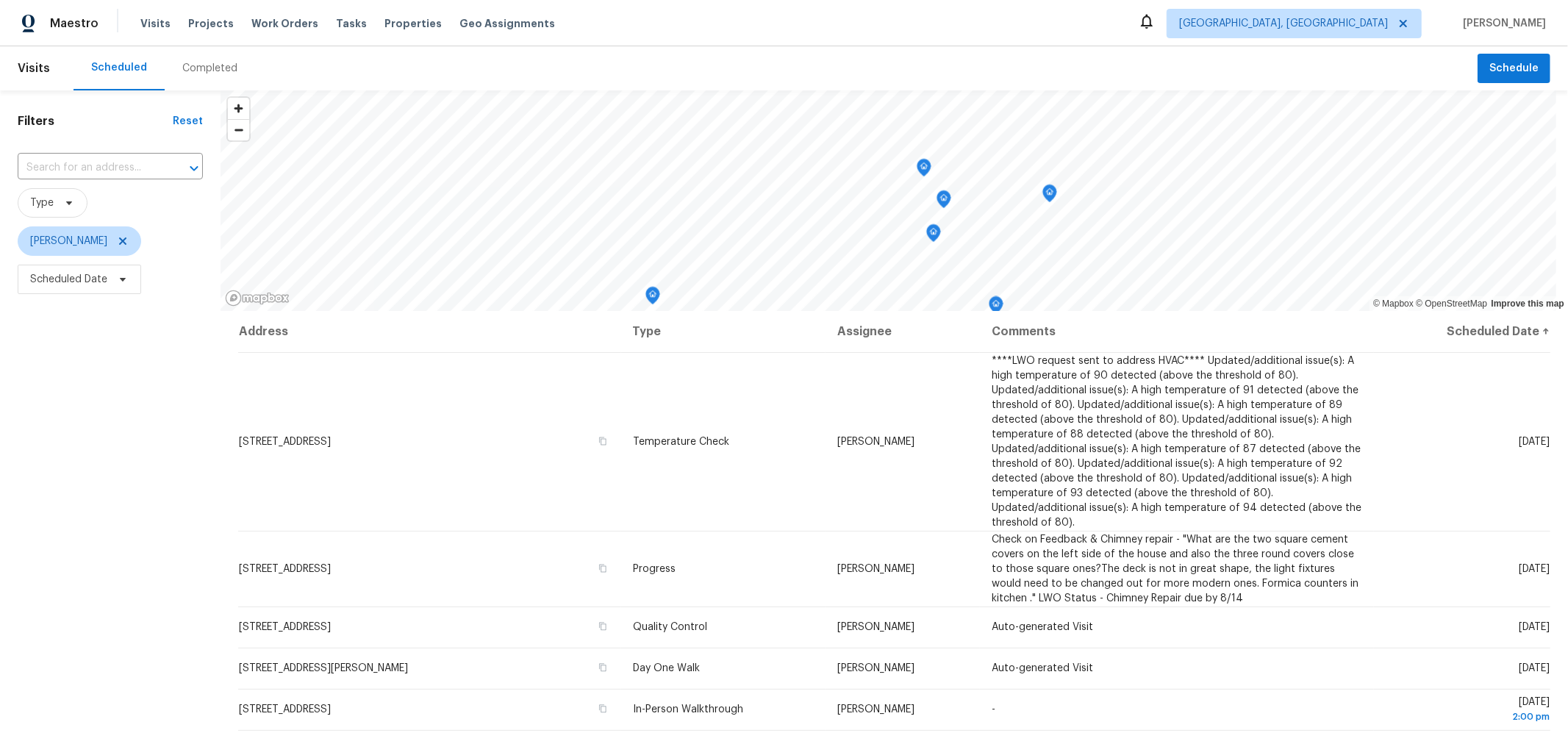
click at [581, 60] on div "Scheduled Completed" at bounding box center [775, 69] width 1404 height 44
